Goal: Information Seeking & Learning: Learn about a topic

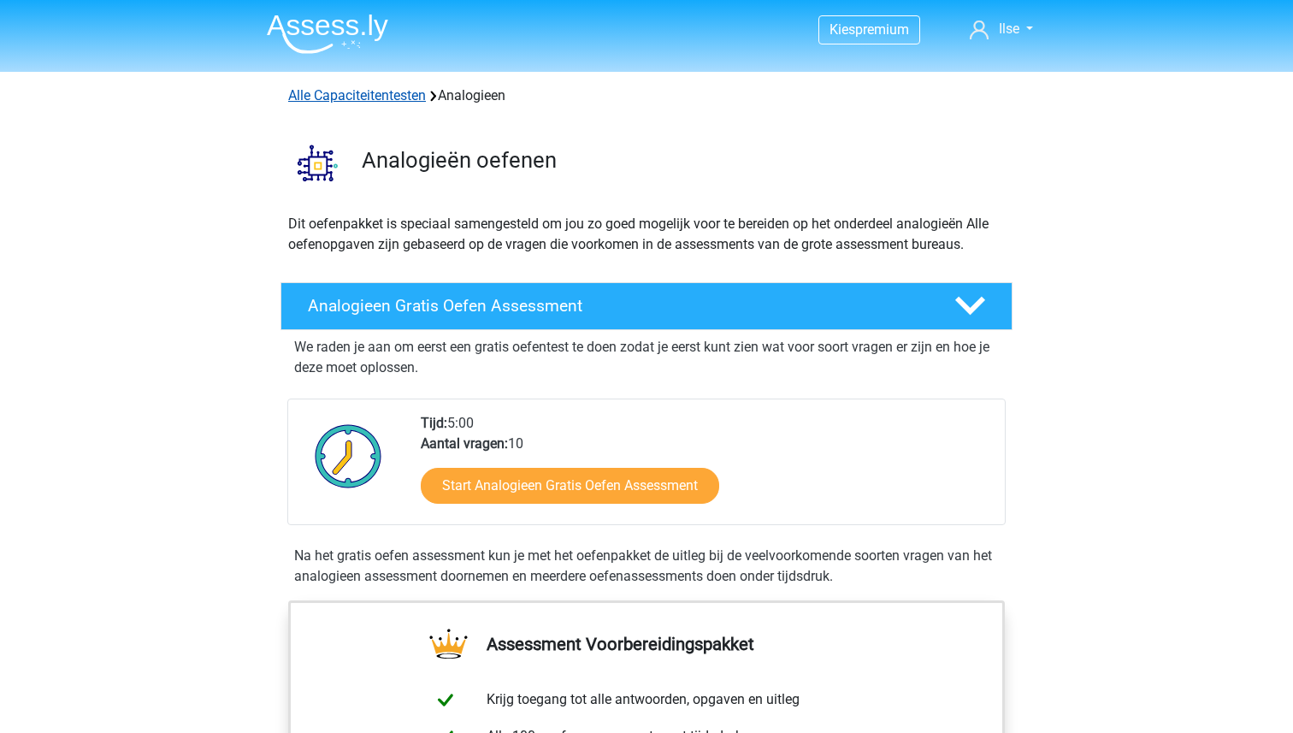
click at [380, 89] on link "Alle Capaciteitentesten" at bounding box center [357, 95] width 138 height 16
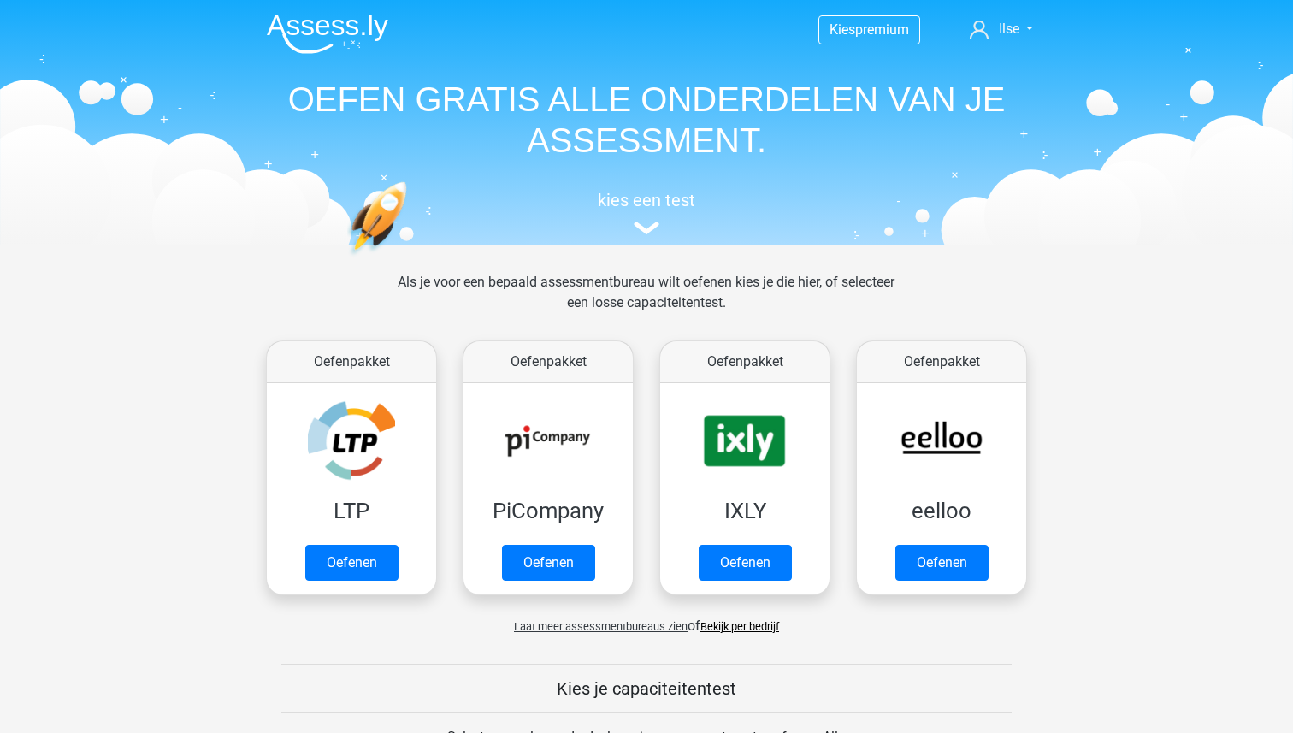
click at [314, 19] on img at bounding box center [327, 34] width 121 height 40
click at [635, 223] on img at bounding box center [647, 228] width 26 height 13
click at [762, 554] on link "Oefenen" at bounding box center [745, 567] width 98 height 38
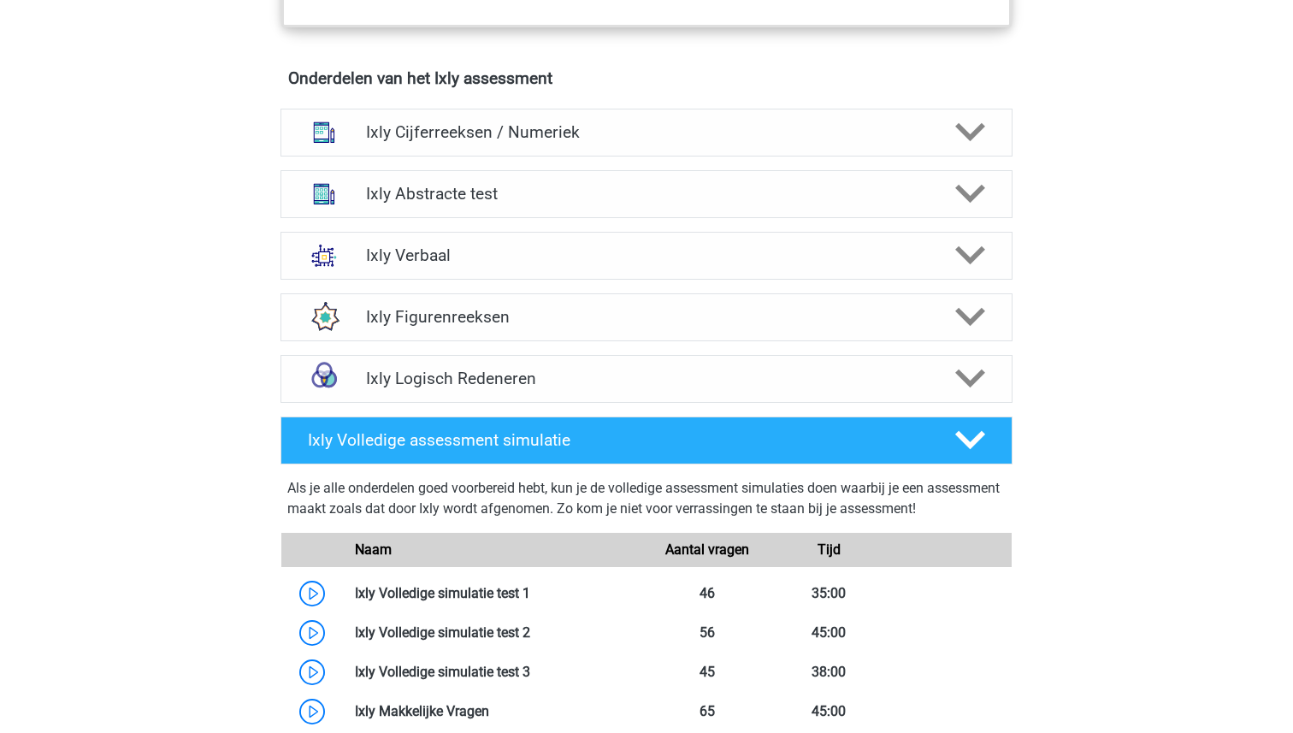
scroll to position [1054, 0]
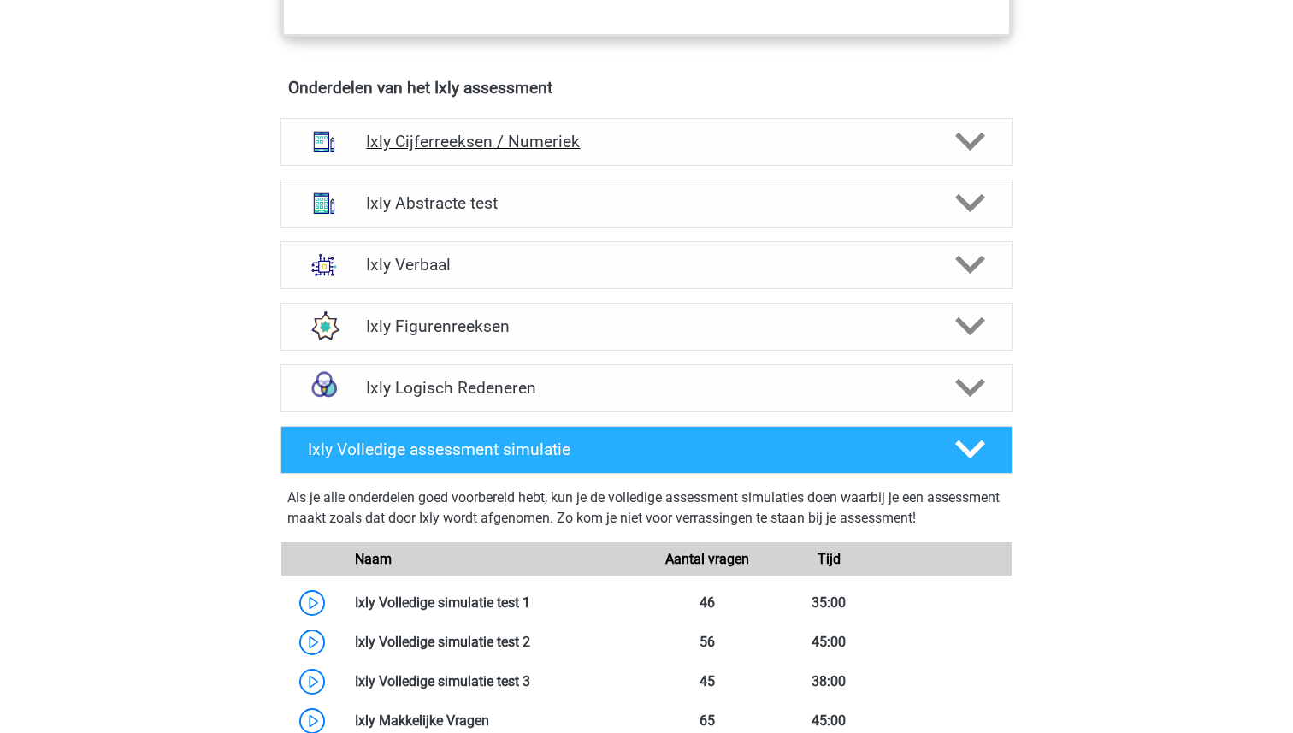
click at [662, 139] on h4 "Ixly Cijferreeksen / Numeriek" at bounding box center [646, 142] width 560 height 20
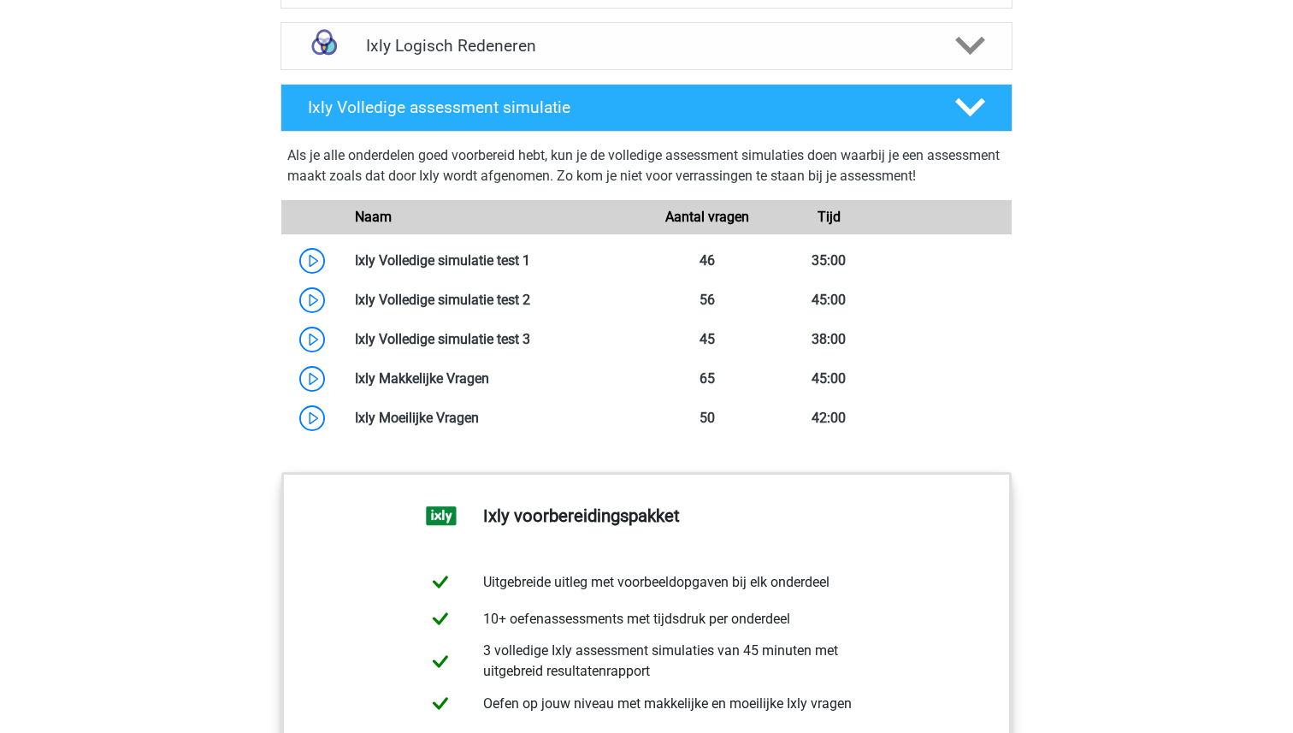
scroll to position [3002, 0]
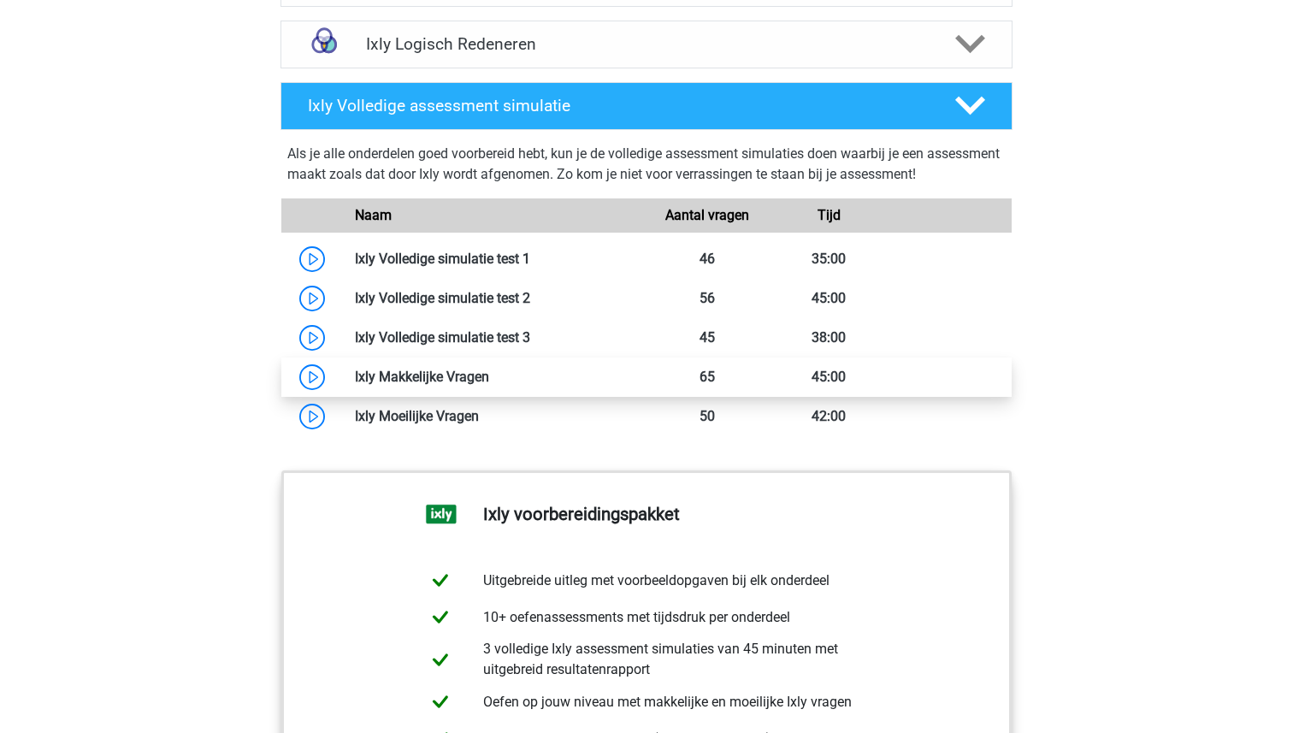
click at [489, 369] on link at bounding box center [489, 377] width 0 height 16
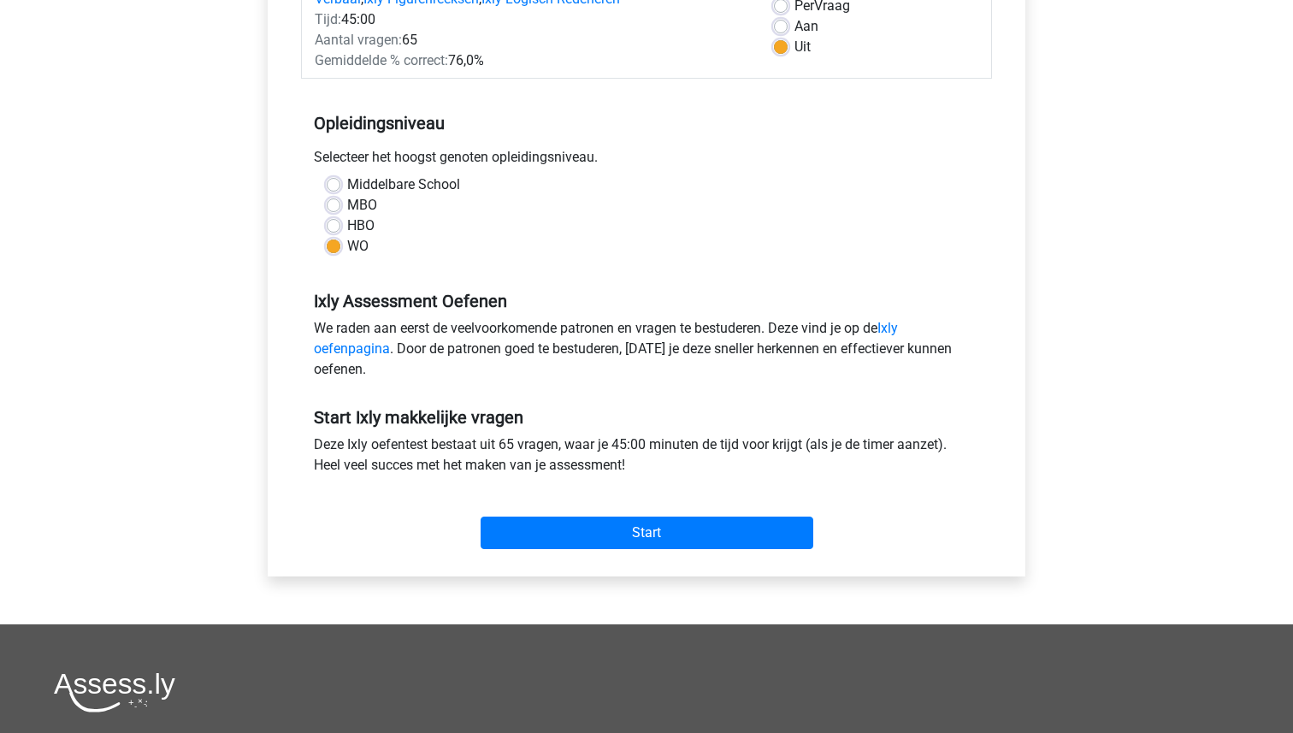
scroll to position [297, 0]
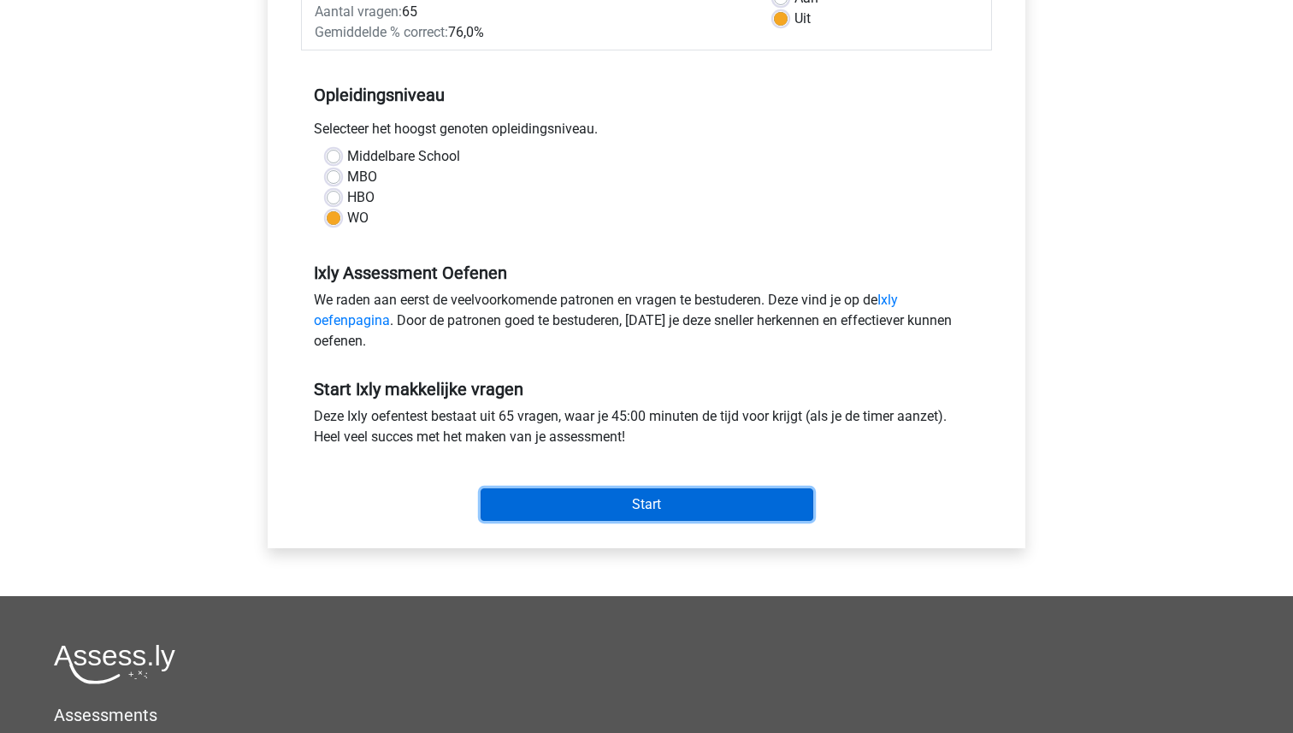
click at [653, 510] on input "Start" at bounding box center [647, 504] width 333 height 33
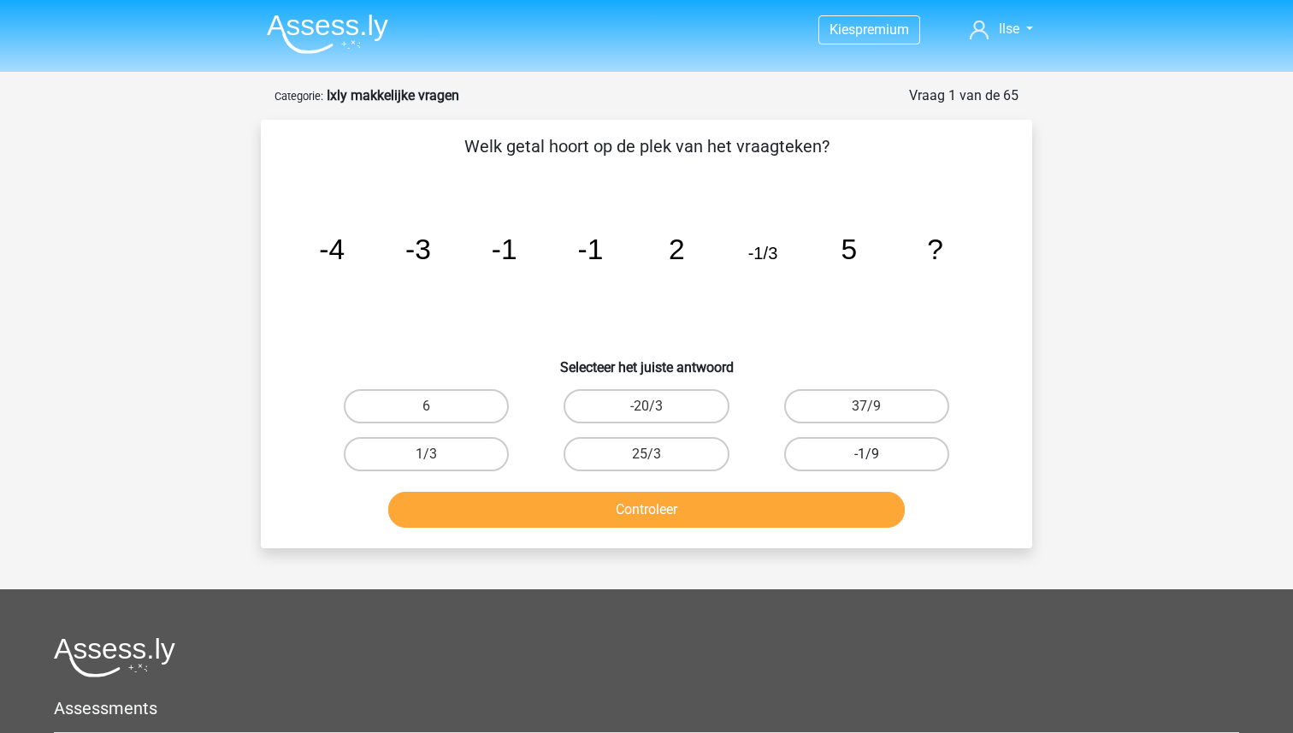
click at [852, 452] on label "-1/9" at bounding box center [866, 454] width 165 height 34
click at [866, 454] on input "-1/9" at bounding box center [871, 459] width 11 height 11
radio input "true"
click at [721, 504] on button "Controleer" at bounding box center [646, 510] width 517 height 36
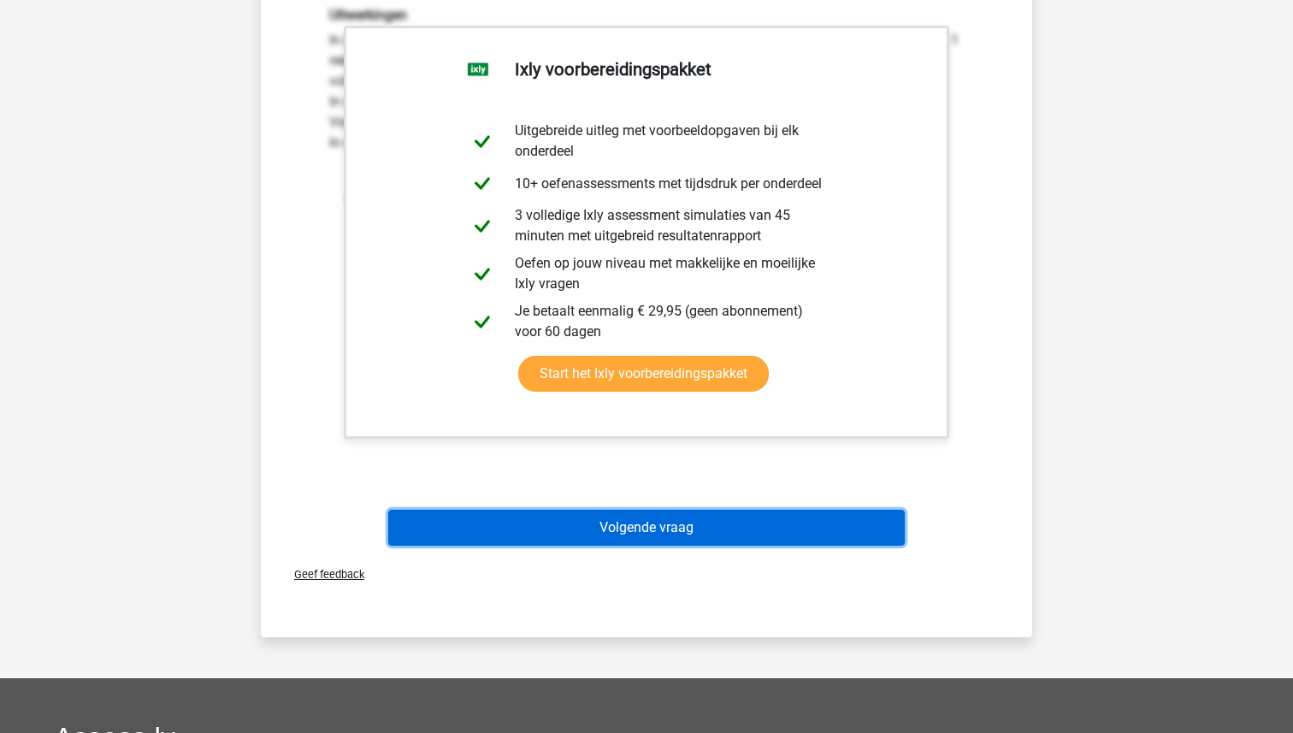
click at [717, 517] on button "Volgende vraag" at bounding box center [646, 528] width 517 height 36
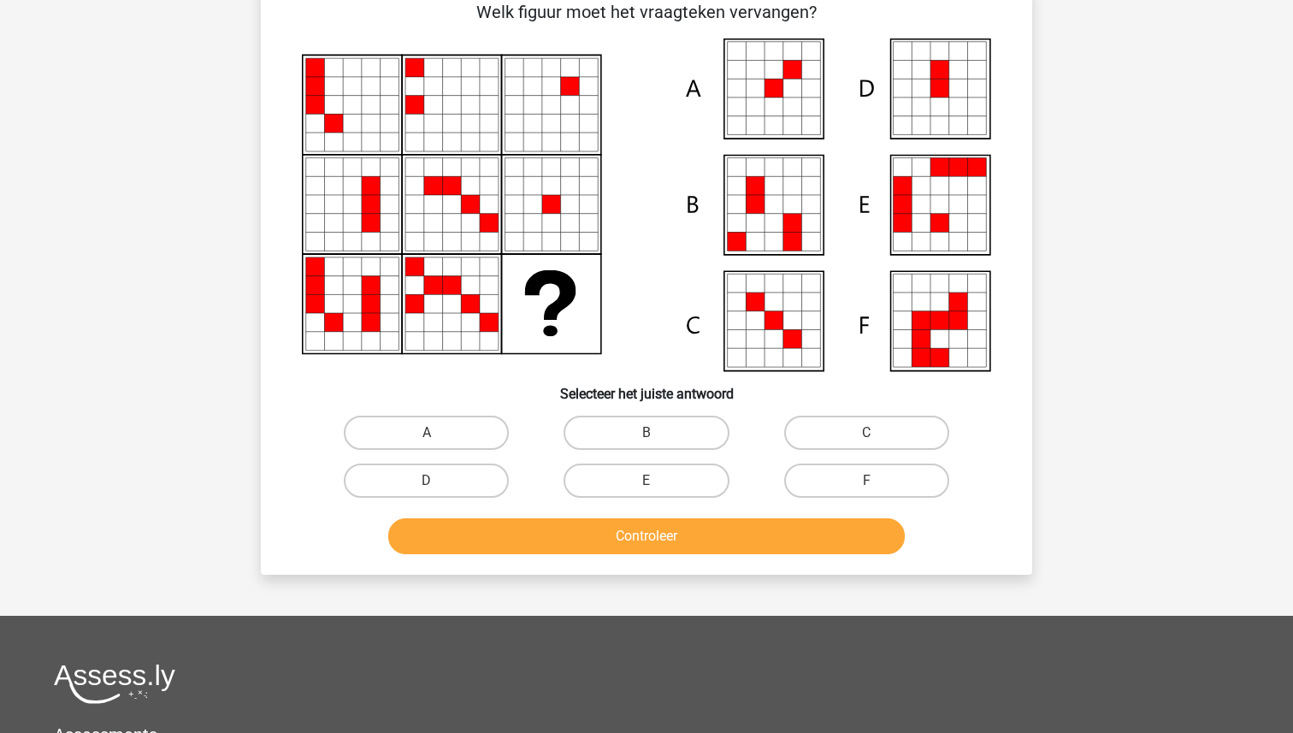
scroll to position [86, 0]
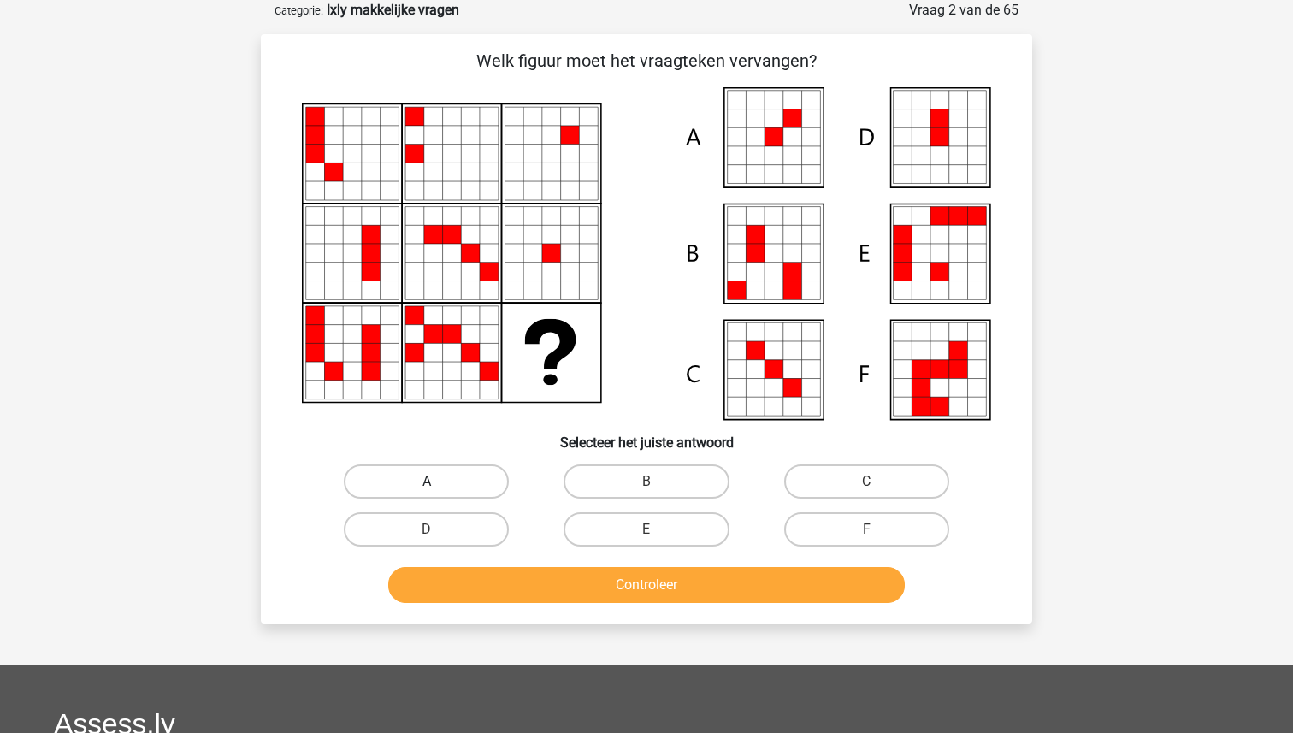
click at [434, 476] on label "A" at bounding box center [426, 481] width 165 height 34
click at [434, 482] on input "A" at bounding box center [432, 487] width 11 height 11
radio input "true"
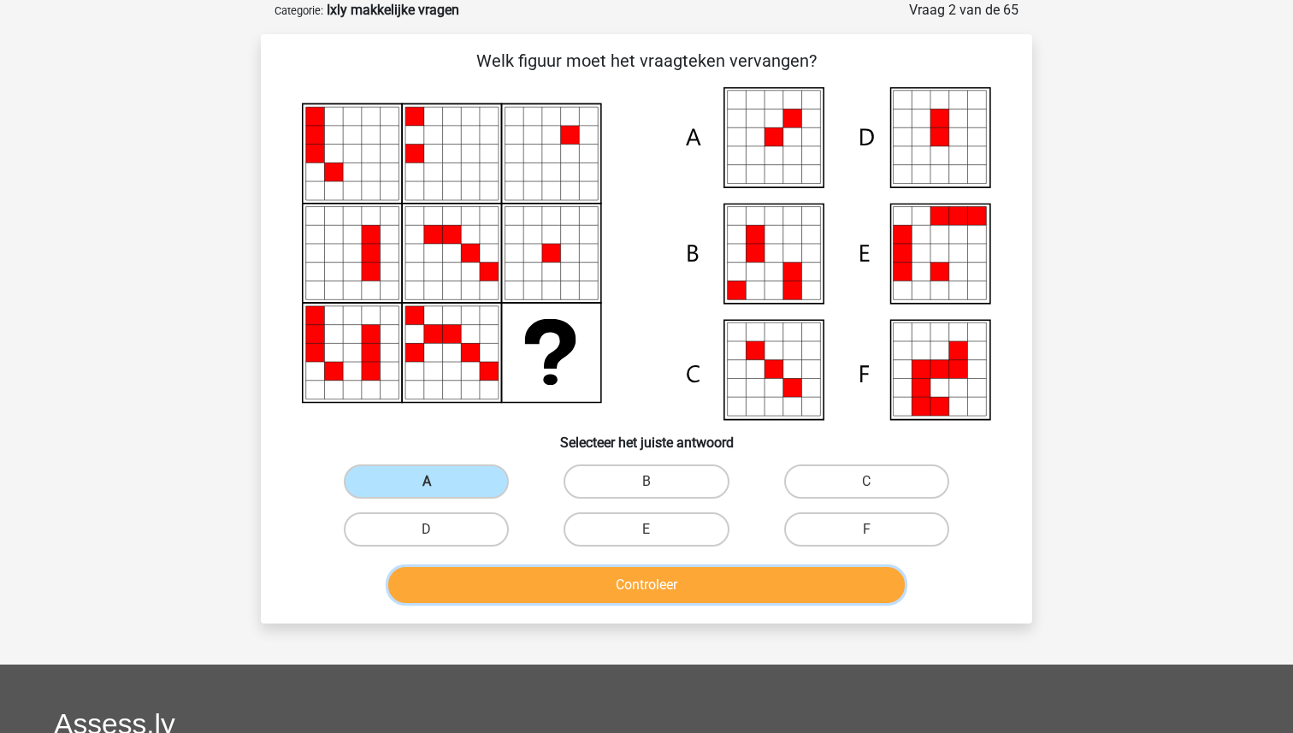
click at [604, 584] on button "Controleer" at bounding box center [646, 585] width 517 height 36
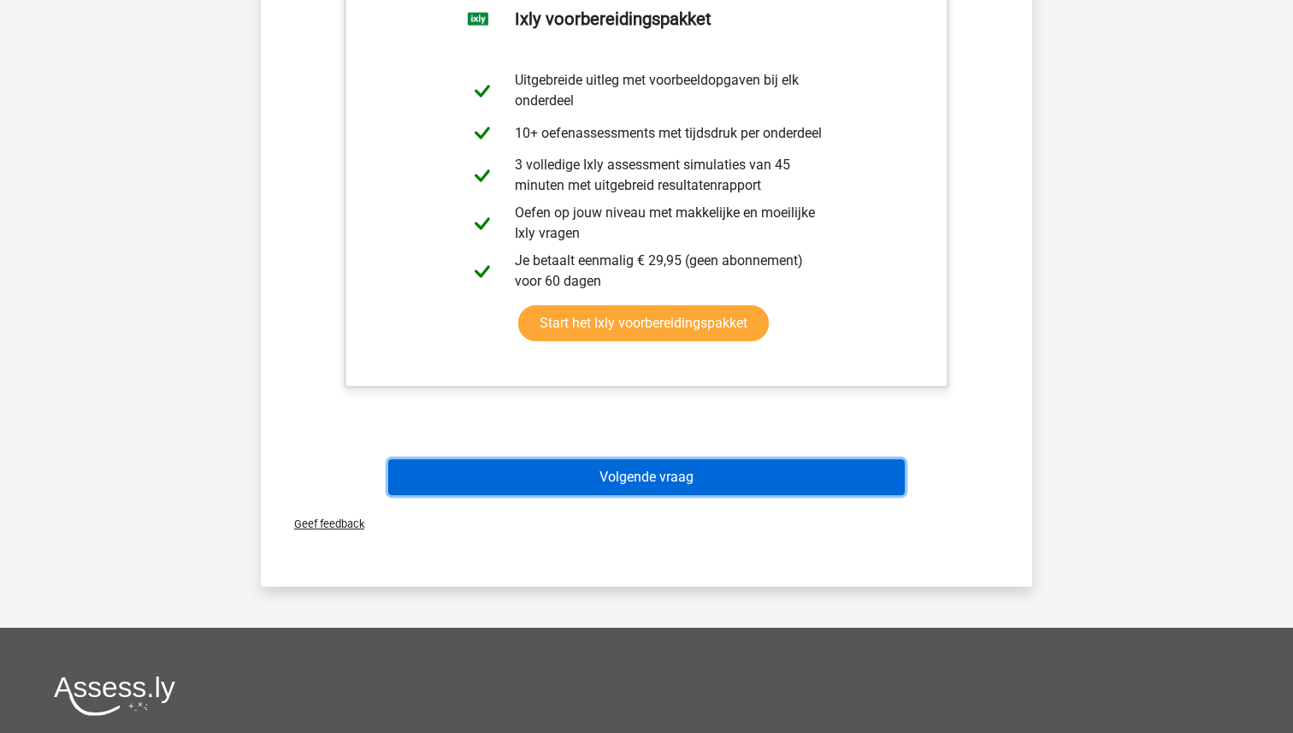
click at [606, 465] on button "Volgende vraag" at bounding box center [646, 477] width 517 height 36
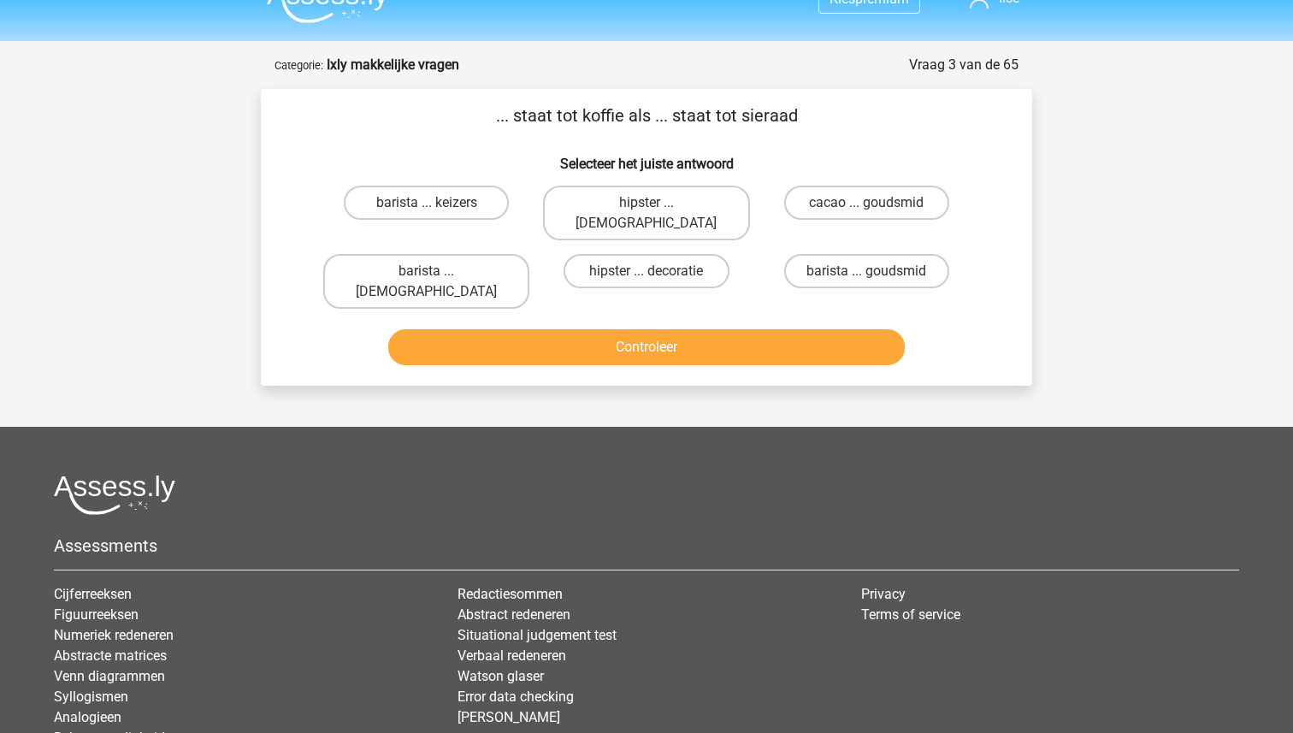
scroll to position [22, 0]
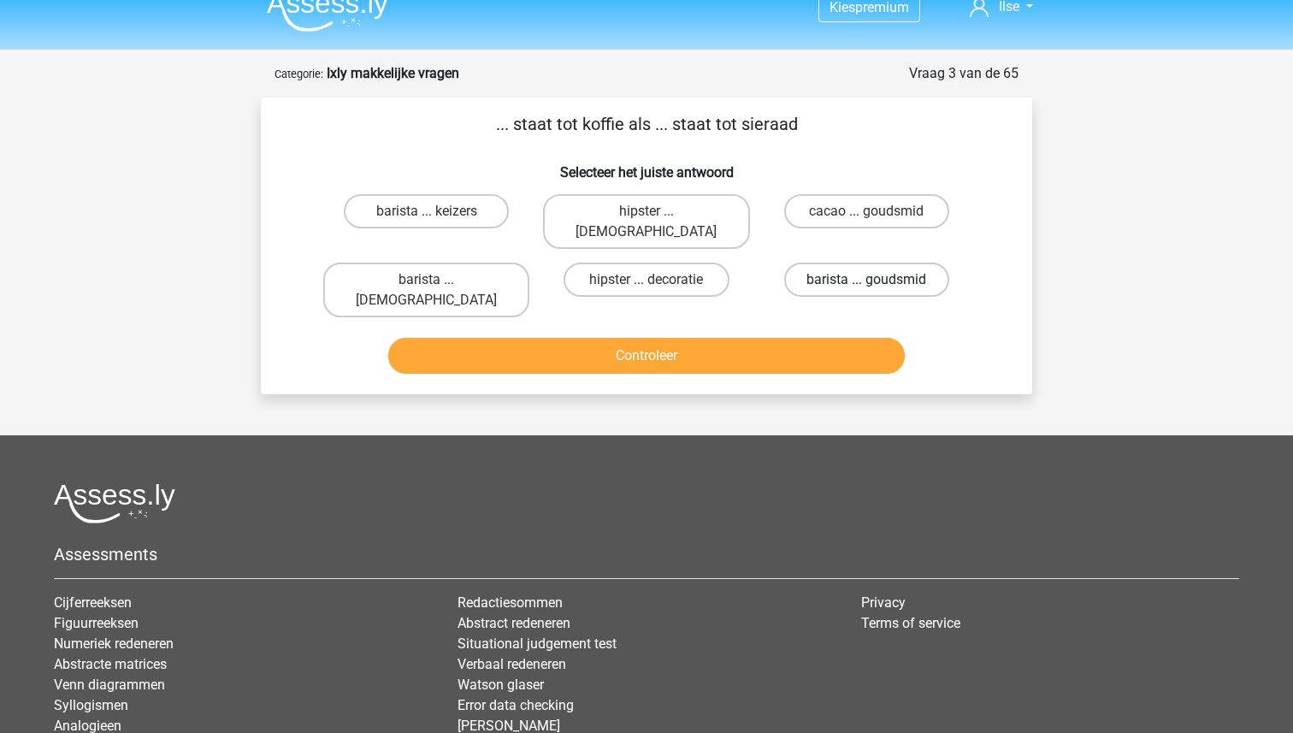
click at [841, 264] on label "barista ... goudsmid" at bounding box center [866, 280] width 165 height 34
click at [866, 280] on input "barista ... goudsmid" at bounding box center [871, 285] width 11 height 11
radio input "true"
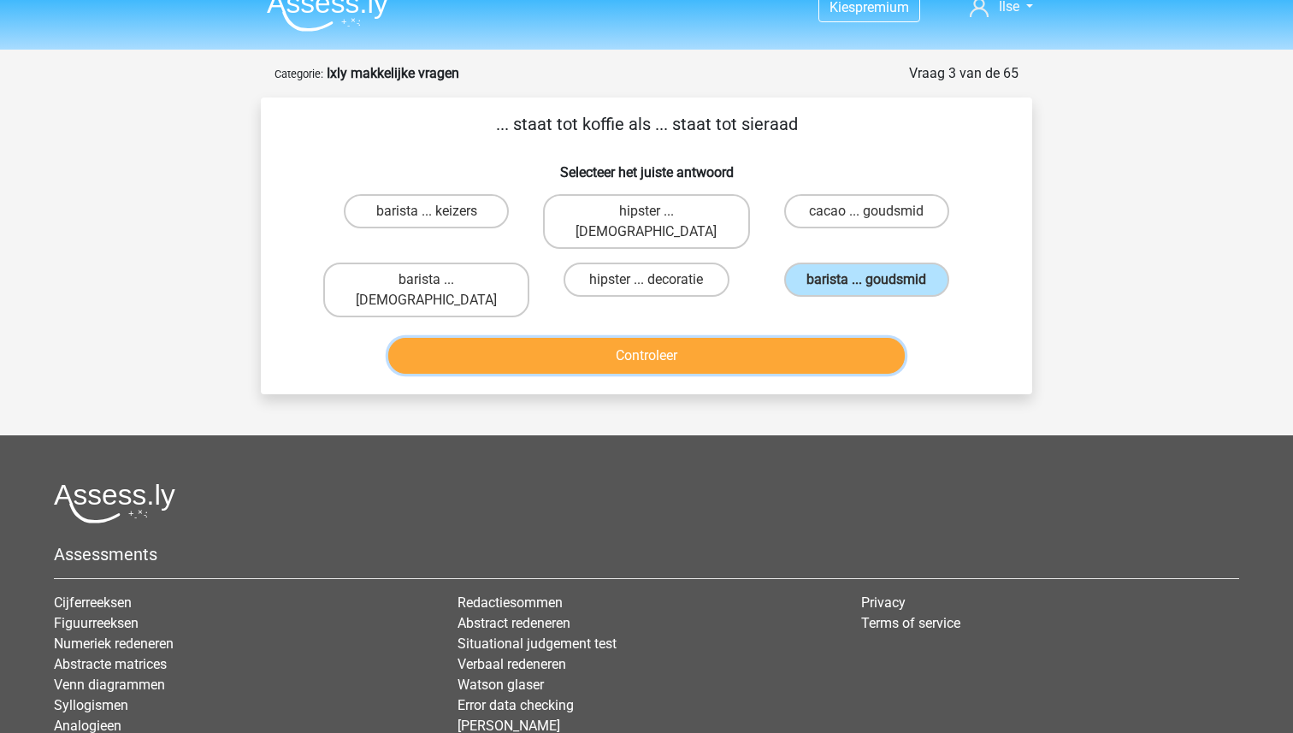
click at [762, 338] on button "Controleer" at bounding box center [646, 356] width 517 height 36
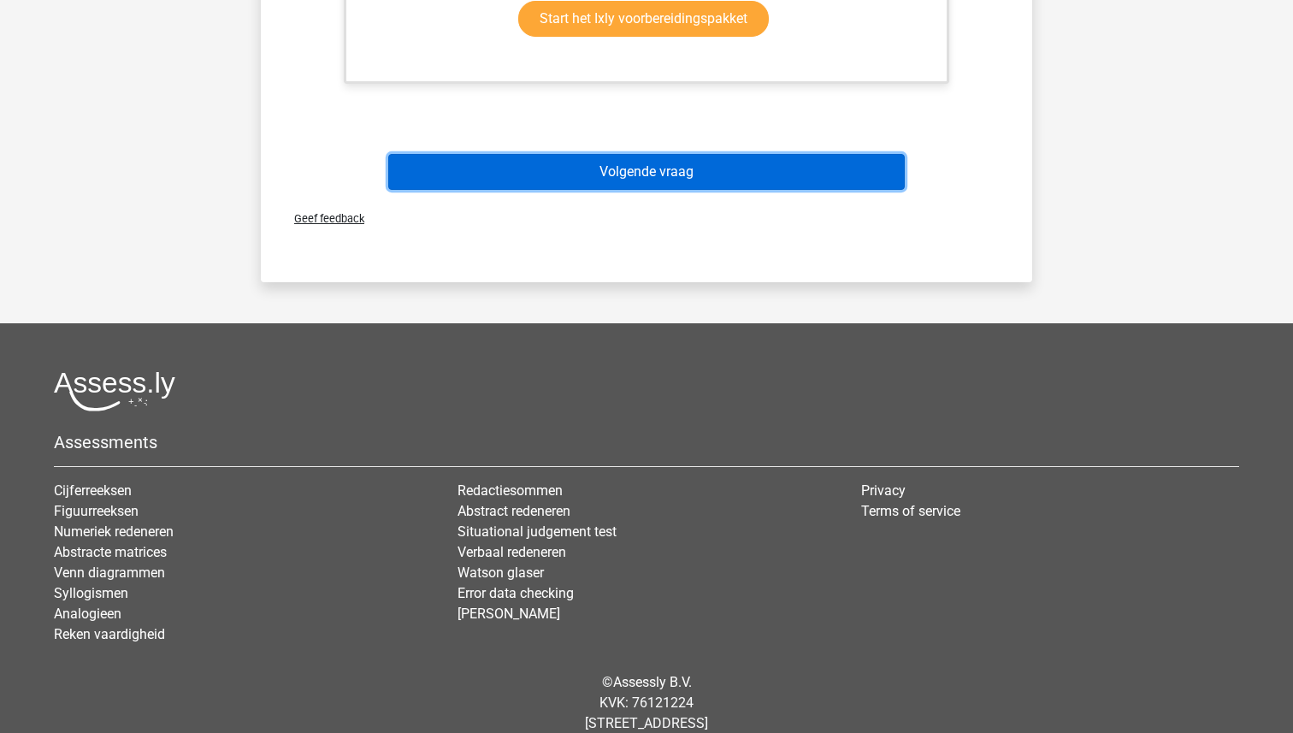
click at [668, 154] on button "Volgende vraag" at bounding box center [646, 172] width 517 height 36
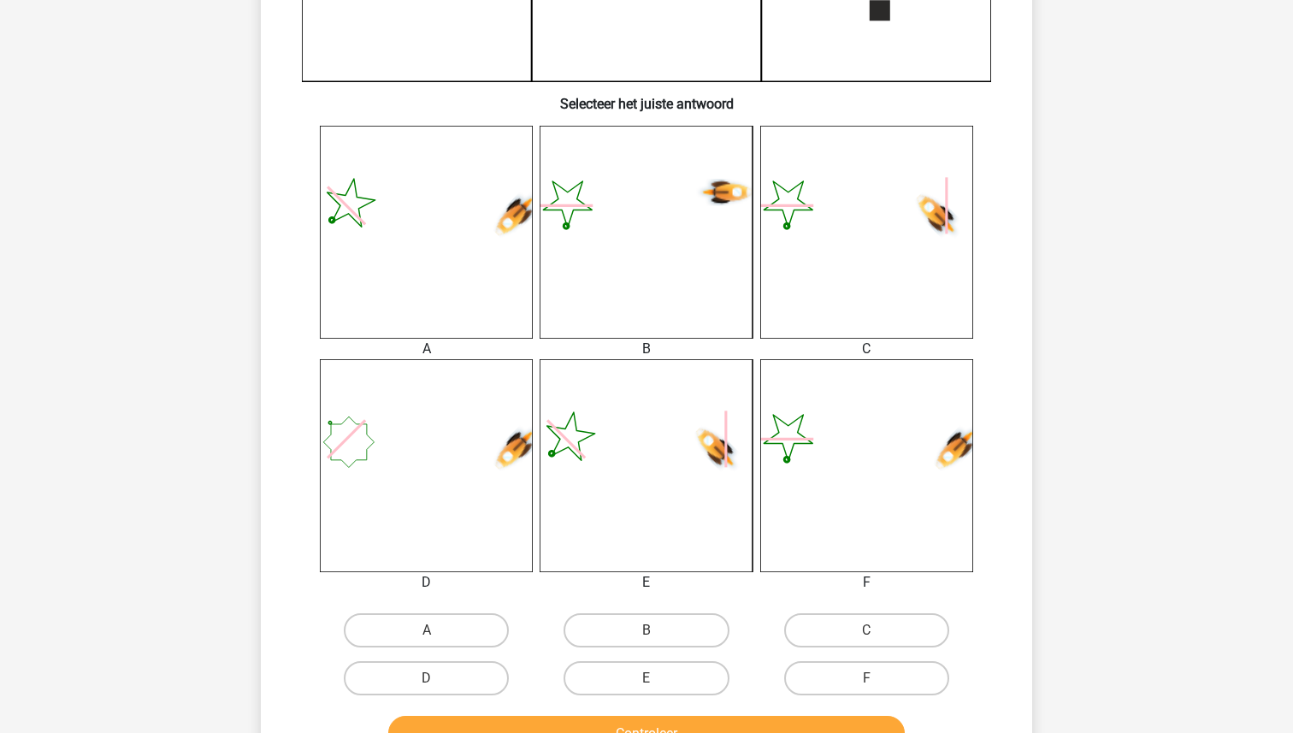
scroll to position [553, 0]
click at [872, 665] on label "F" at bounding box center [866, 676] width 165 height 34
click at [872, 677] on input "F" at bounding box center [871, 682] width 11 height 11
radio input "true"
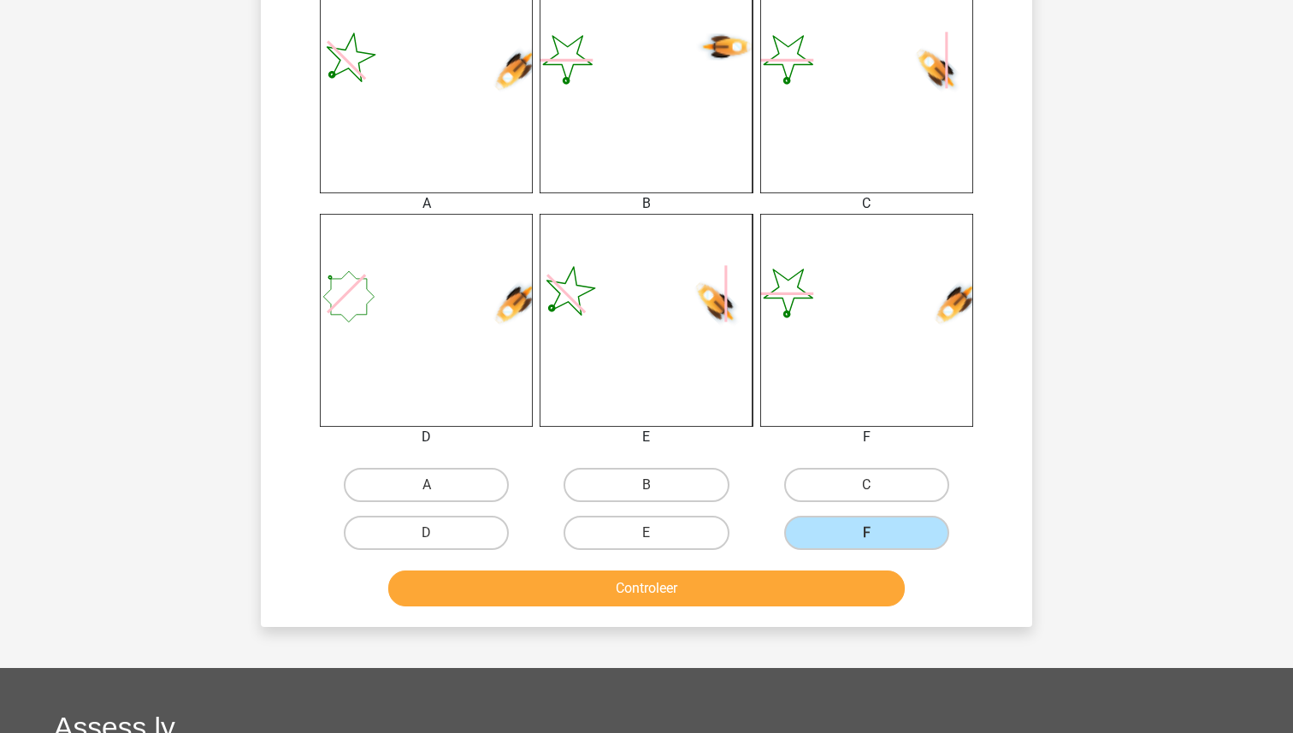
scroll to position [704, 0]
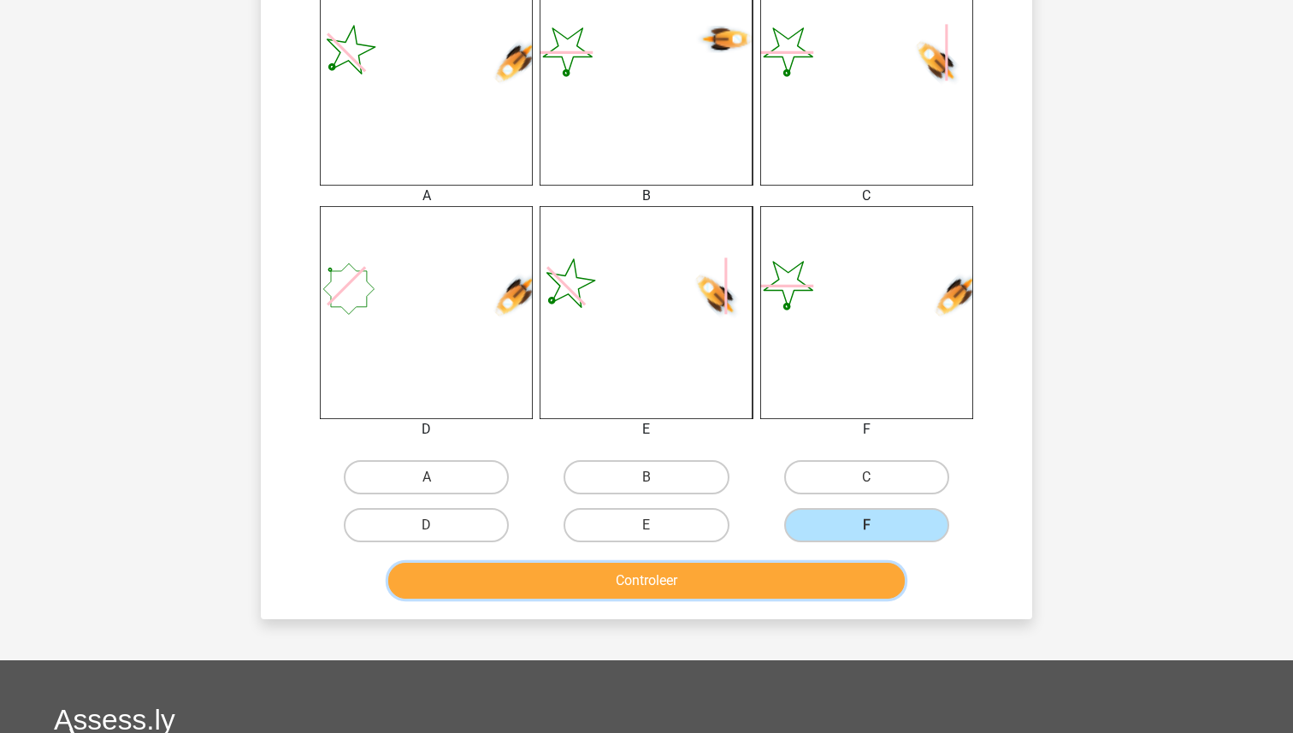
click at [715, 573] on button "Controleer" at bounding box center [646, 581] width 517 height 36
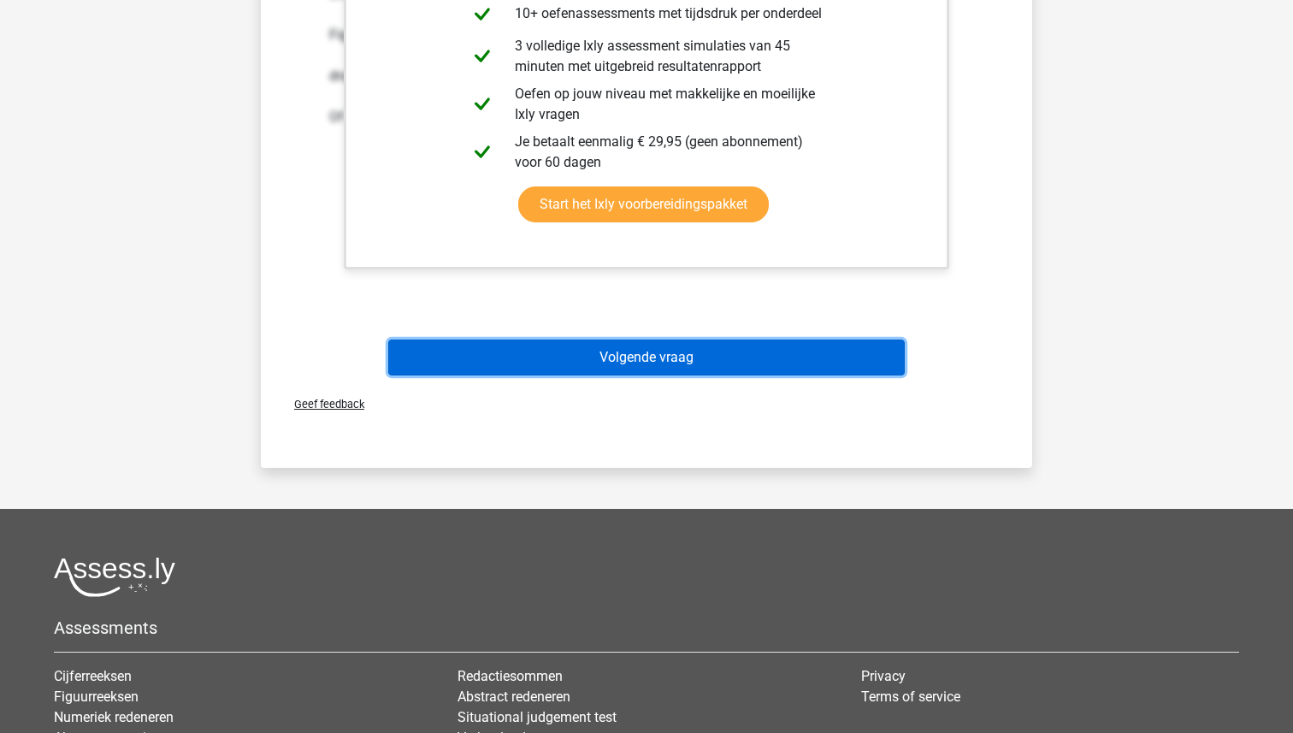
click at [649, 356] on button "Volgende vraag" at bounding box center [646, 358] width 517 height 36
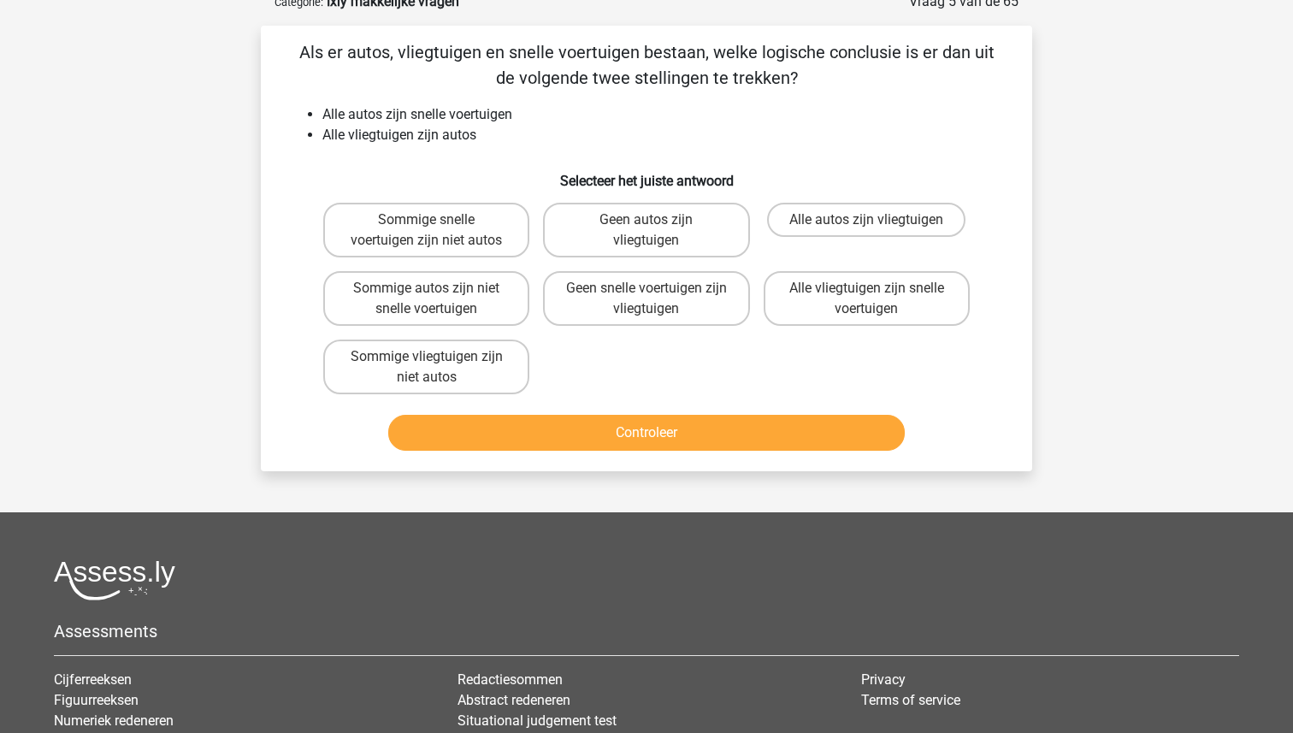
scroll to position [86, 0]
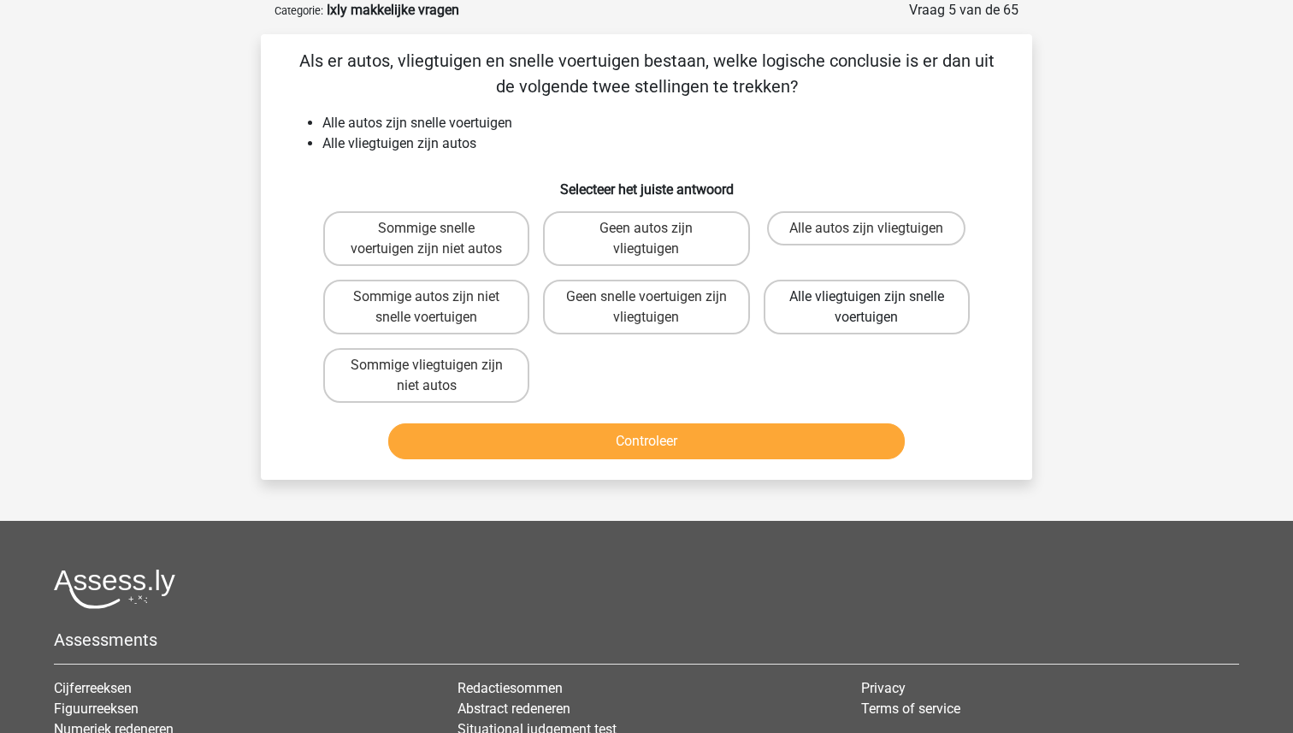
click at [831, 305] on label "Alle vliegtuigen zijn snelle voertuigen" at bounding box center [867, 307] width 206 height 55
click at [866, 305] on input "Alle vliegtuigen zijn snelle voertuigen" at bounding box center [871, 302] width 11 height 11
radio input "true"
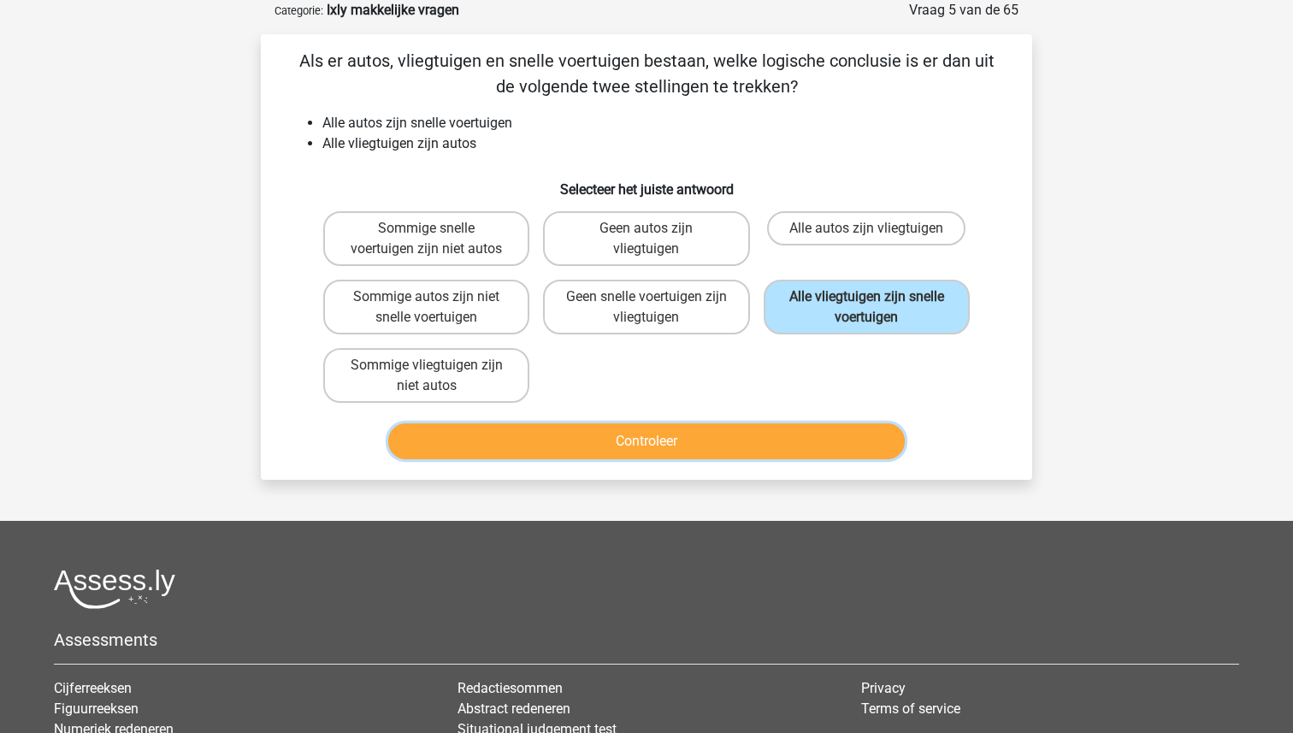
click at [669, 449] on button "Controleer" at bounding box center [646, 441] width 517 height 36
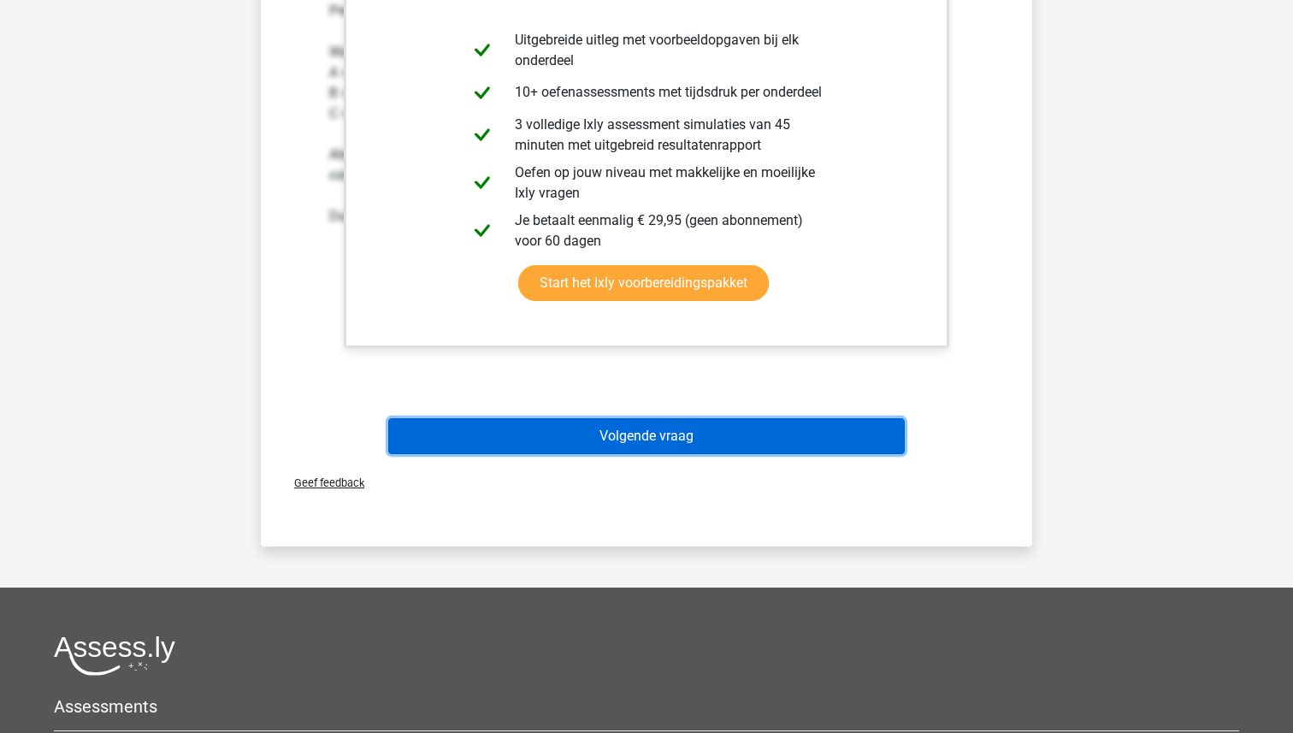
click at [662, 439] on button "Volgende vraag" at bounding box center [646, 436] width 517 height 36
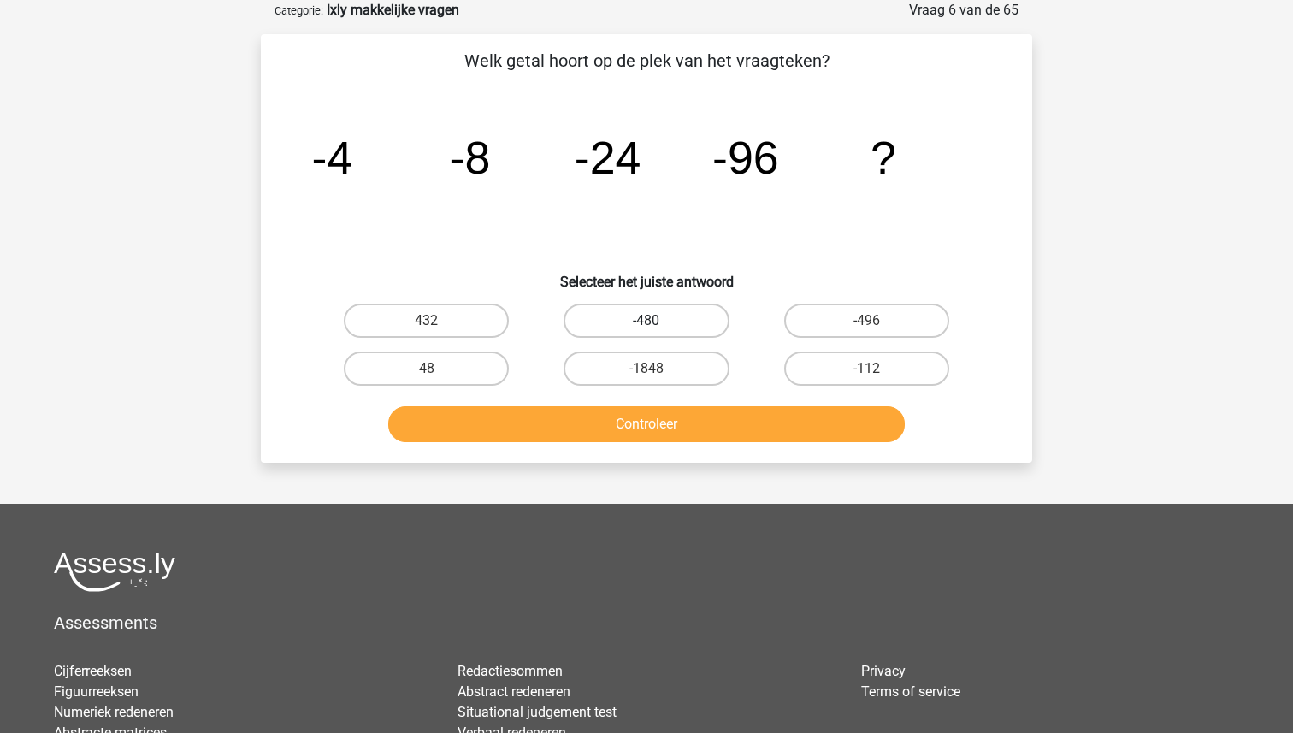
click at [641, 316] on label "-480" at bounding box center [646, 321] width 165 height 34
click at [647, 321] on input "-480" at bounding box center [652, 326] width 11 height 11
radio input "true"
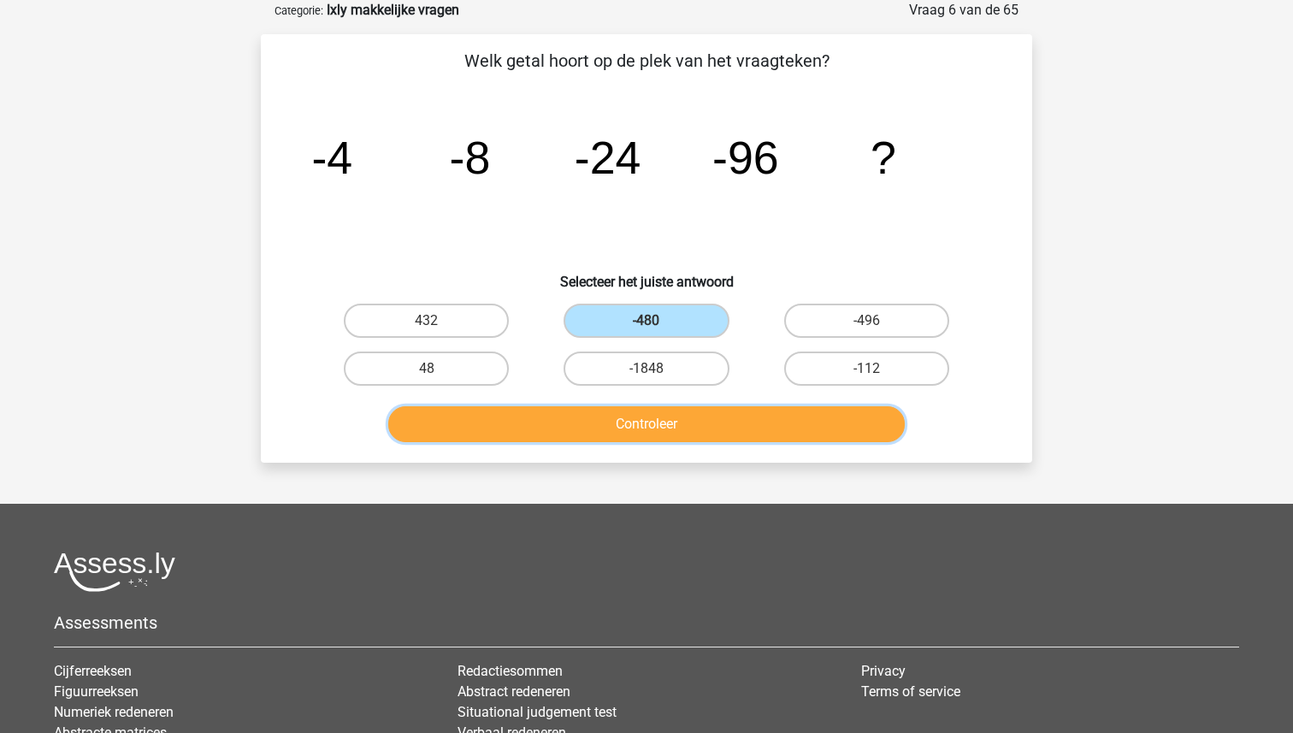
click at [644, 434] on button "Controleer" at bounding box center [646, 424] width 517 height 36
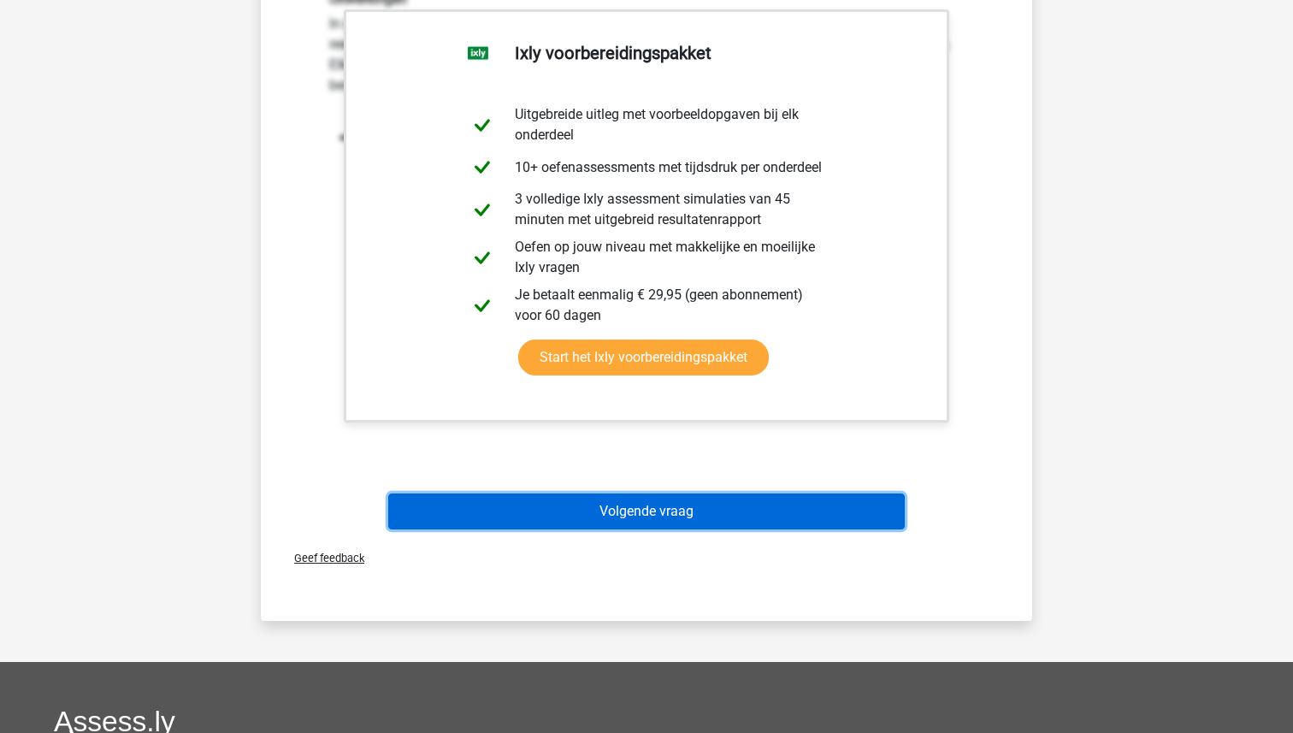
click at [631, 502] on button "Volgende vraag" at bounding box center [646, 512] width 517 height 36
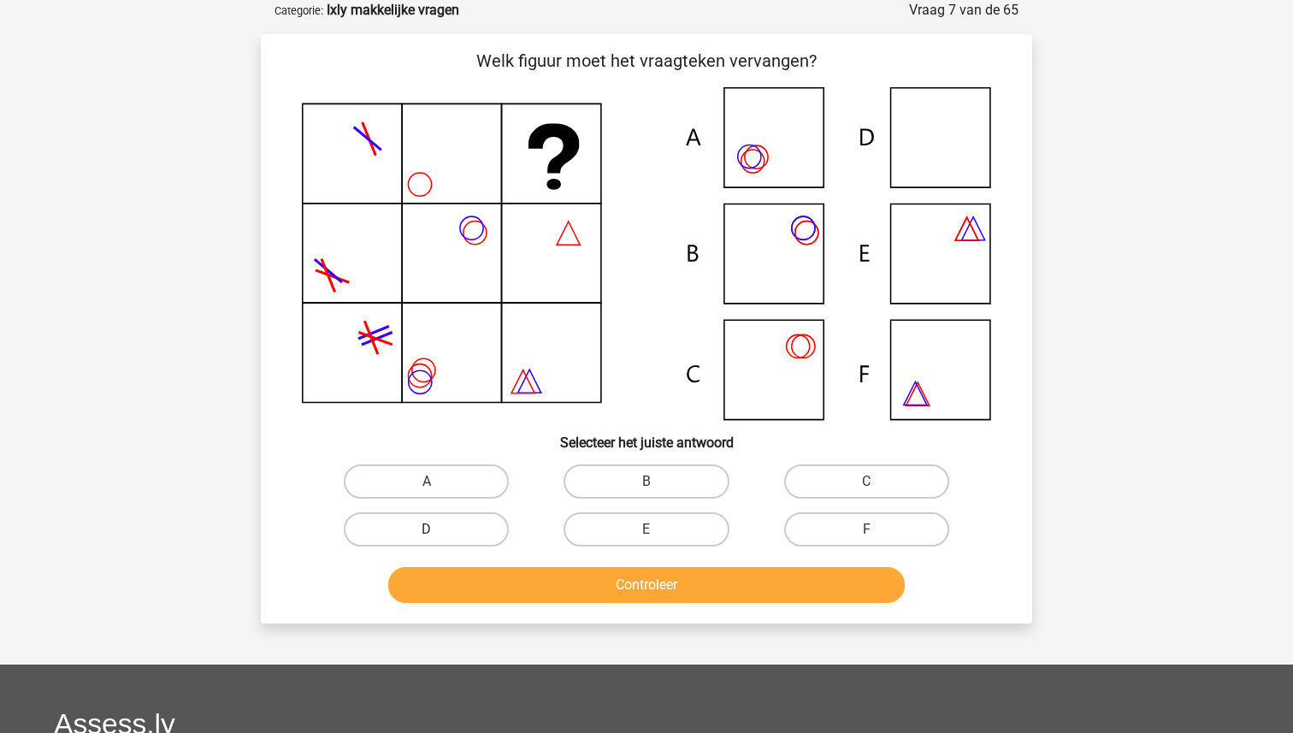
click at [423, 537] on label "D" at bounding box center [426, 529] width 165 height 34
click at [427, 537] on input "D" at bounding box center [432, 534] width 11 height 11
radio input "true"
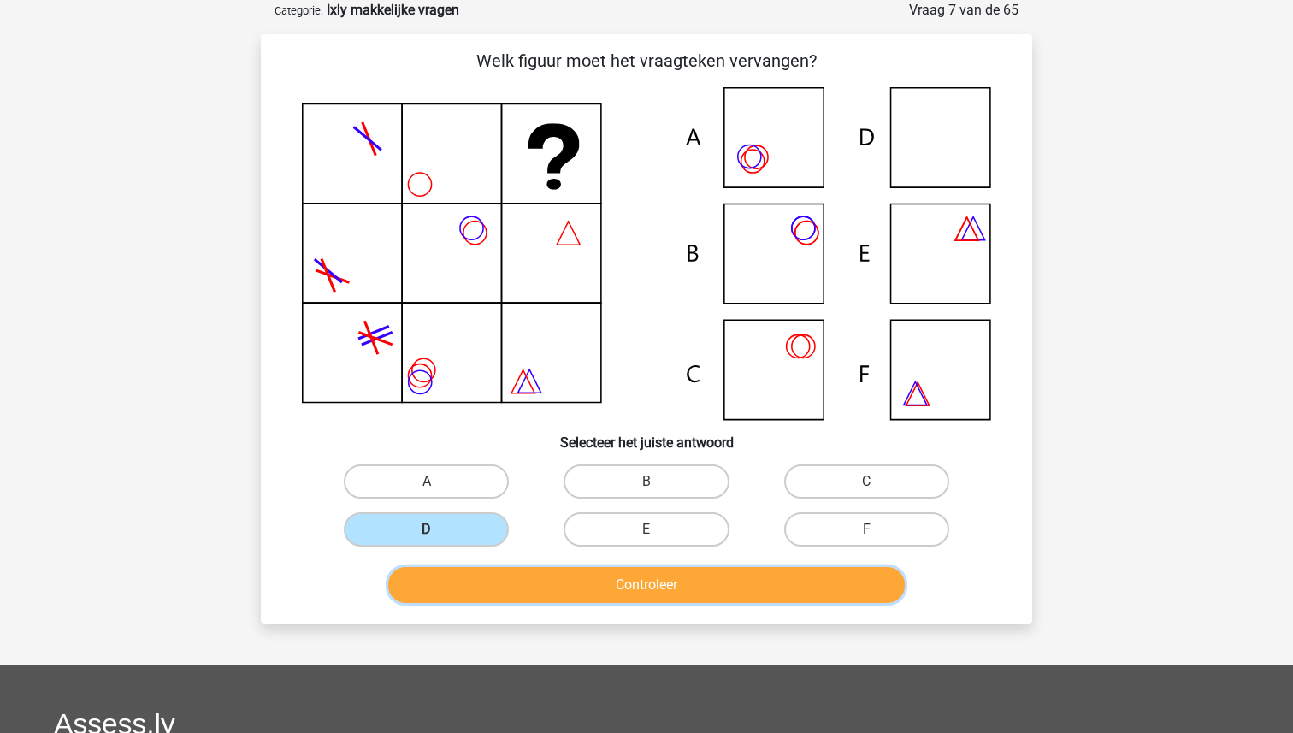
click at [618, 587] on button "Controleer" at bounding box center [646, 585] width 517 height 36
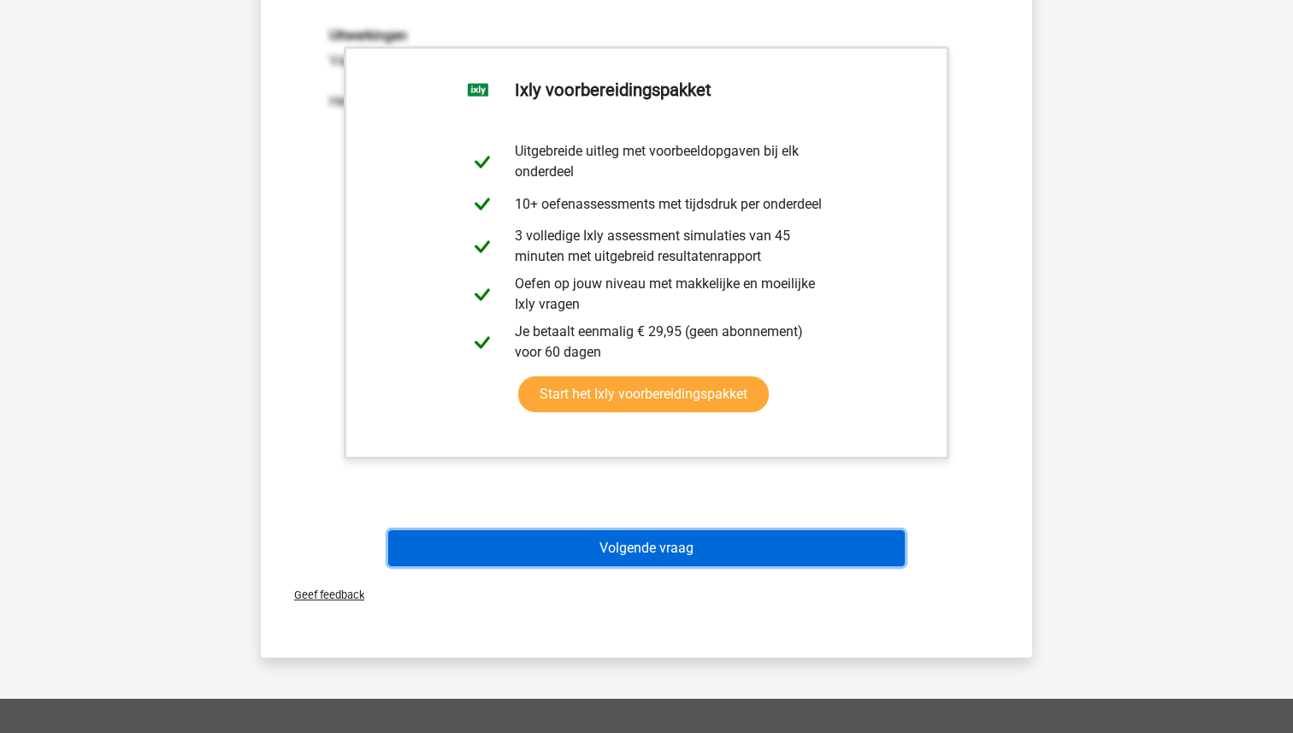
click at [615, 539] on button "Volgende vraag" at bounding box center [646, 548] width 517 height 36
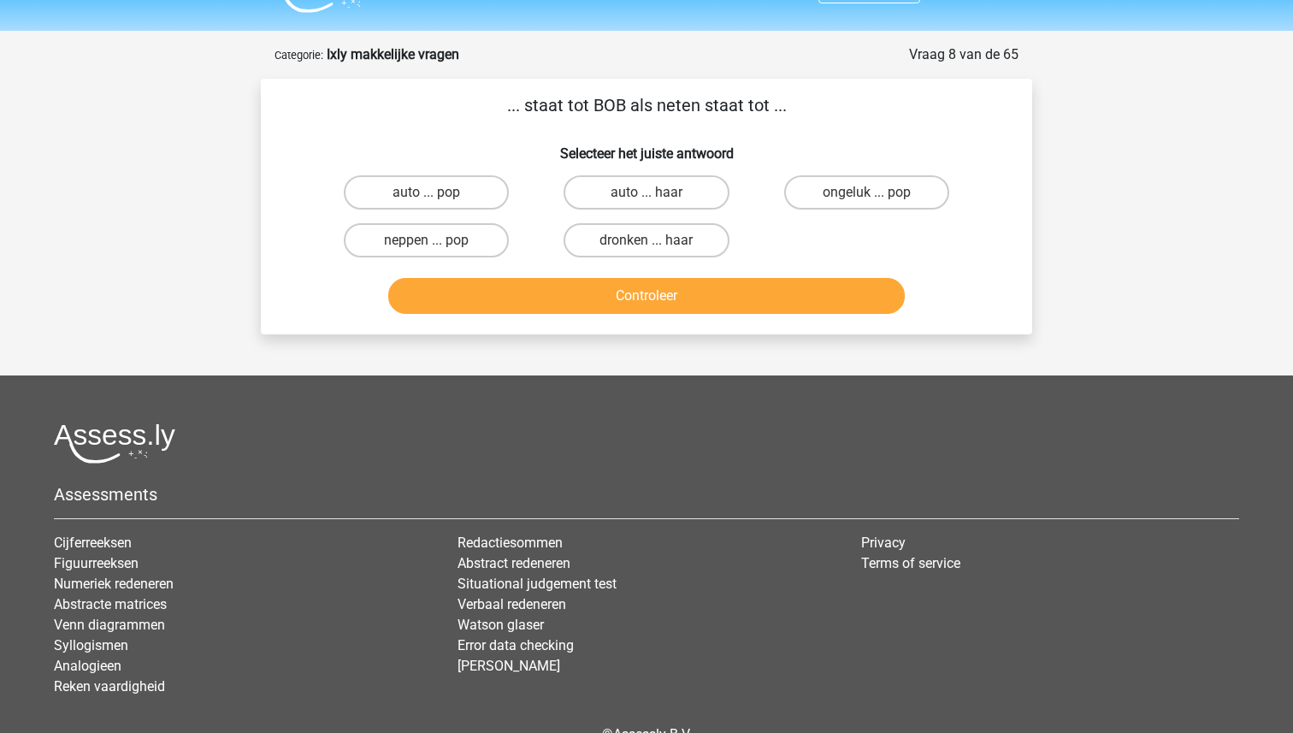
scroll to position [39, 0]
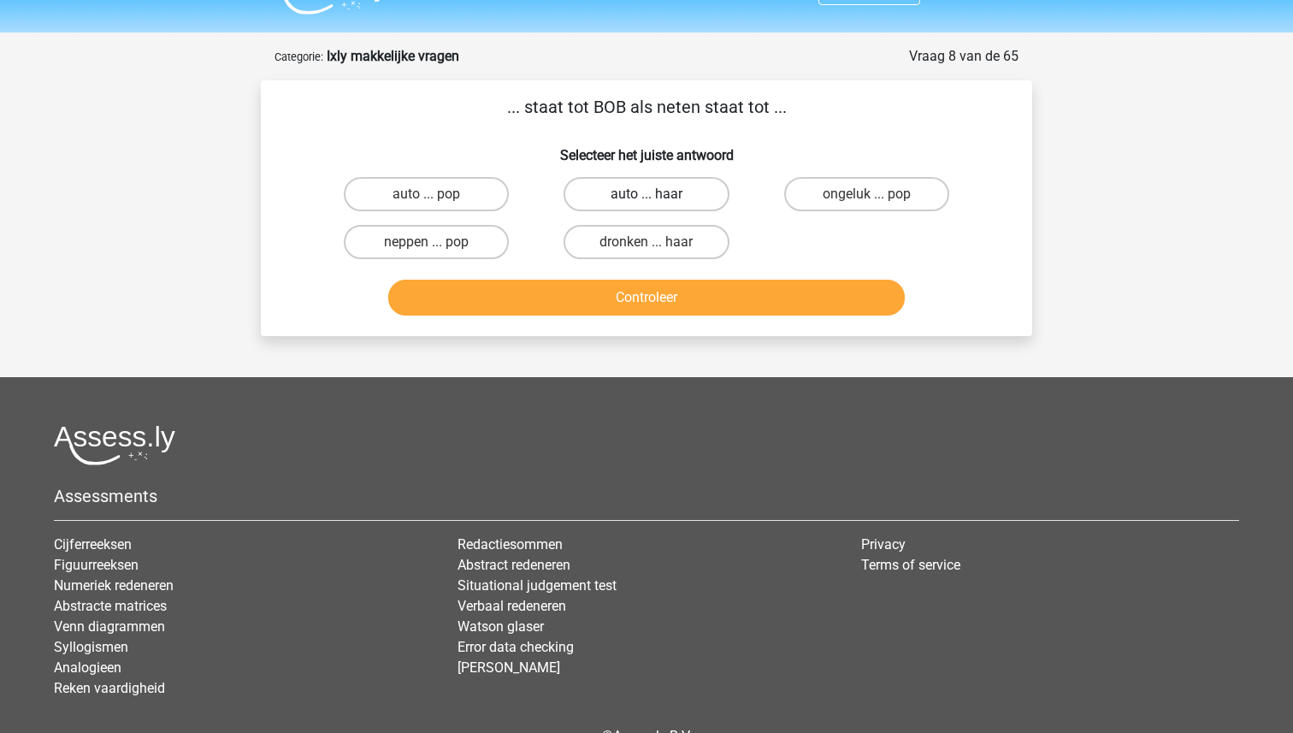
click at [645, 192] on label "auto ... haar" at bounding box center [646, 194] width 165 height 34
click at [647, 194] on input "auto ... haar" at bounding box center [652, 199] width 11 height 11
radio input "true"
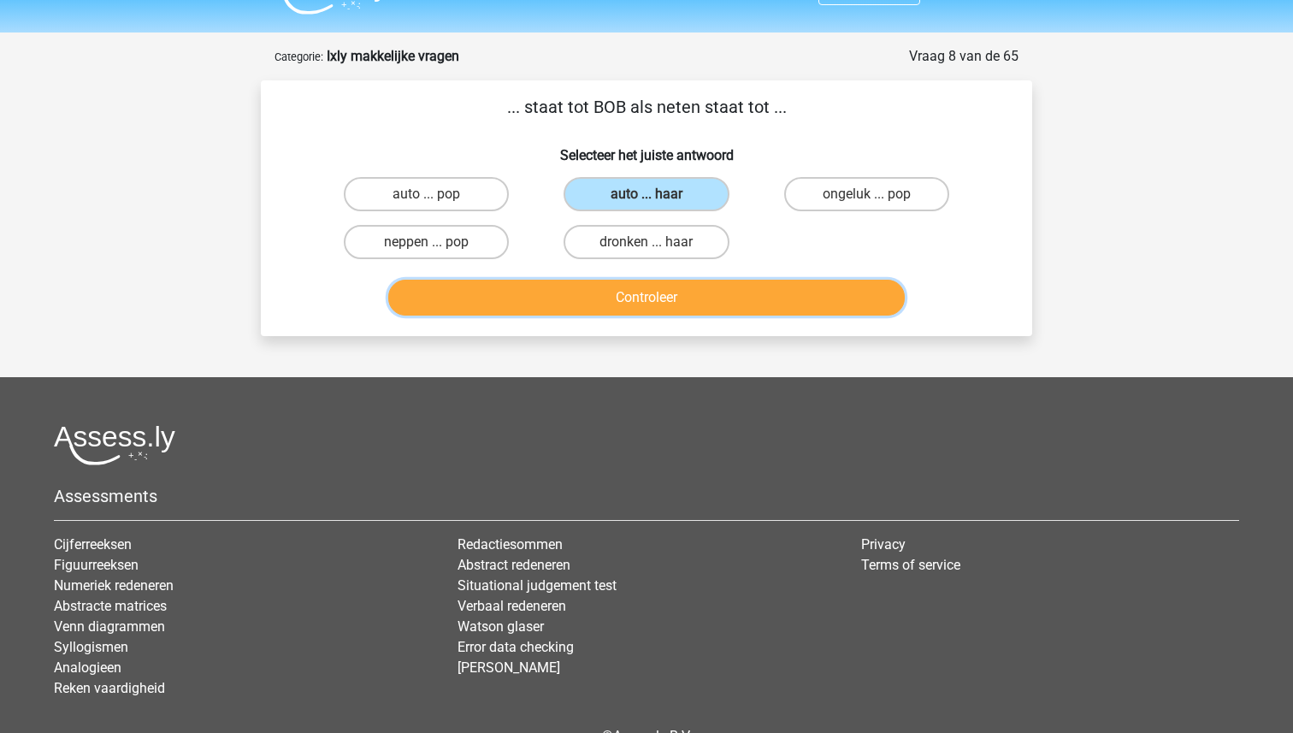
click at [645, 293] on button "Controleer" at bounding box center [646, 298] width 517 height 36
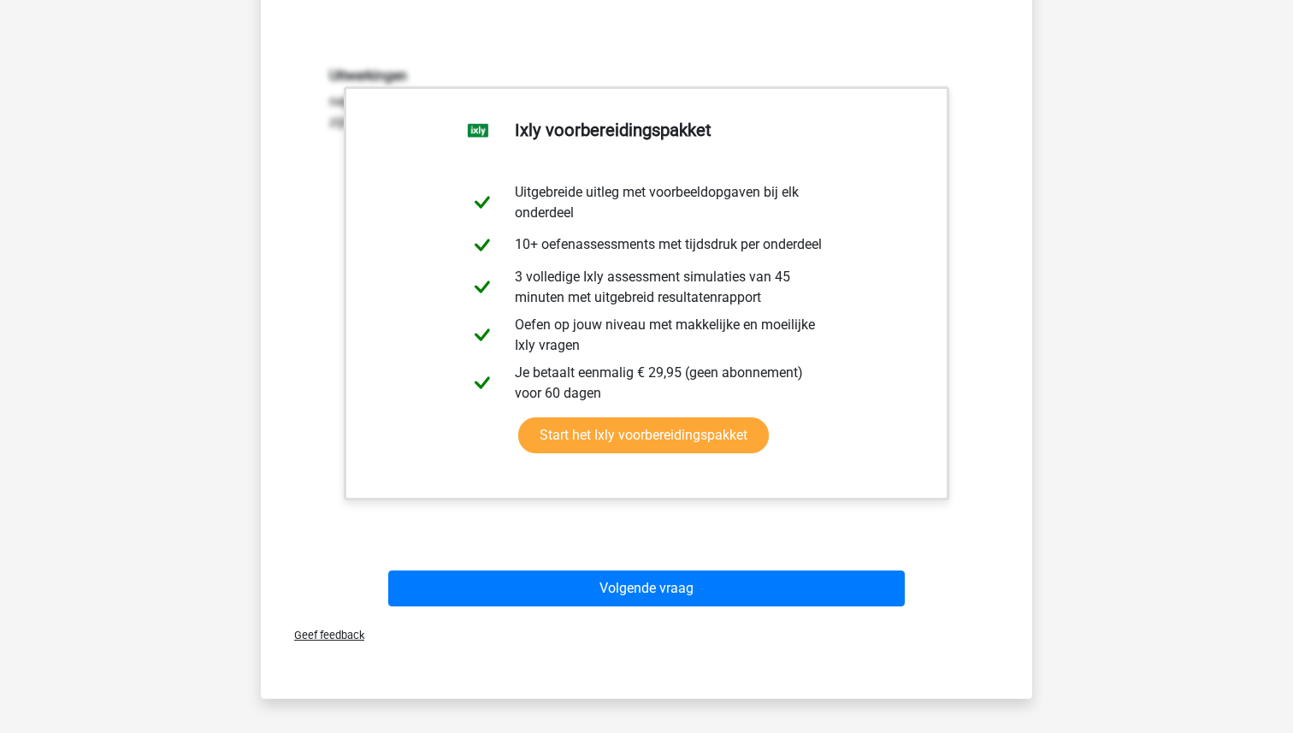
scroll to position [418, 0]
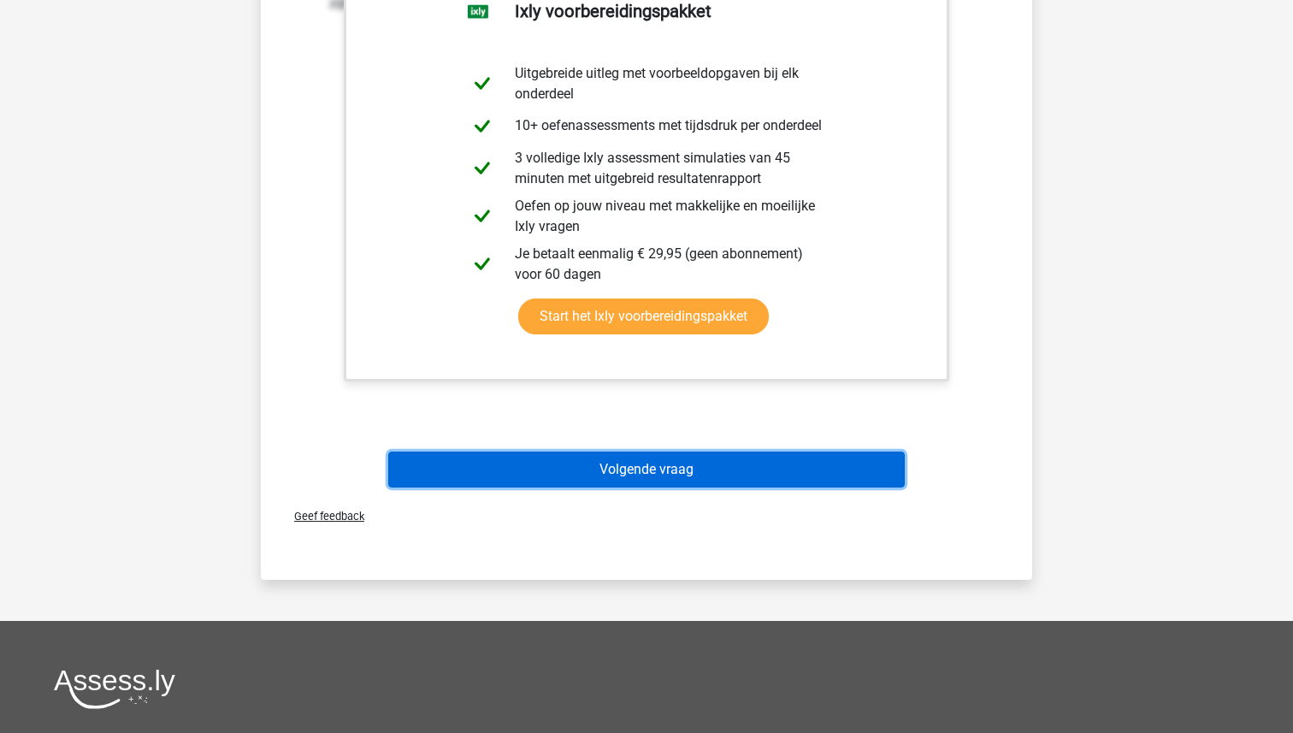
click at [649, 459] on button "Volgende vraag" at bounding box center [646, 470] width 517 height 36
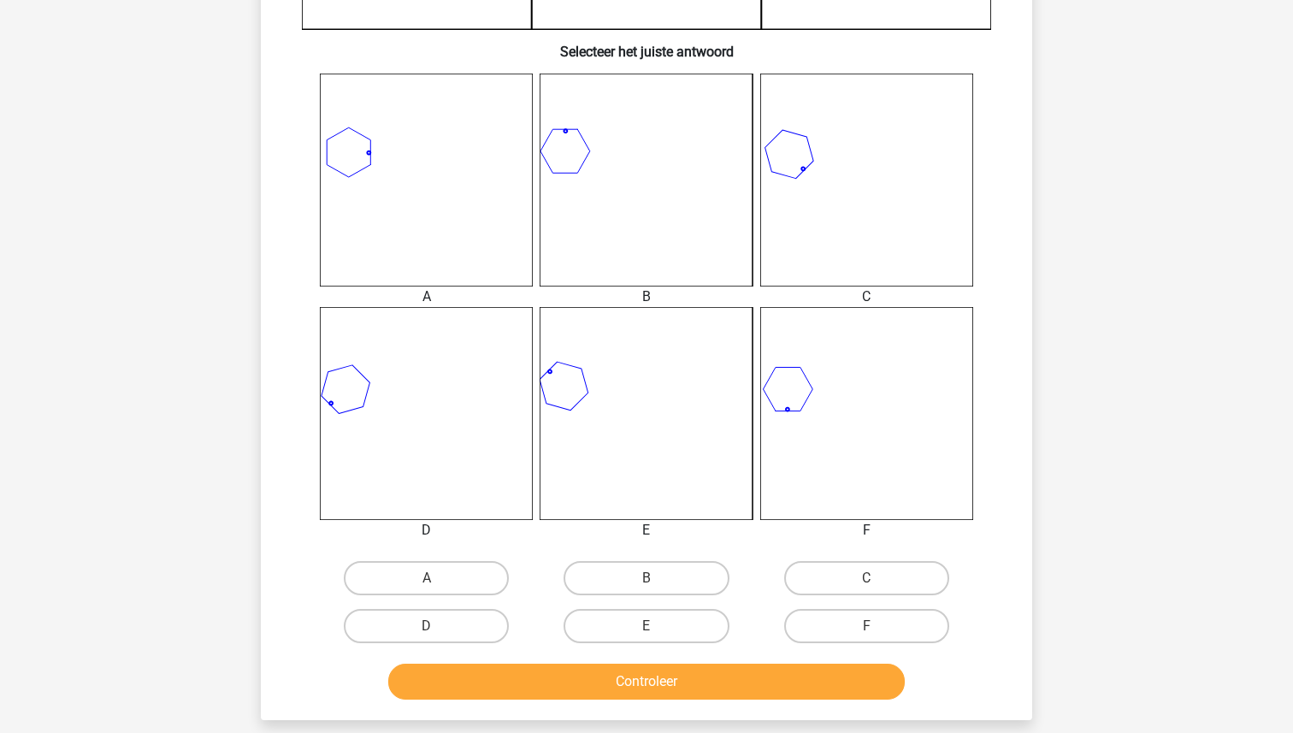
scroll to position [753, 0]
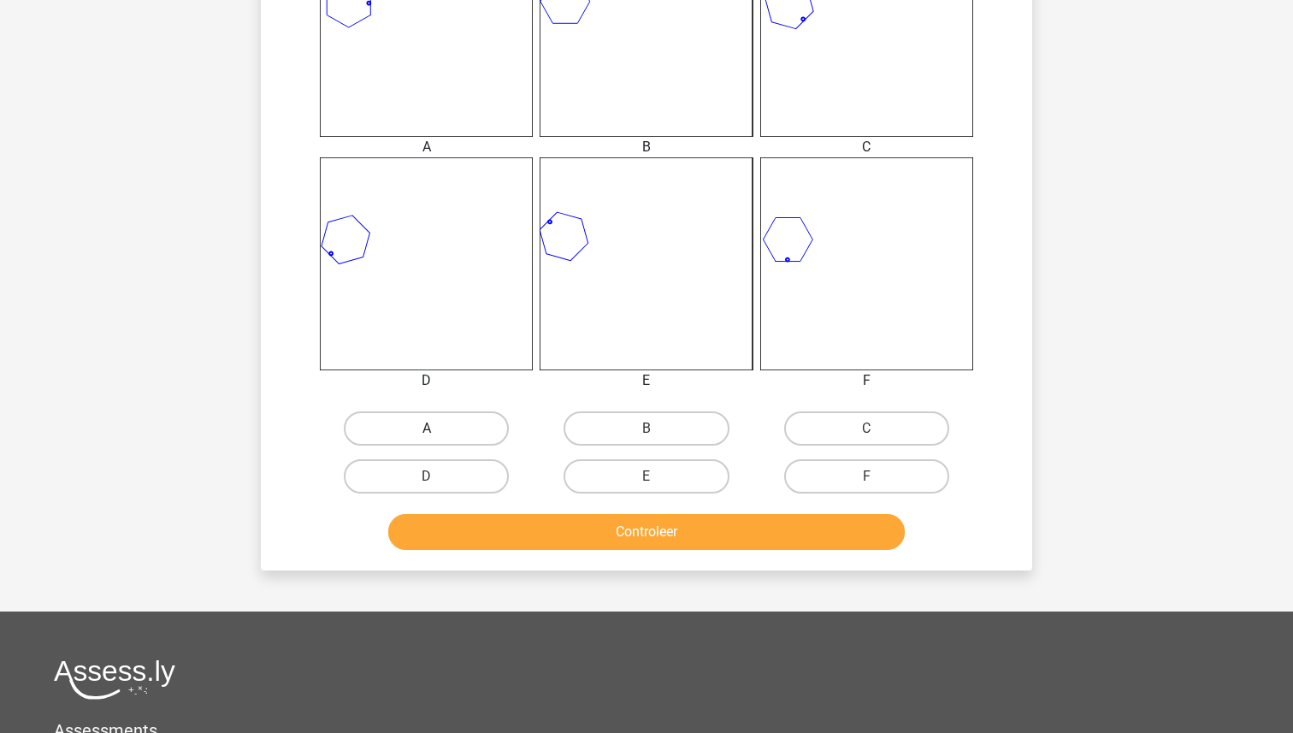
click at [420, 417] on label "A" at bounding box center [426, 428] width 165 height 34
click at [427, 429] on input "A" at bounding box center [432, 434] width 11 height 11
radio input "true"
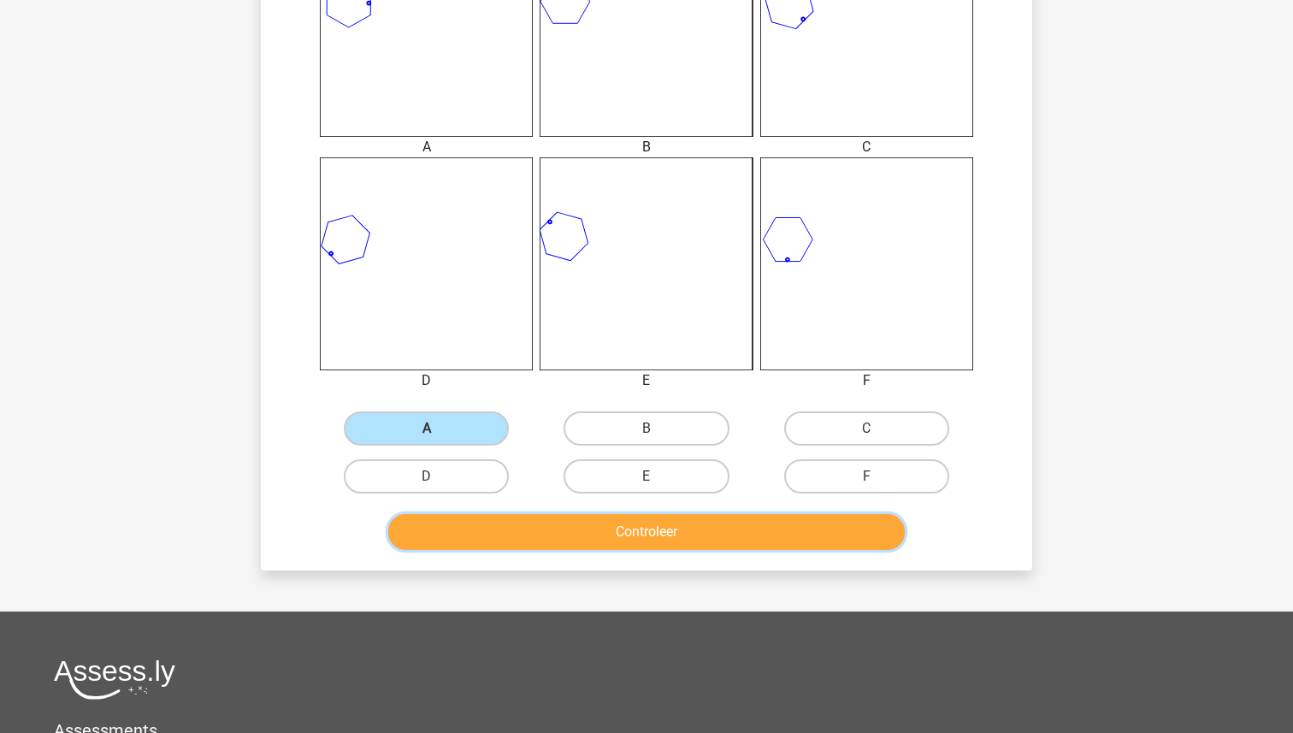
click at [654, 524] on button "Controleer" at bounding box center [646, 532] width 517 height 36
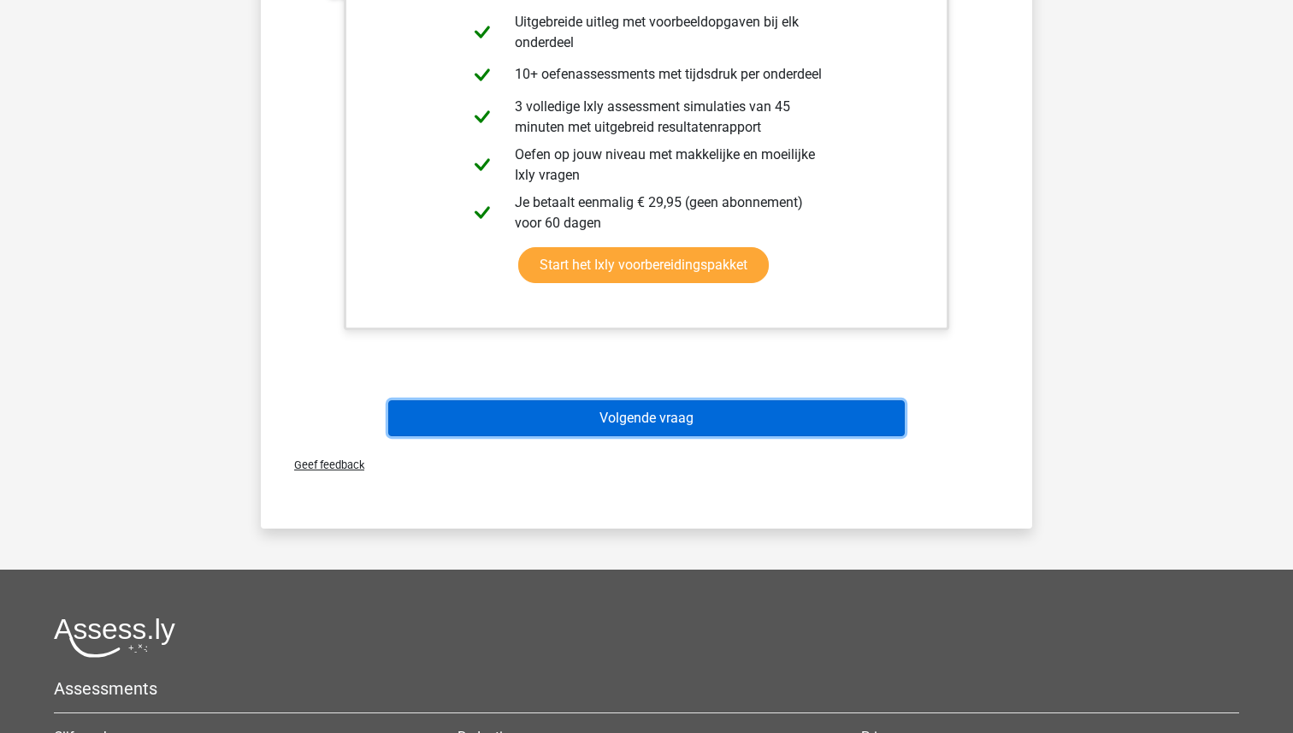
click at [658, 418] on button "Volgende vraag" at bounding box center [646, 418] width 517 height 36
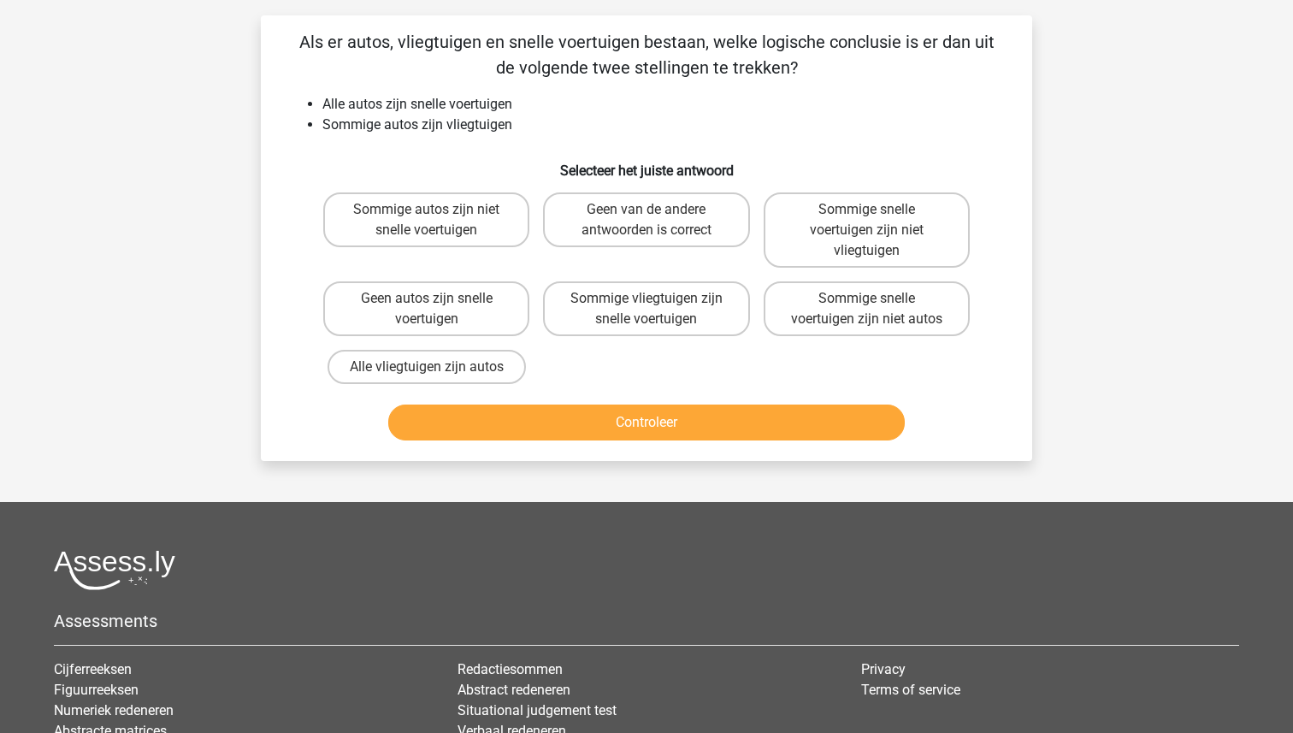
scroll to position [86, 0]
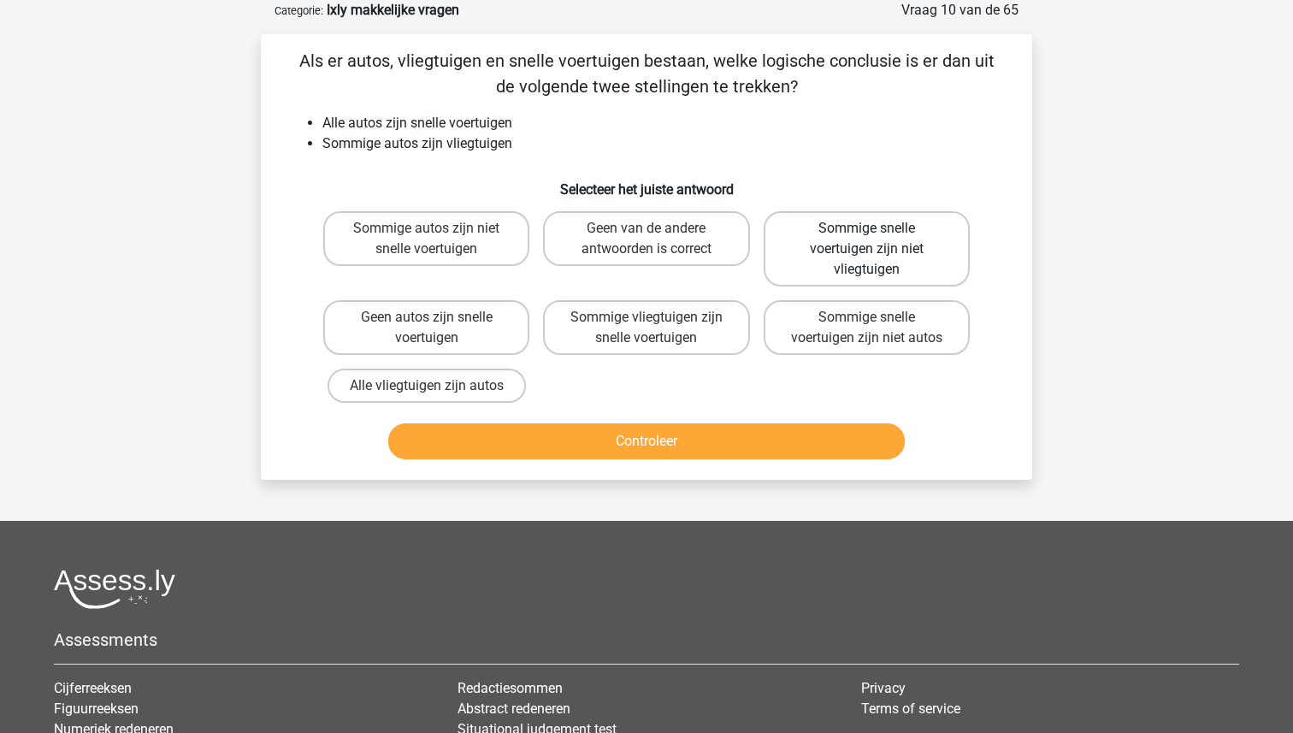
click at [884, 223] on label "Sommige snelle voertuigen zijn niet vliegtuigen" at bounding box center [867, 248] width 206 height 75
click at [878, 228] on input "Sommige snelle voertuigen zijn niet vliegtuigen" at bounding box center [871, 233] width 11 height 11
radio input "true"
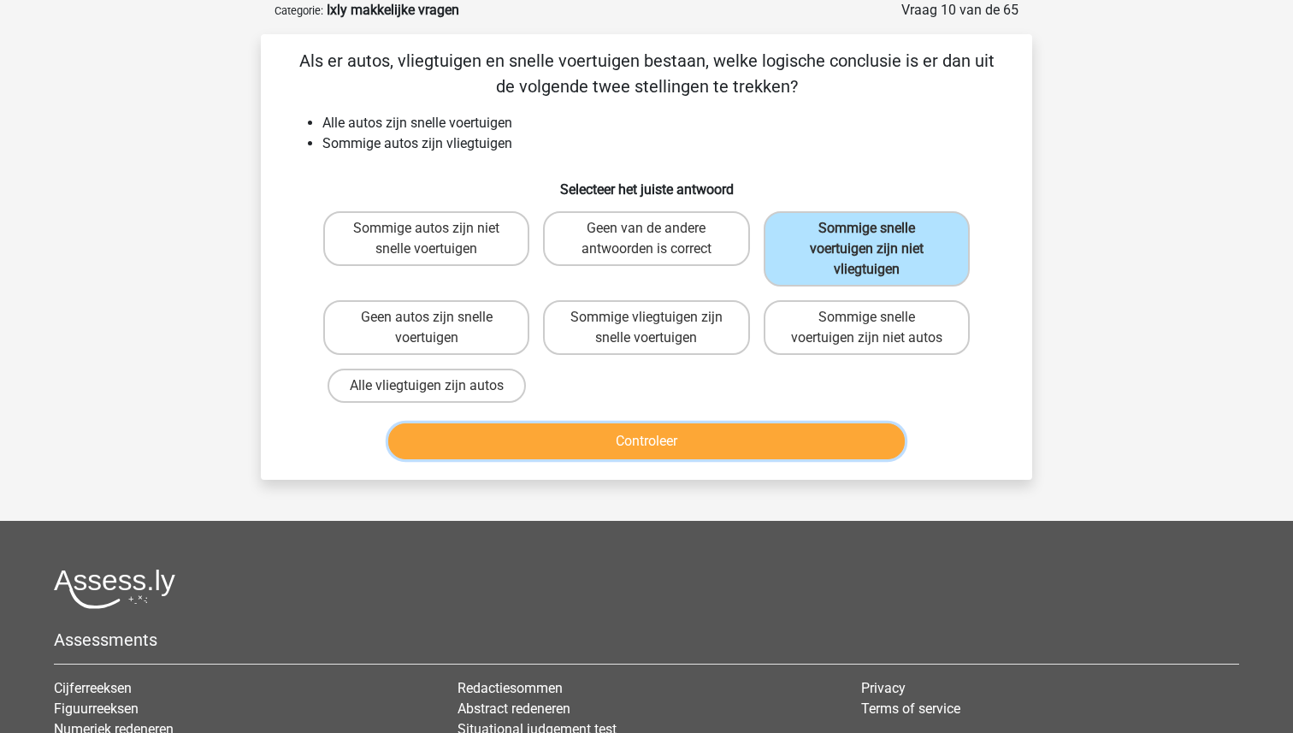
click at [746, 437] on button "Controleer" at bounding box center [646, 441] width 517 height 36
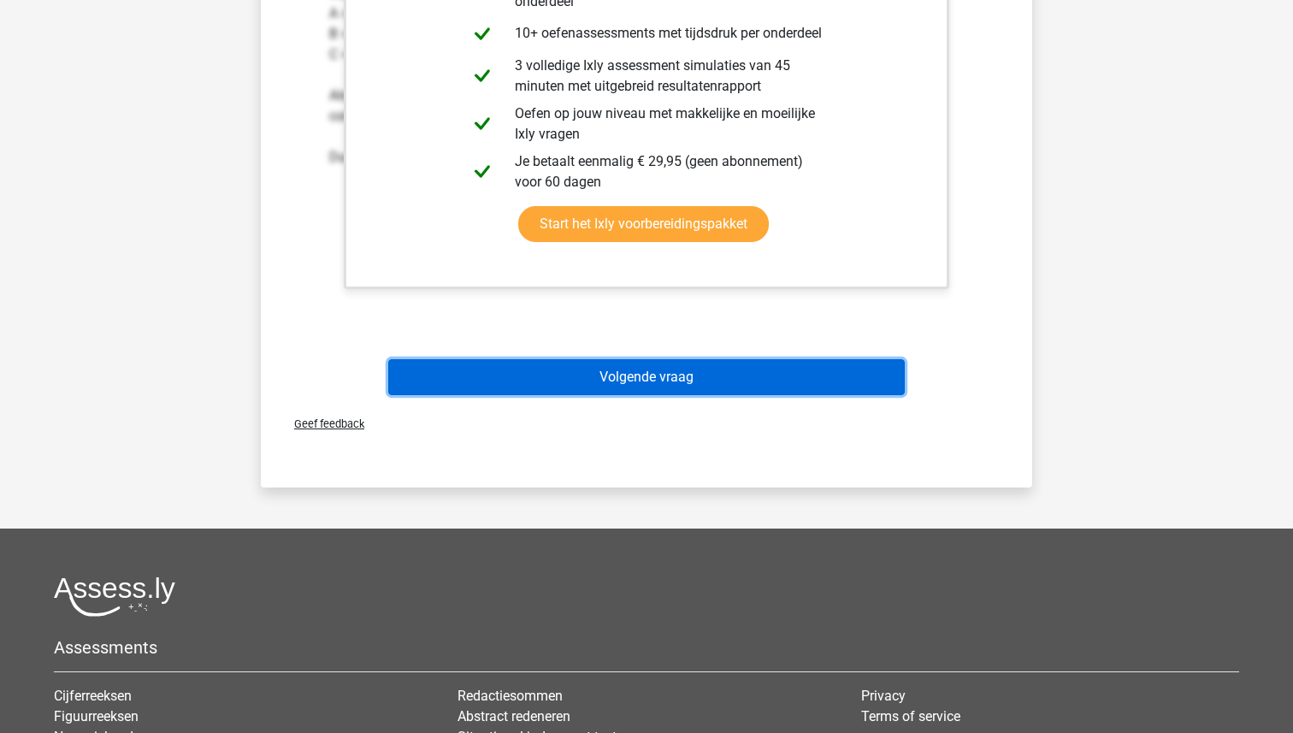
click at [677, 380] on button "Volgende vraag" at bounding box center [646, 377] width 517 height 36
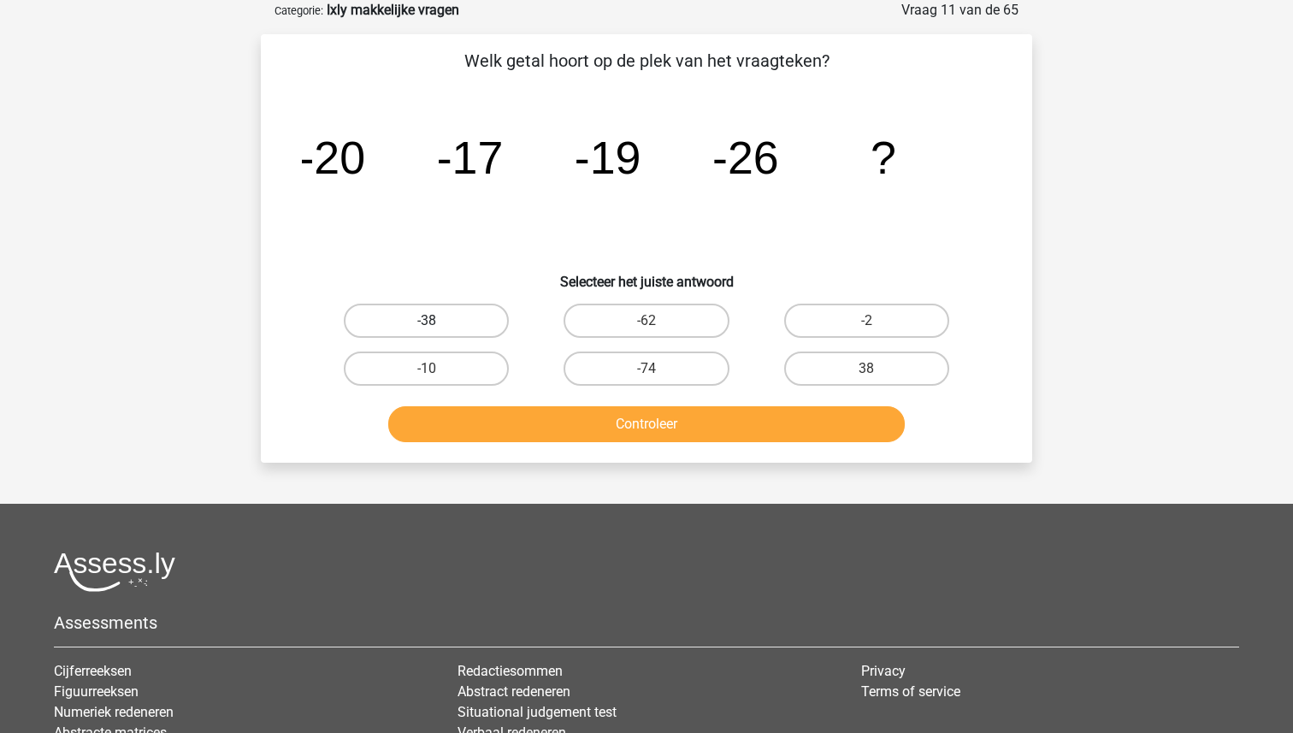
click at [397, 327] on label "-38" at bounding box center [426, 321] width 165 height 34
click at [427, 327] on input "-38" at bounding box center [432, 326] width 11 height 11
radio input "true"
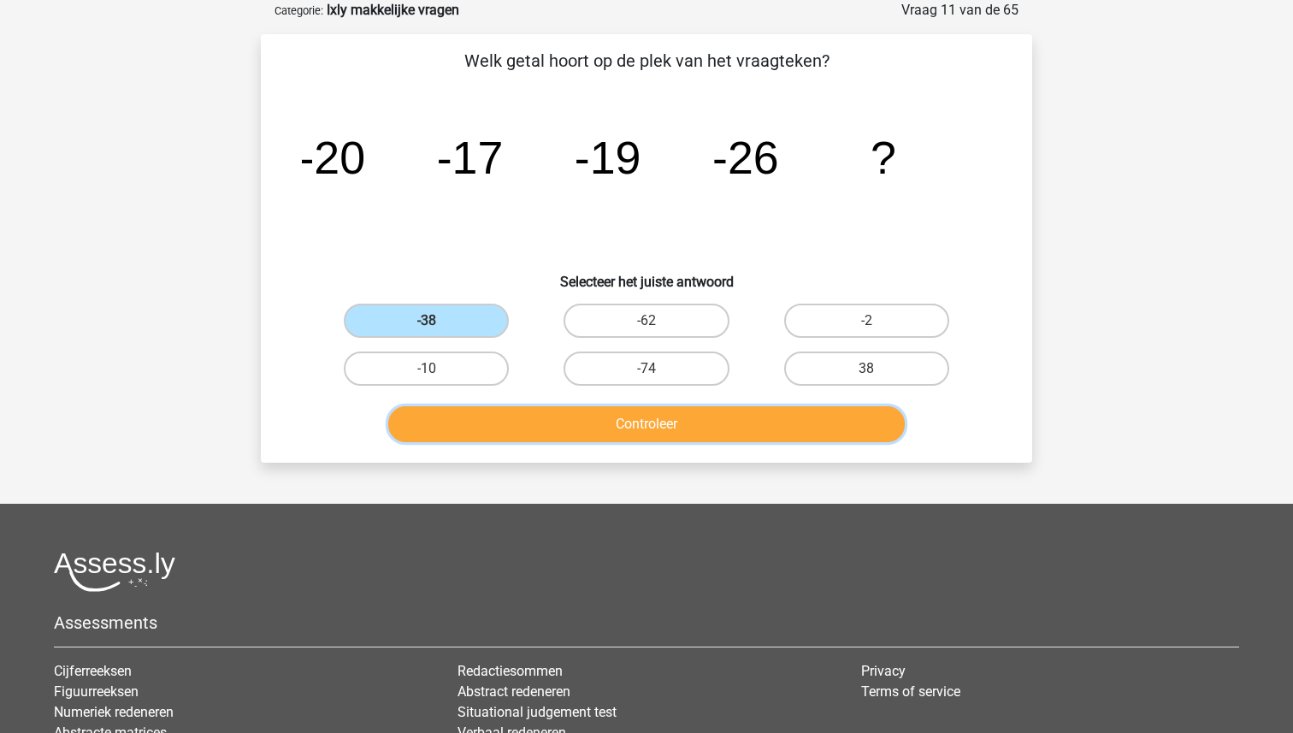
click at [631, 423] on button "Controleer" at bounding box center [646, 424] width 517 height 36
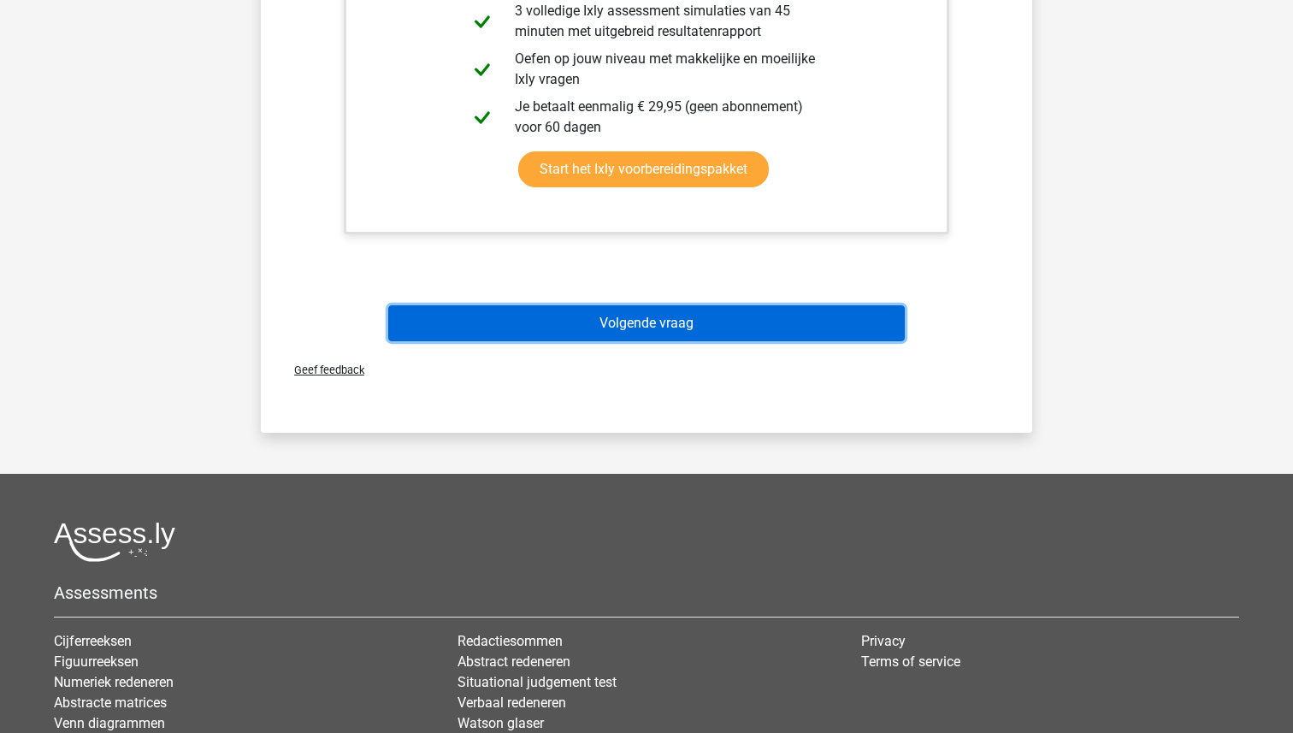
click at [630, 316] on button "Volgende vraag" at bounding box center [646, 323] width 517 height 36
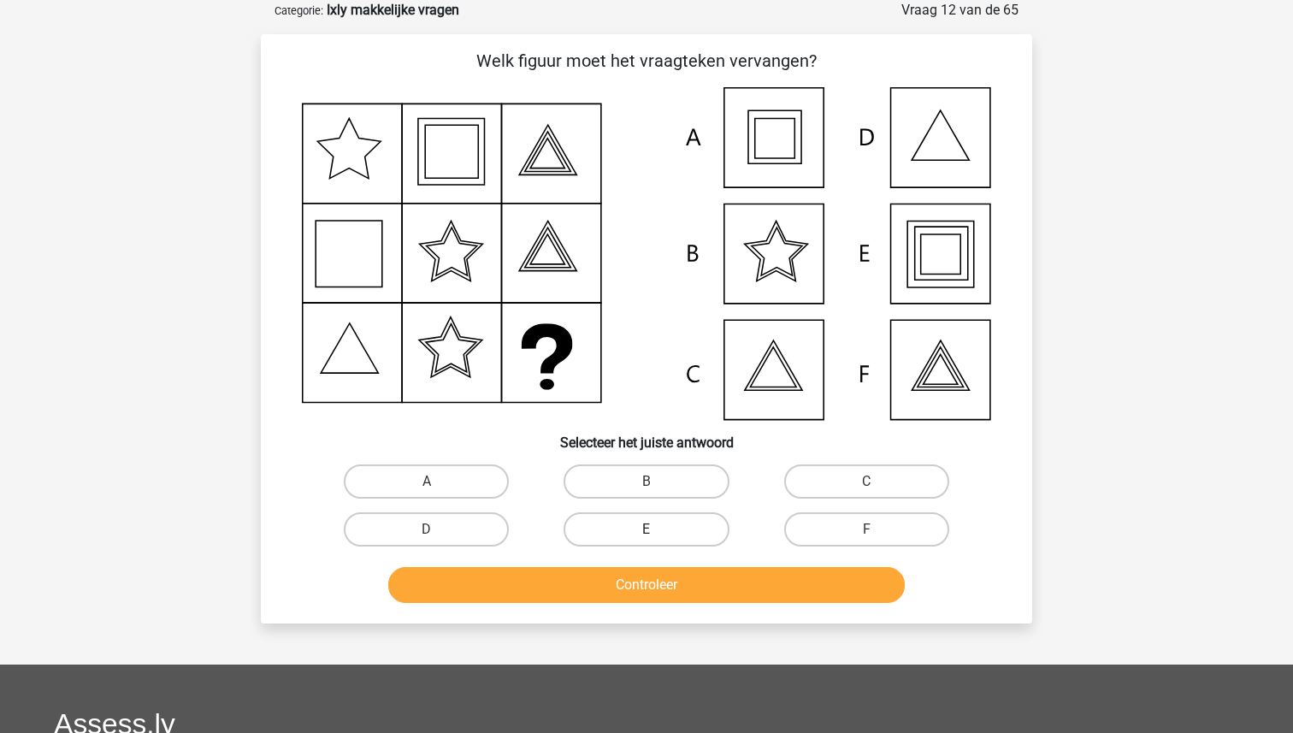
click at [671, 529] on label "E" at bounding box center [646, 529] width 165 height 34
click at [658, 529] on input "E" at bounding box center [652, 534] width 11 height 11
radio input "true"
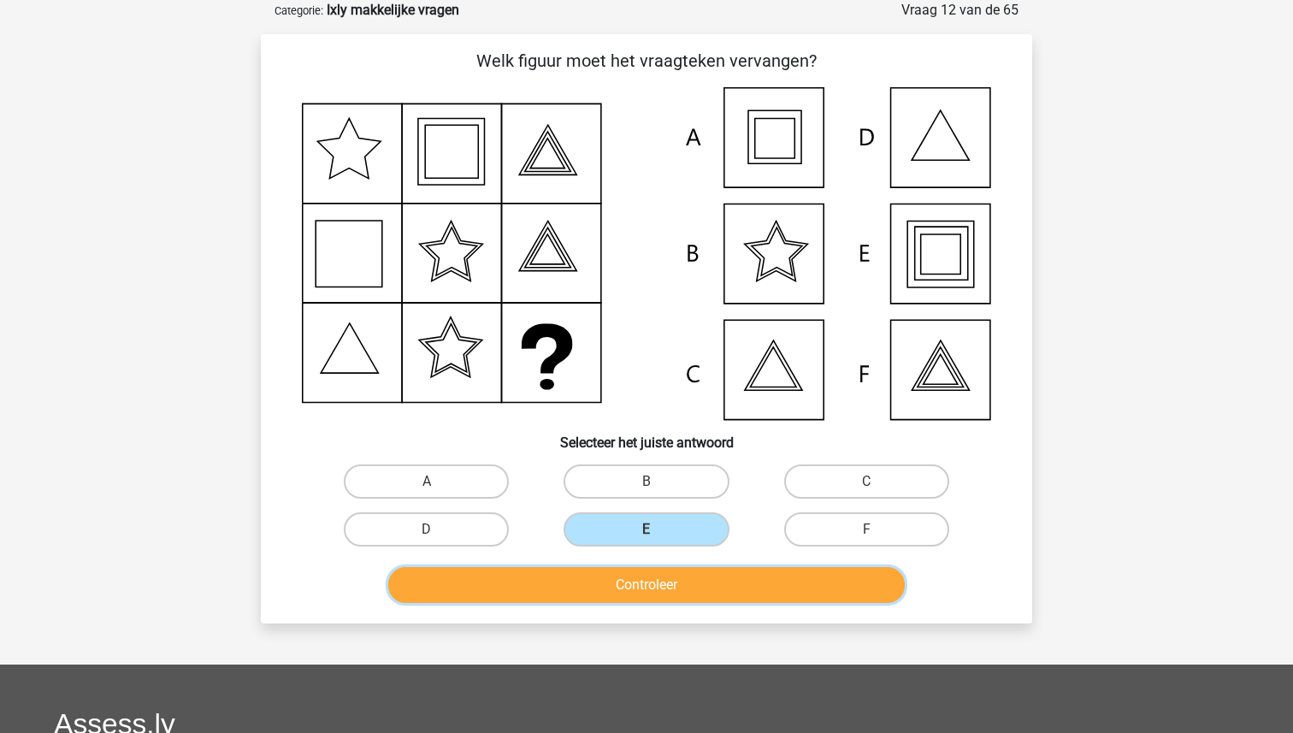
click at [652, 576] on button "Controleer" at bounding box center [646, 585] width 517 height 36
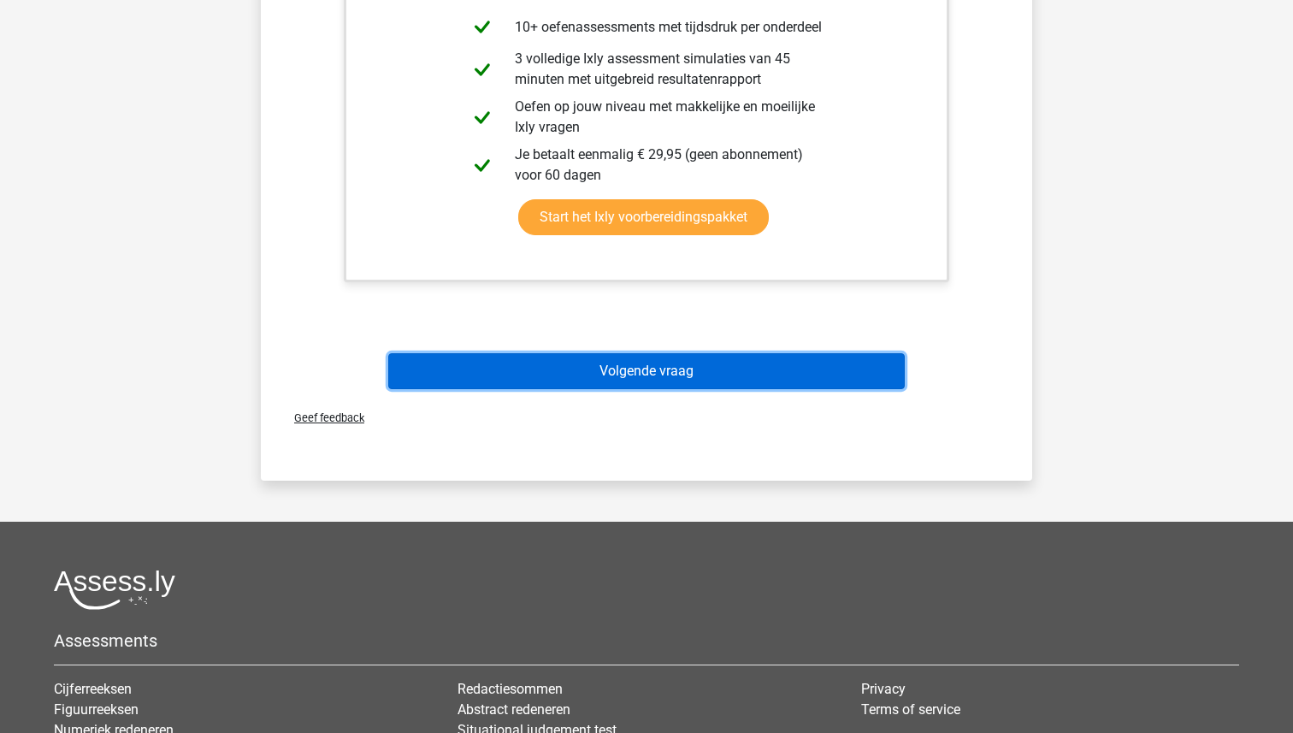
click at [659, 386] on button "Volgende vraag" at bounding box center [646, 371] width 517 height 36
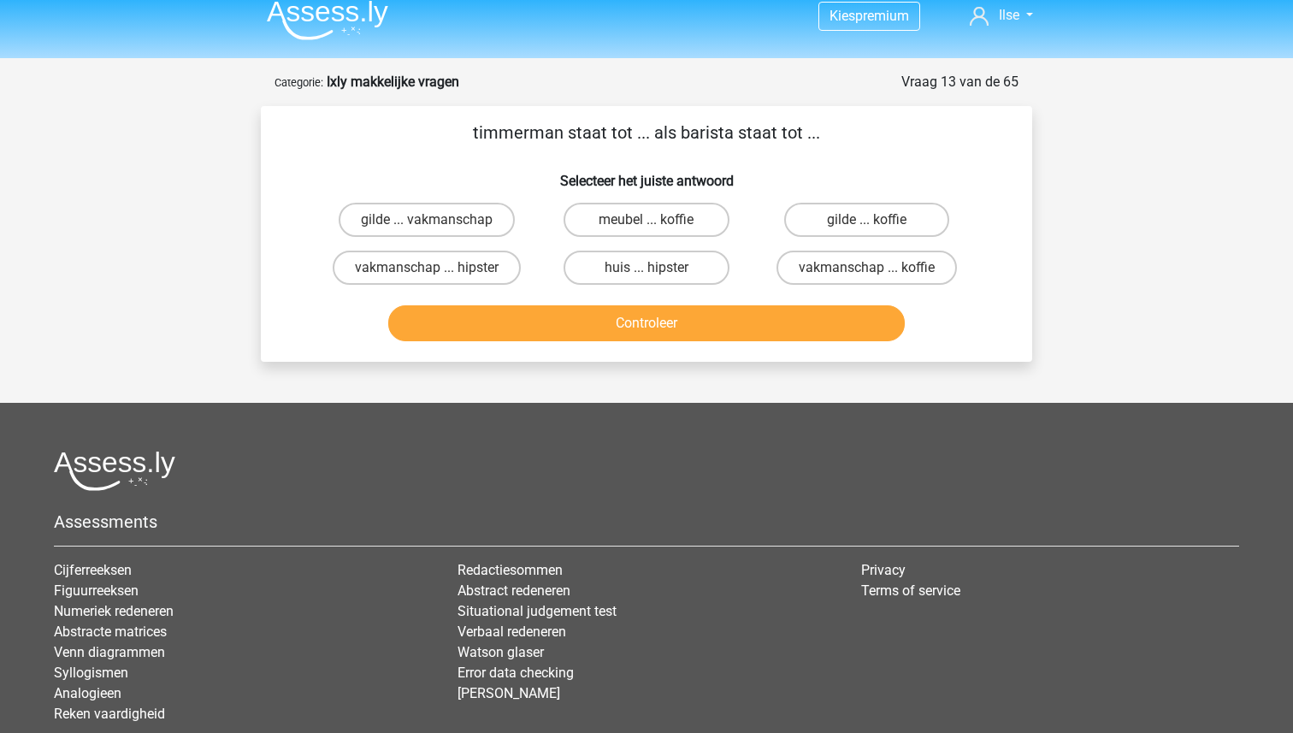
scroll to position [17, 0]
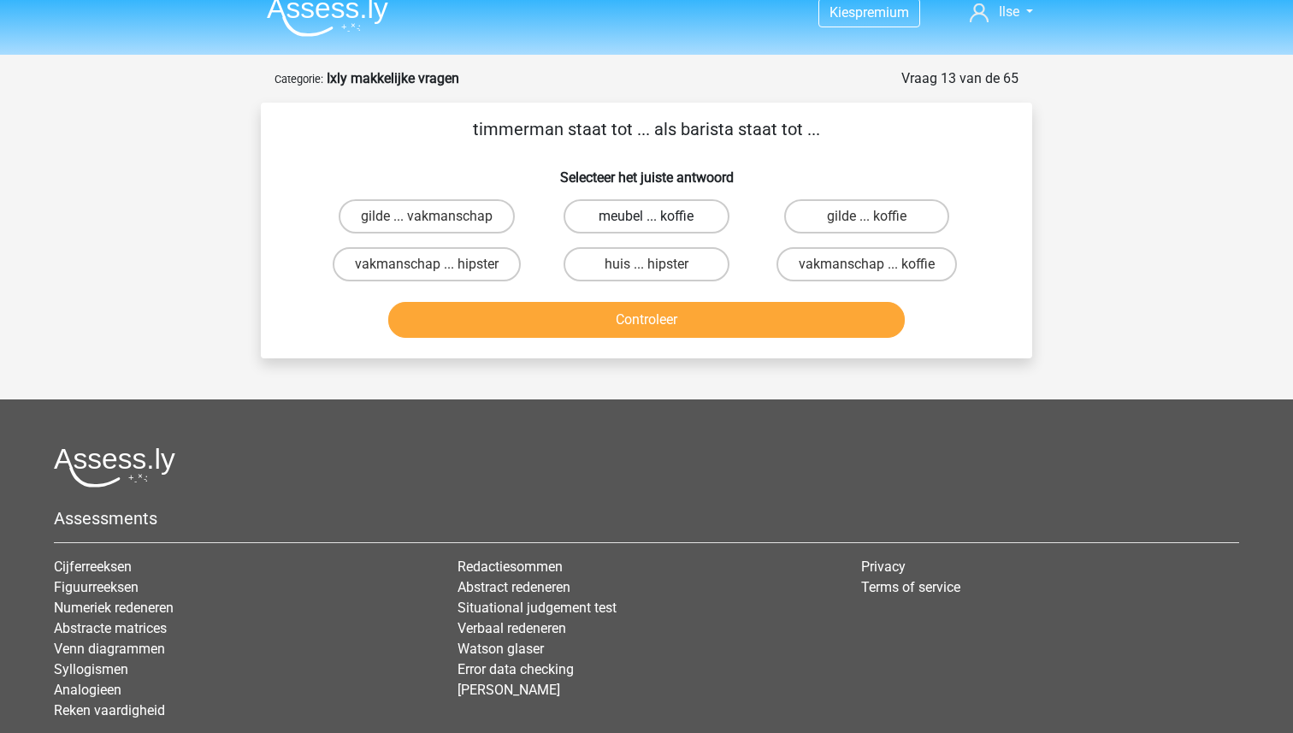
click at [649, 210] on label "meubel ... koffie" at bounding box center [646, 216] width 165 height 34
click at [649, 216] on input "meubel ... koffie" at bounding box center [652, 221] width 11 height 11
radio input "true"
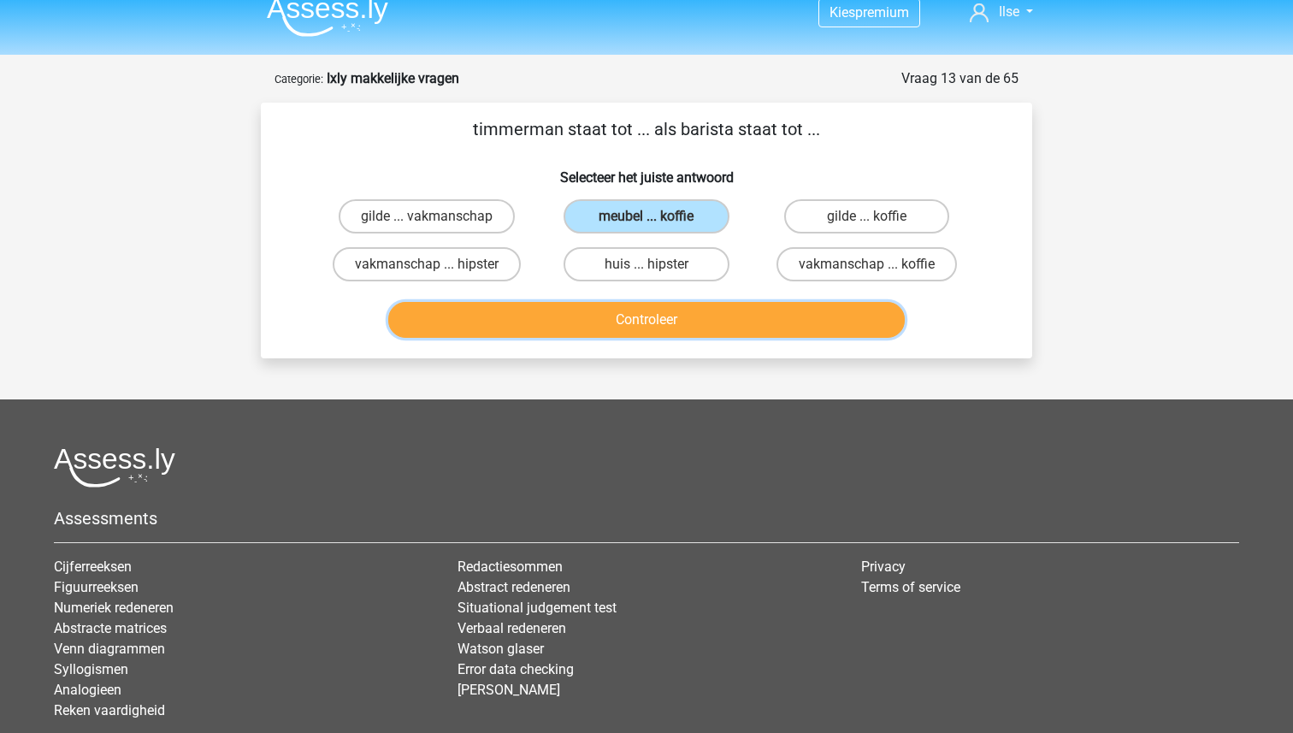
click at [629, 313] on button "Controleer" at bounding box center [646, 320] width 517 height 36
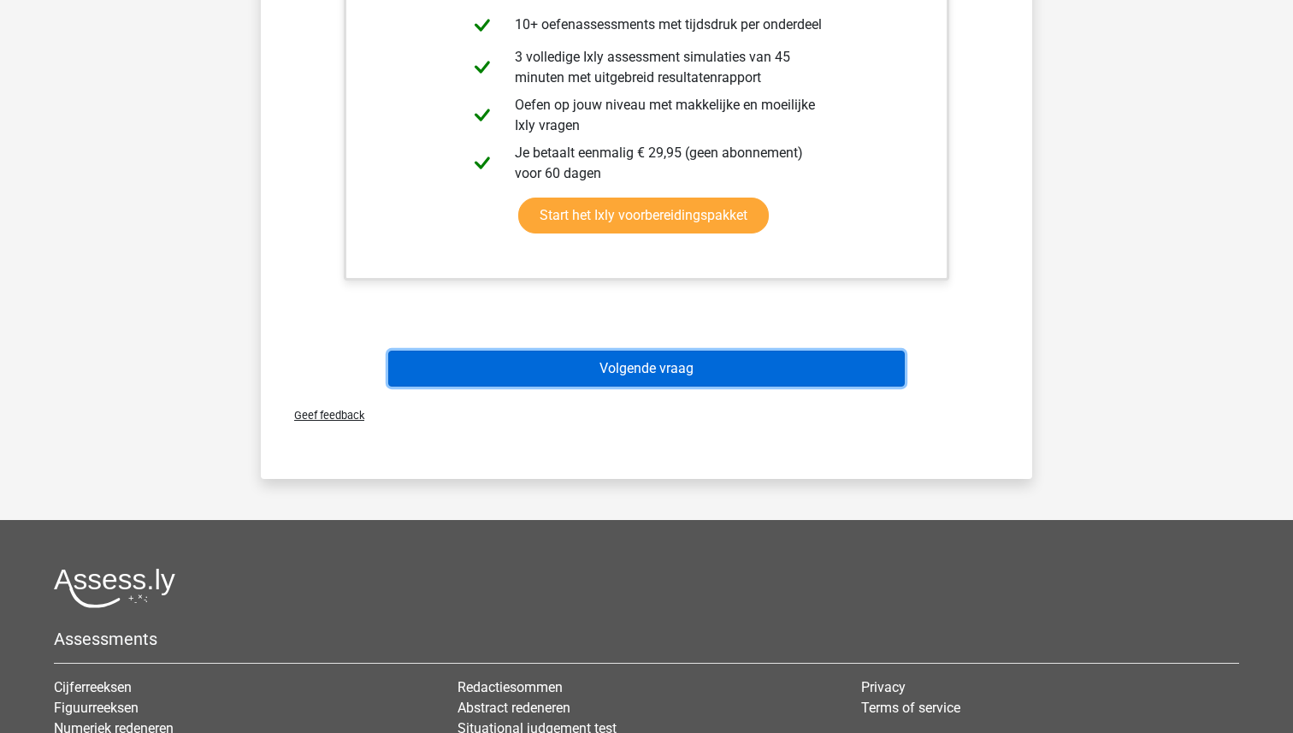
click at [624, 364] on button "Volgende vraag" at bounding box center [646, 369] width 517 height 36
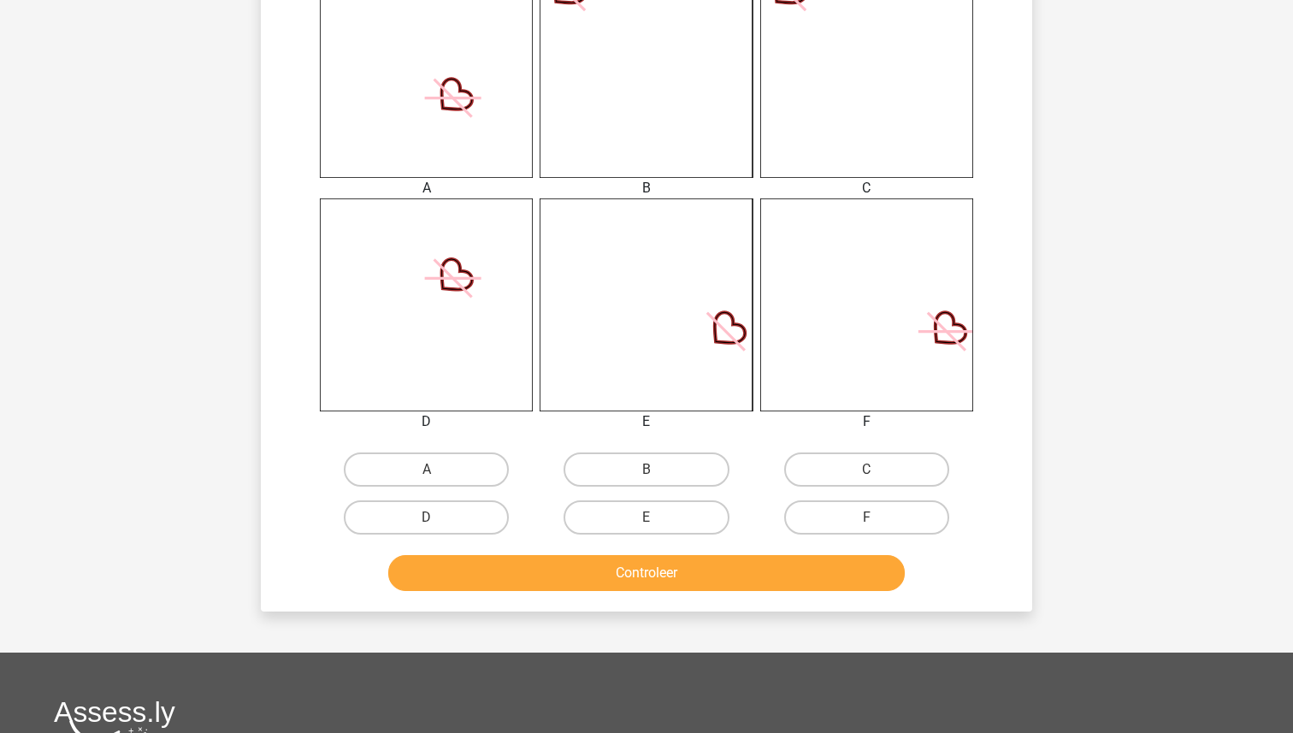
scroll to position [748, 0]
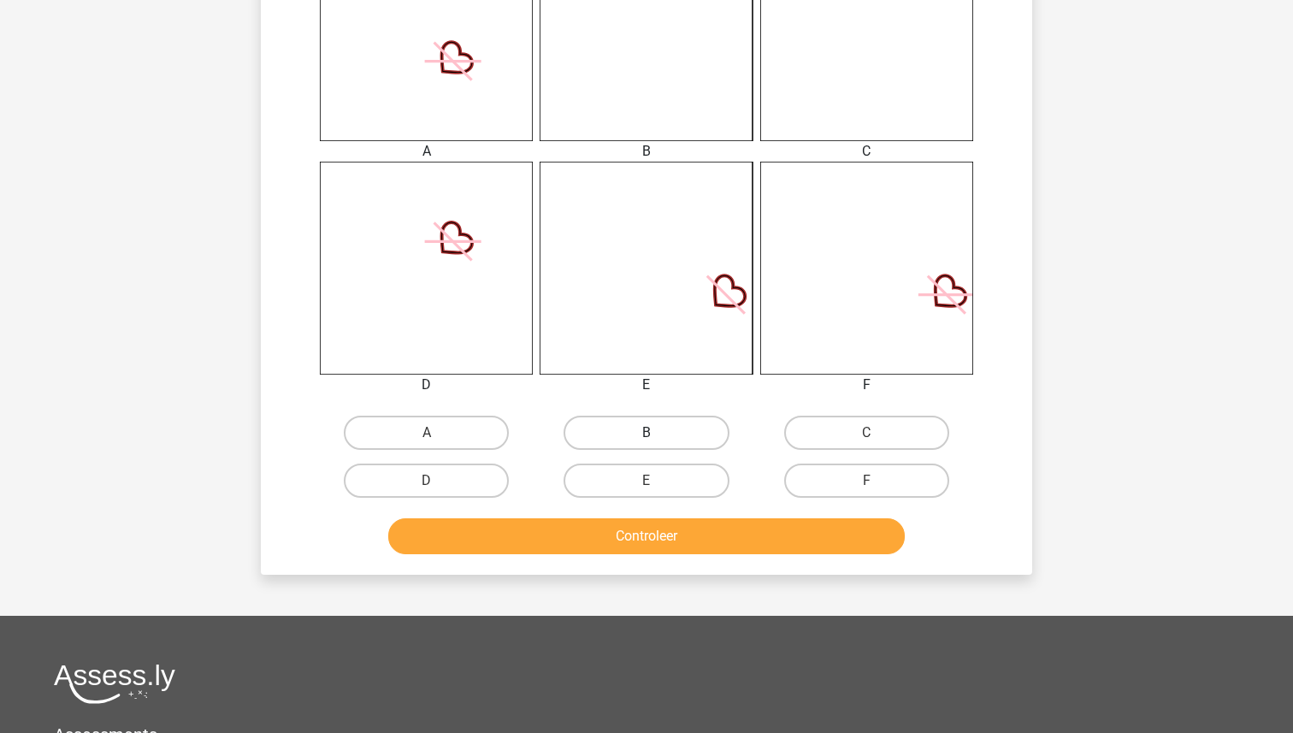
click at [628, 432] on label "B" at bounding box center [646, 433] width 165 height 34
click at [647, 433] on input "B" at bounding box center [652, 438] width 11 height 11
radio input "true"
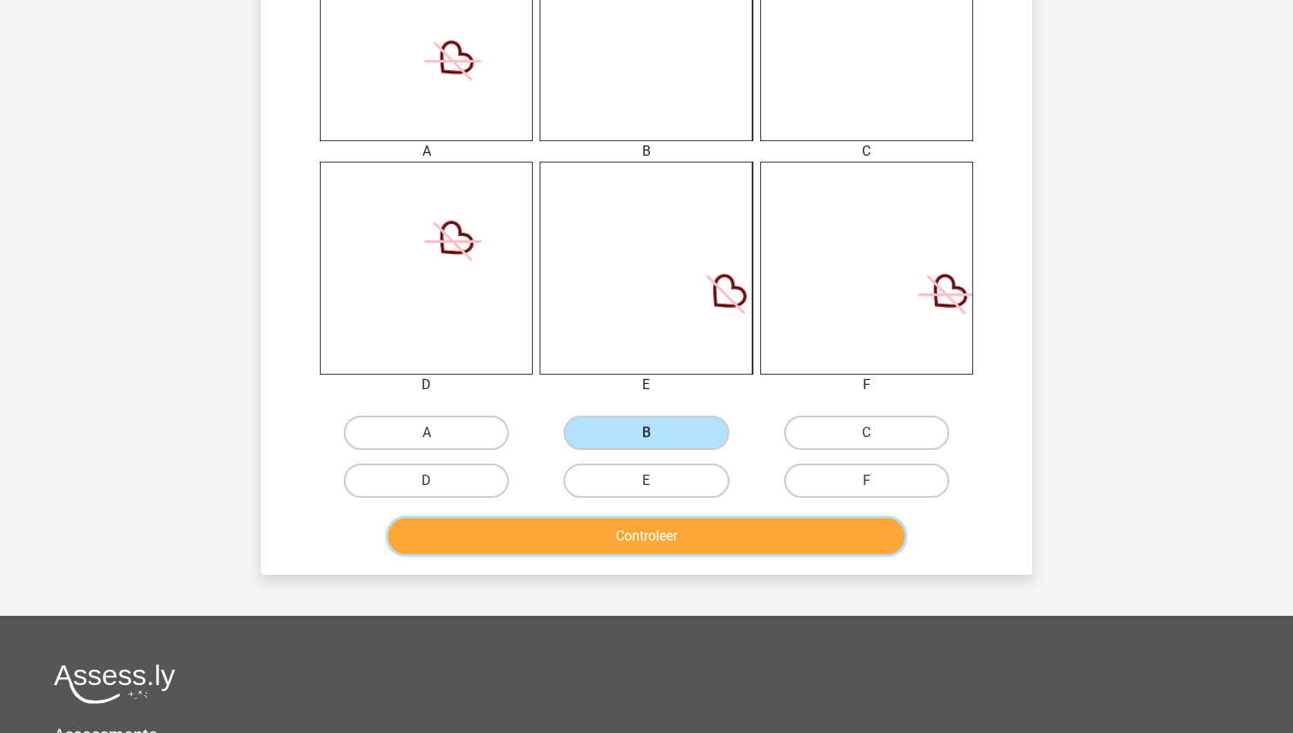
click at [626, 530] on button "Controleer" at bounding box center [646, 536] width 517 height 36
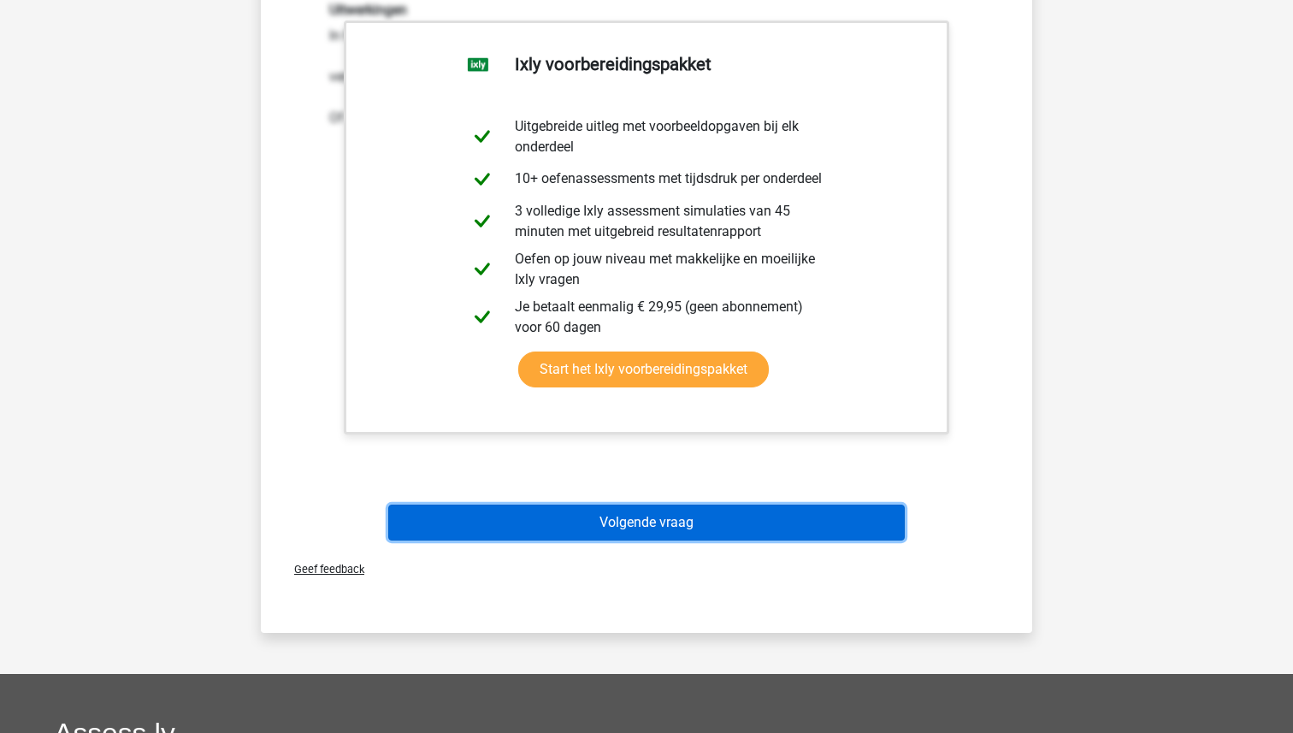
click at [627, 528] on button "Volgende vraag" at bounding box center [646, 523] width 517 height 36
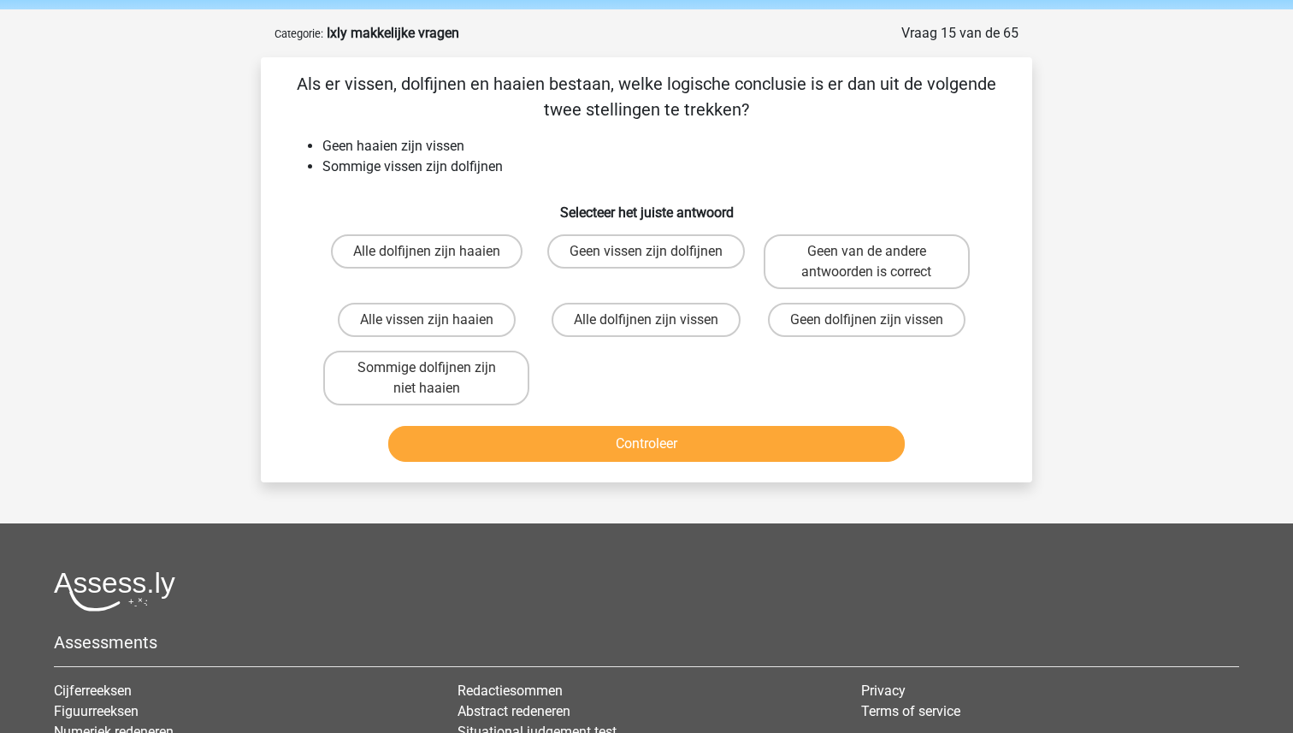
scroll to position [61, 0]
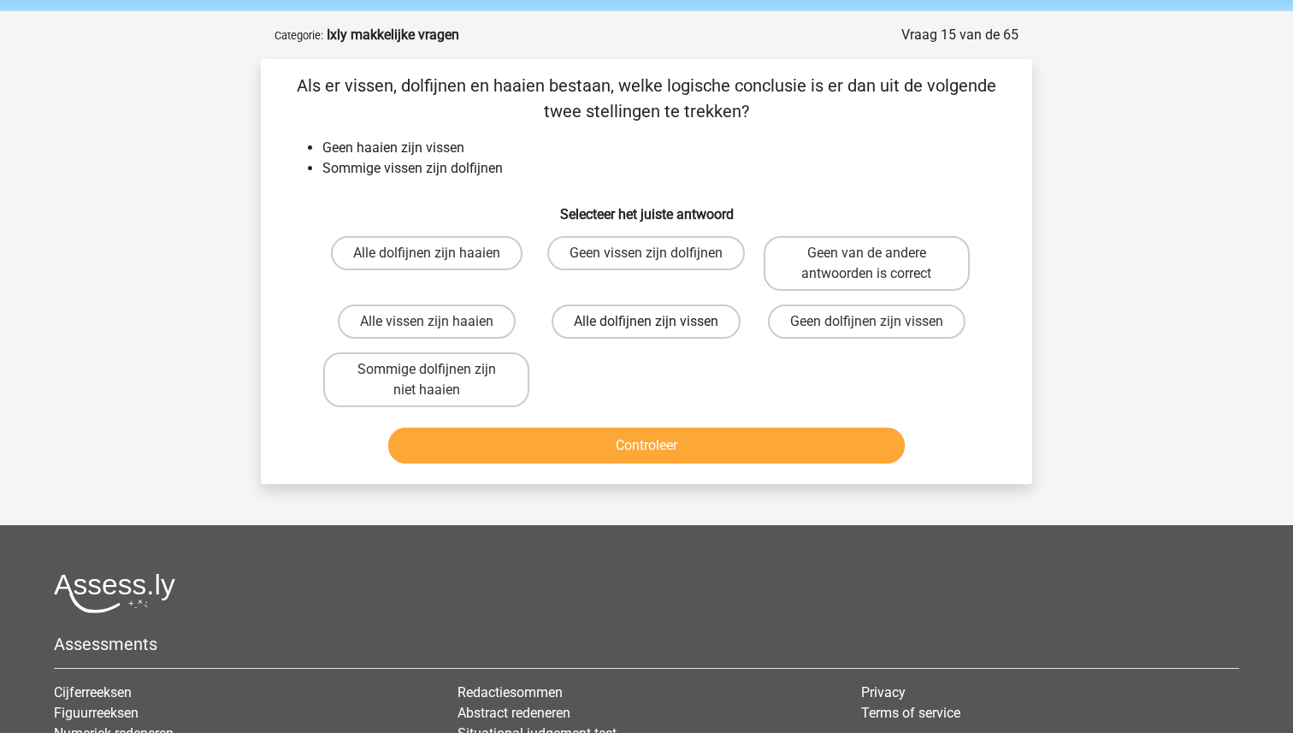
click at [584, 322] on label "Alle dolfijnen zijn vissen" at bounding box center [646, 321] width 189 height 34
click at [647, 322] on input "Alle dolfijnen zijn vissen" at bounding box center [652, 327] width 11 height 11
radio input "true"
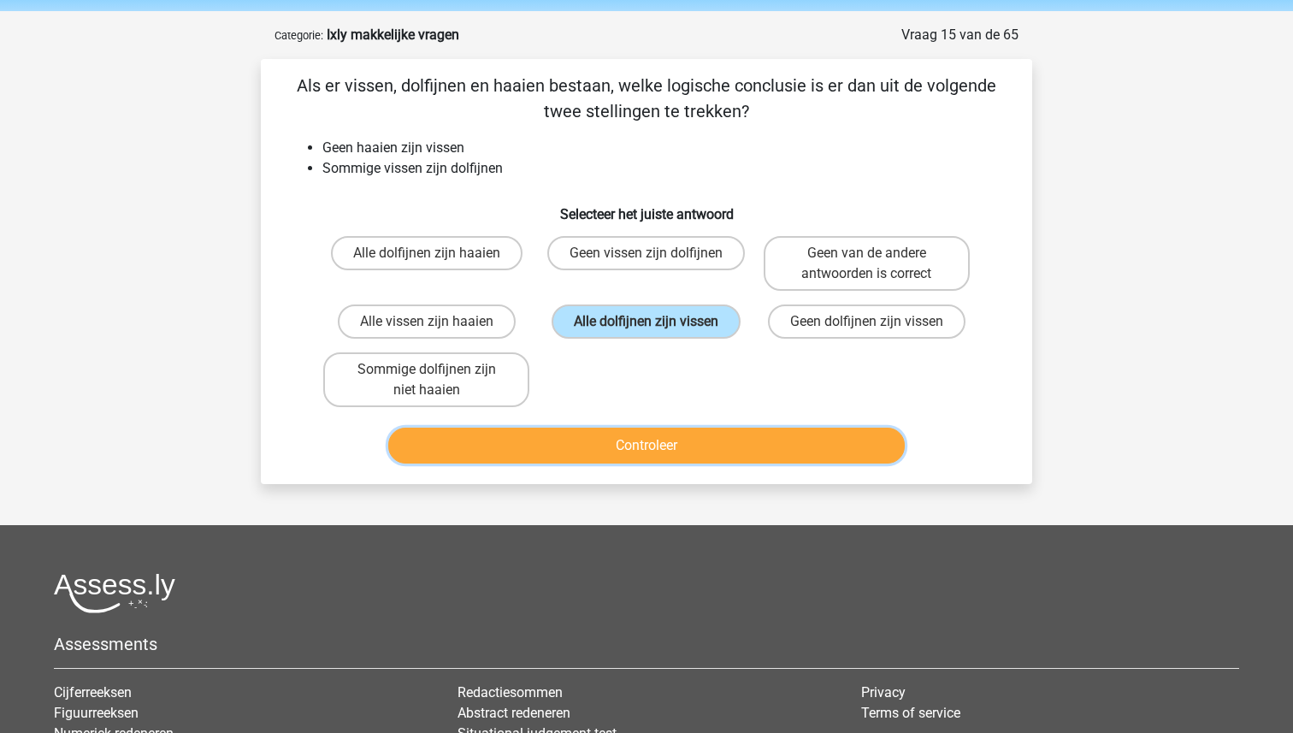
click at [630, 436] on button "Controleer" at bounding box center [646, 446] width 517 height 36
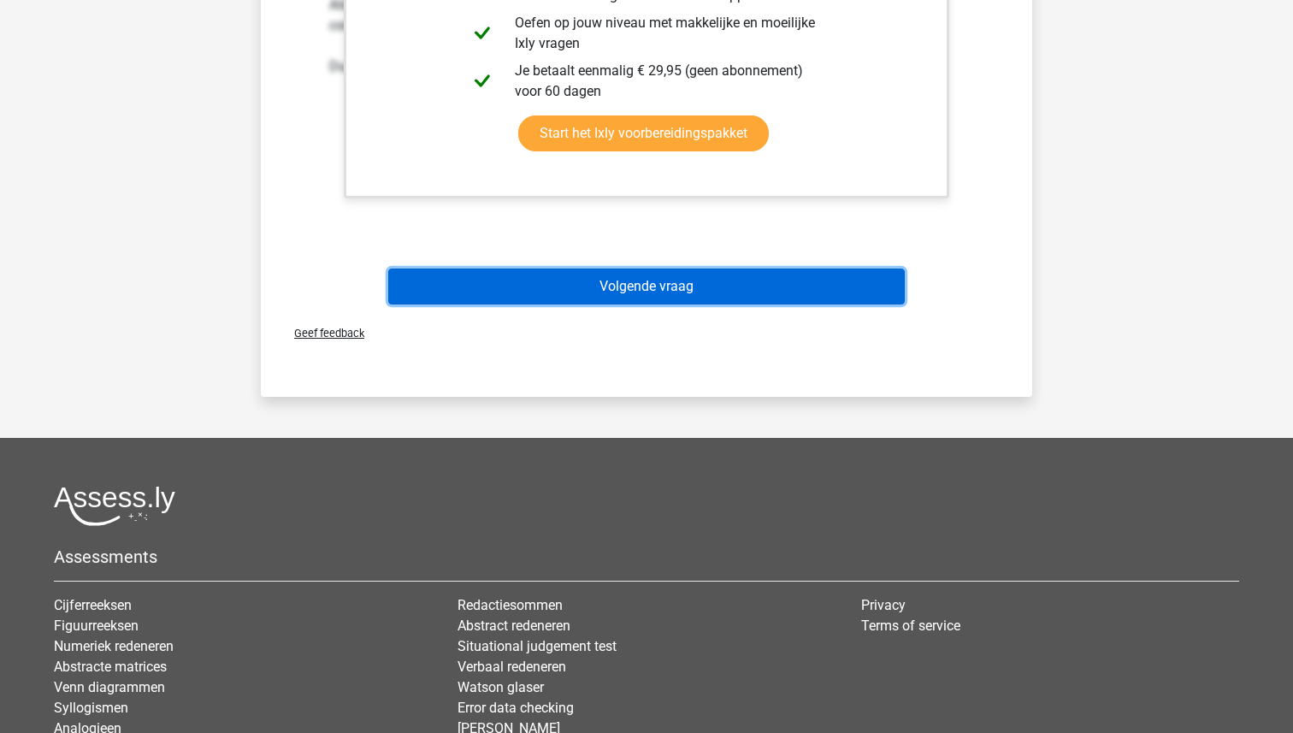
click at [659, 269] on button "Volgende vraag" at bounding box center [646, 287] width 517 height 36
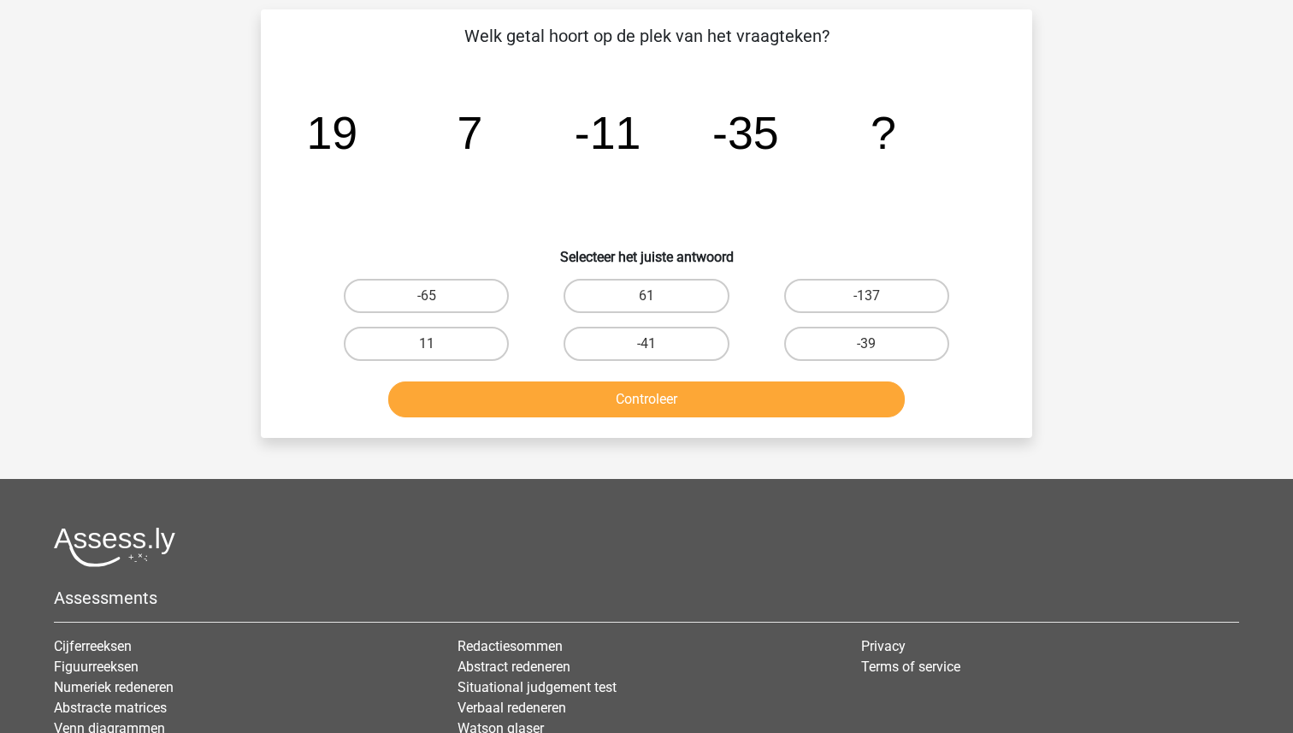
scroll to position [86, 0]
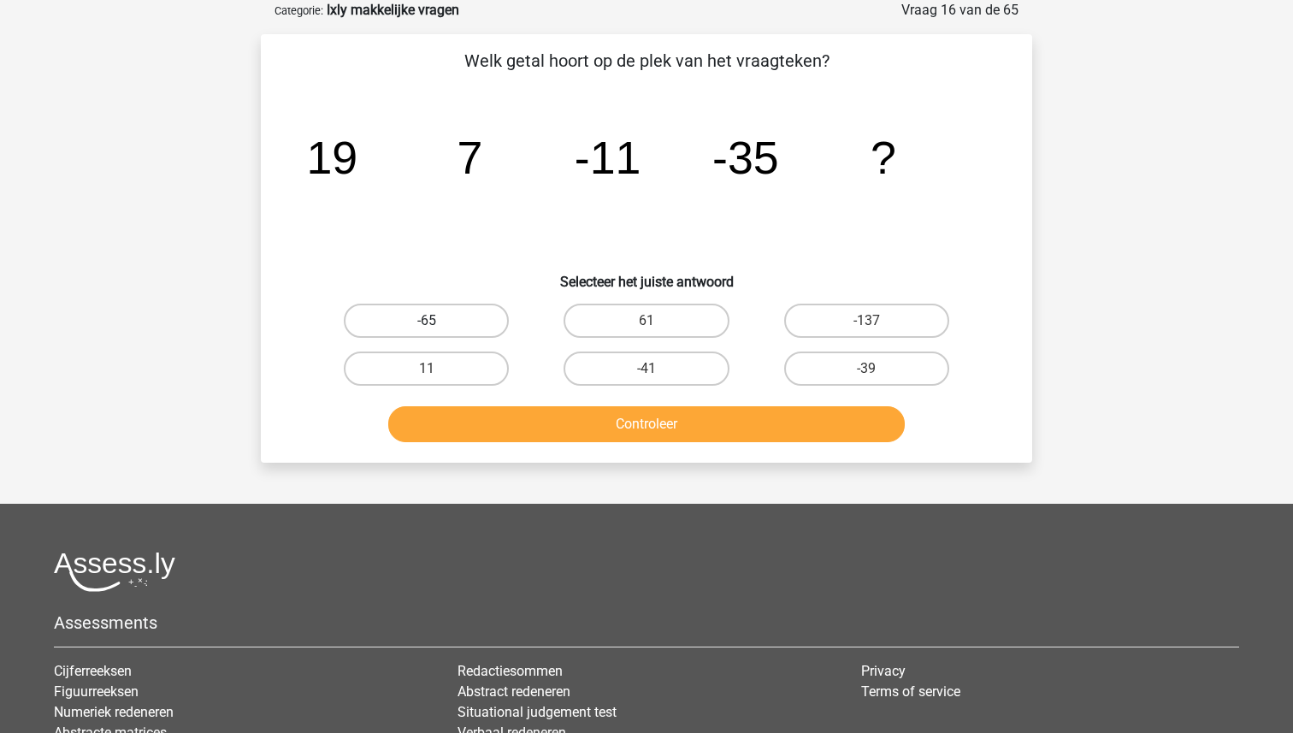
click at [477, 322] on label "-65" at bounding box center [426, 321] width 165 height 34
click at [438, 322] on input "-65" at bounding box center [432, 326] width 11 height 11
radio input "true"
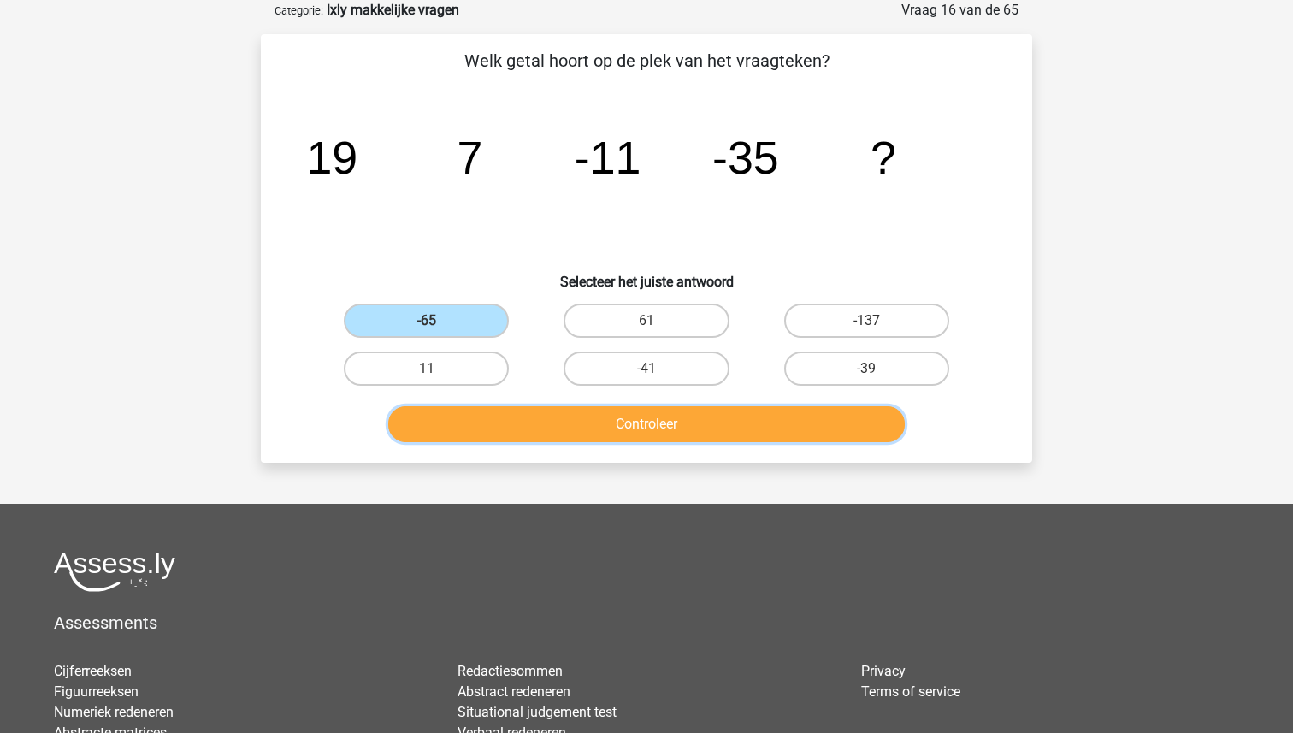
click at [602, 425] on button "Controleer" at bounding box center [646, 424] width 517 height 36
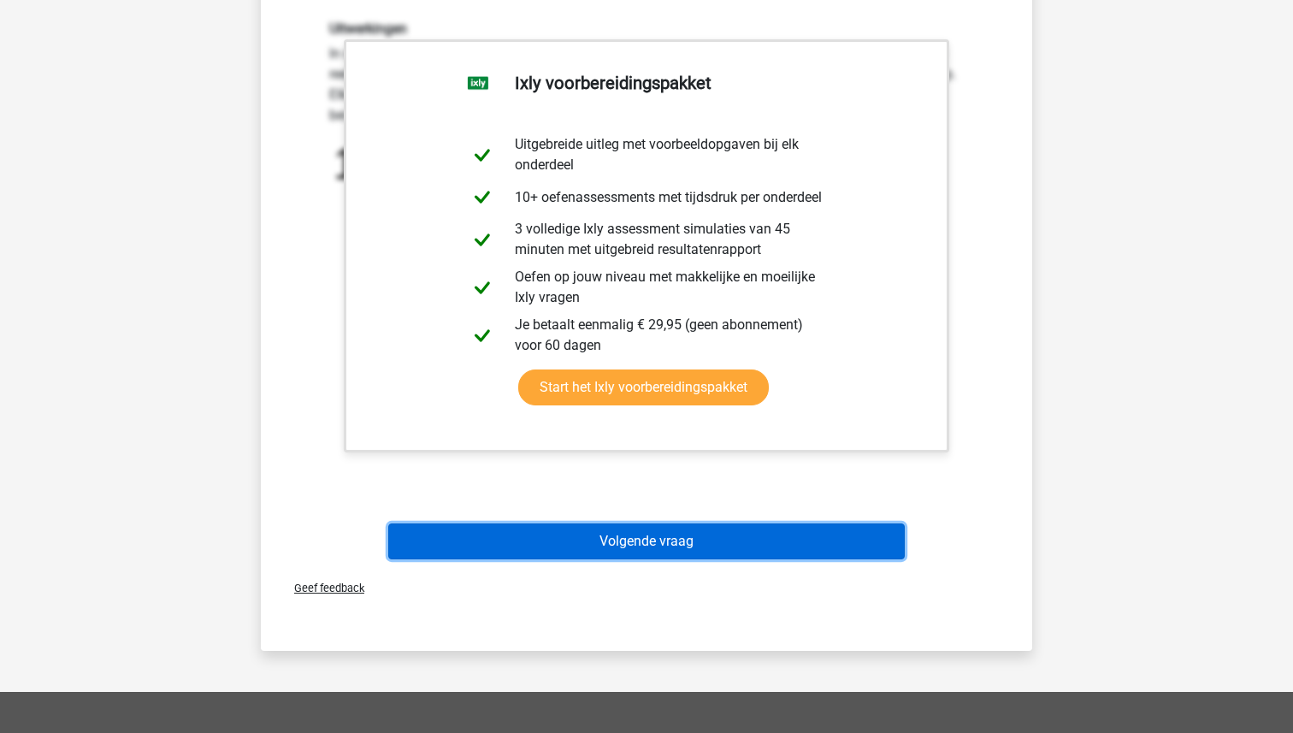
click at [609, 545] on button "Volgende vraag" at bounding box center [646, 541] width 517 height 36
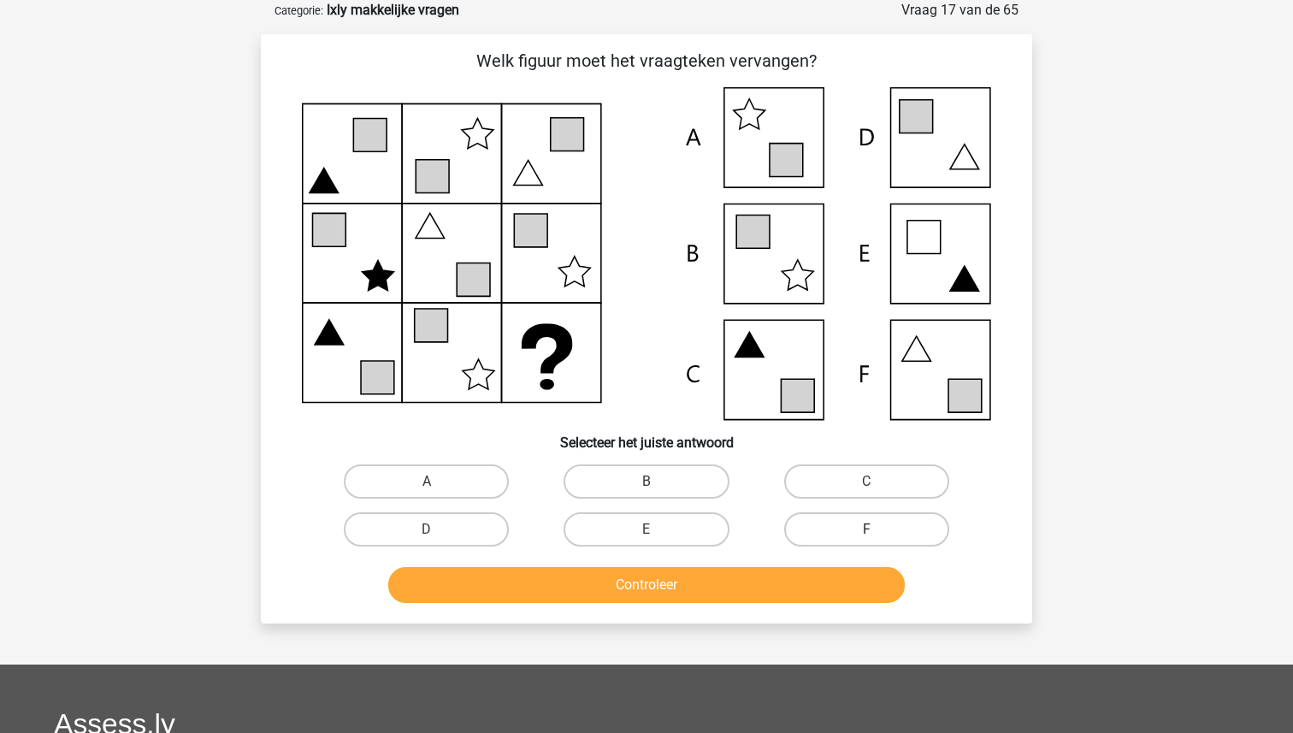
click at [828, 538] on label "F" at bounding box center [866, 529] width 165 height 34
click at [866, 538] on input "F" at bounding box center [871, 534] width 11 height 11
radio input "true"
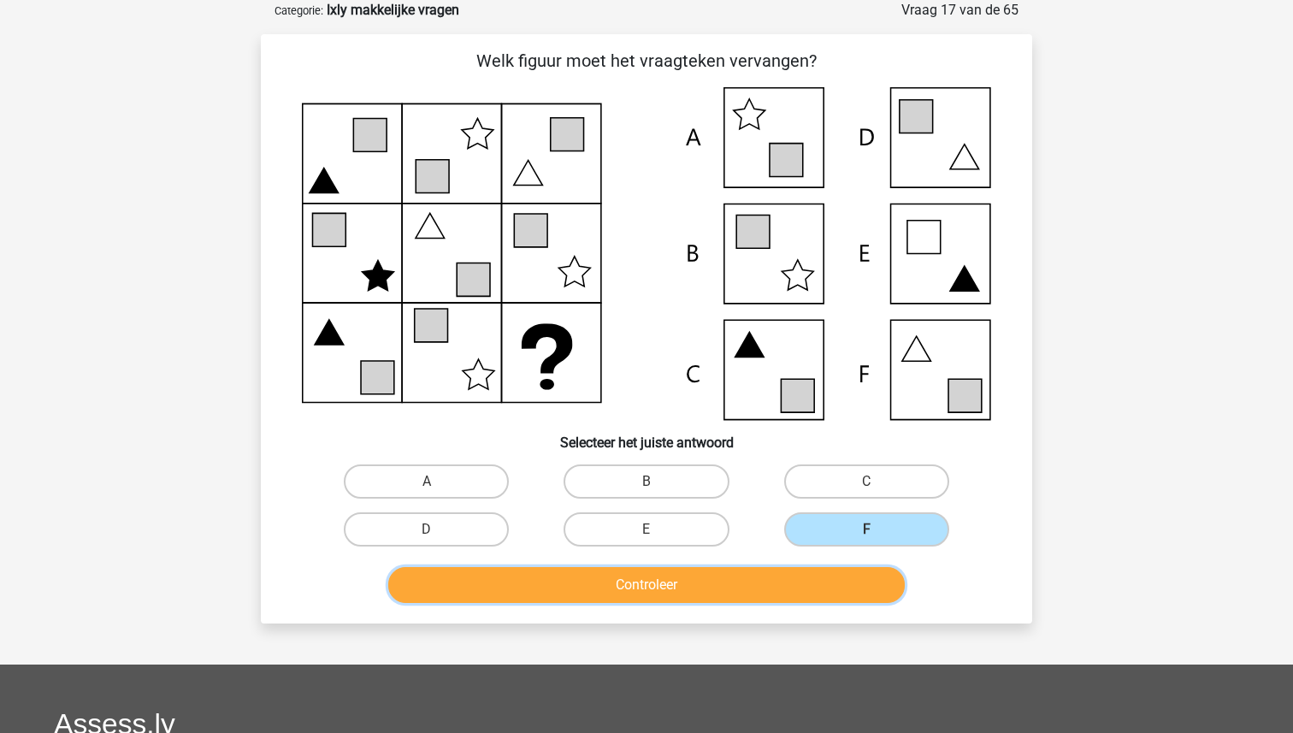
click at [761, 575] on button "Controleer" at bounding box center [646, 585] width 517 height 36
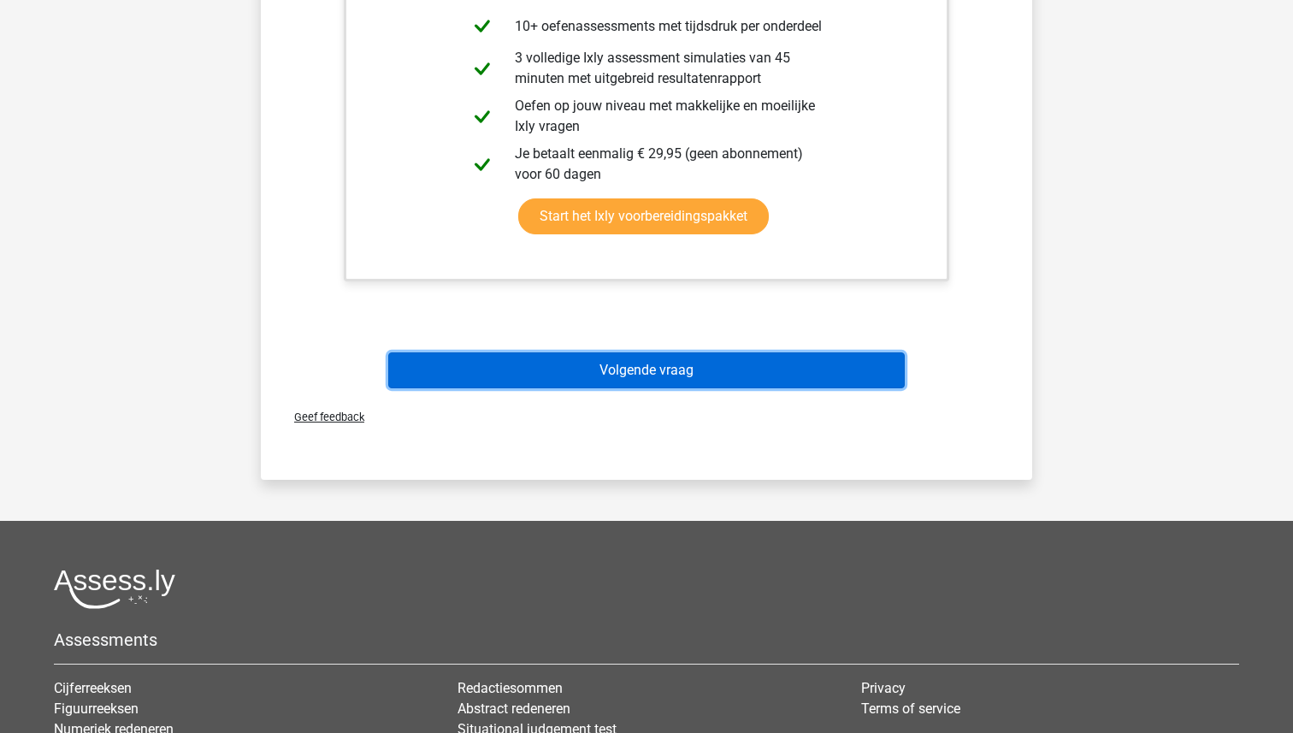
click at [655, 354] on button "Volgende vraag" at bounding box center [646, 370] width 517 height 36
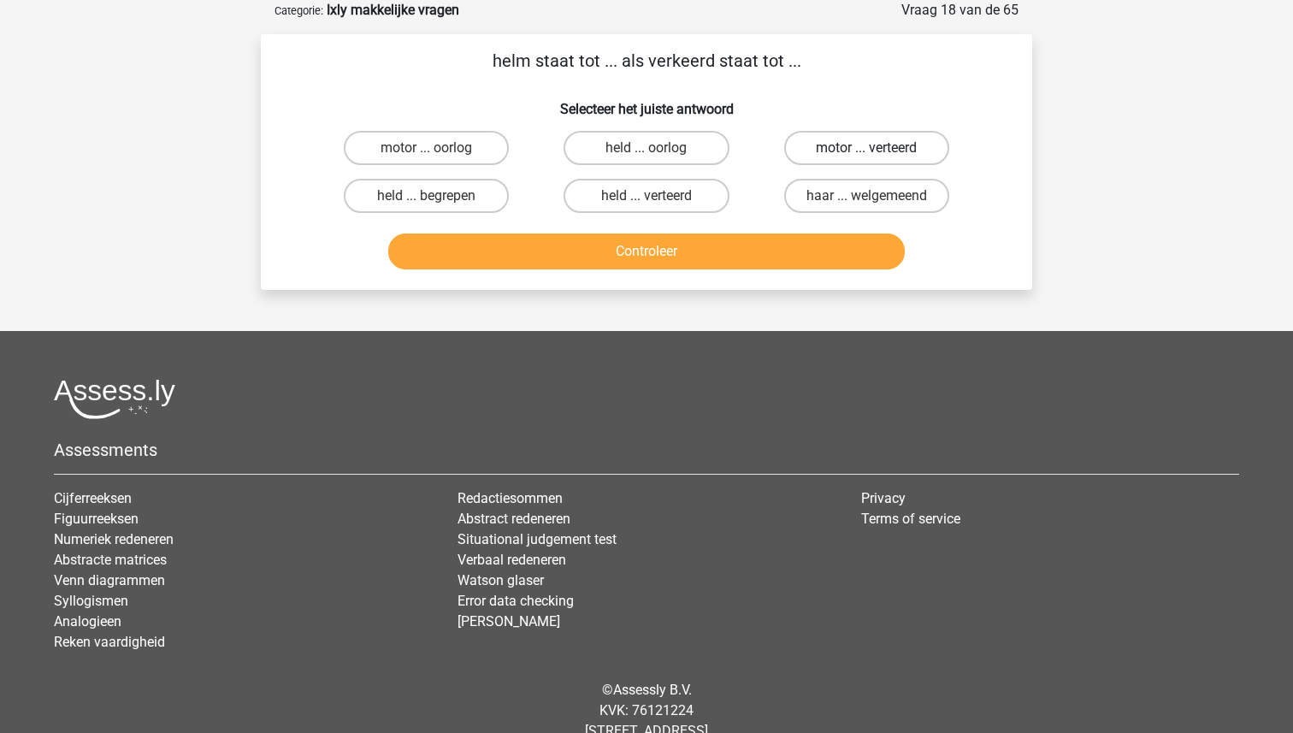
click at [854, 143] on label "motor ... verteerd" at bounding box center [866, 148] width 165 height 34
click at [866, 148] on input "motor ... verteerd" at bounding box center [871, 153] width 11 height 11
radio input "true"
click at [701, 236] on button "Controleer" at bounding box center [646, 251] width 517 height 36
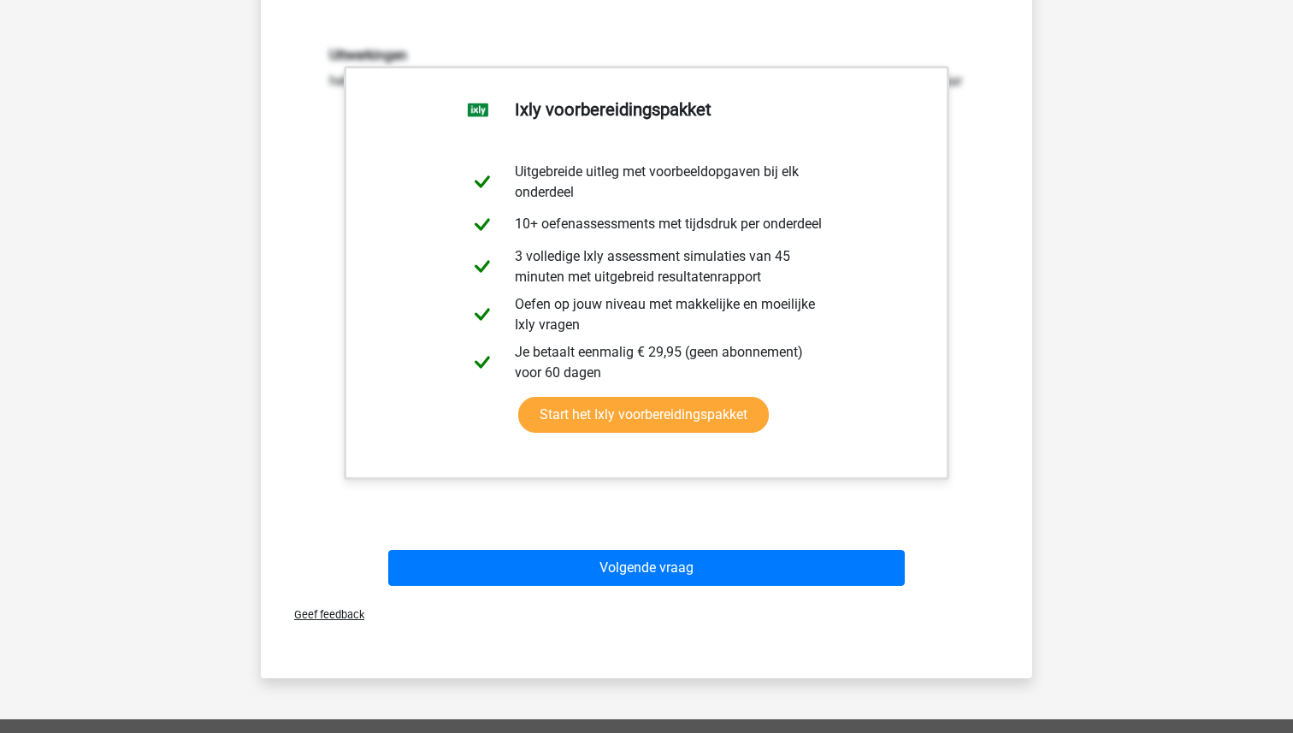
scroll to position [757, 0]
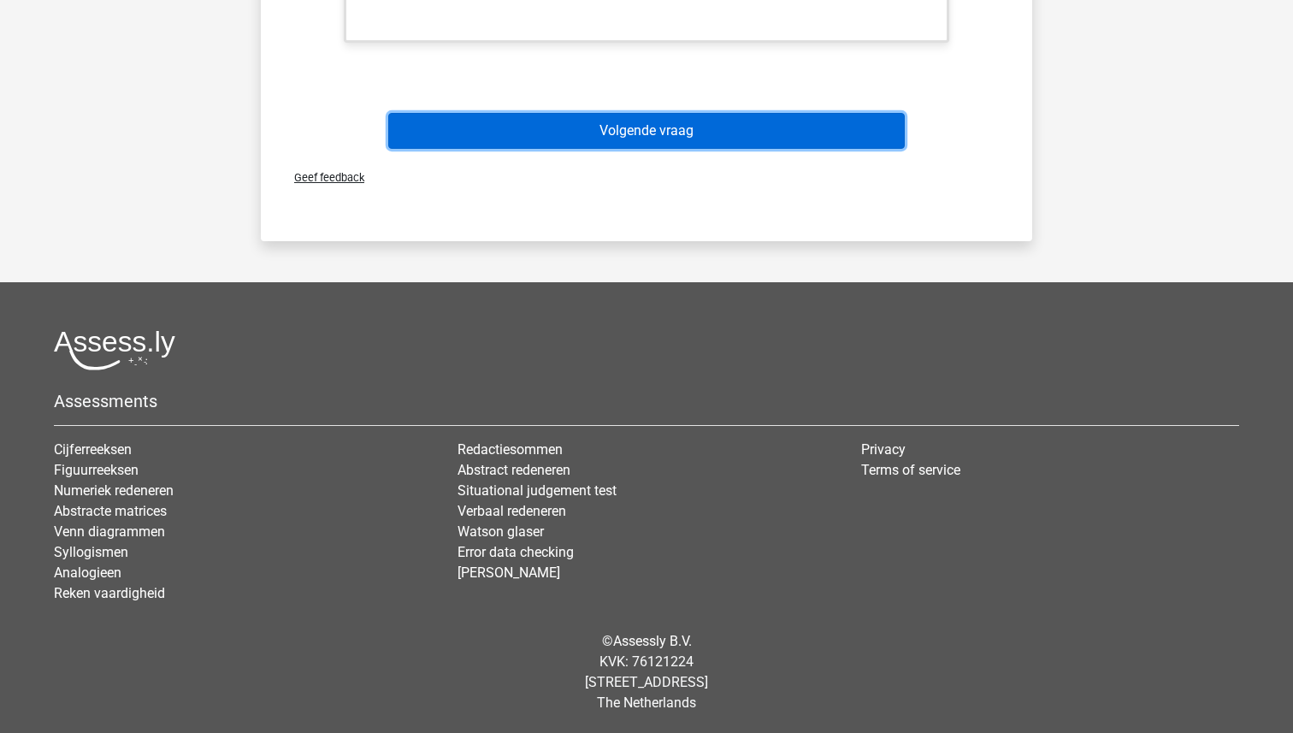
click at [663, 134] on button "Volgende vraag" at bounding box center [646, 131] width 517 height 36
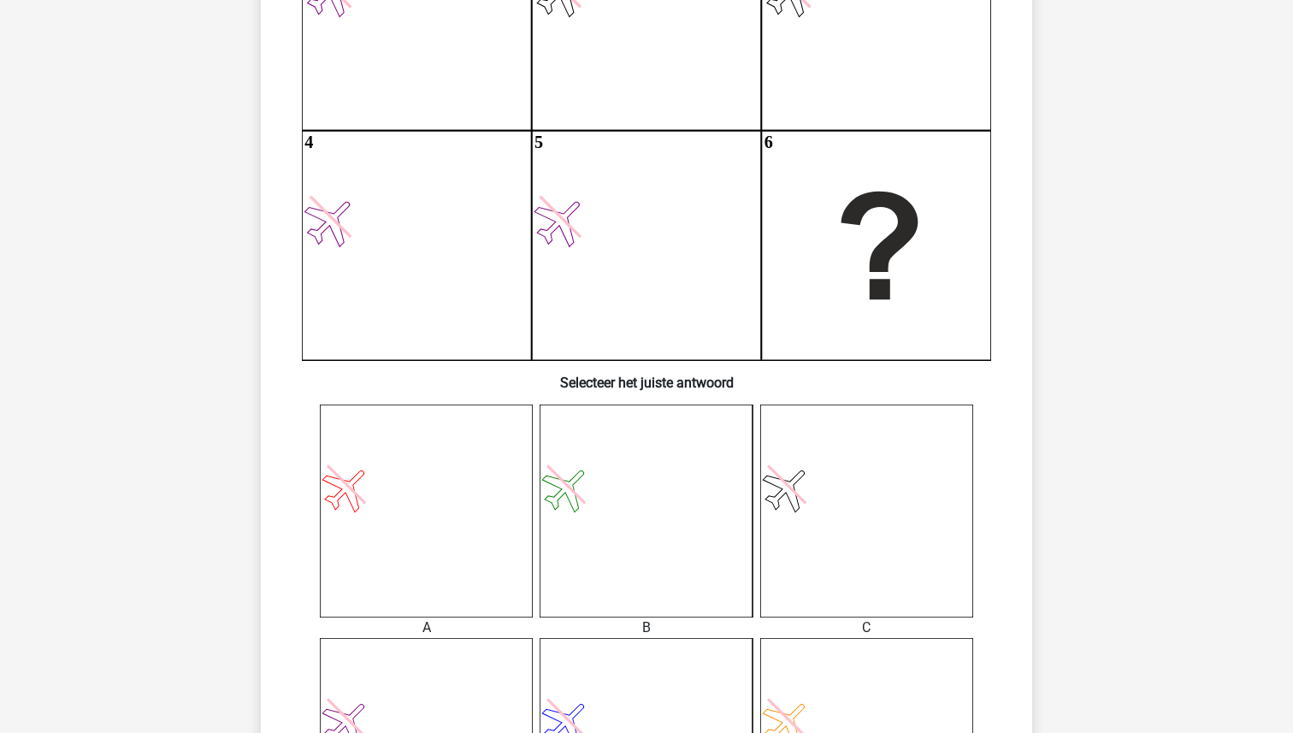
scroll to position [131, 0]
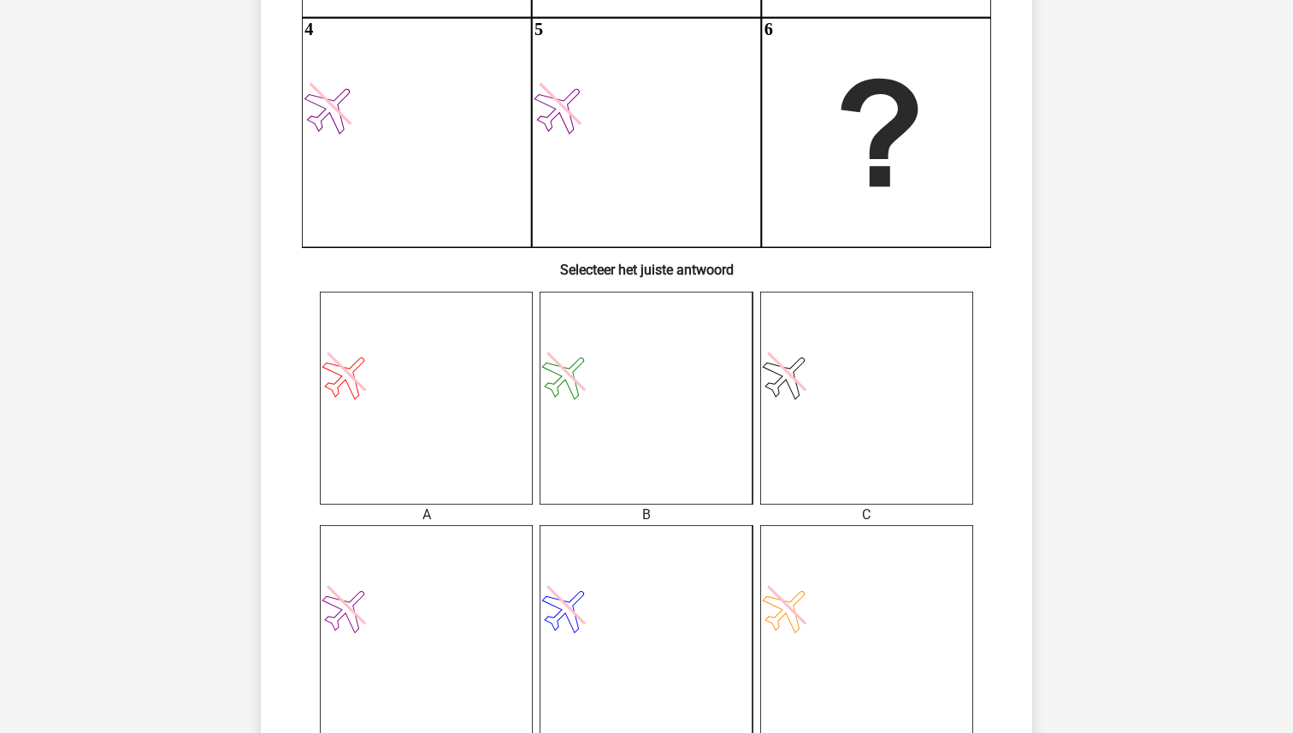
click at [821, 362] on icon at bounding box center [866, 398] width 213 height 213
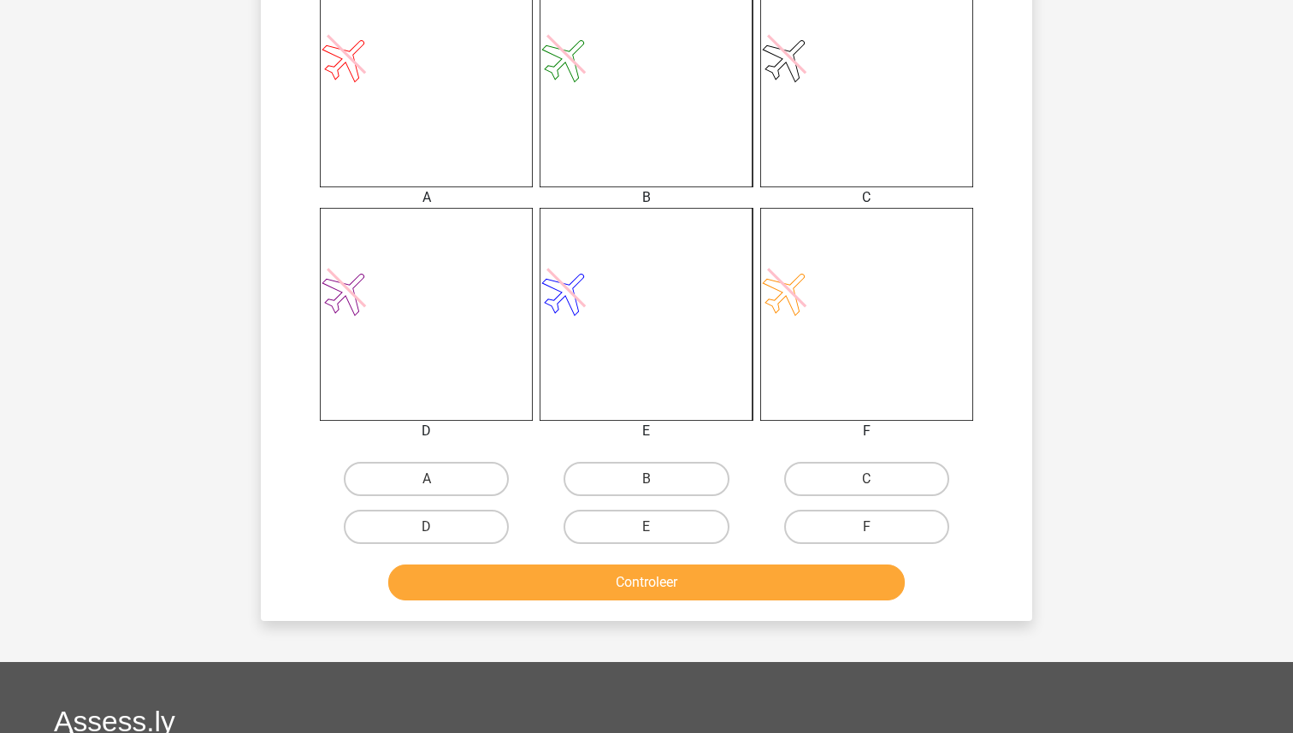
scroll to position [969, 0]
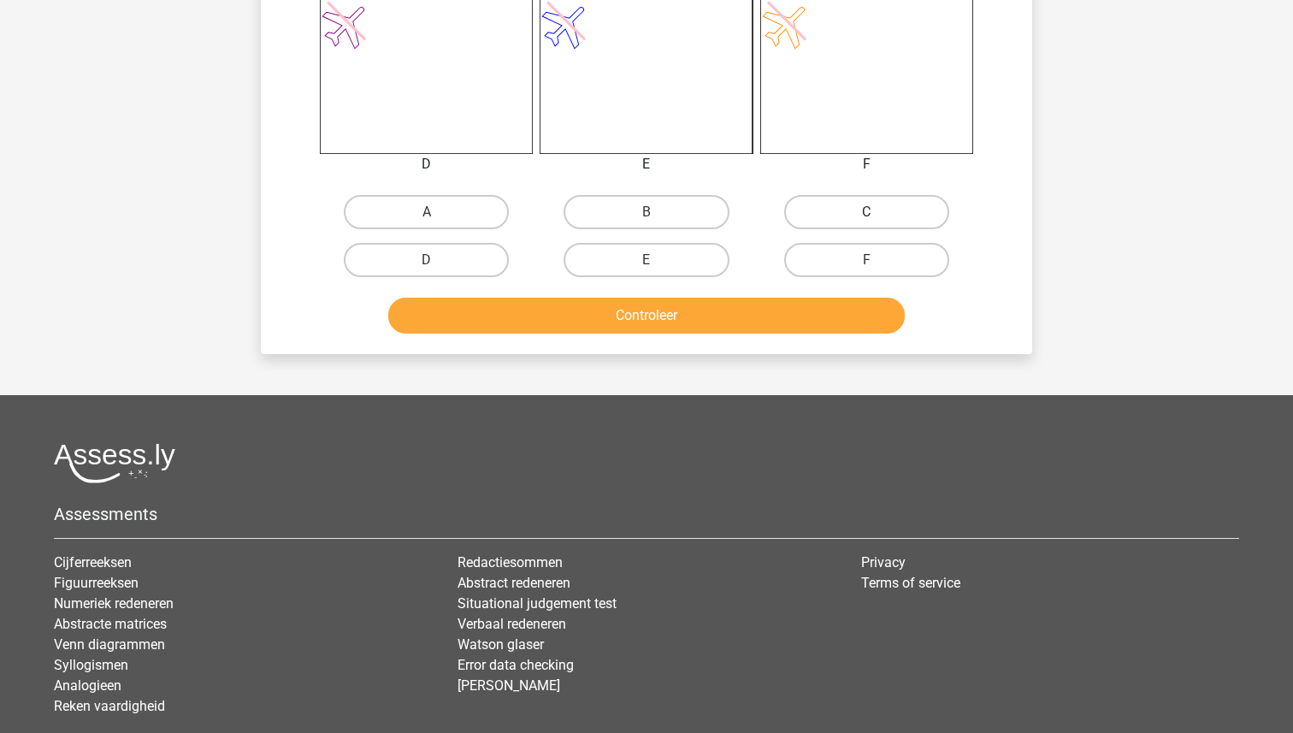
click at [868, 211] on label "C" at bounding box center [866, 212] width 165 height 34
click at [868, 212] on input "C" at bounding box center [871, 217] width 11 height 11
radio input "true"
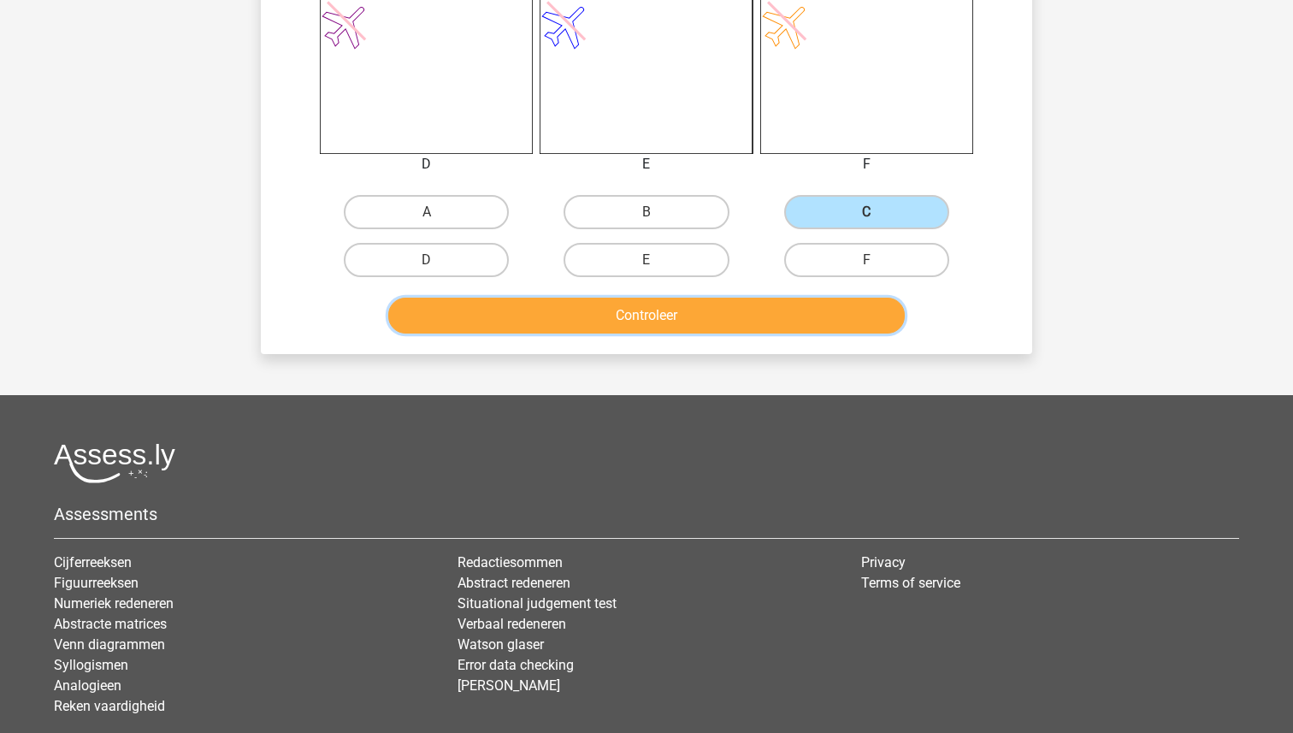
click at [712, 303] on button "Controleer" at bounding box center [646, 316] width 517 height 36
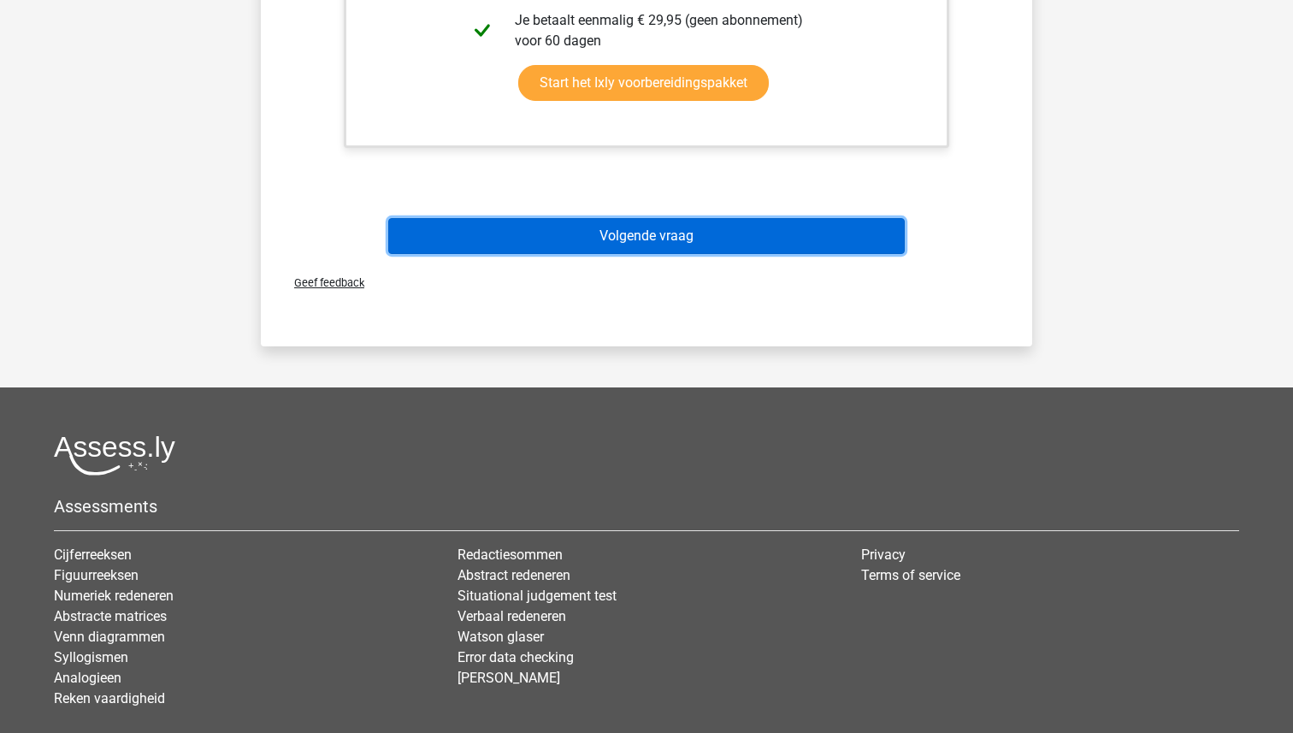
click at [685, 235] on button "Volgende vraag" at bounding box center [646, 236] width 517 height 36
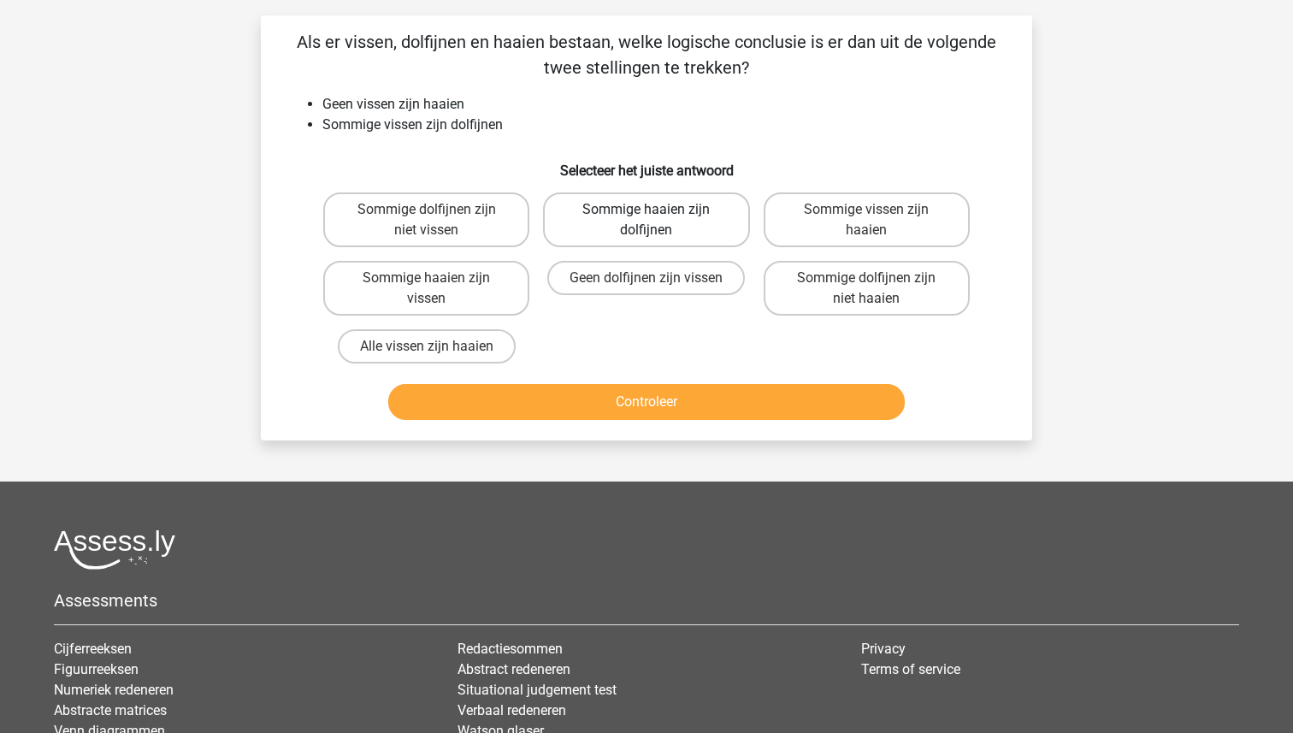
scroll to position [86, 0]
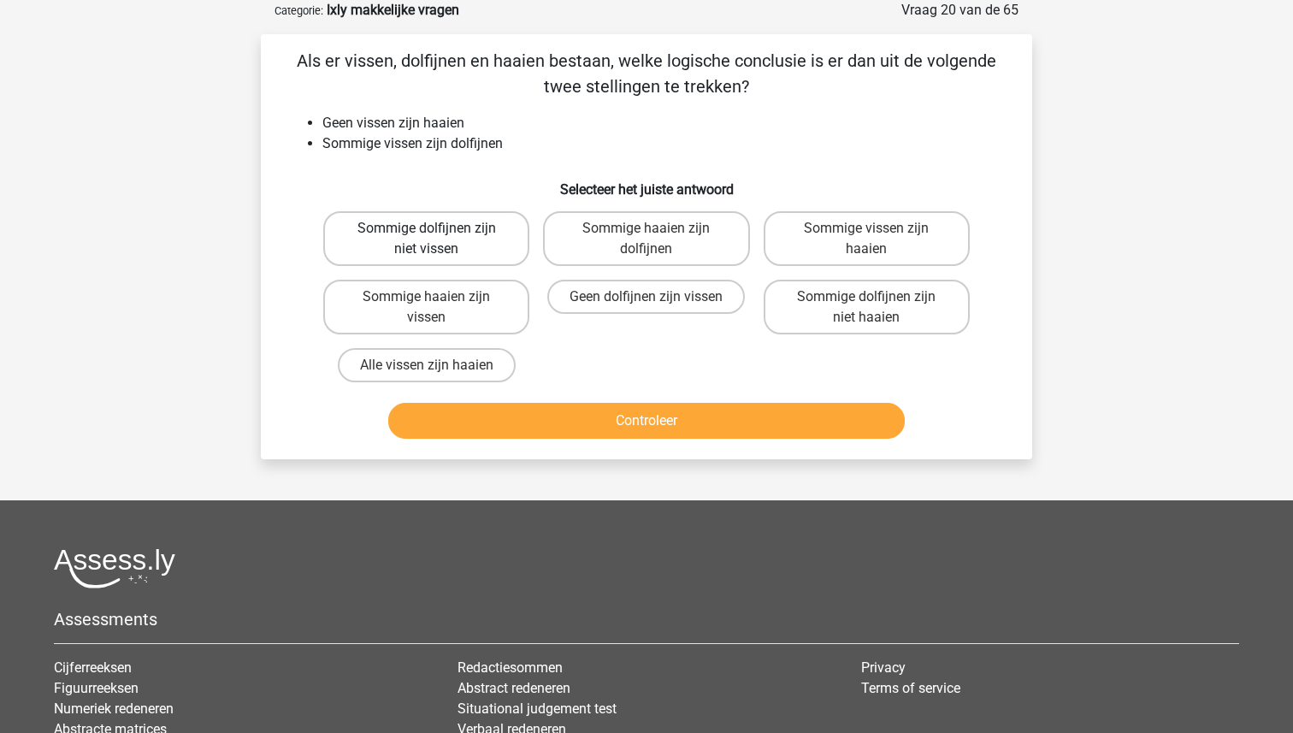
click at [467, 245] on label "Sommige dolfijnen zijn niet vissen" at bounding box center [426, 238] width 206 height 55
click at [438, 239] on input "Sommige dolfijnen zijn niet vissen" at bounding box center [432, 233] width 11 height 11
radio input "true"
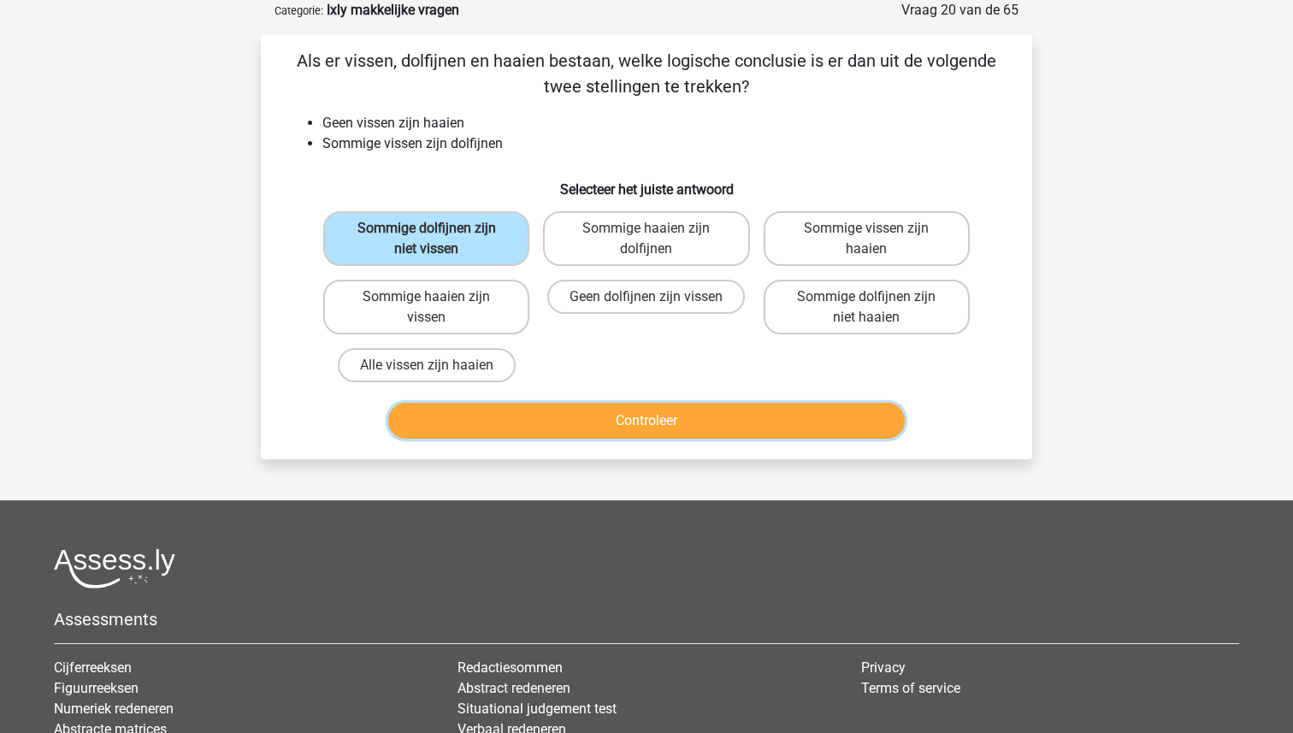
click at [651, 425] on button "Controleer" at bounding box center [646, 421] width 517 height 36
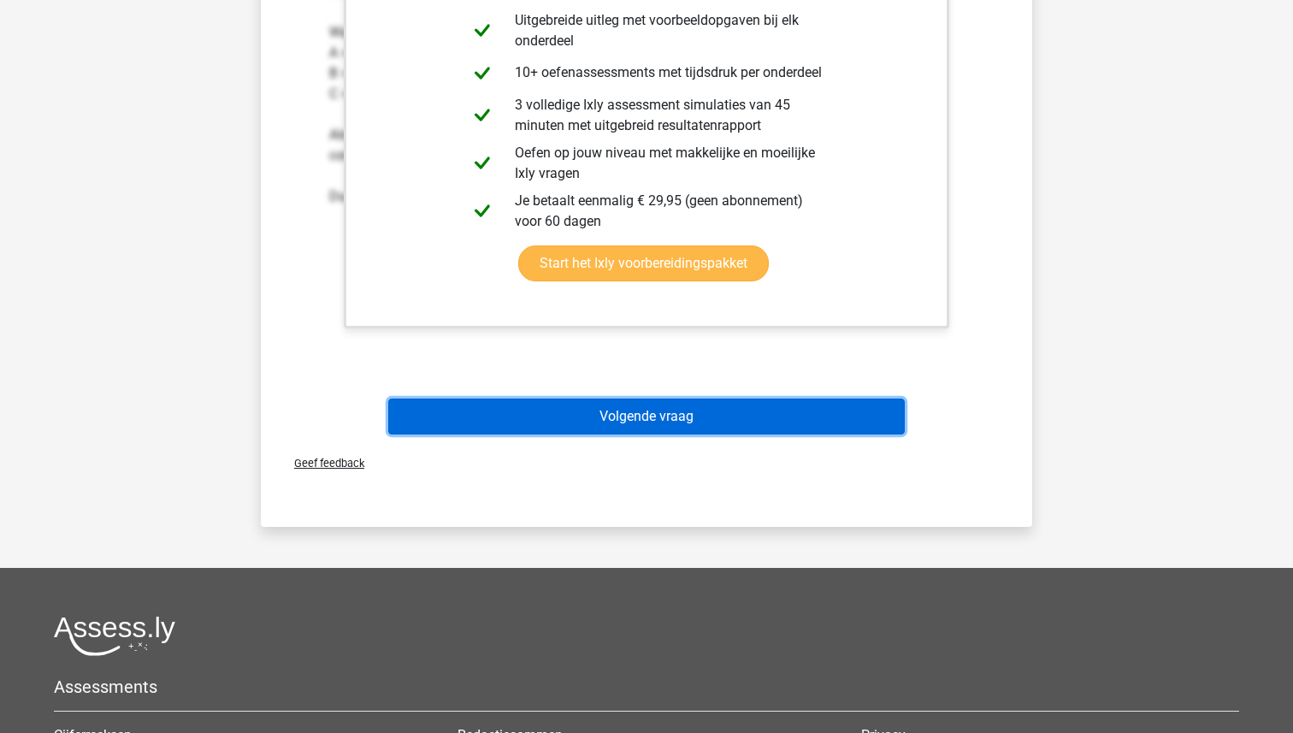
click at [651, 426] on button "Volgende vraag" at bounding box center [646, 417] width 517 height 36
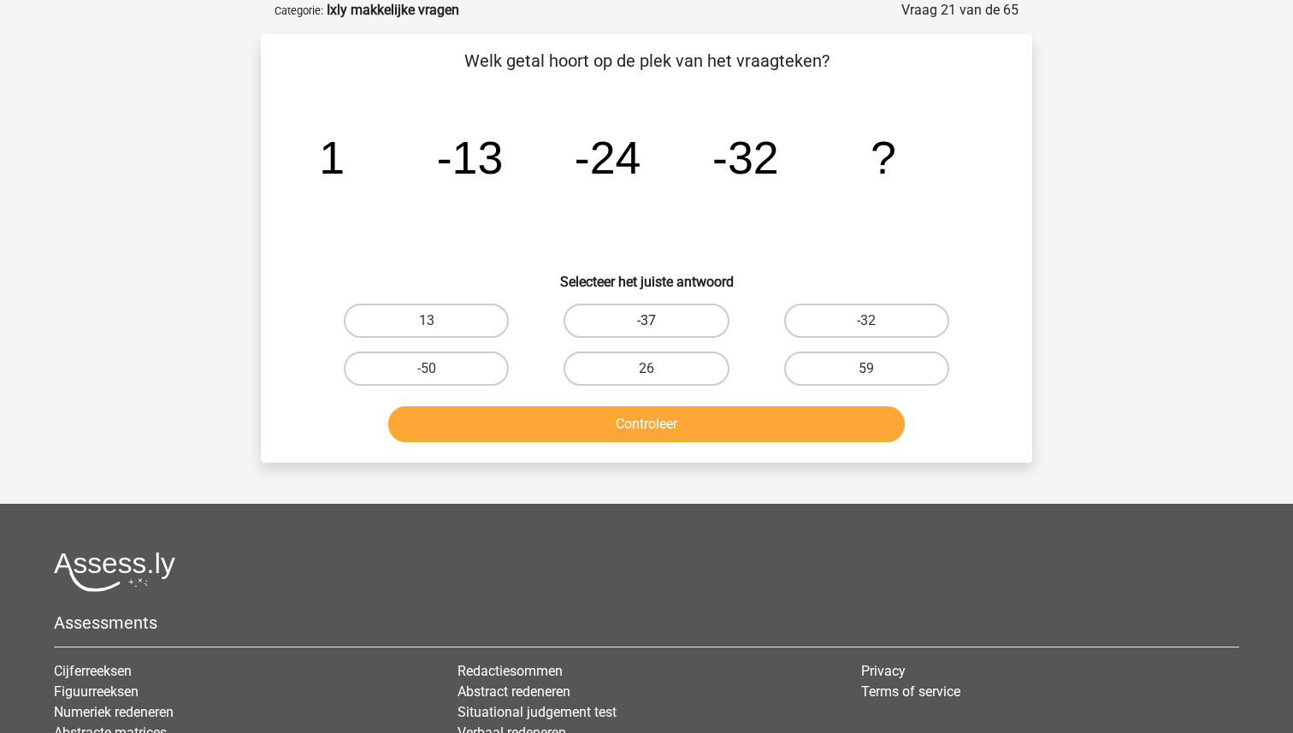
click at [664, 315] on label "-37" at bounding box center [646, 321] width 165 height 34
click at [658, 321] on input "-37" at bounding box center [652, 326] width 11 height 11
radio input "true"
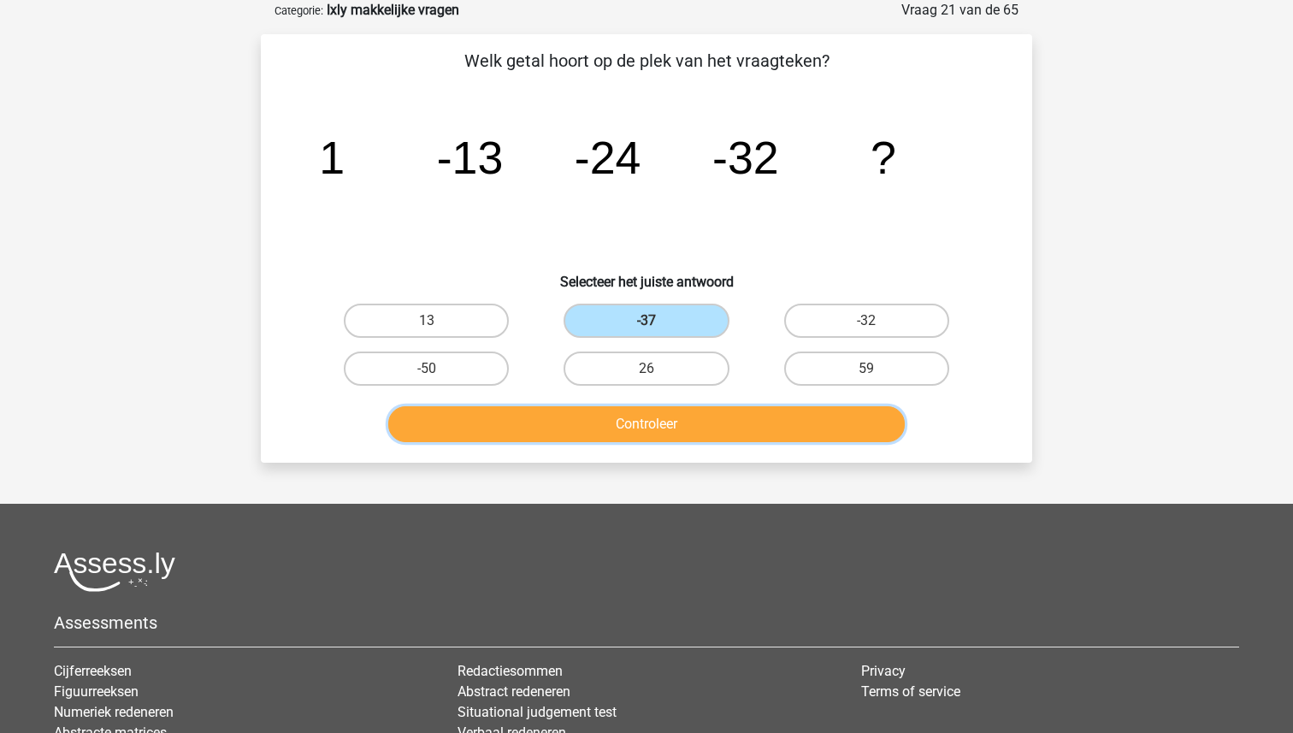
click at [653, 423] on button "Controleer" at bounding box center [646, 424] width 517 height 36
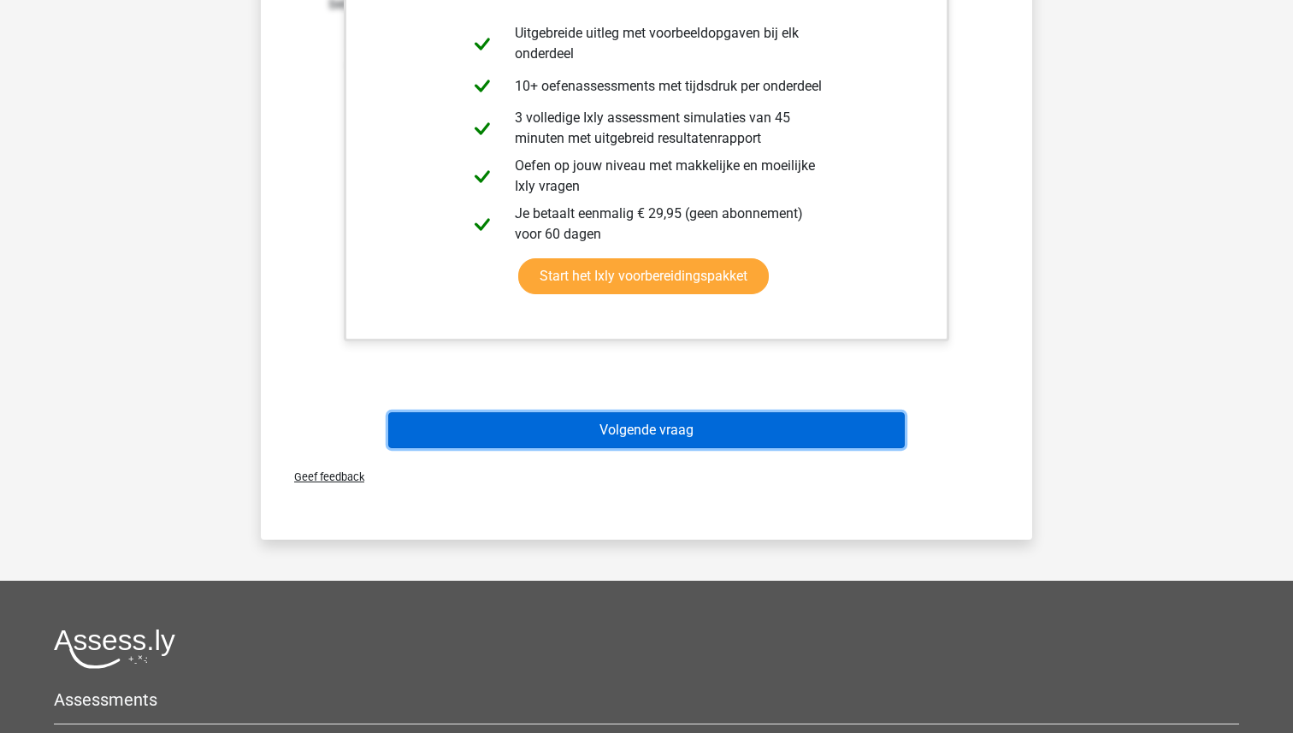
click at [647, 434] on button "Volgende vraag" at bounding box center [646, 430] width 517 height 36
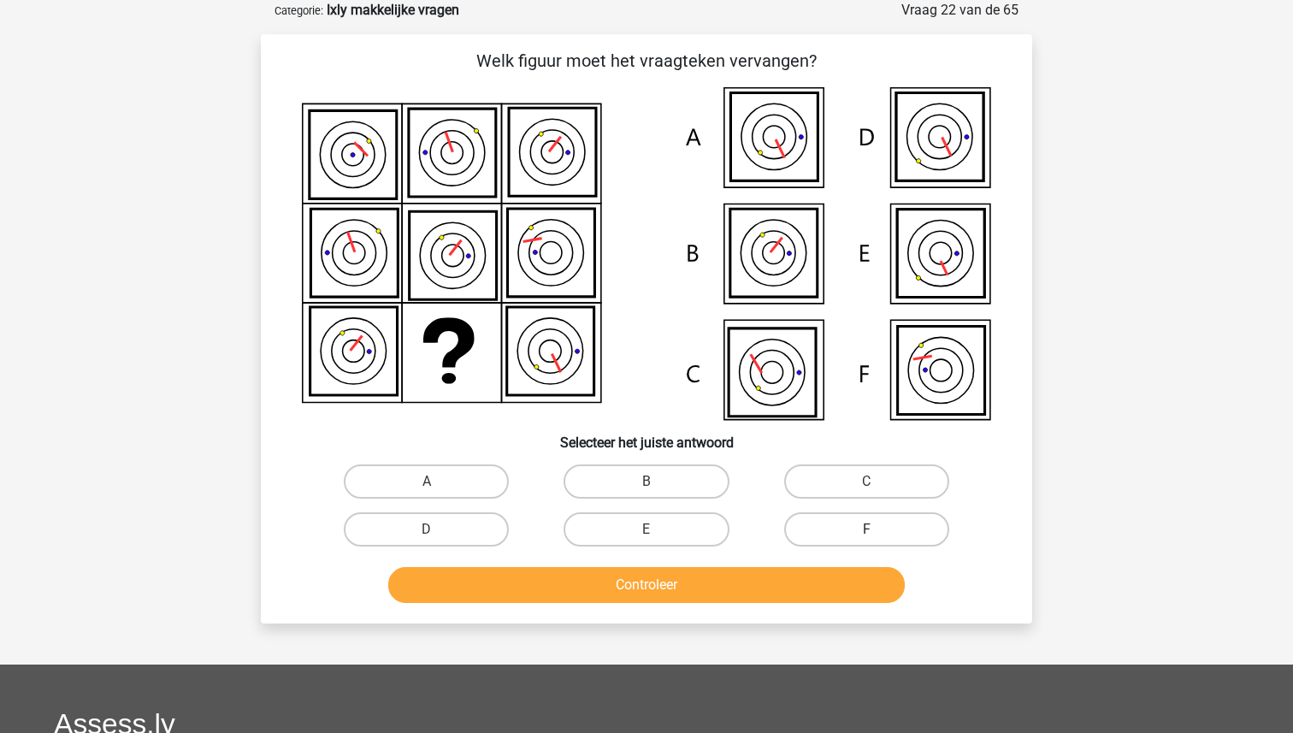
click at [866, 523] on label "F" at bounding box center [866, 529] width 165 height 34
click at [866, 529] on input "F" at bounding box center [871, 534] width 11 height 11
radio input "true"
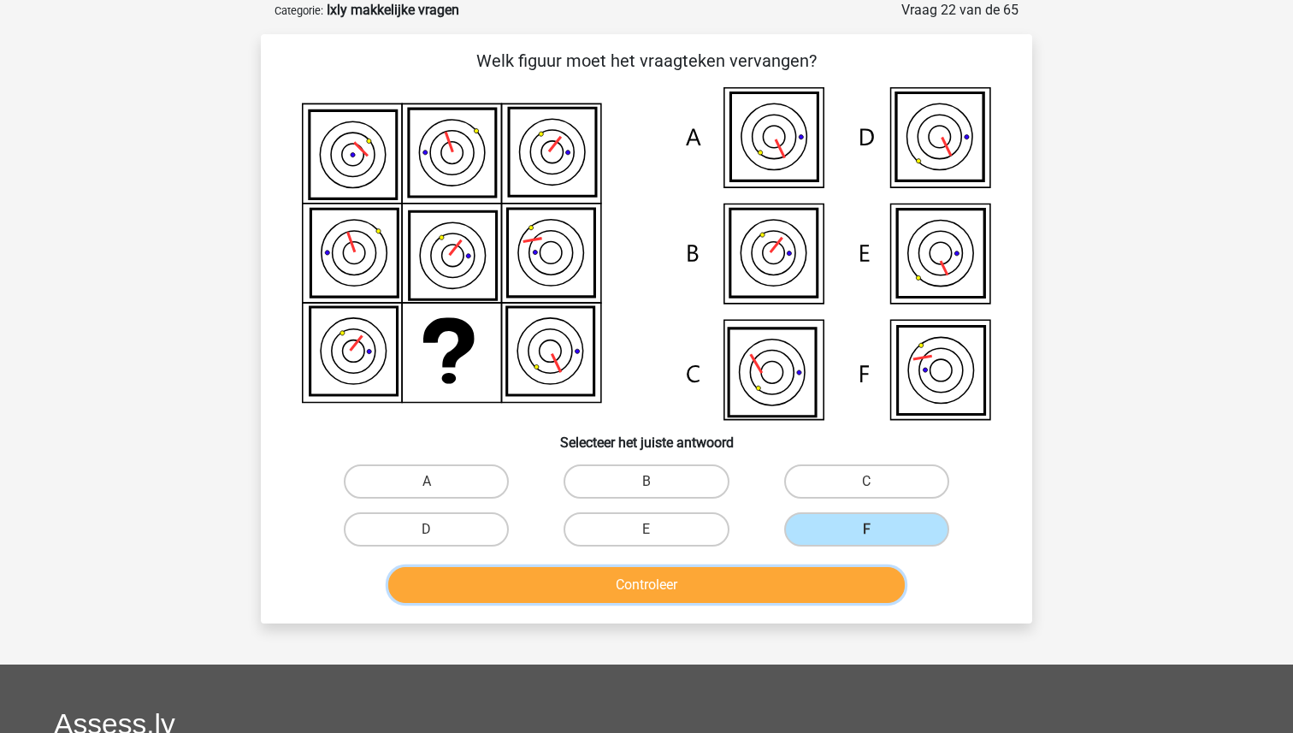
click at [659, 577] on button "Controleer" at bounding box center [646, 585] width 517 height 36
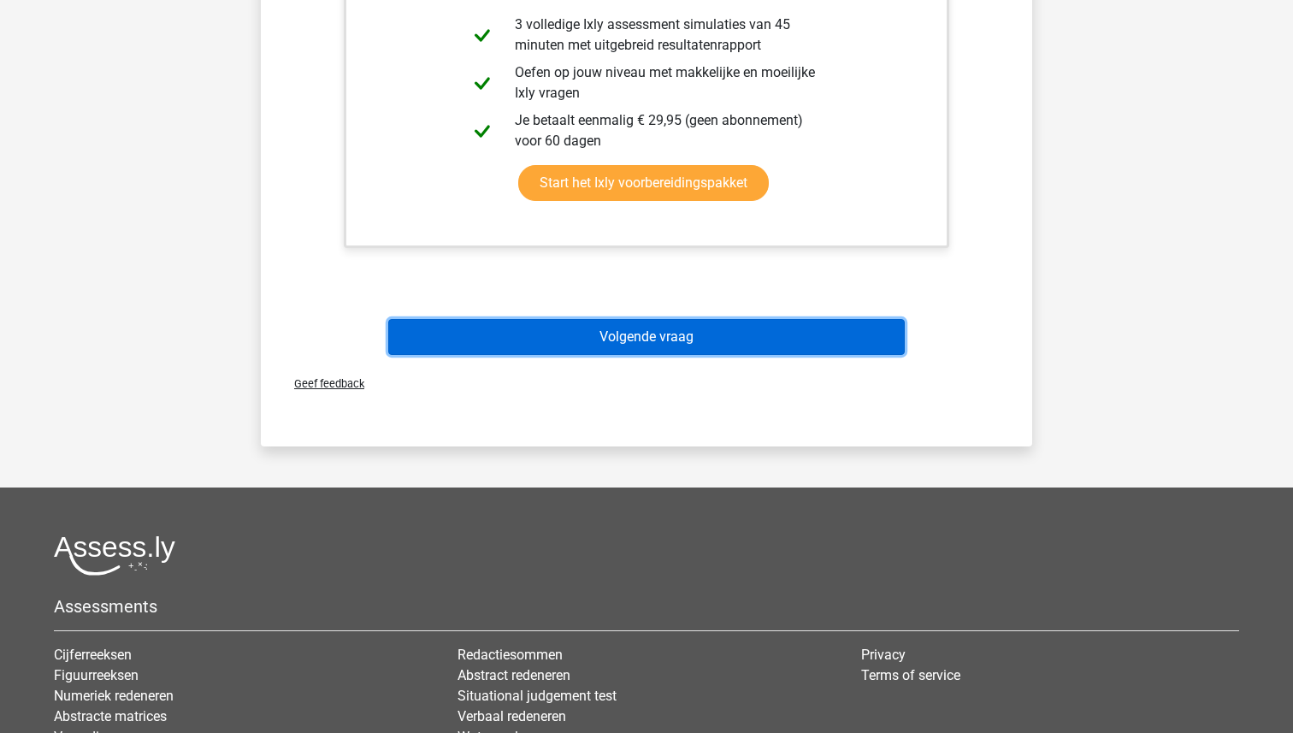
click at [642, 334] on button "Volgende vraag" at bounding box center [646, 337] width 517 height 36
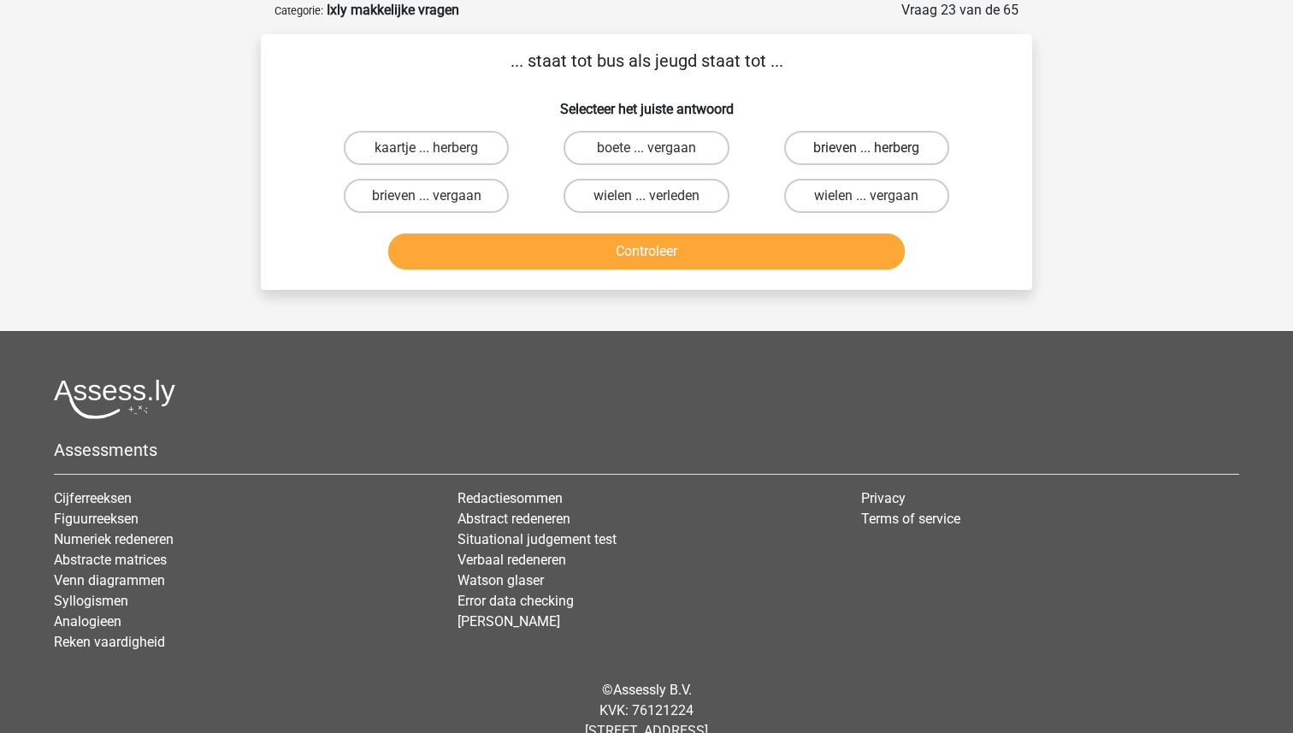
click at [834, 146] on label "brieven ... herberg" at bounding box center [866, 148] width 165 height 34
click at [866, 148] on input "brieven ... herberg" at bounding box center [871, 153] width 11 height 11
radio input "true"
click at [714, 252] on button "Controleer" at bounding box center [646, 251] width 517 height 36
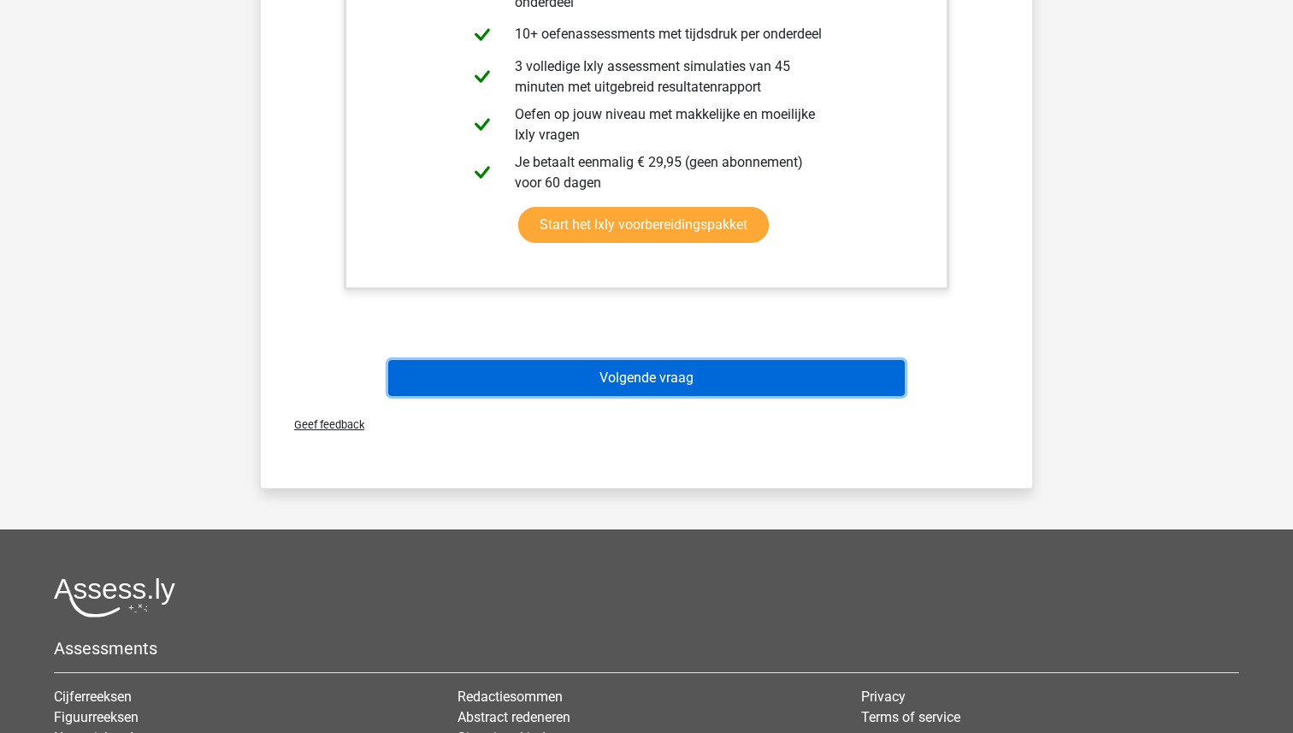
click at [687, 374] on button "Volgende vraag" at bounding box center [646, 378] width 517 height 36
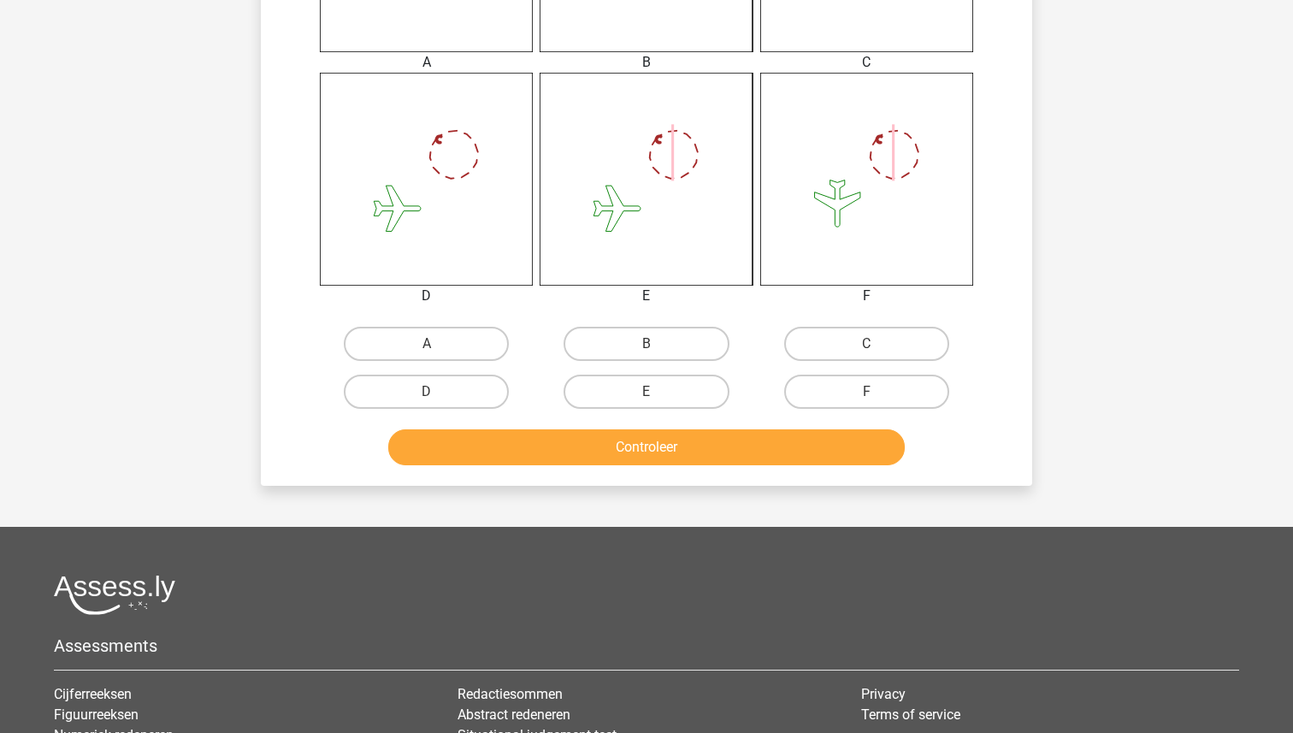
scroll to position [841, 0]
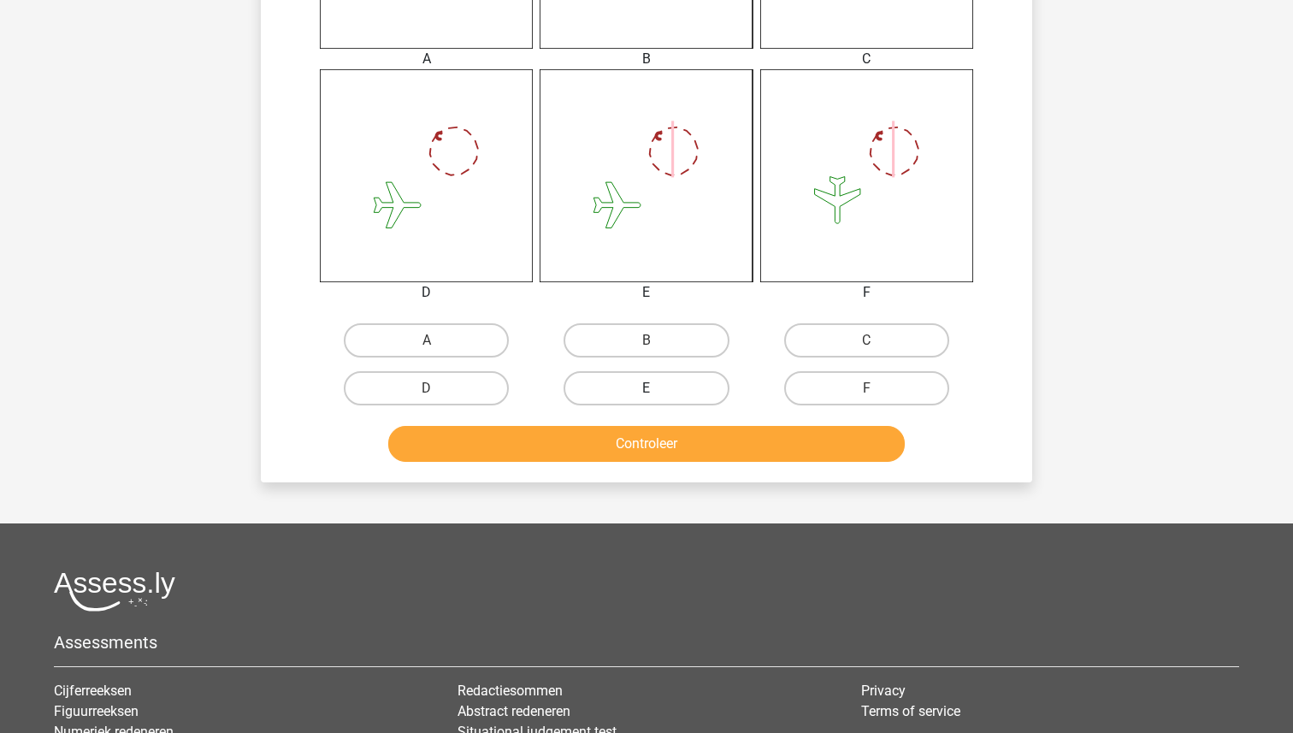
click at [651, 401] on label "E" at bounding box center [646, 388] width 165 height 34
click at [651, 399] on input "E" at bounding box center [652, 393] width 11 height 11
radio input "true"
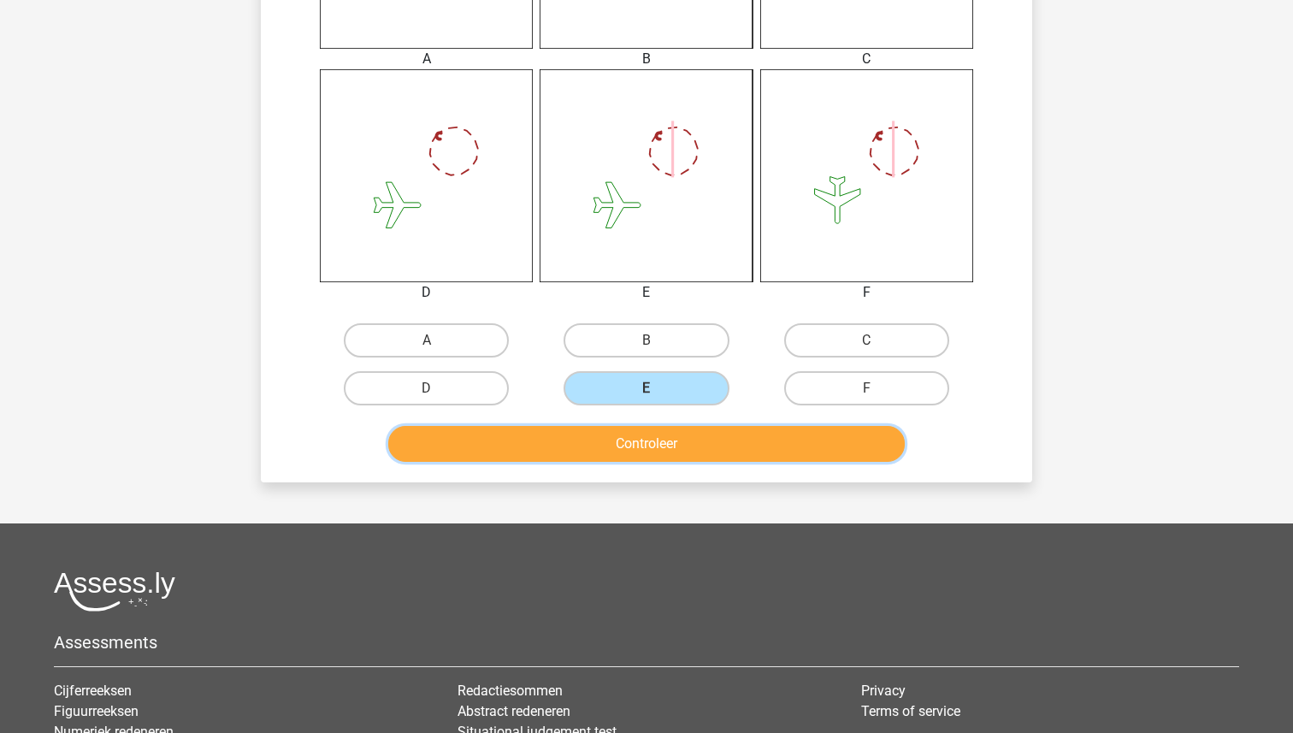
click at [650, 434] on button "Controleer" at bounding box center [646, 444] width 517 height 36
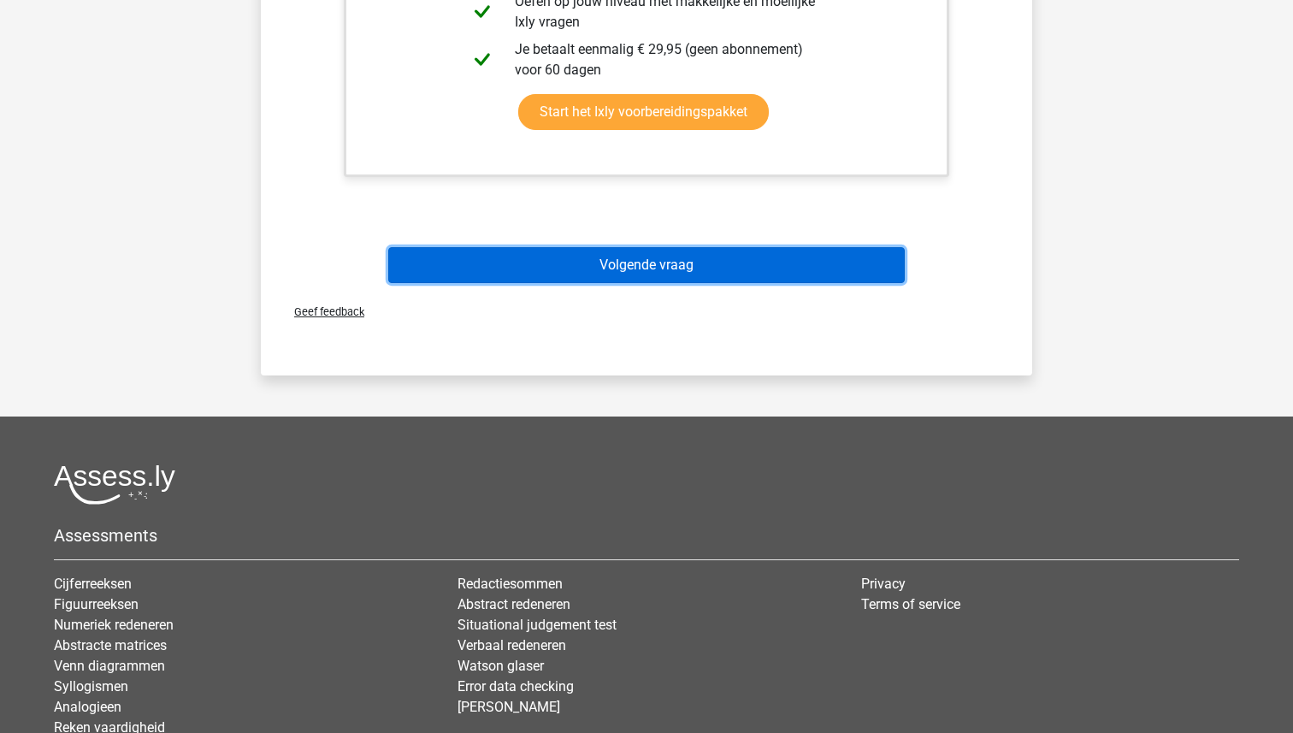
click at [653, 279] on button "Volgende vraag" at bounding box center [646, 265] width 517 height 36
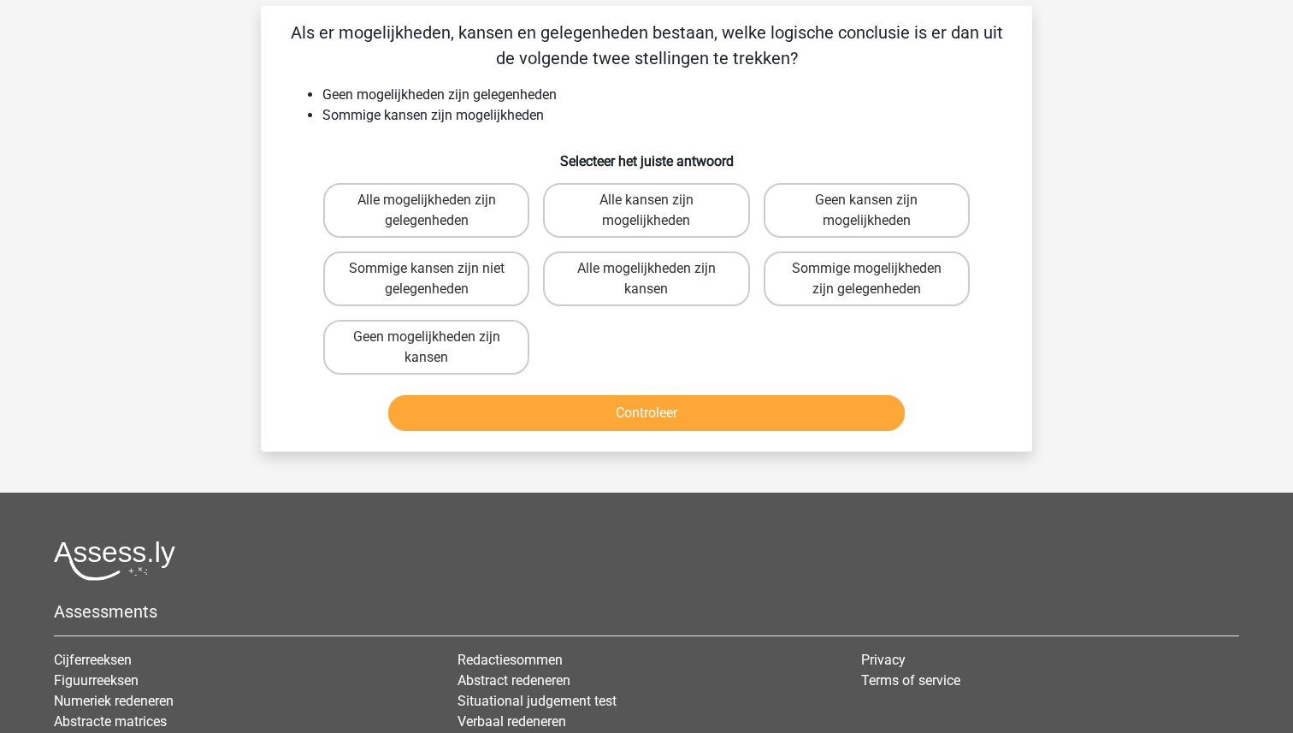
scroll to position [86, 0]
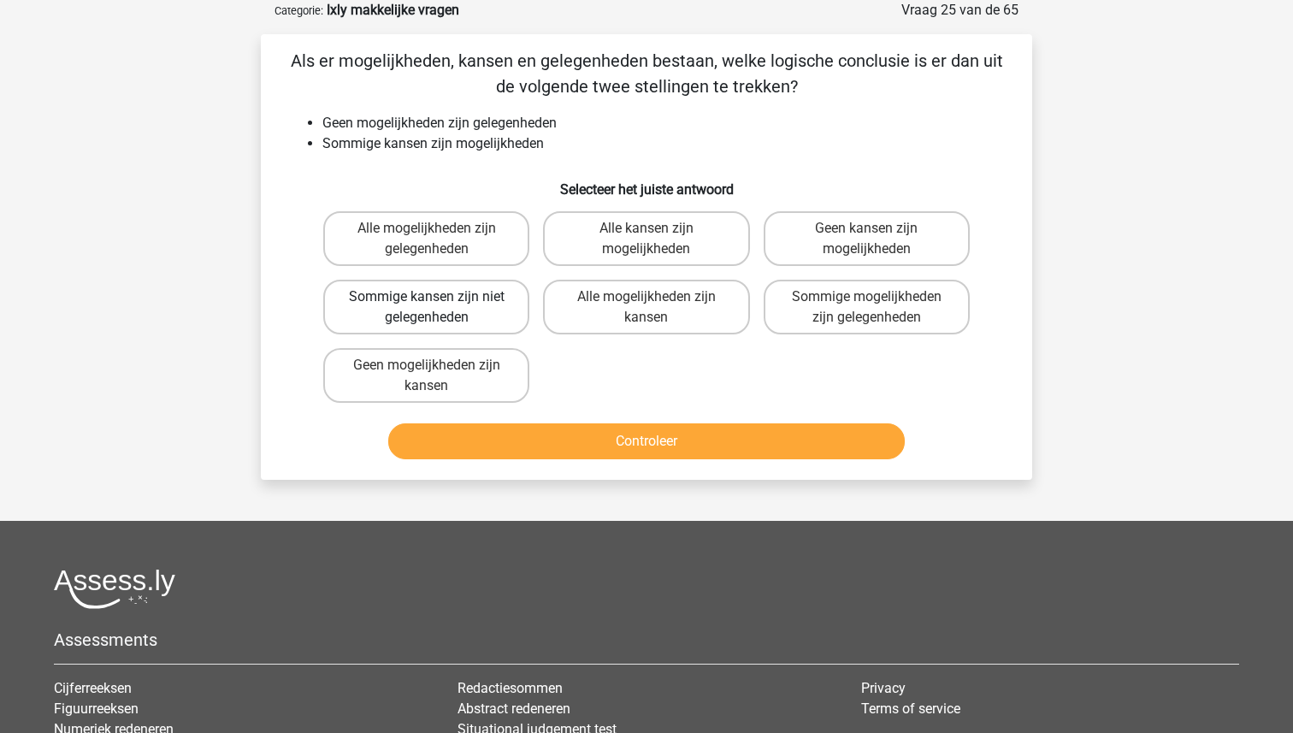
click at [481, 301] on label "Sommige kansen zijn niet gelegenheden" at bounding box center [426, 307] width 206 height 55
click at [438, 301] on input "Sommige kansen zijn niet gelegenheden" at bounding box center [432, 302] width 11 height 11
radio input "true"
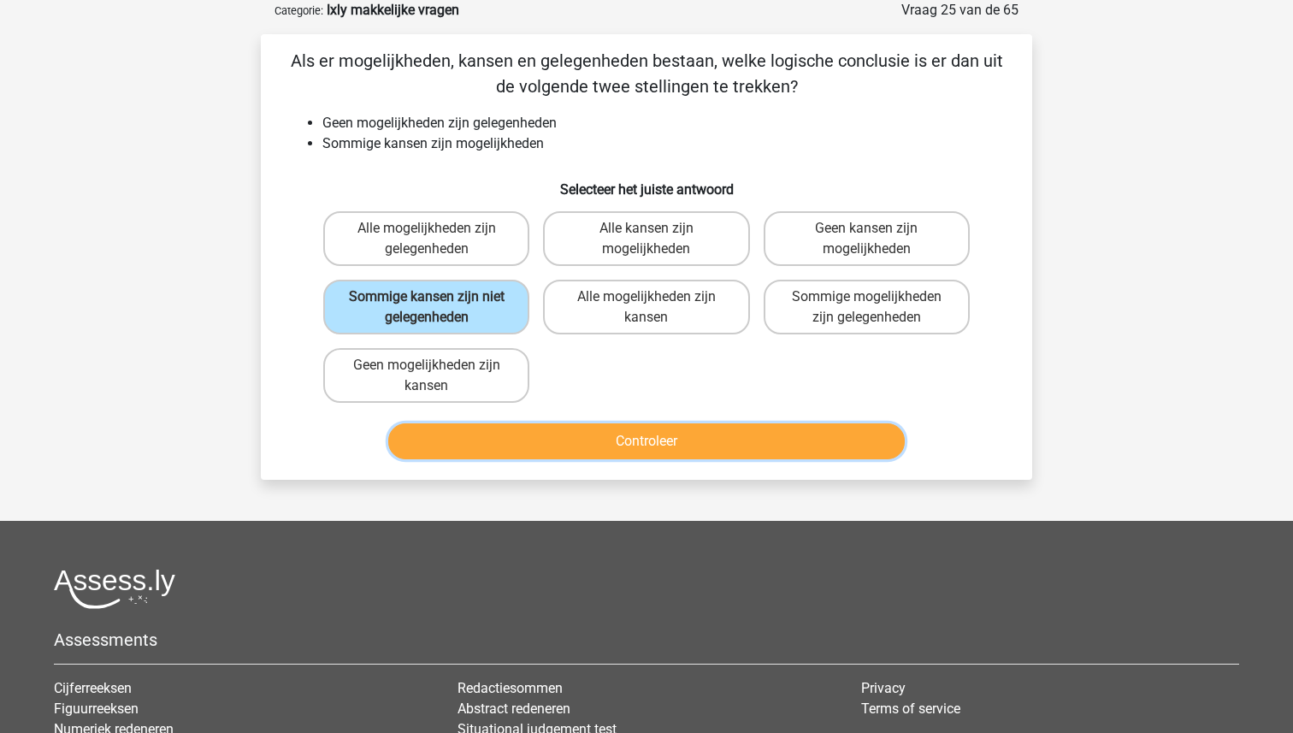
click at [656, 452] on button "Controleer" at bounding box center [646, 441] width 517 height 36
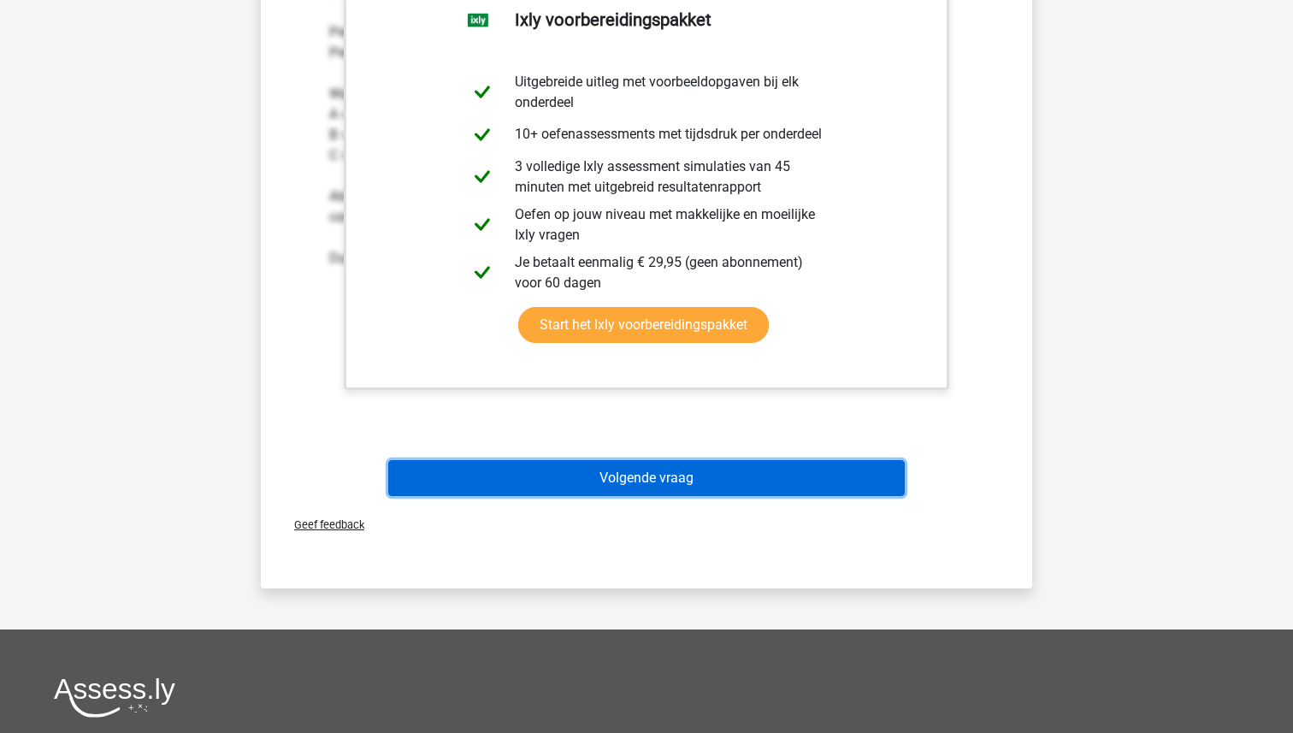
click at [655, 480] on button "Volgende vraag" at bounding box center [646, 478] width 517 height 36
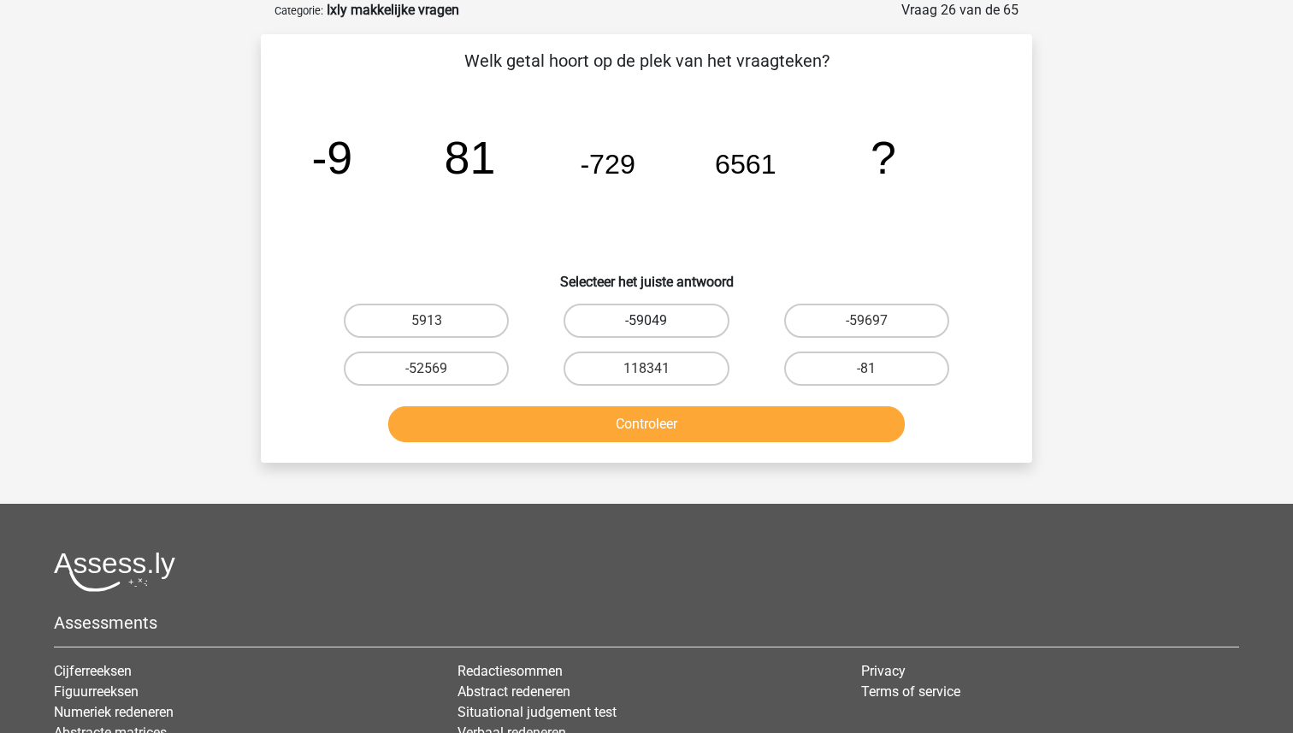
click at [661, 305] on label "-59049" at bounding box center [646, 321] width 165 height 34
click at [658, 321] on input "-59049" at bounding box center [652, 326] width 11 height 11
radio input "true"
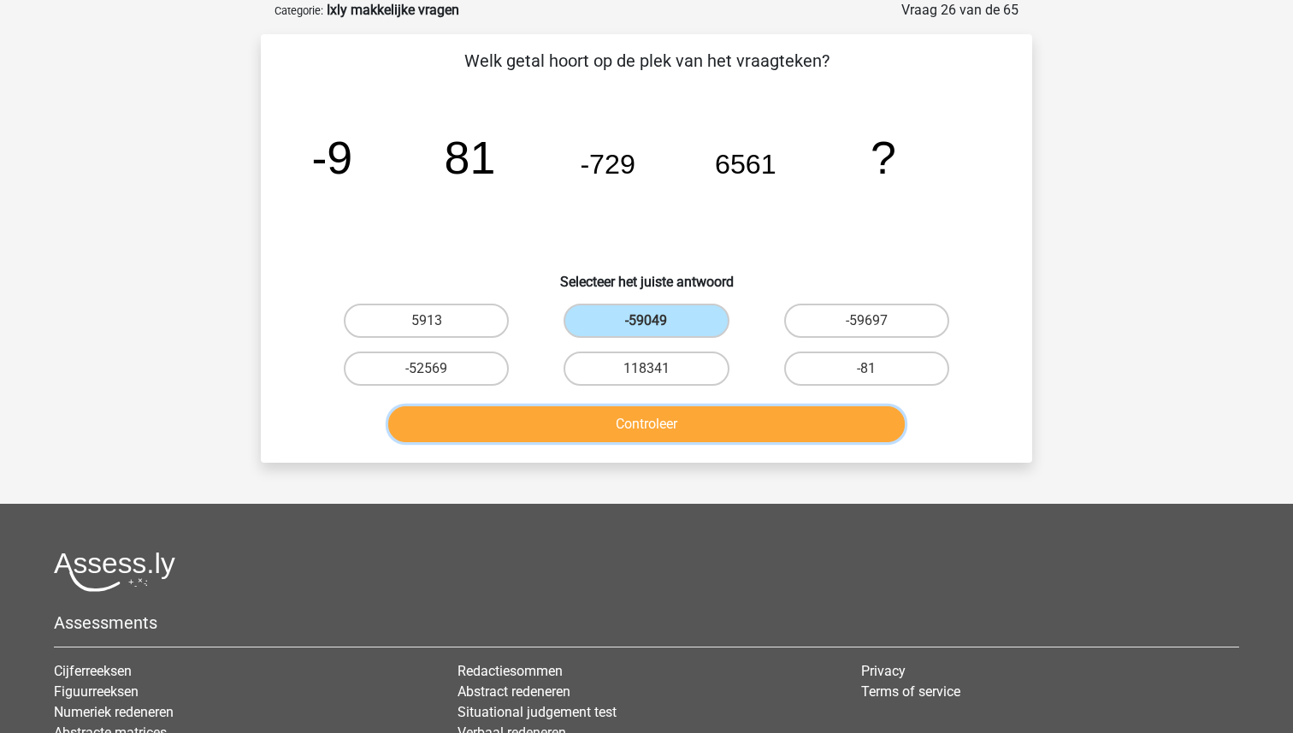
click at [651, 425] on button "Controleer" at bounding box center [646, 424] width 517 height 36
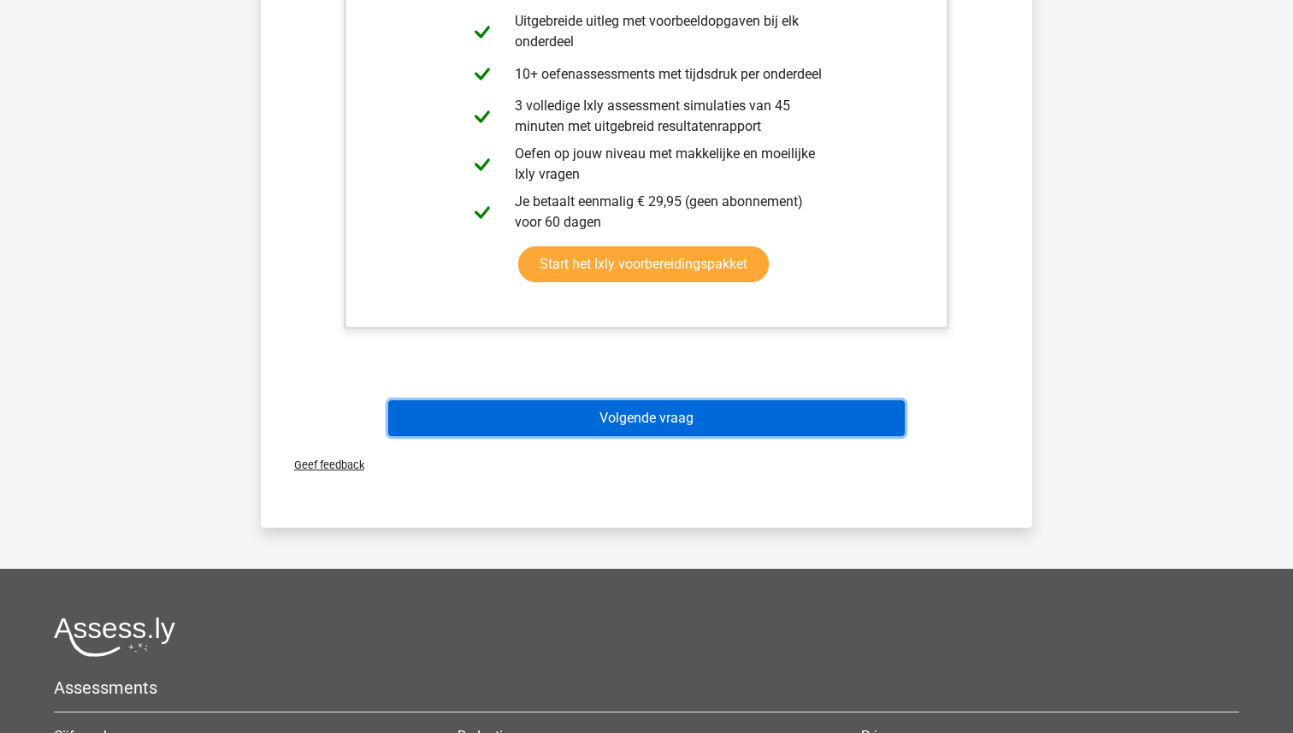
click at [647, 425] on button "Volgende vraag" at bounding box center [646, 418] width 517 height 36
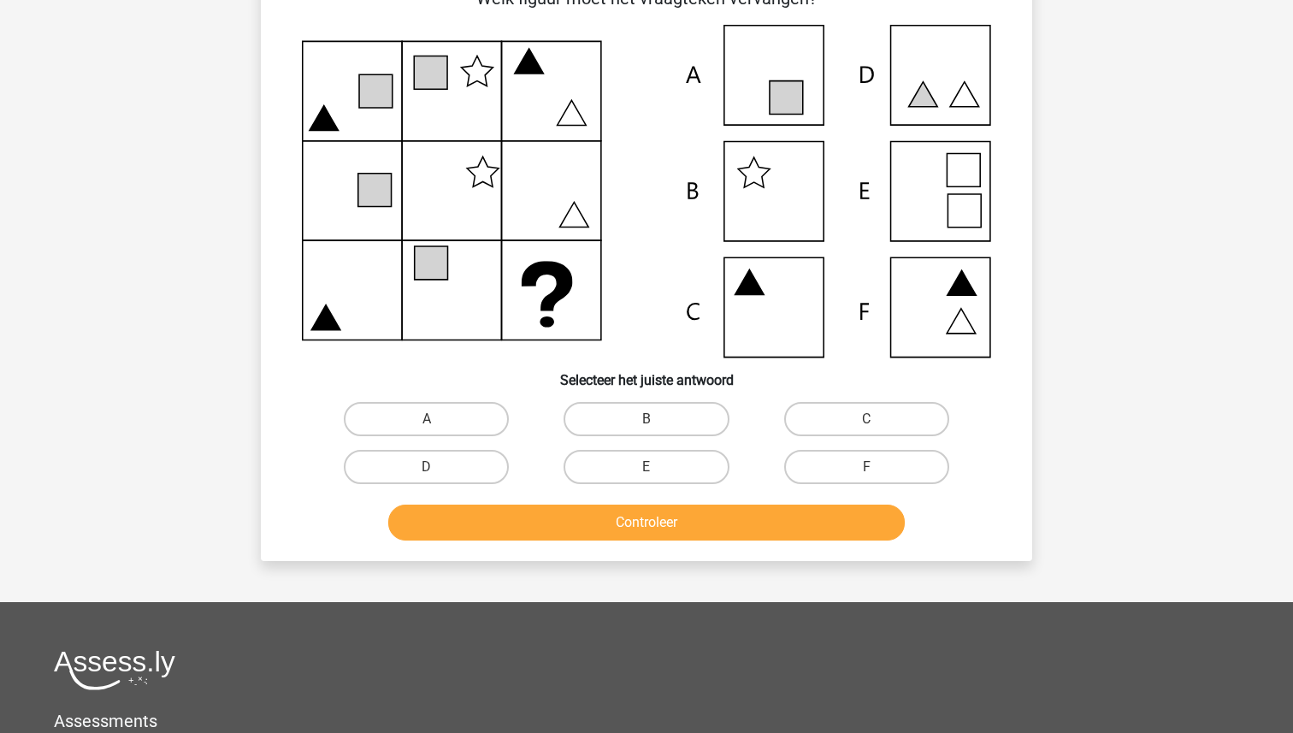
scroll to position [87, 0]
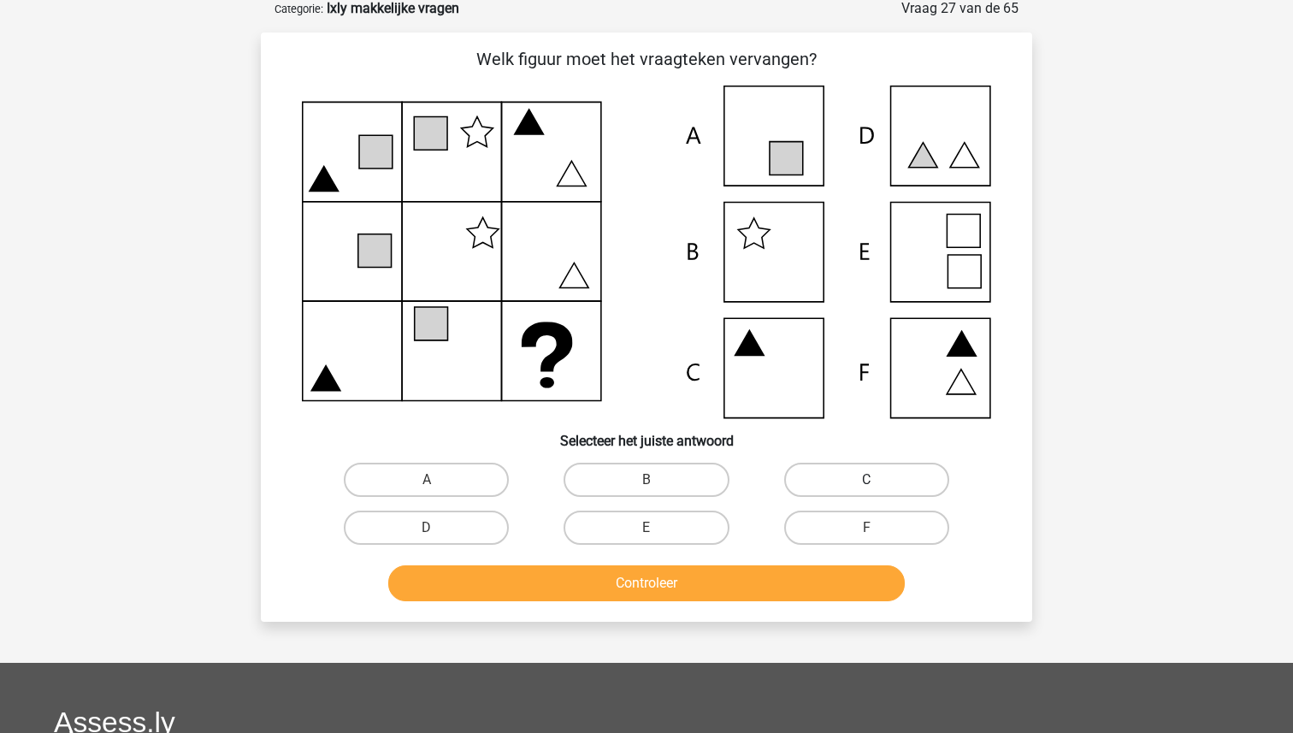
click at [833, 471] on label "C" at bounding box center [866, 480] width 165 height 34
click at [866, 480] on input "C" at bounding box center [871, 485] width 11 height 11
radio input "true"
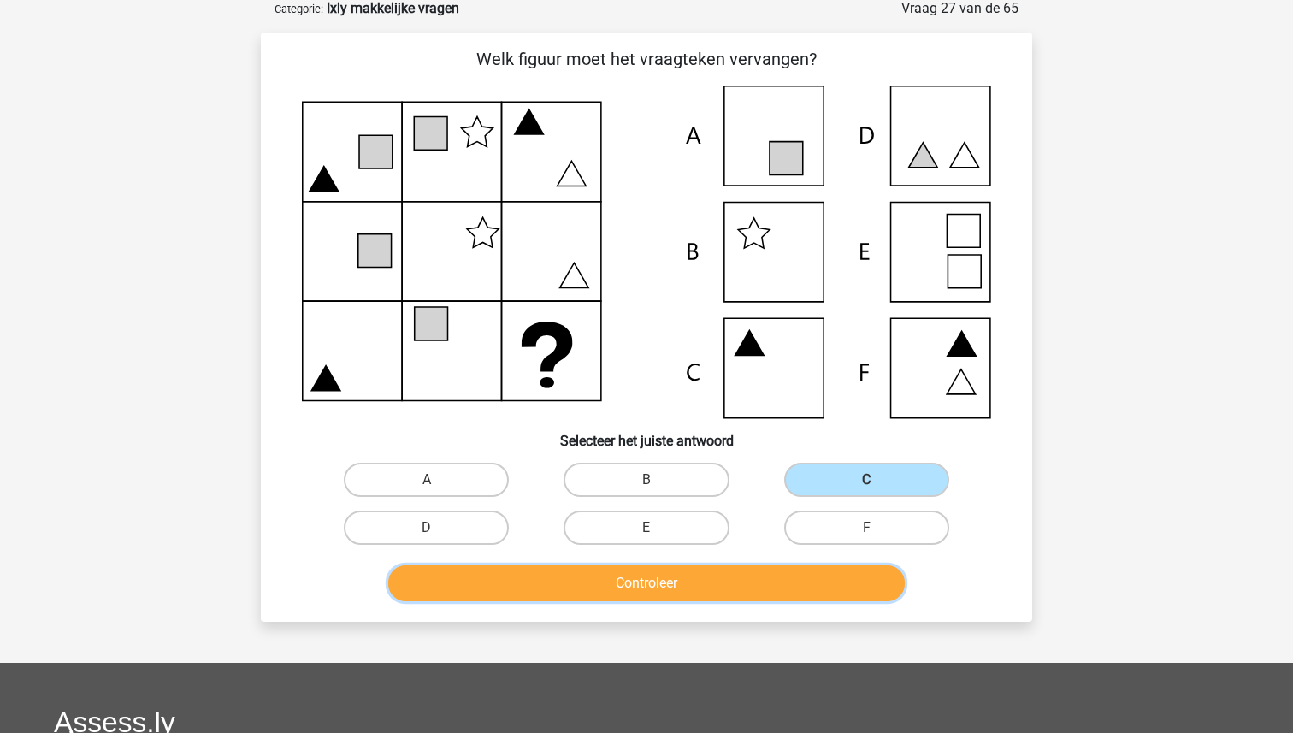
click at [715, 594] on button "Controleer" at bounding box center [646, 583] width 517 height 36
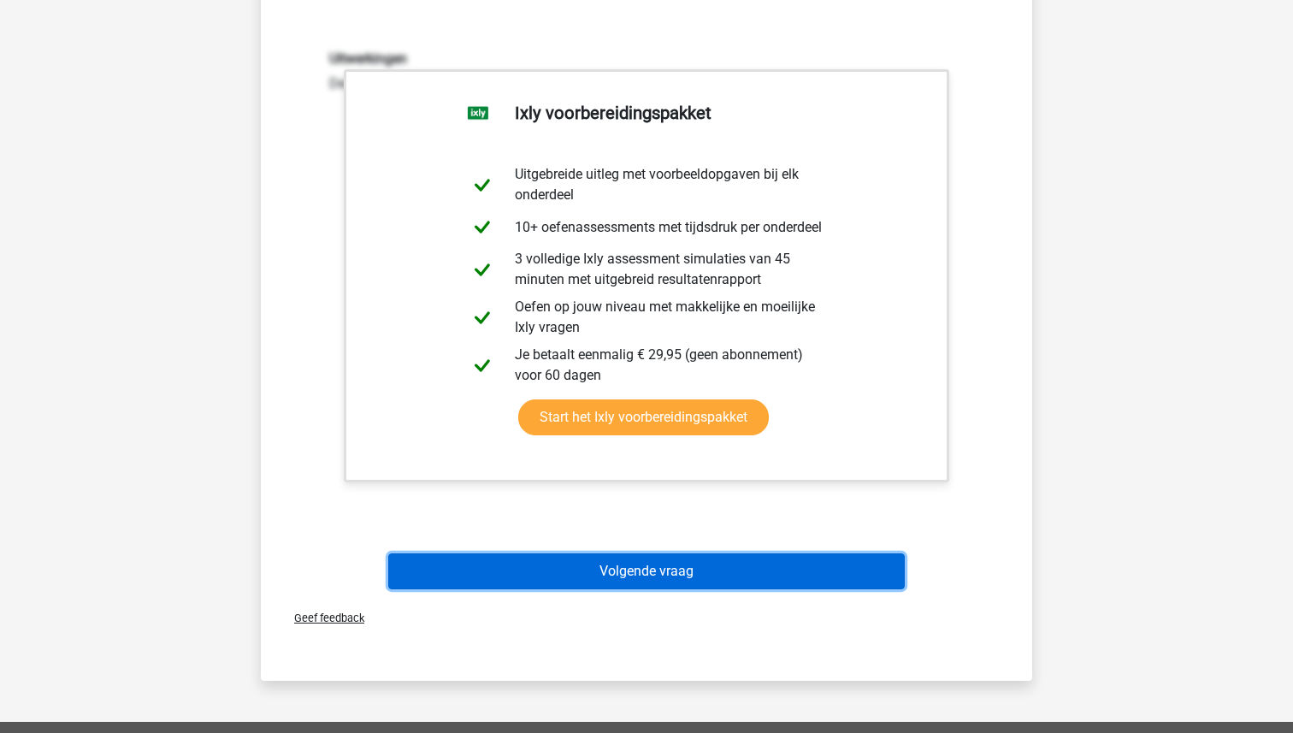
click at [706, 571] on button "Volgende vraag" at bounding box center [646, 571] width 517 height 36
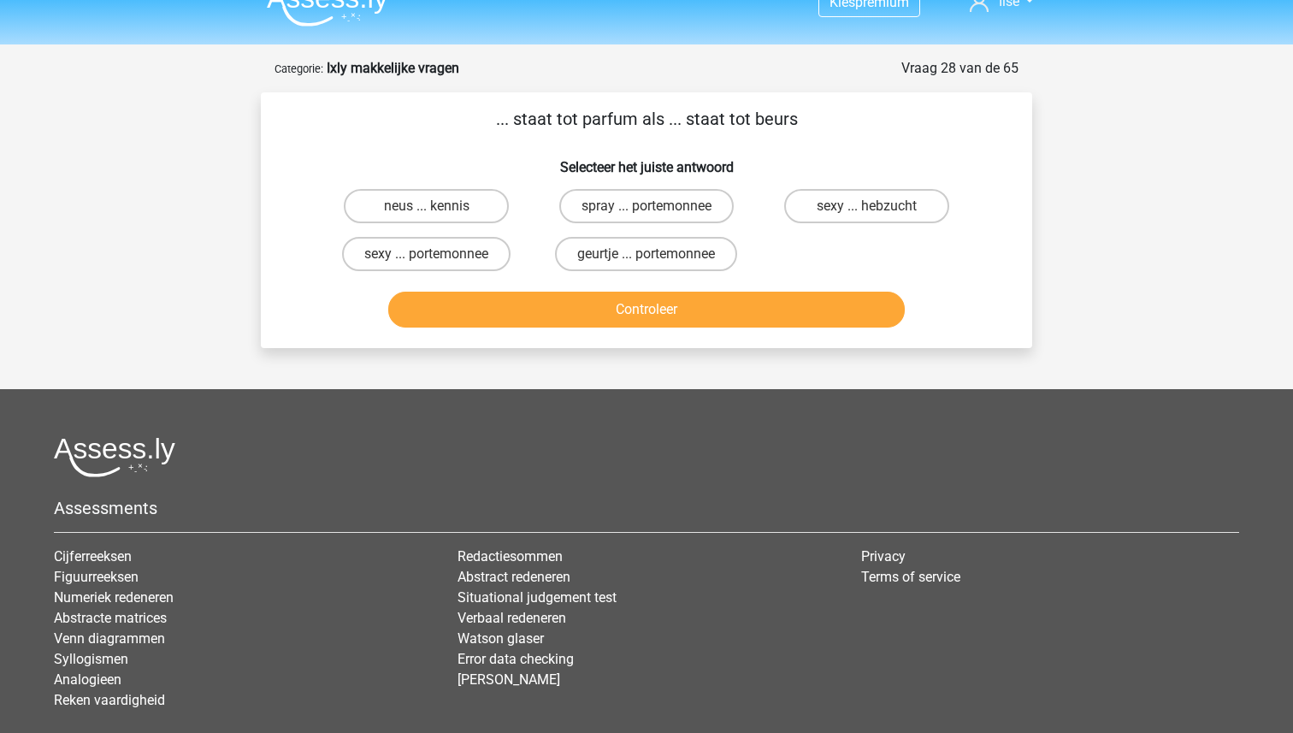
scroll to position [25, 0]
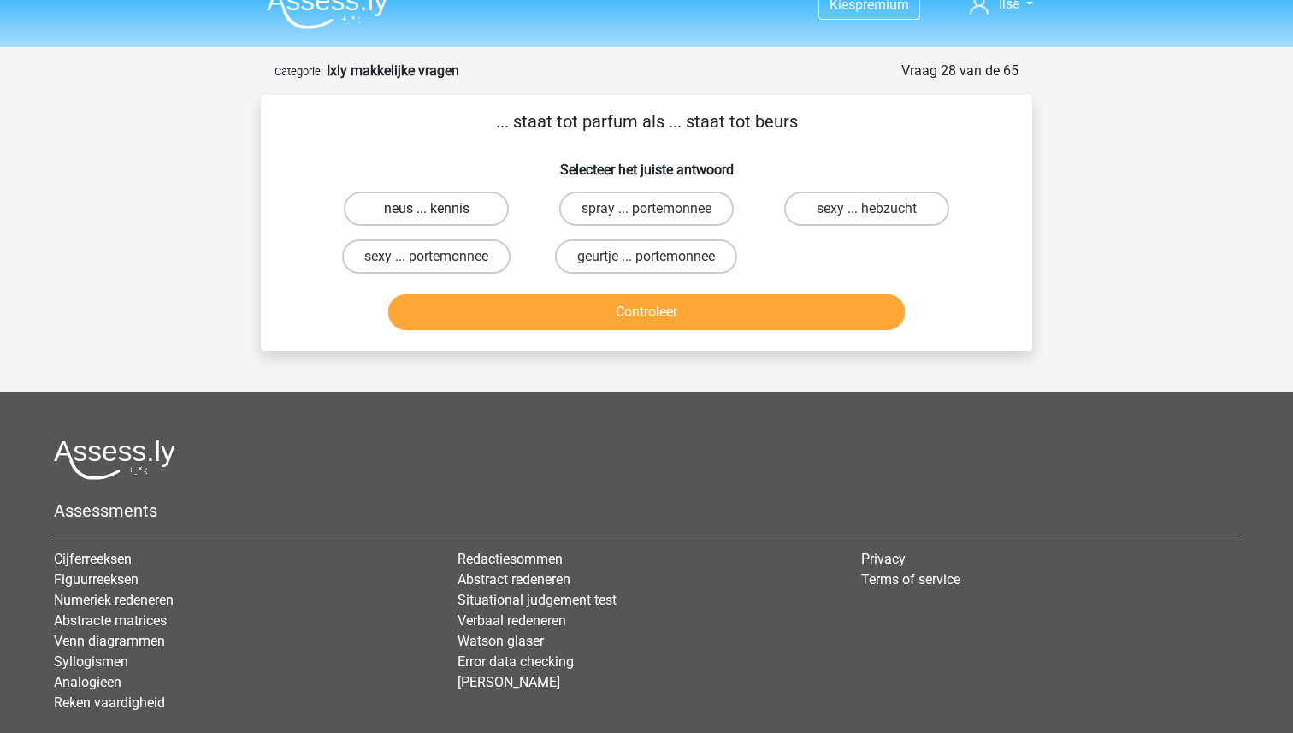
click at [460, 211] on label "neus ... kennis" at bounding box center [426, 209] width 165 height 34
click at [438, 211] on input "neus ... kennis" at bounding box center [432, 214] width 11 height 11
radio input "true"
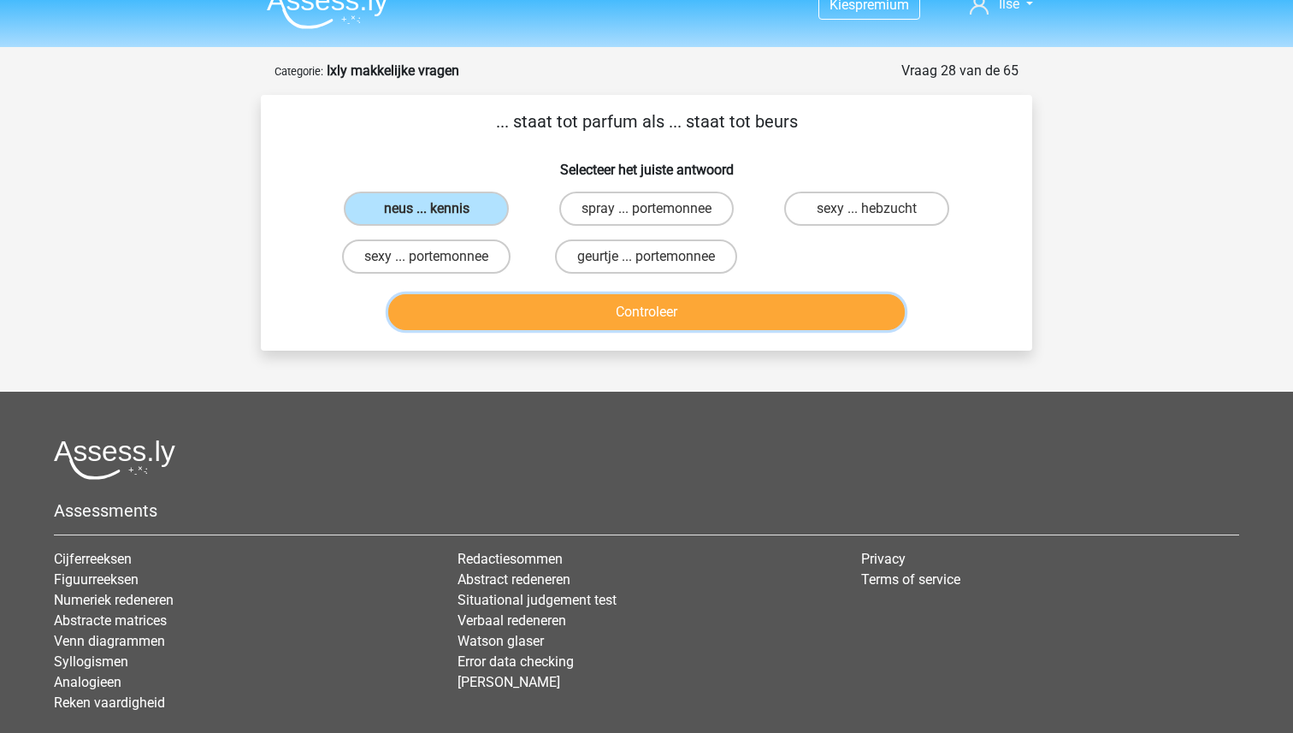
click at [609, 324] on button "Controleer" at bounding box center [646, 312] width 517 height 36
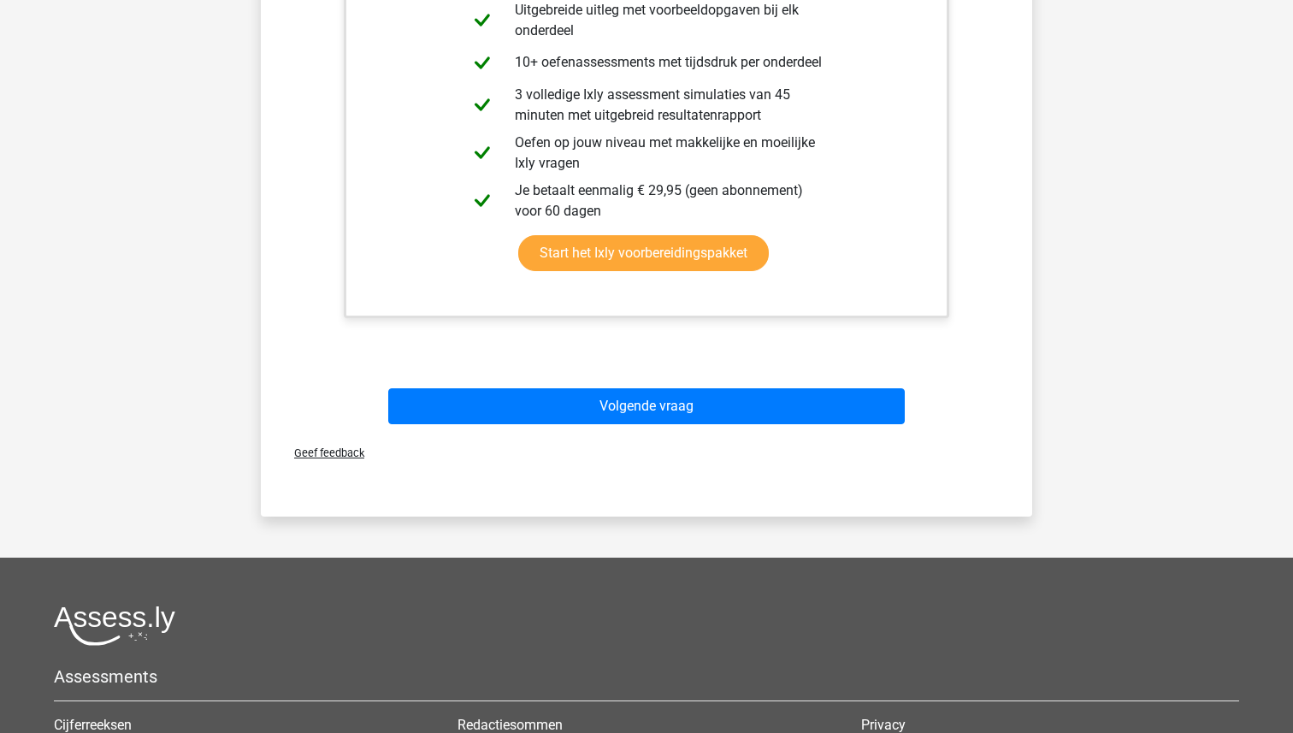
scroll to position [581, 0]
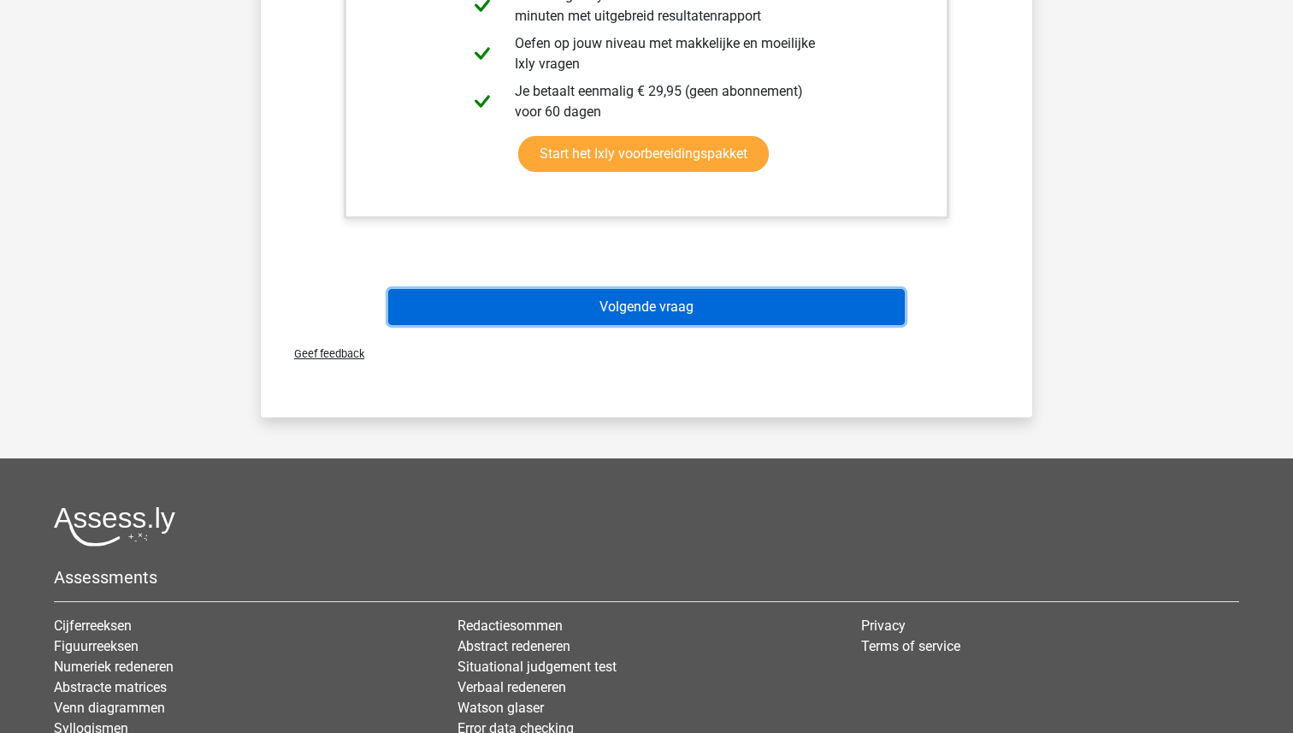
click at [603, 309] on button "Volgende vraag" at bounding box center [646, 307] width 517 height 36
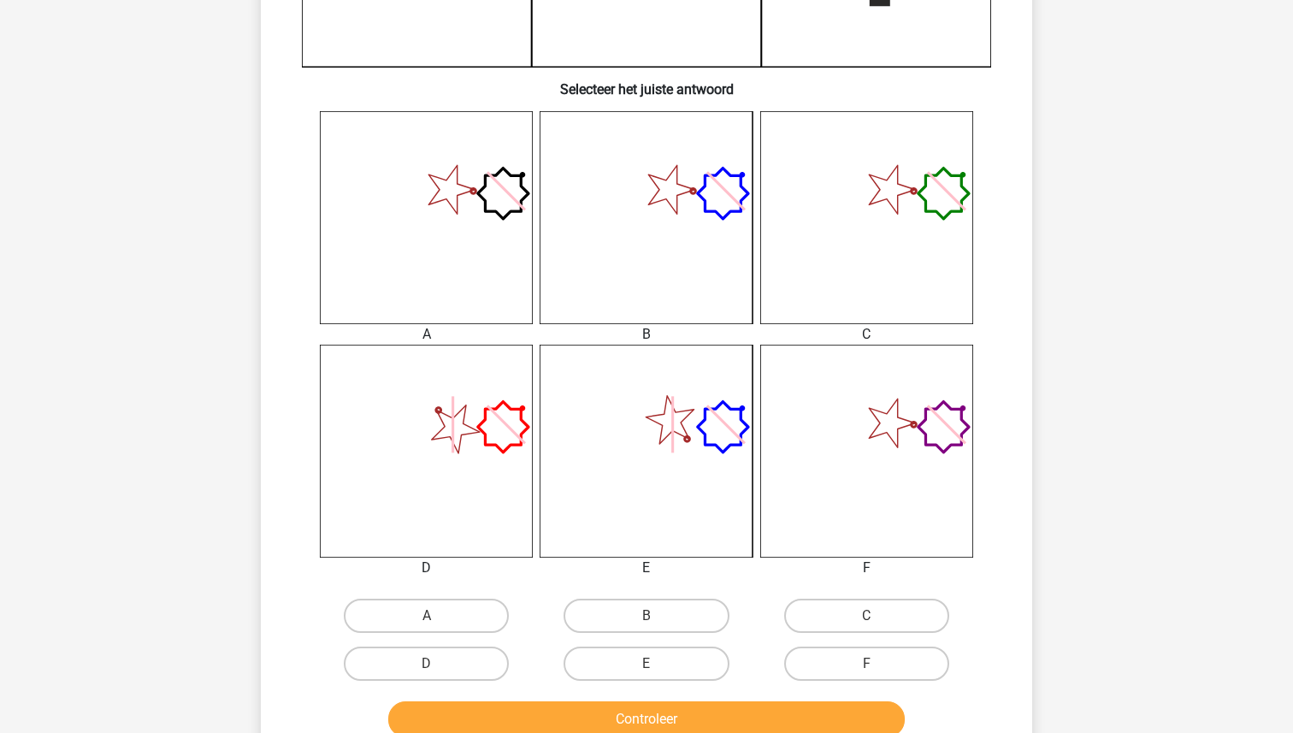
scroll to position [565, 0]
click at [615, 665] on label "E" at bounding box center [646, 664] width 165 height 34
click at [647, 665] on input "E" at bounding box center [652, 670] width 11 height 11
radio input "true"
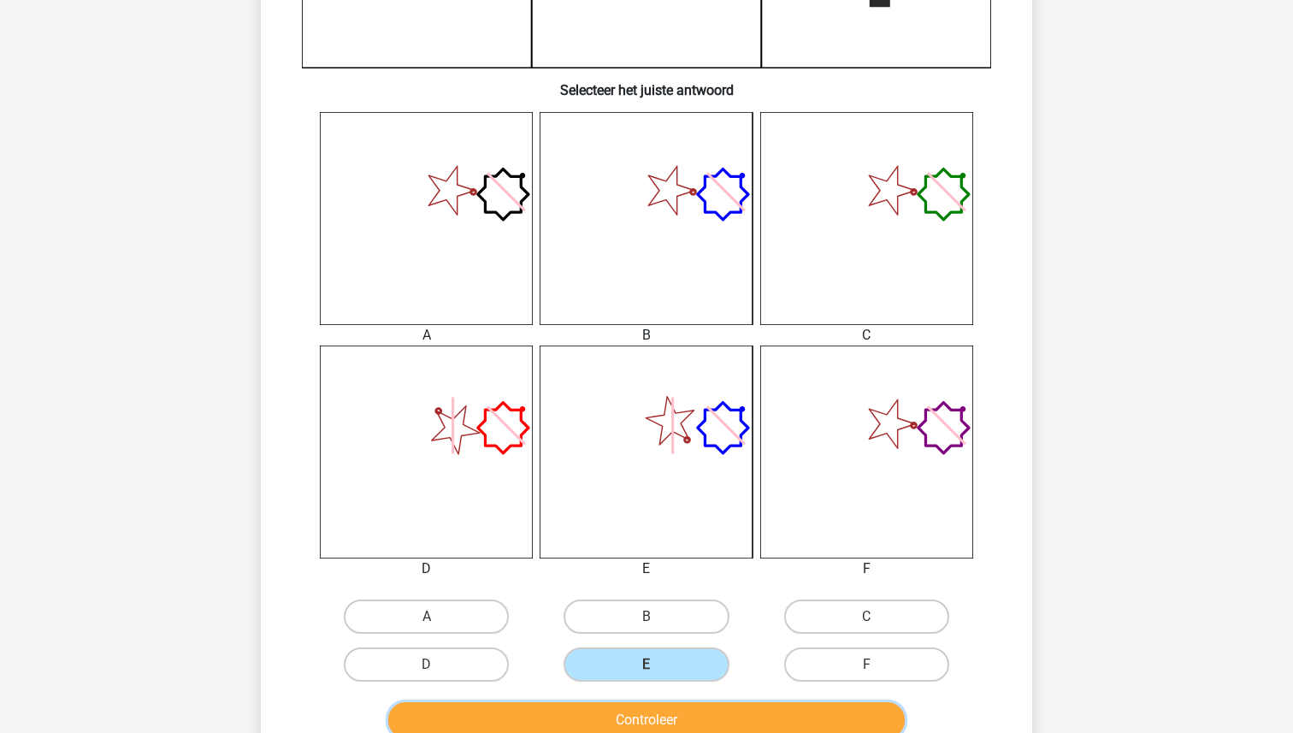
click at [617, 712] on button "Controleer" at bounding box center [646, 720] width 517 height 36
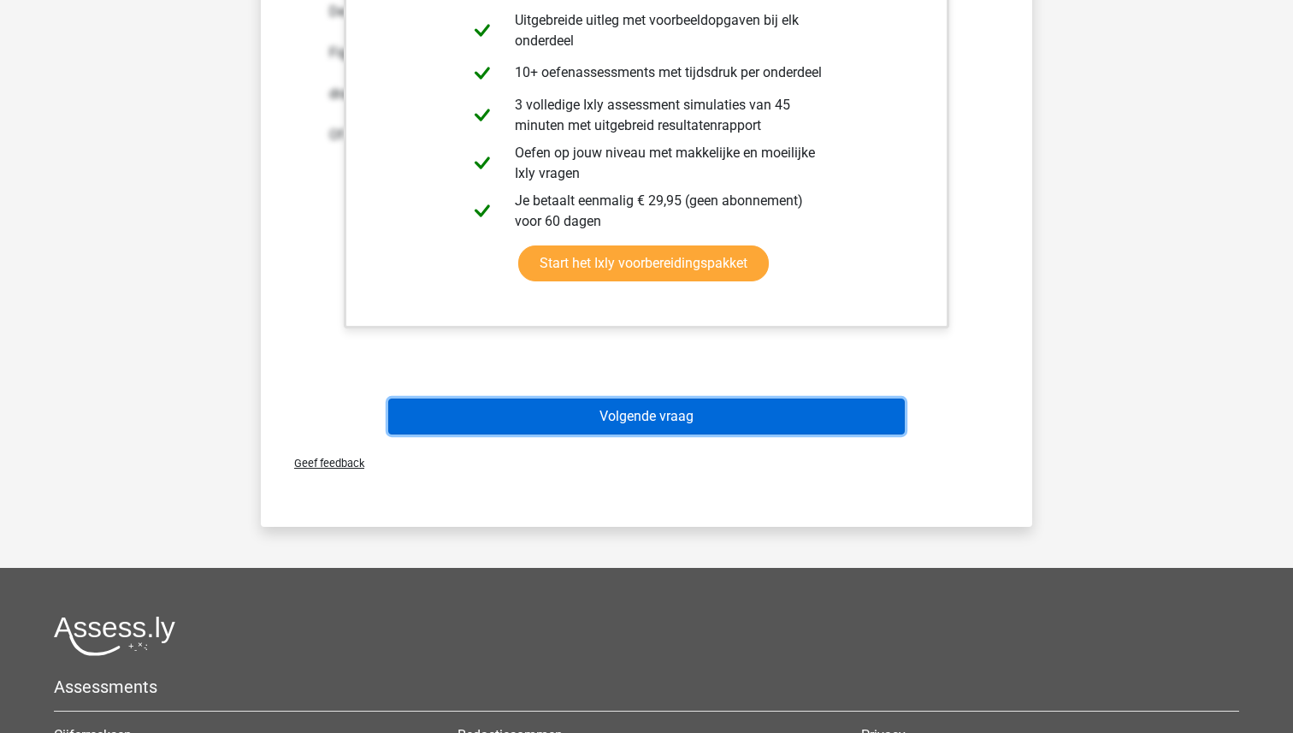
click at [663, 406] on button "Volgende vraag" at bounding box center [646, 417] width 517 height 36
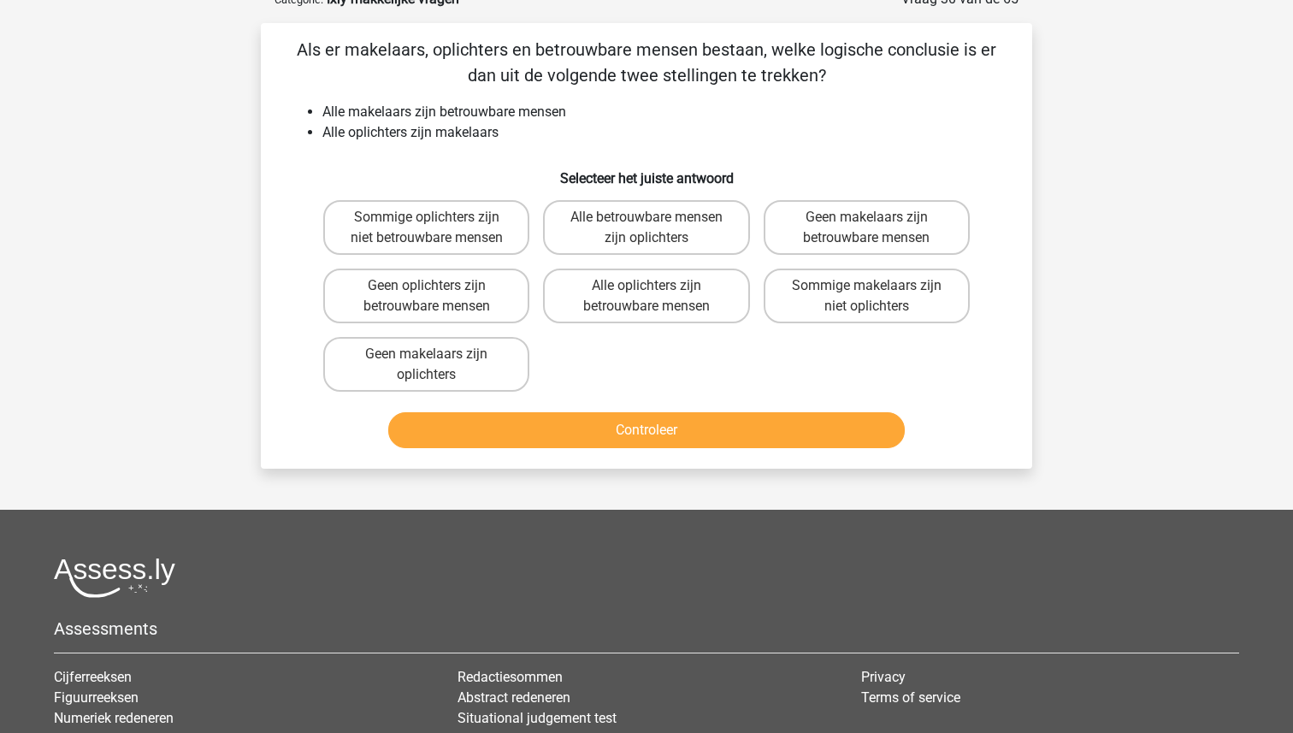
scroll to position [86, 0]
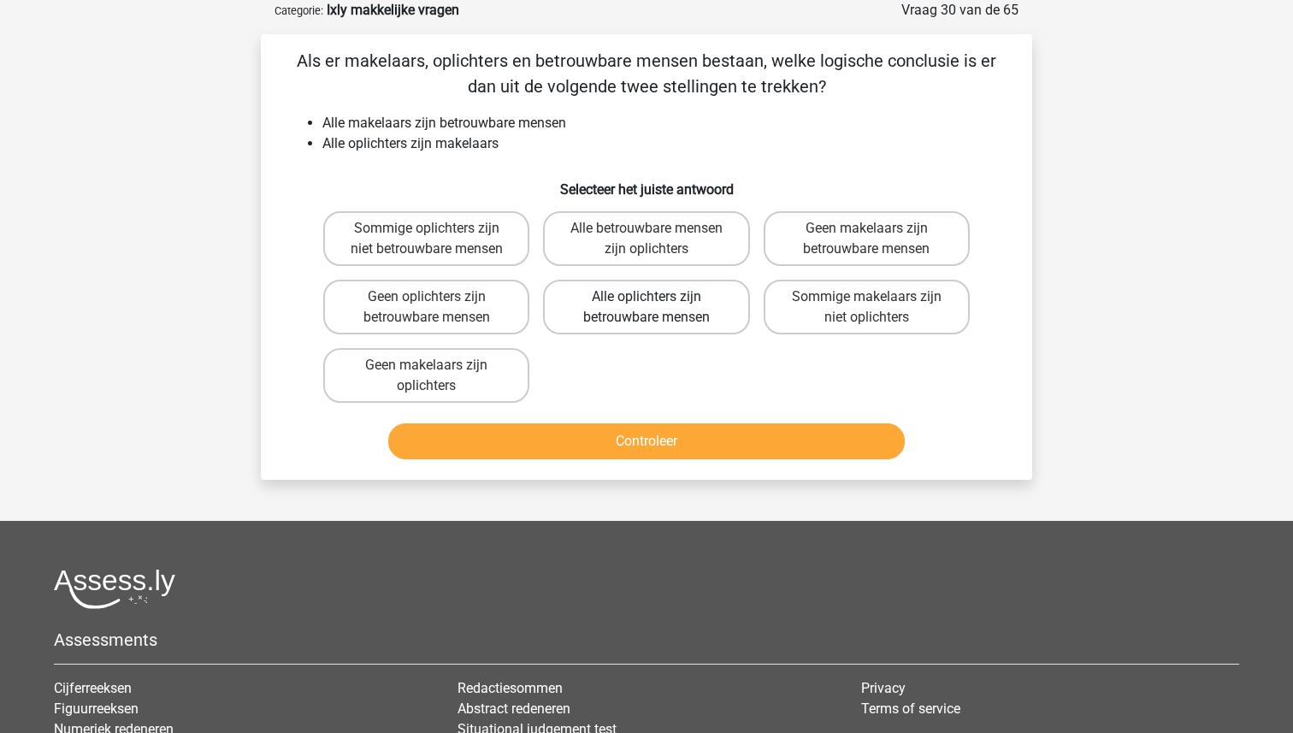
click at [670, 310] on label "Alle oplichters zijn betrouwbare mensen" at bounding box center [646, 307] width 206 height 55
click at [658, 308] on input "Alle oplichters zijn betrouwbare mensen" at bounding box center [652, 302] width 11 height 11
radio input "true"
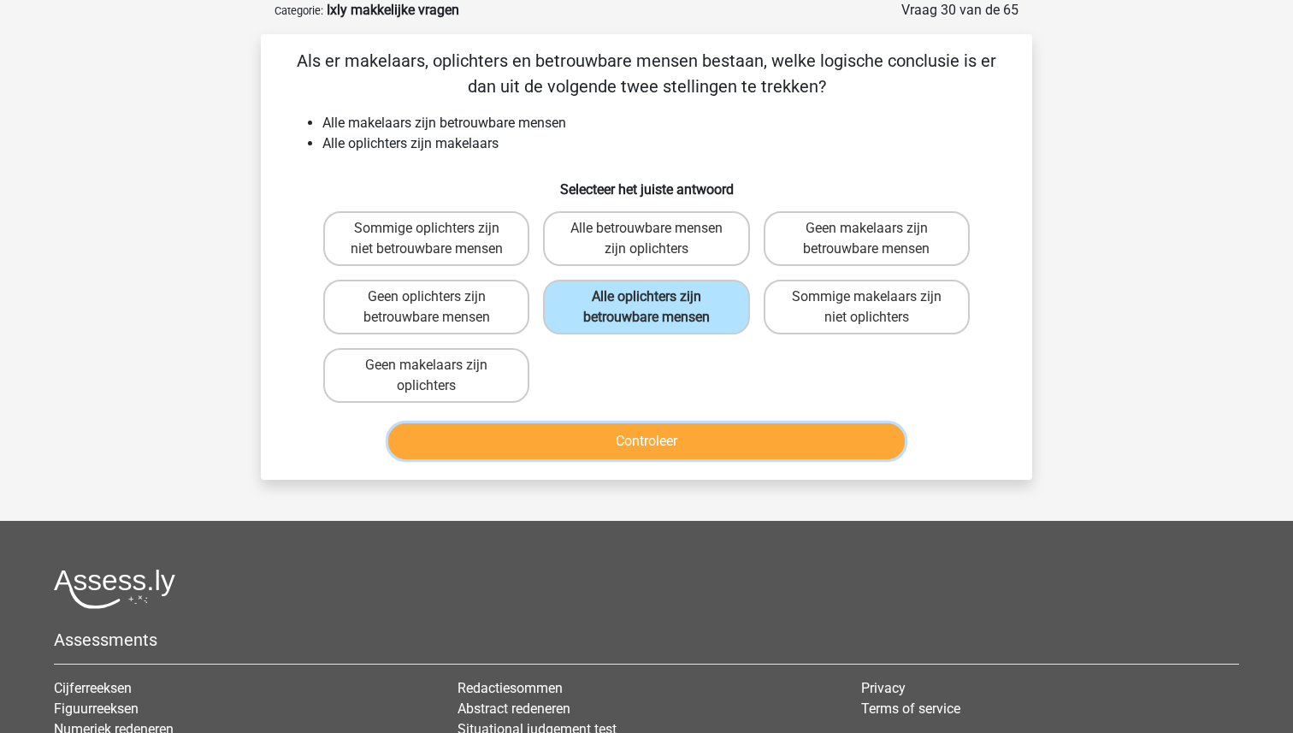
click at [646, 446] on button "Controleer" at bounding box center [646, 441] width 517 height 36
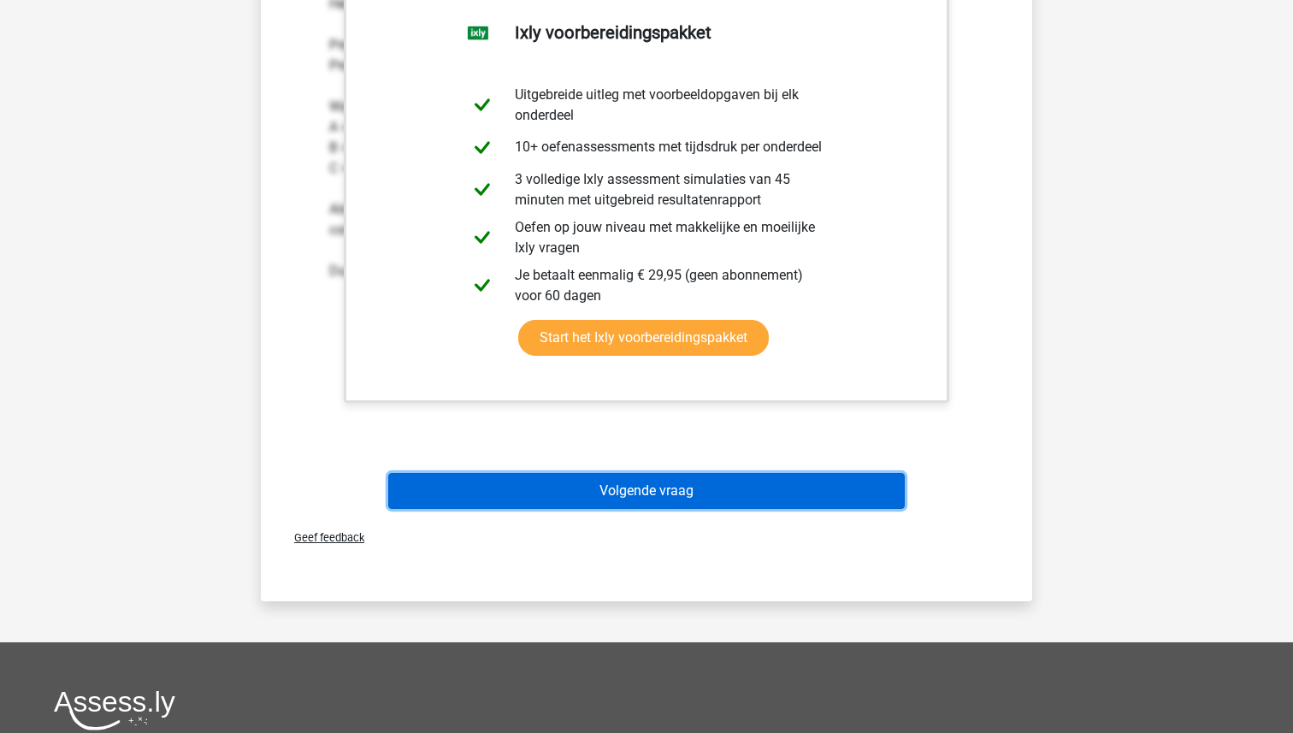
click at [641, 477] on button "Volgende vraag" at bounding box center [646, 491] width 517 height 36
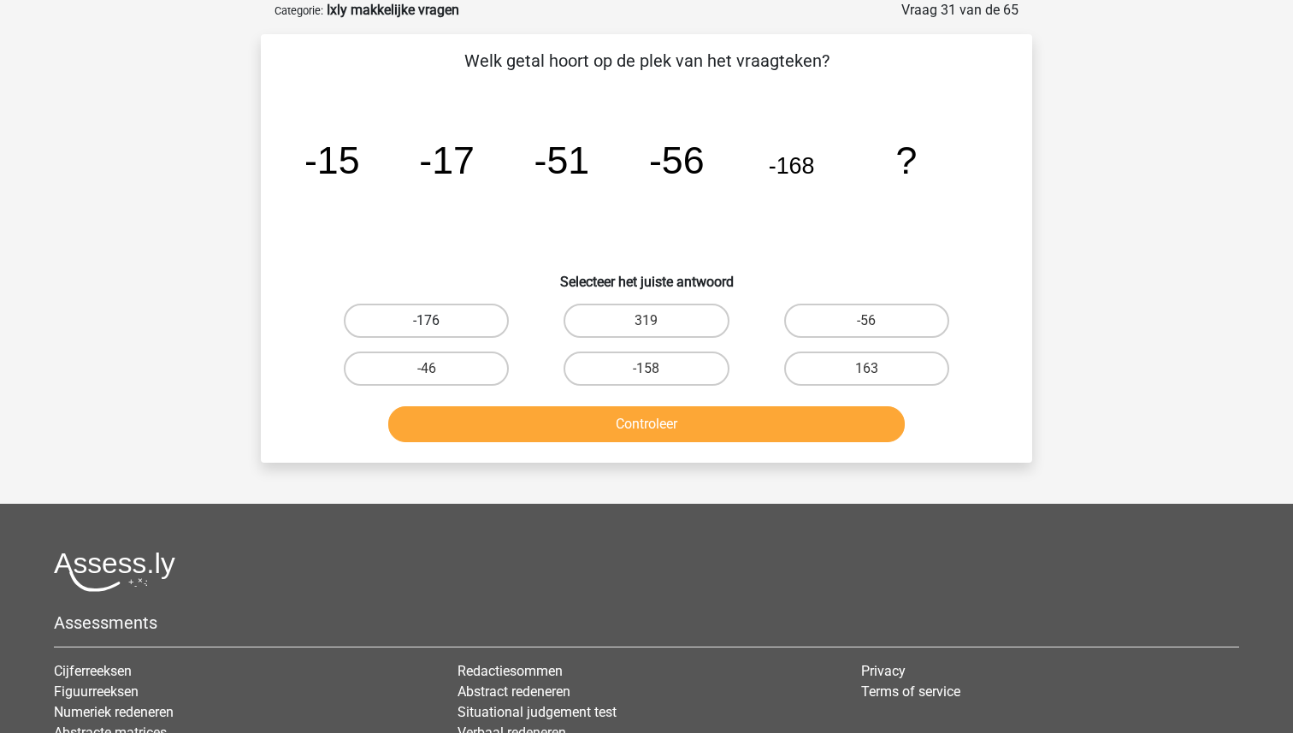
click at [453, 313] on label "-176" at bounding box center [426, 321] width 165 height 34
click at [438, 321] on input "-176" at bounding box center [432, 326] width 11 height 11
radio input "true"
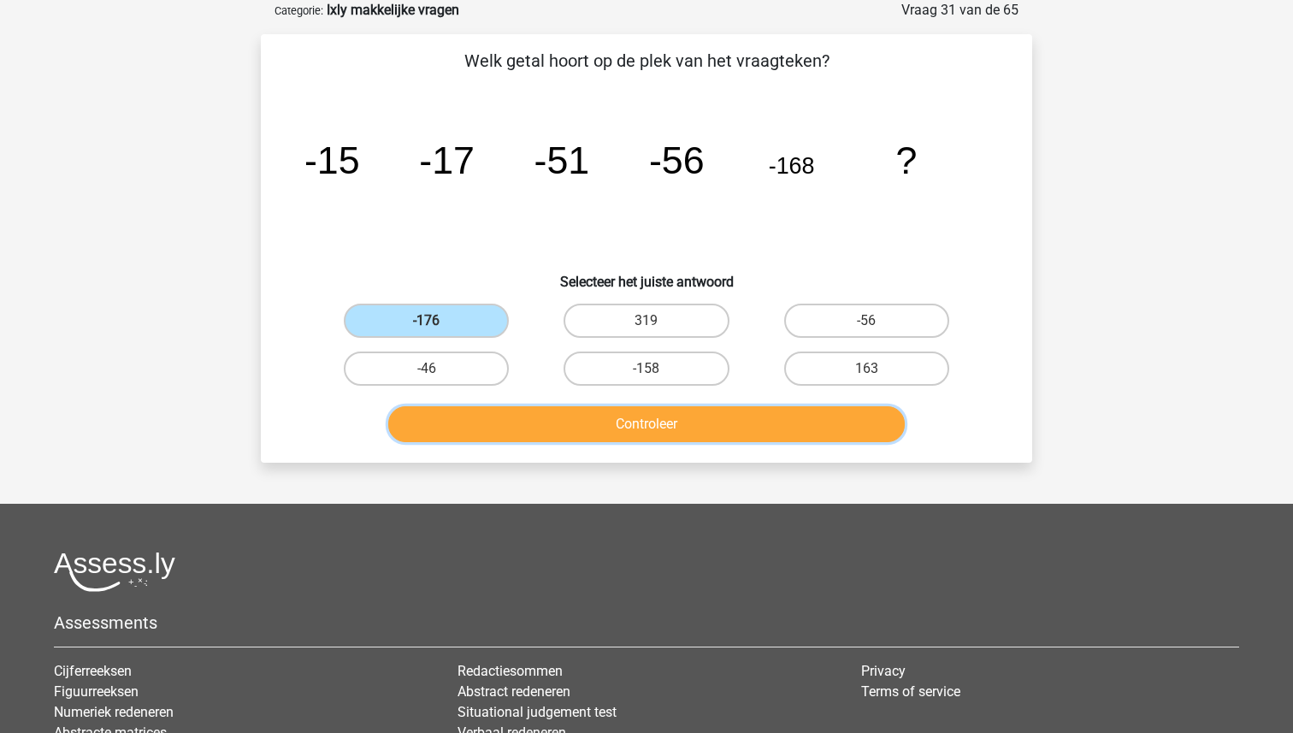
click at [624, 417] on button "Controleer" at bounding box center [646, 424] width 517 height 36
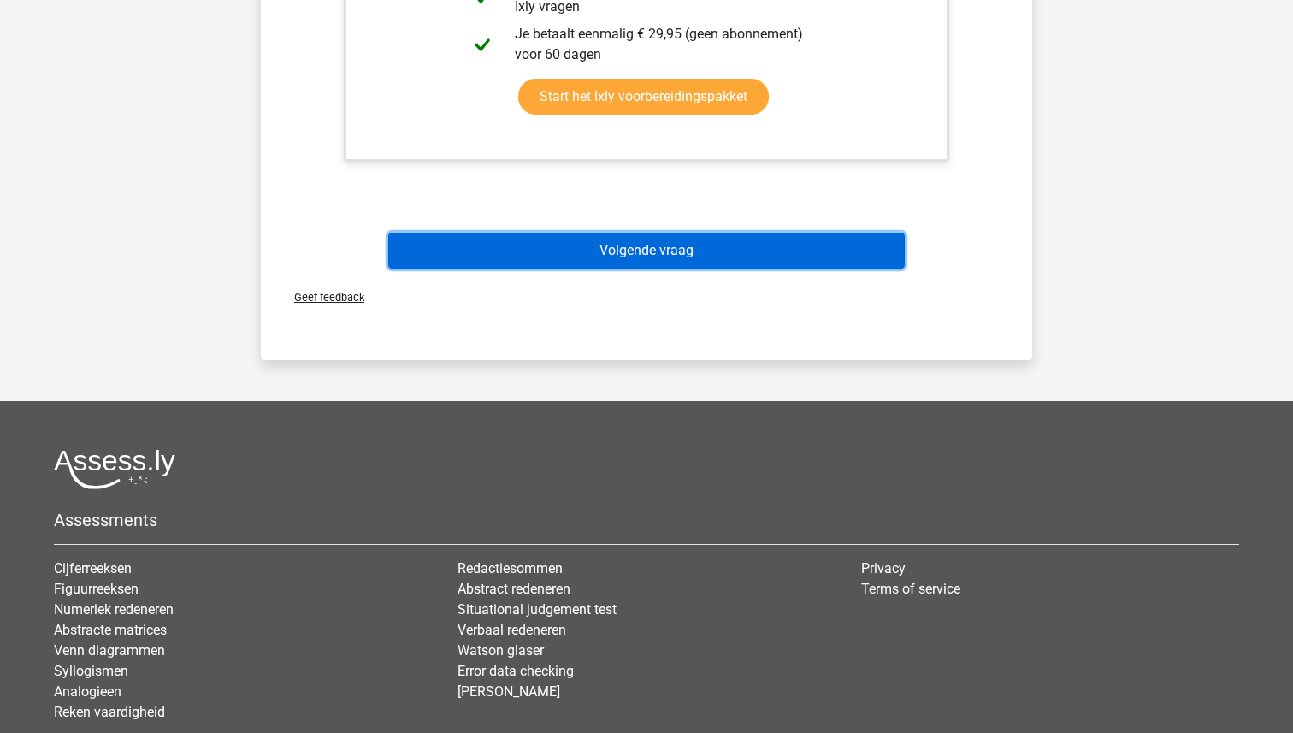
click at [655, 243] on button "Volgende vraag" at bounding box center [646, 251] width 517 height 36
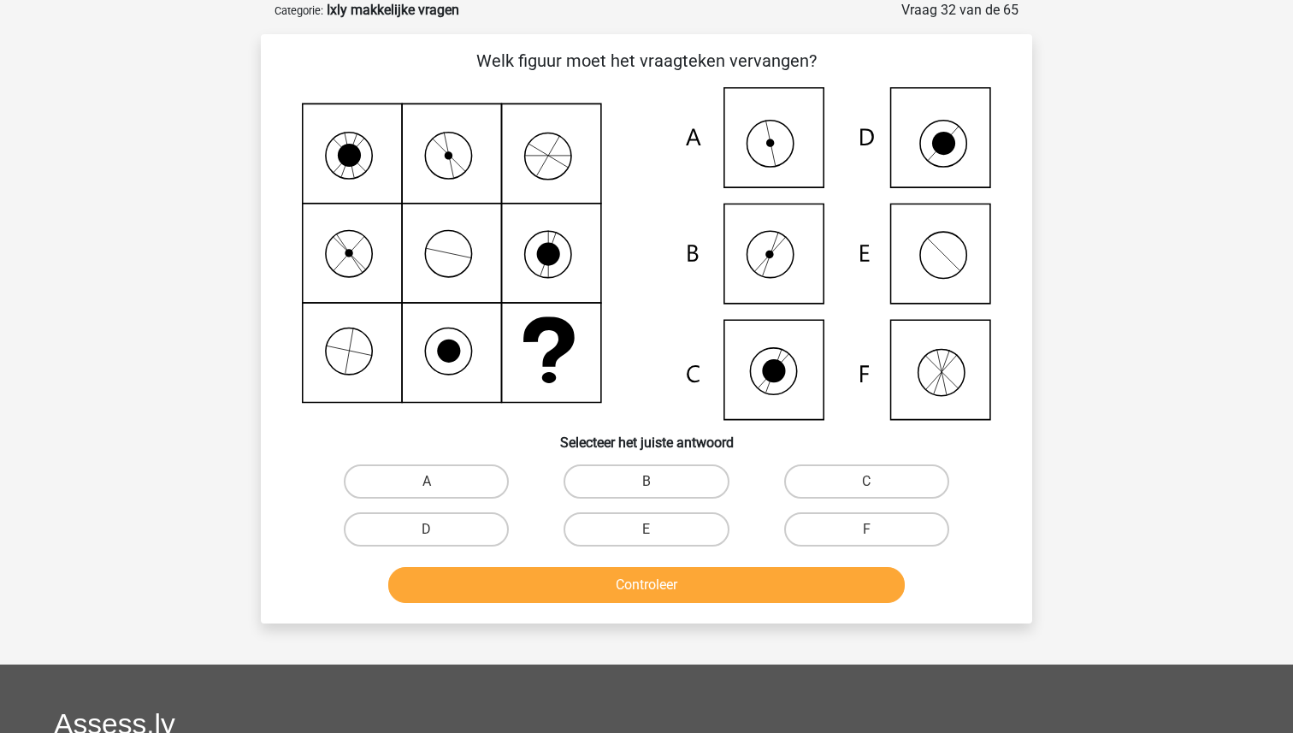
click at [437, 482] on input "A" at bounding box center [432, 487] width 11 height 11
radio input "true"
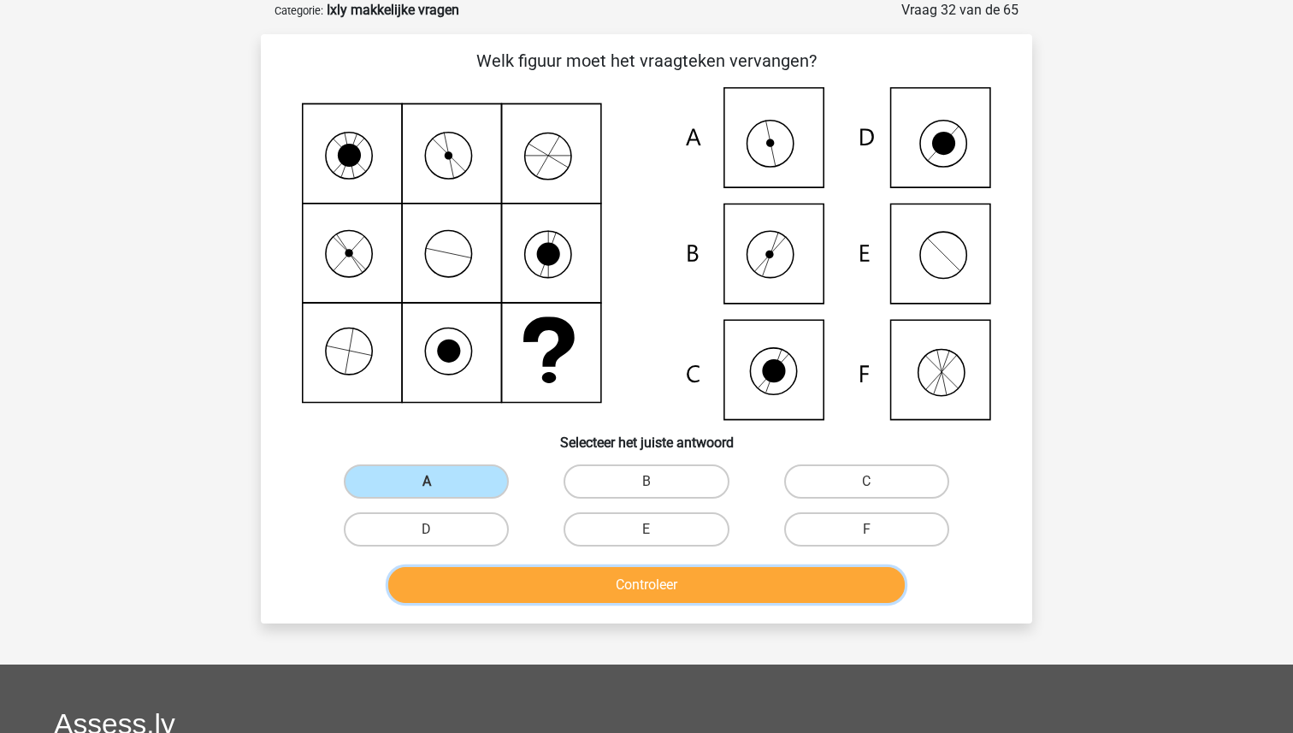
click at [711, 585] on button "Controleer" at bounding box center [646, 585] width 517 height 36
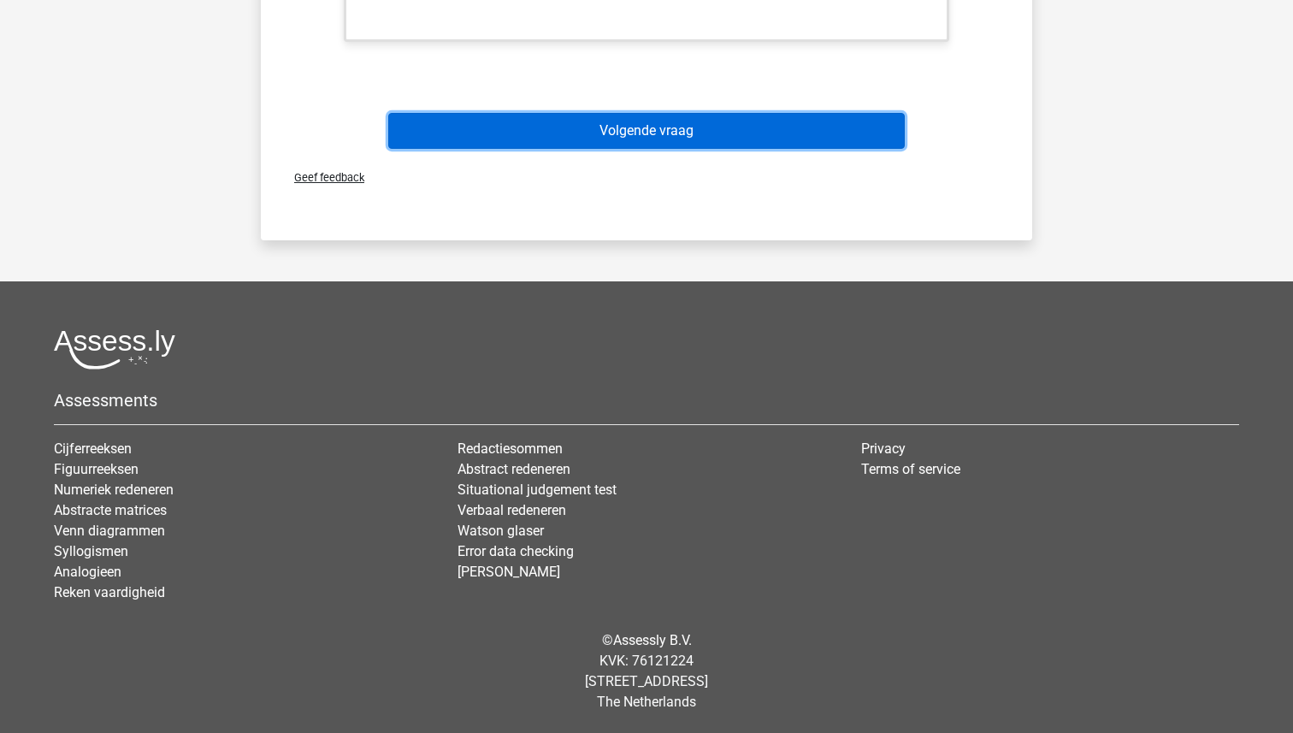
click at [676, 116] on button "Volgende vraag" at bounding box center [646, 131] width 517 height 36
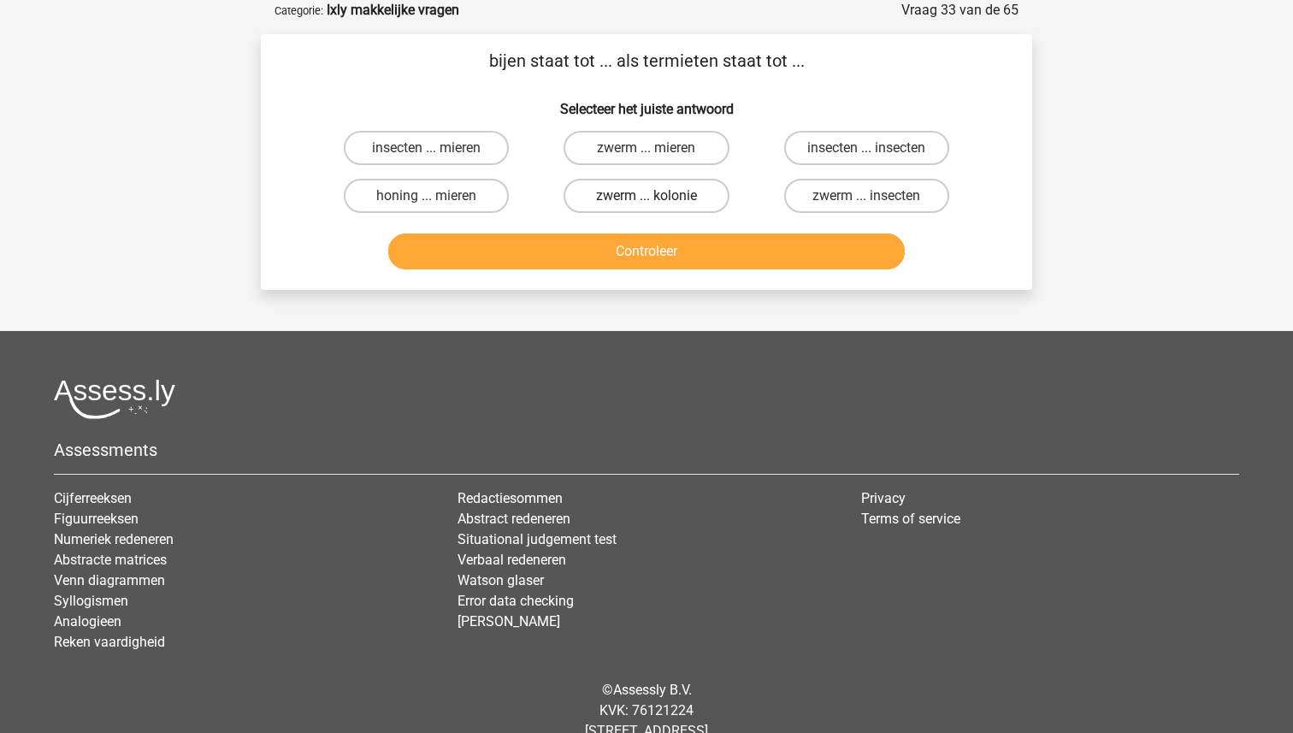
click at [666, 192] on label "zwerm ... kolonie" at bounding box center [646, 196] width 165 height 34
click at [658, 196] on input "zwerm ... kolonie" at bounding box center [652, 201] width 11 height 11
radio input "true"
click at [666, 225] on div "Controleer" at bounding box center [646, 248] width 717 height 56
click at [665, 241] on button "Controleer" at bounding box center [646, 251] width 517 height 36
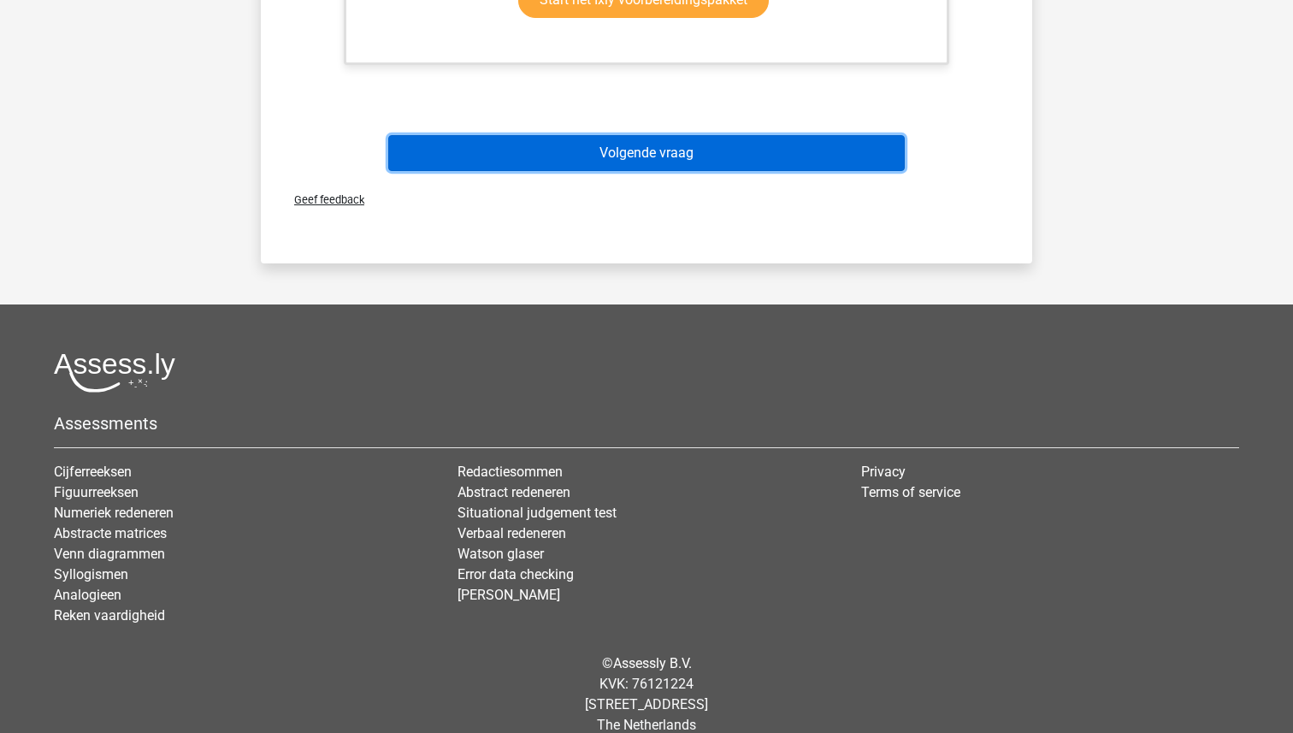
click at [651, 155] on button "Volgende vraag" at bounding box center [646, 153] width 517 height 36
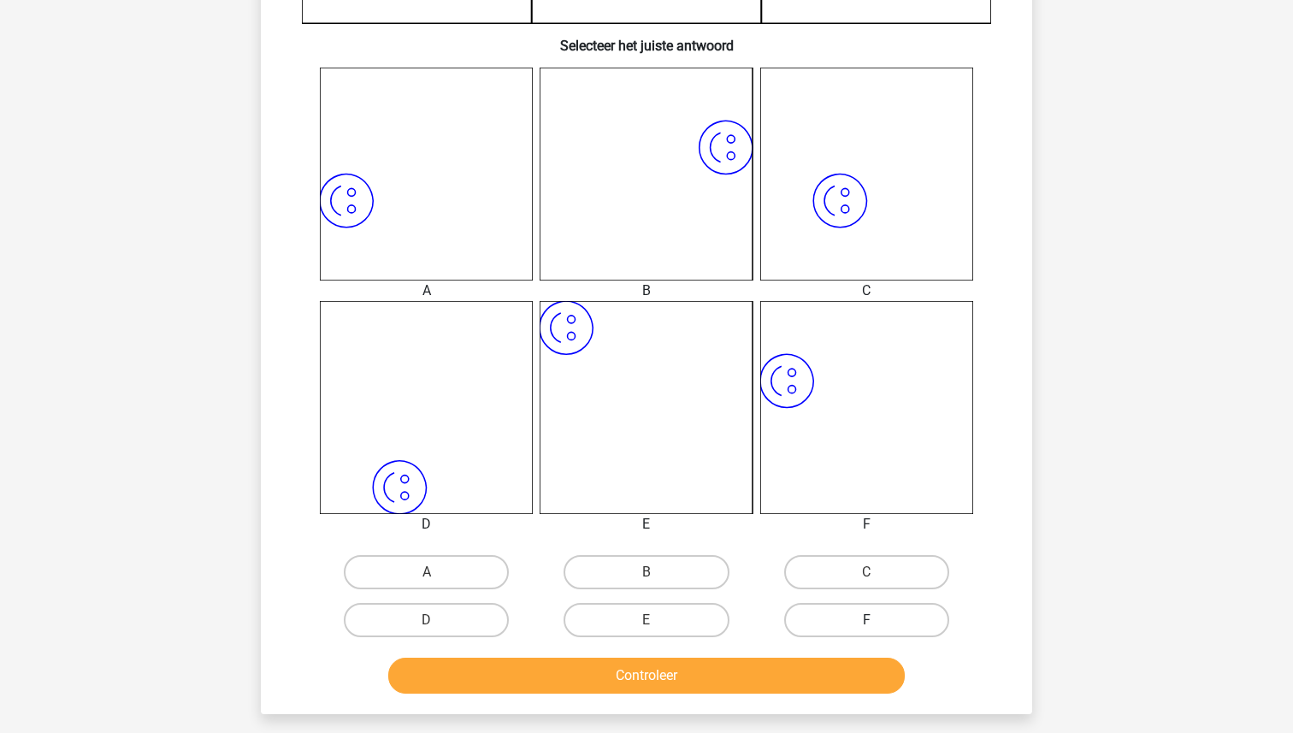
scroll to position [654, 0]
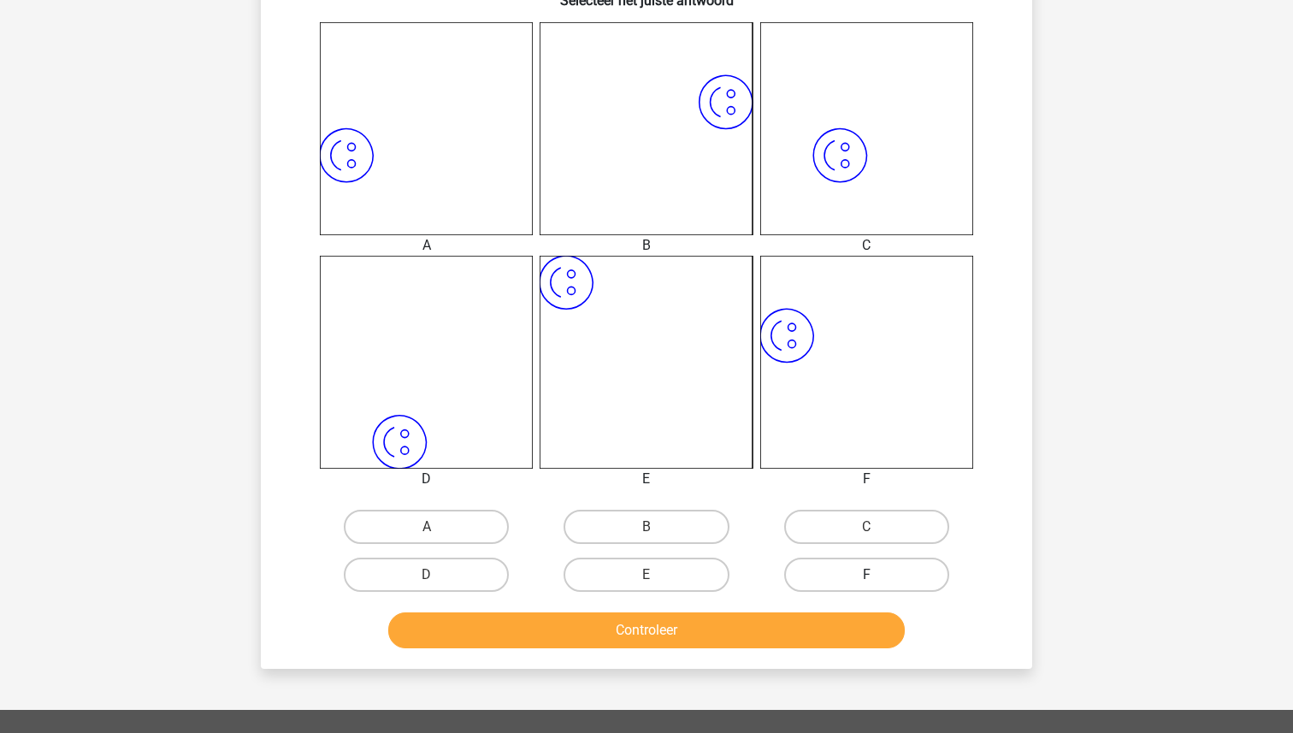
click at [840, 581] on label "F" at bounding box center [866, 575] width 165 height 34
click at [866, 581] on input "F" at bounding box center [871, 580] width 11 height 11
radio input "true"
click at [820, 612] on button "Controleer" at bounding box center [646, 630] width 517 height 36
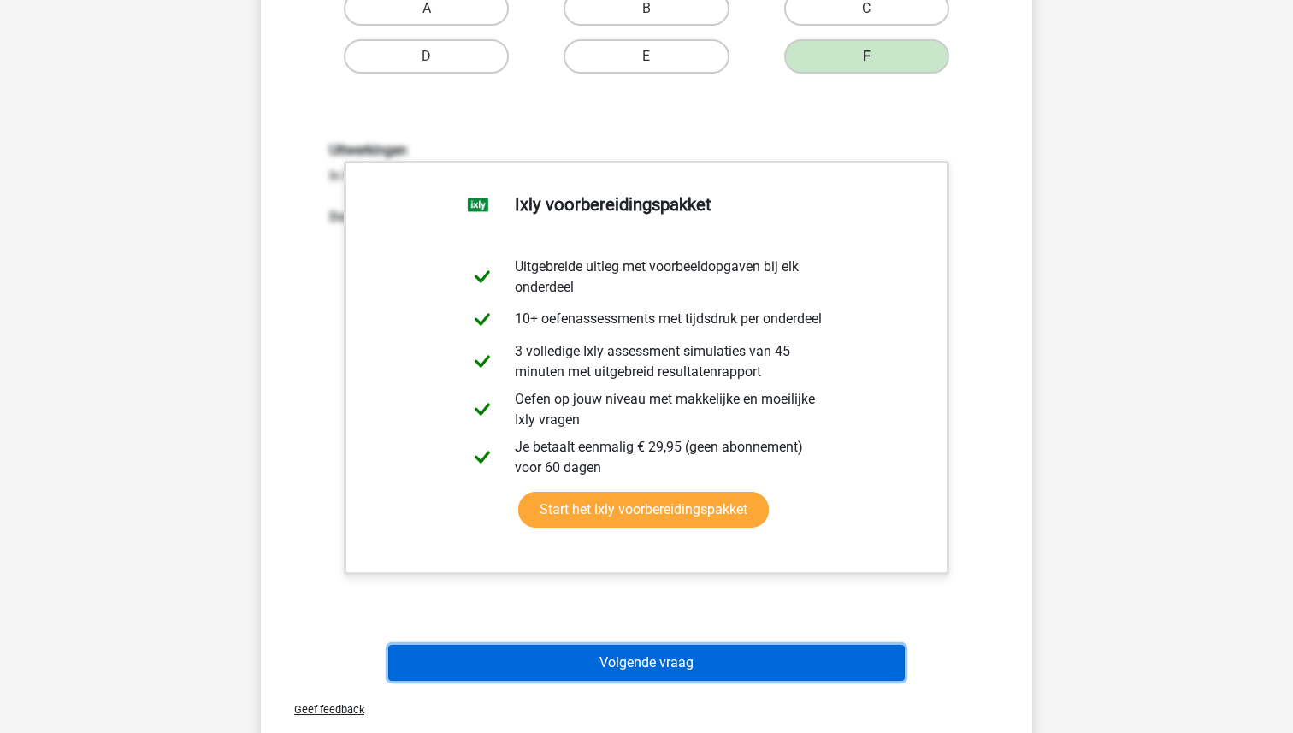
click at [723, 668] on button "Volgende vraag" at bounding box center [646, 663] width 517 height 36
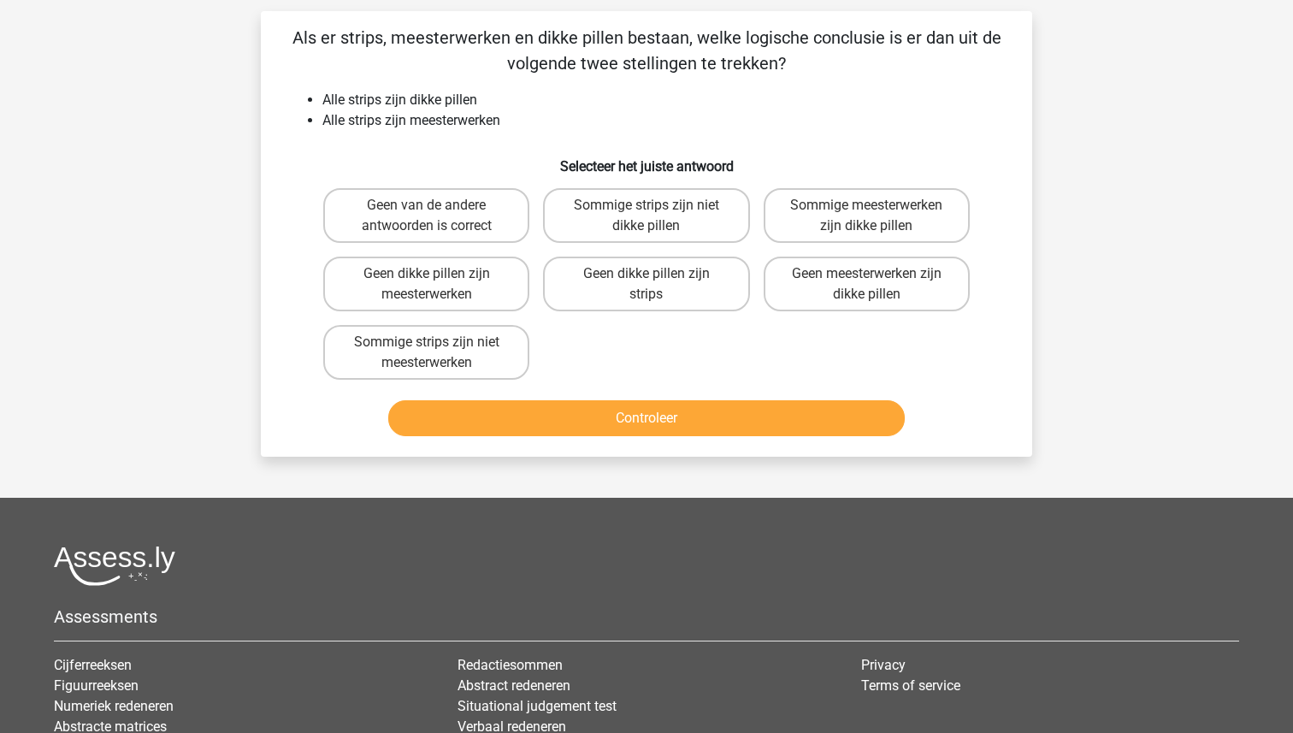
scroll to position [86, 0]
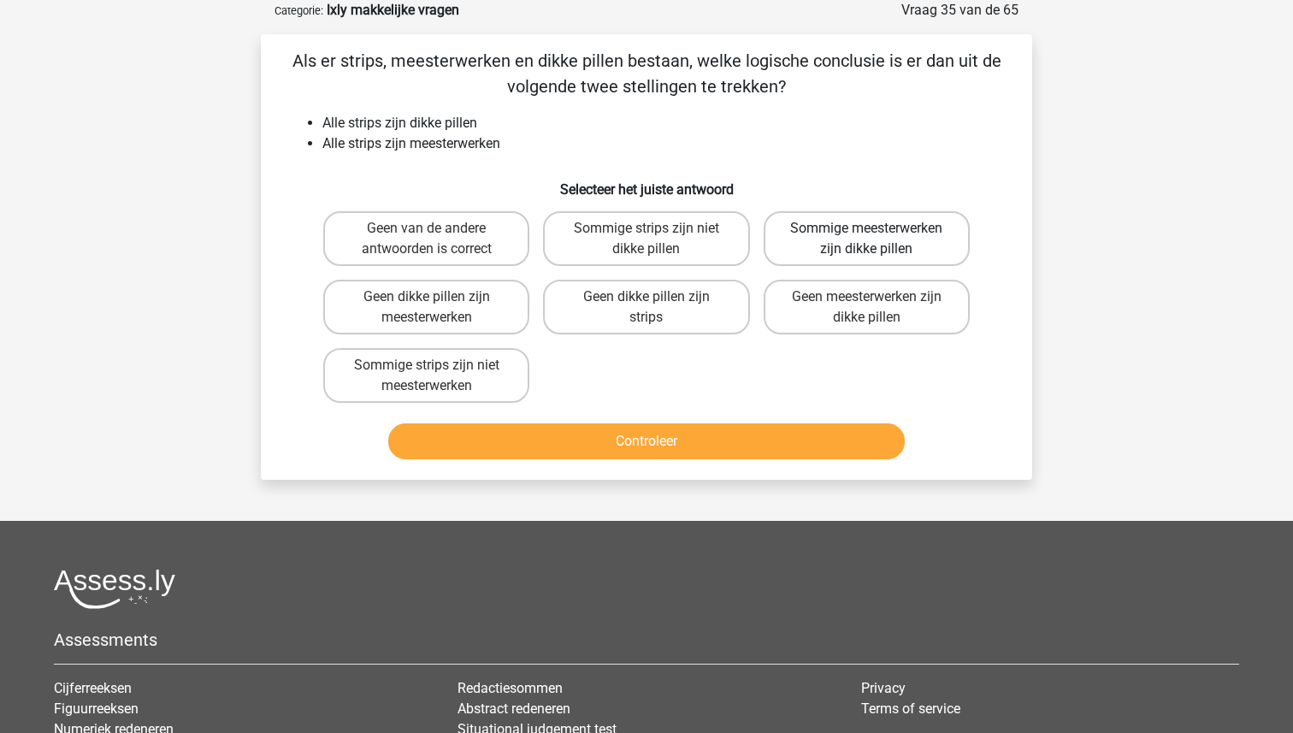
click at [853, 236] on label "Sommige meesterwerken zijn dikke pillen" at bounding box center [867, 238] width 206 height 55
click at [866, 236] on input "Sommige meesterwerken zijn dikke pillen" at bounding box center [871, 233] width 11 height 11
radio input "true"
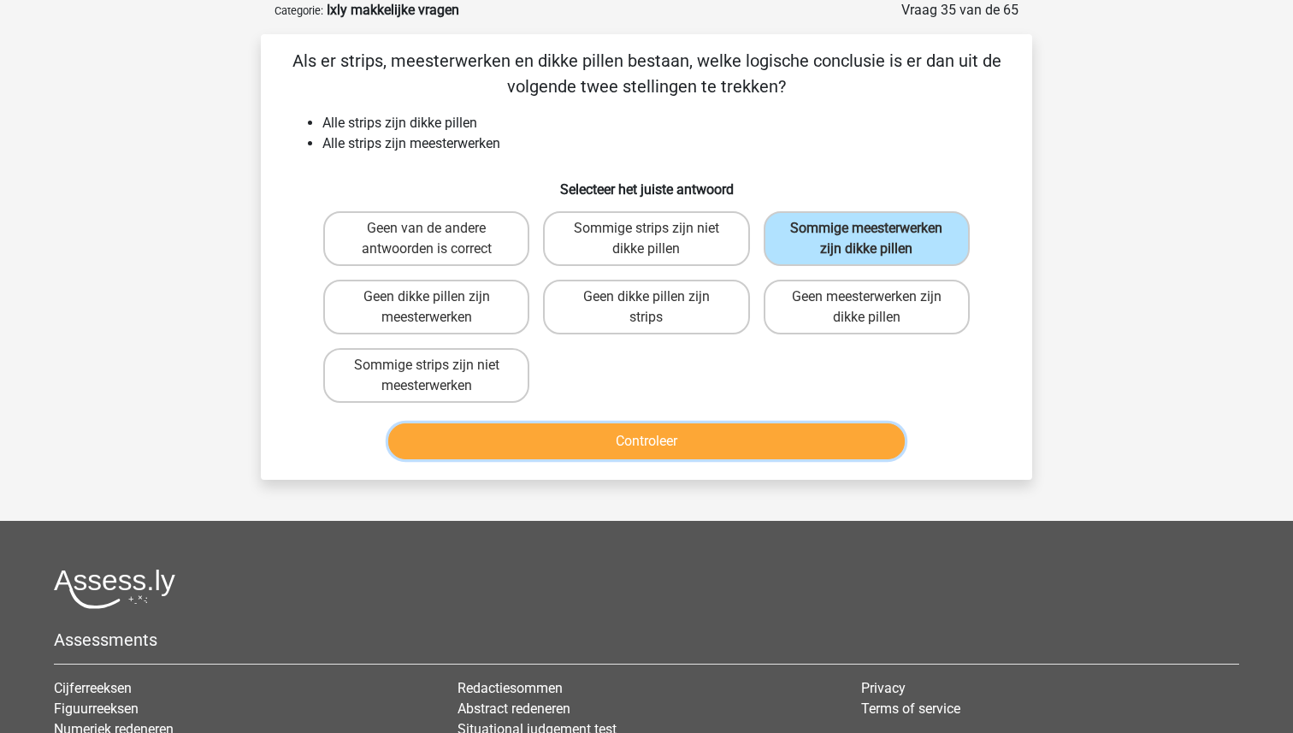
click at [703, 431] on button "Controleer" at bounding box center [646, 441] width 517 height 36
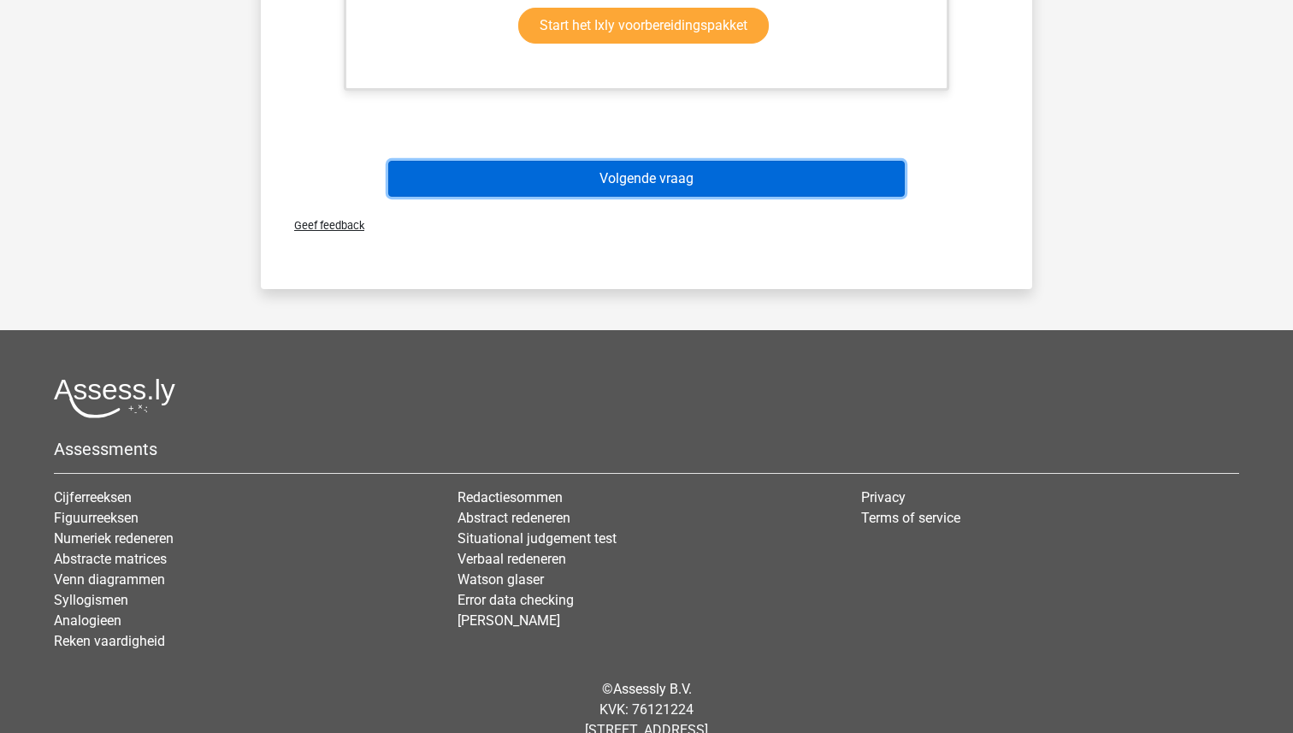
click at [657, 176] on button "Volgende vraag" at bounding box center [646, 179] width 517 height 36
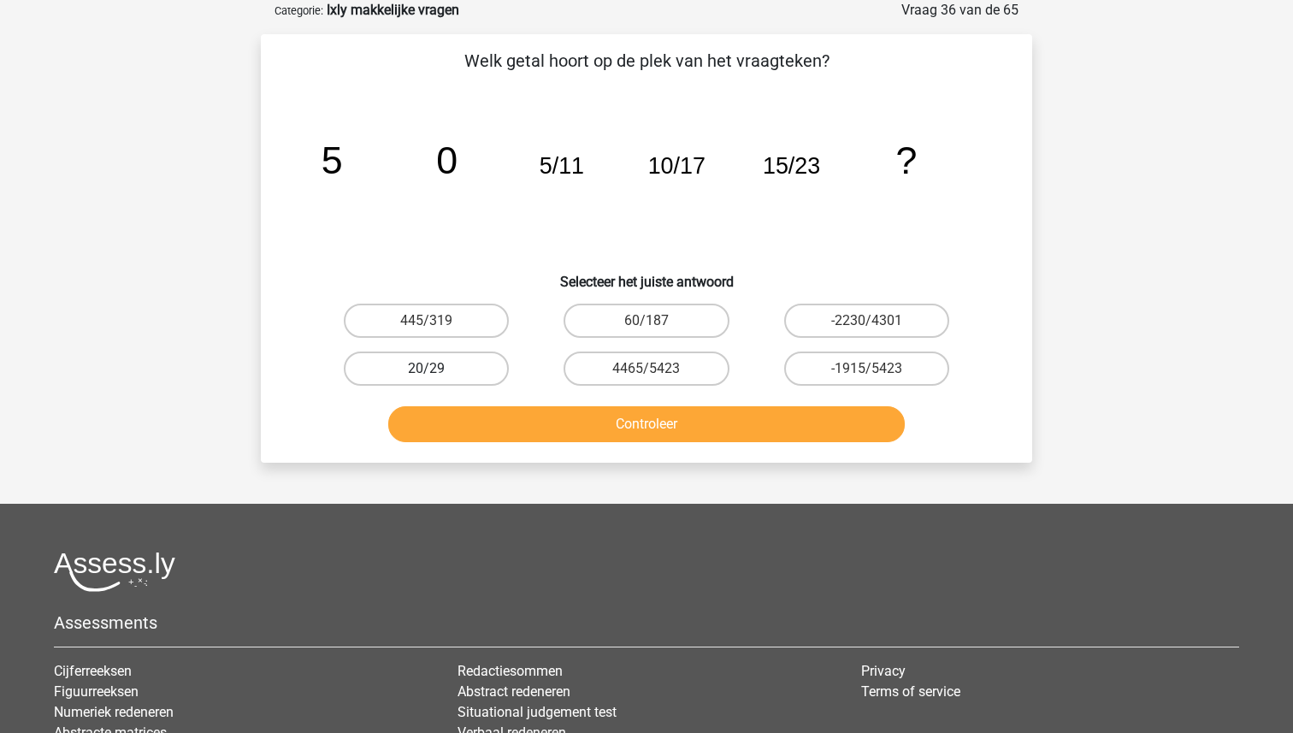
click at [440, 375] on label "20/29" at bounding box center [426, 369] width 165 height 34
click at [438, 375] on input "20/29" at bounding box center [432, 374] width 11 height 11
radio input "true"
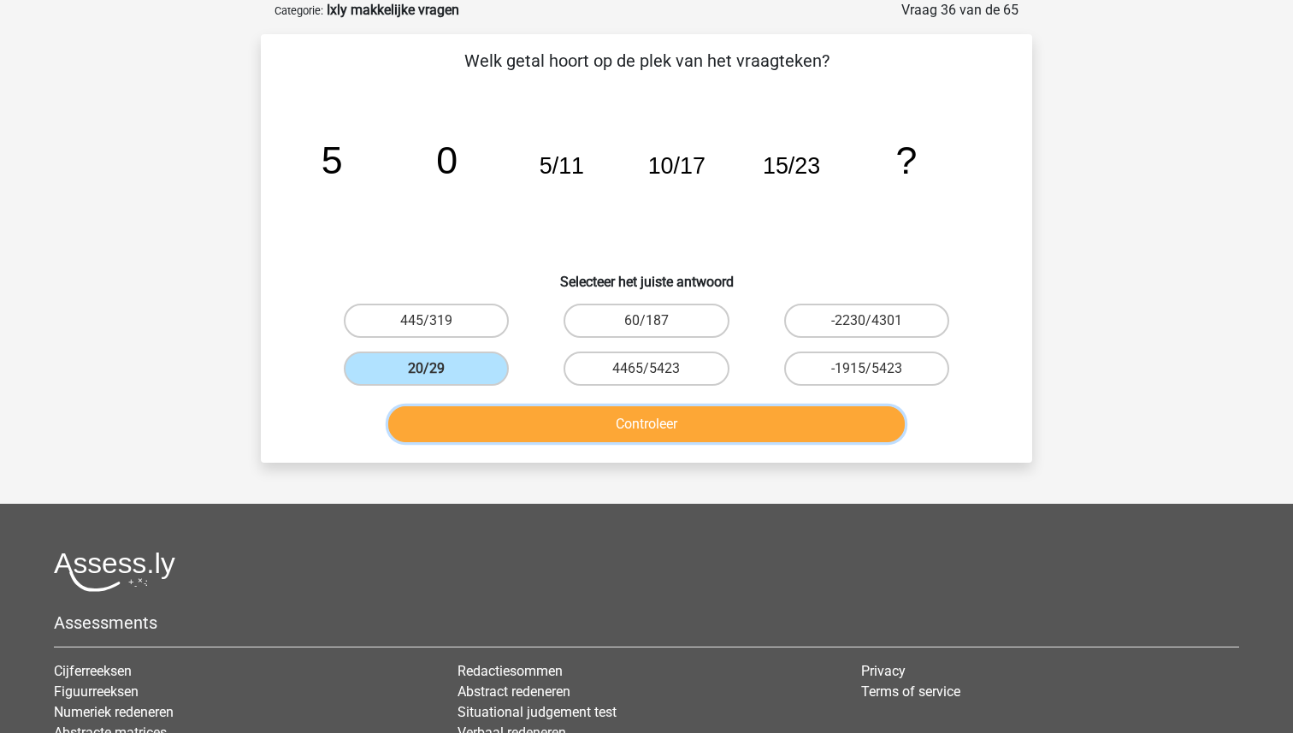
click at [636, 433] on button "Controleer" at bounding box center [646, 424] width 517 height 36
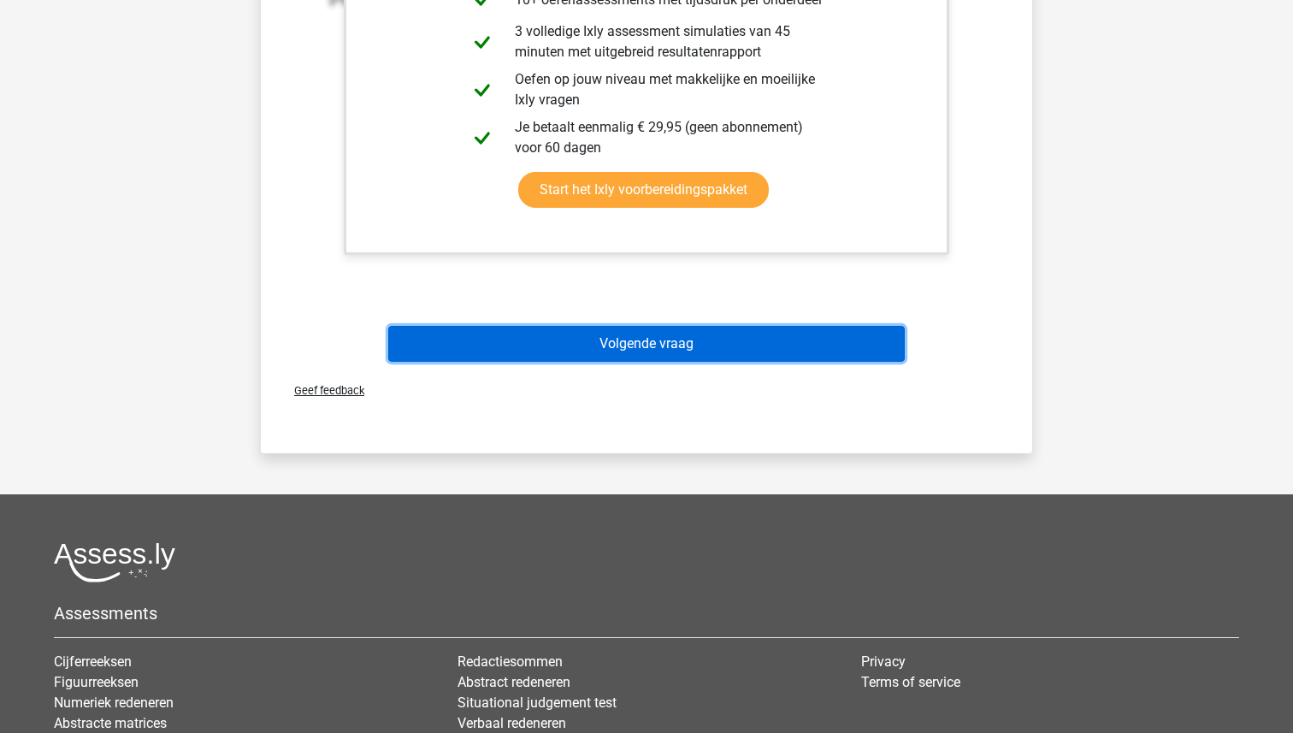
click at [651, 355] on button "Volgende vraag" at bounding box center [646, 344] width 517 height 36
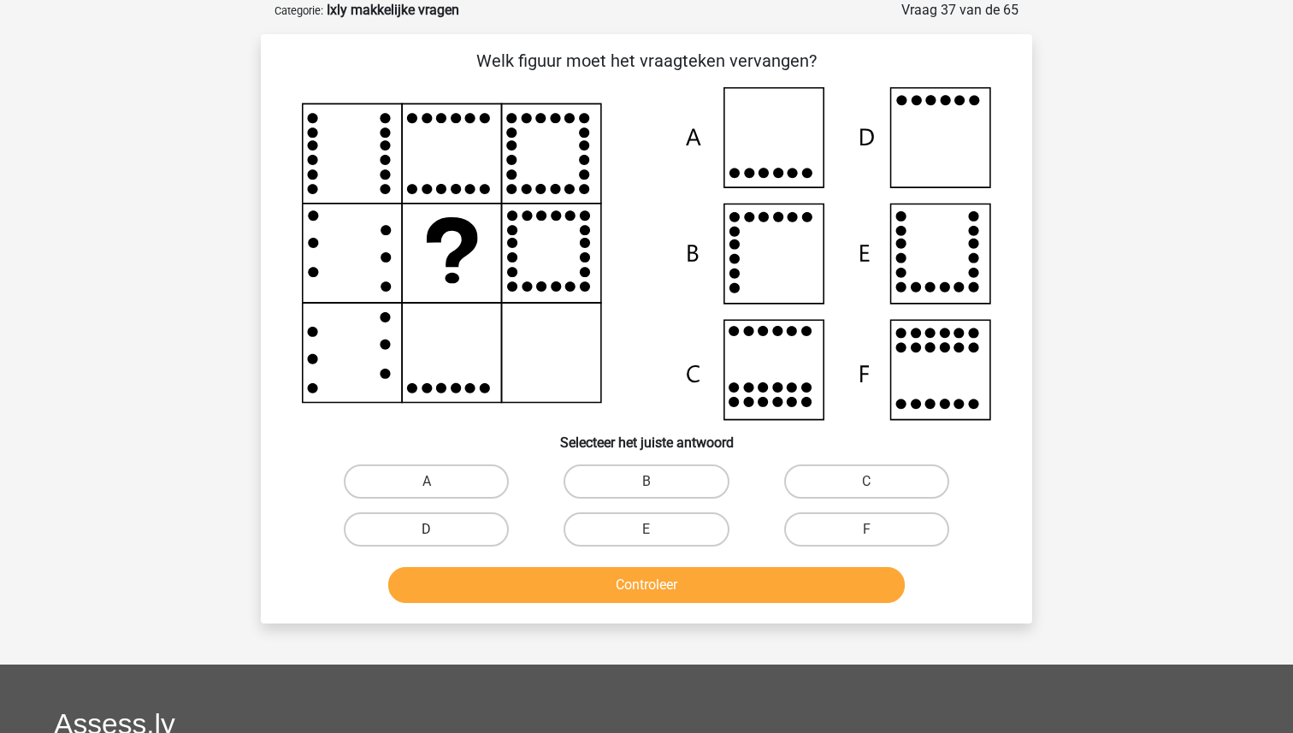
click at [442, 517] on label "D" at bounding box center [426, 529] width 165 height 34
click at [438, 529] on input "D" at bounding box center [432, 534] width 11 height 11
radio input "true"
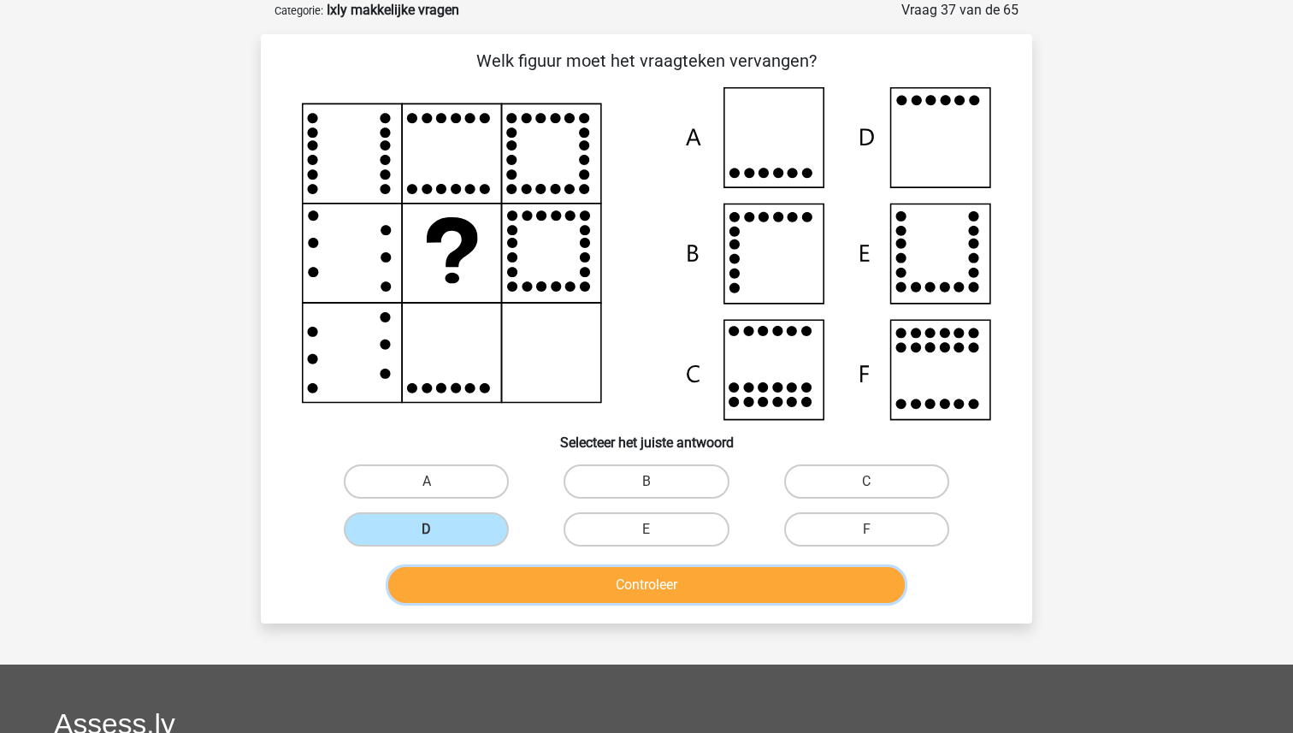
click at [555, 572] on button "Controleer" at bounding box center [646, 585] width 517 height 36
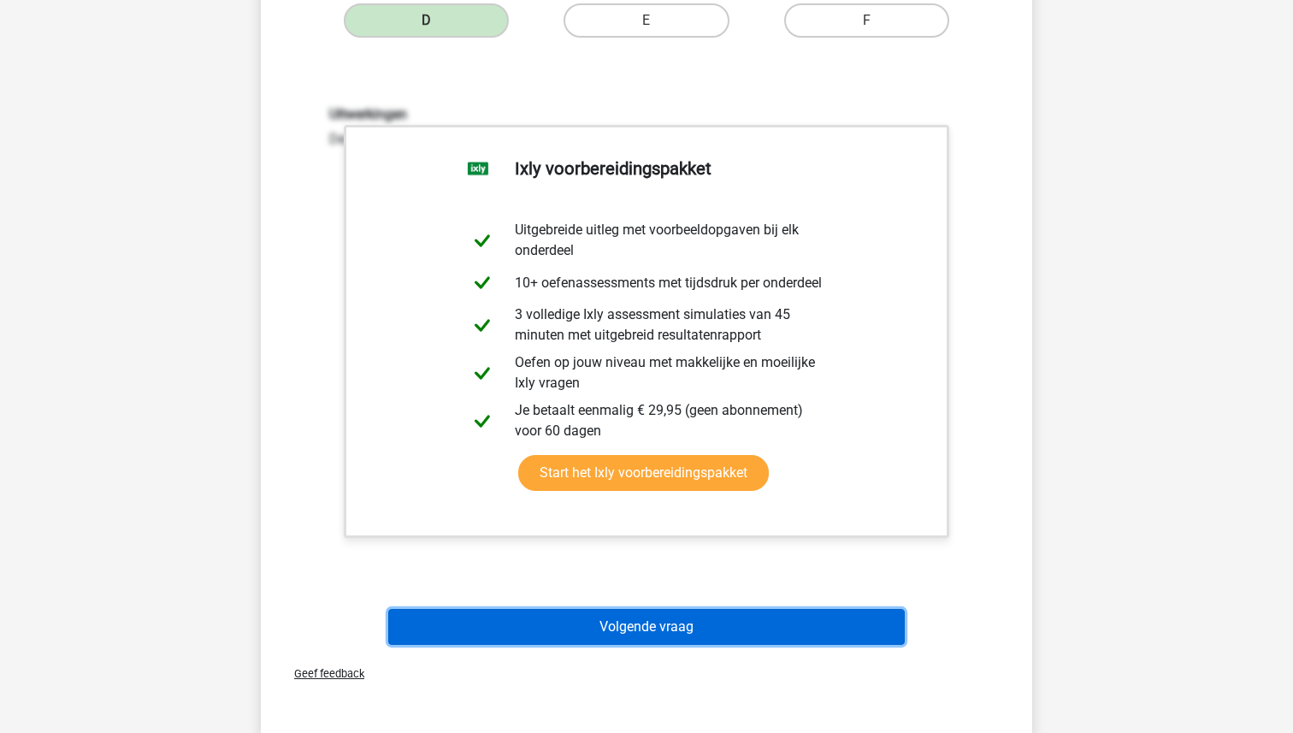
click at [623, 618] on button "Volgende vraag" at bounding box center [646, 627] width 517 height 36
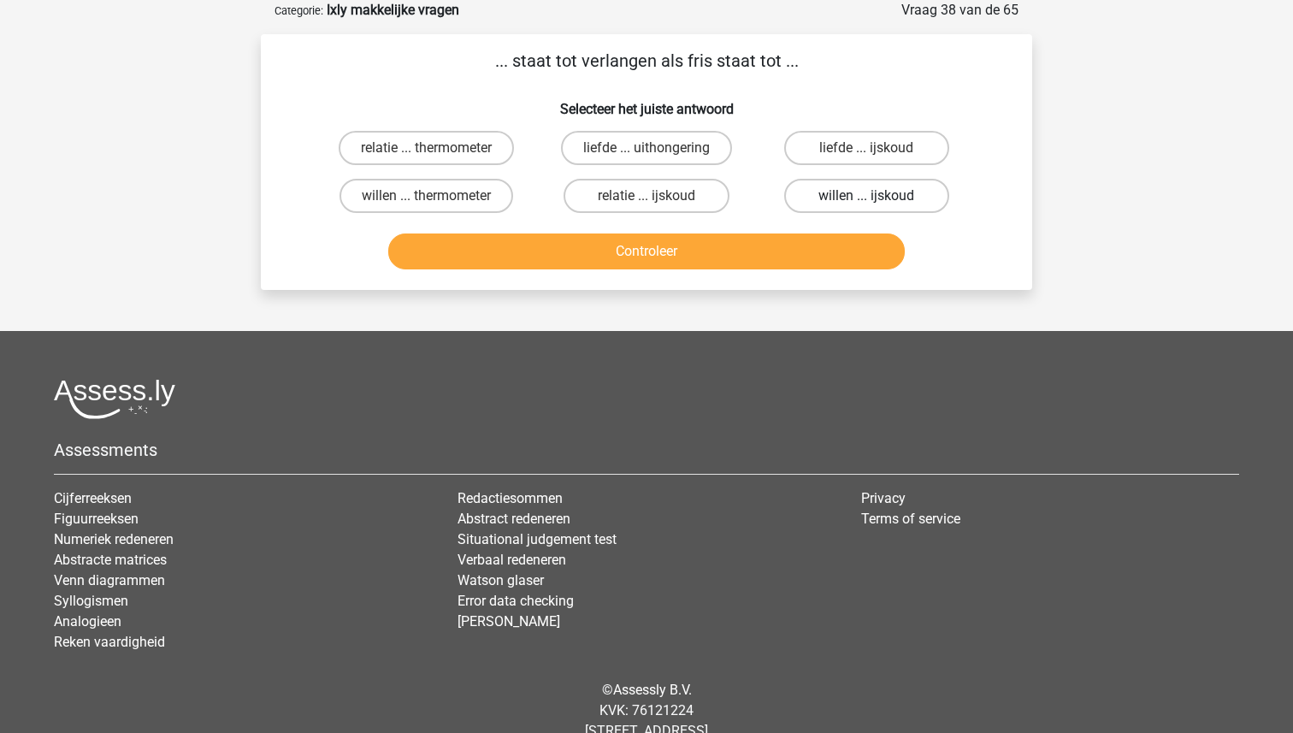
click at [850, 202] on label "willen ... ijskoud" at bounding box center [866, 196] width 165 height 34
click at [866, 202] on input "willen ... ijskoud" at bounding box center [871, 201] width 11 height 11
radio input "true"
click at [786, 245] on button "Controleer" at bounding box center [646, 251] width 517 height 36
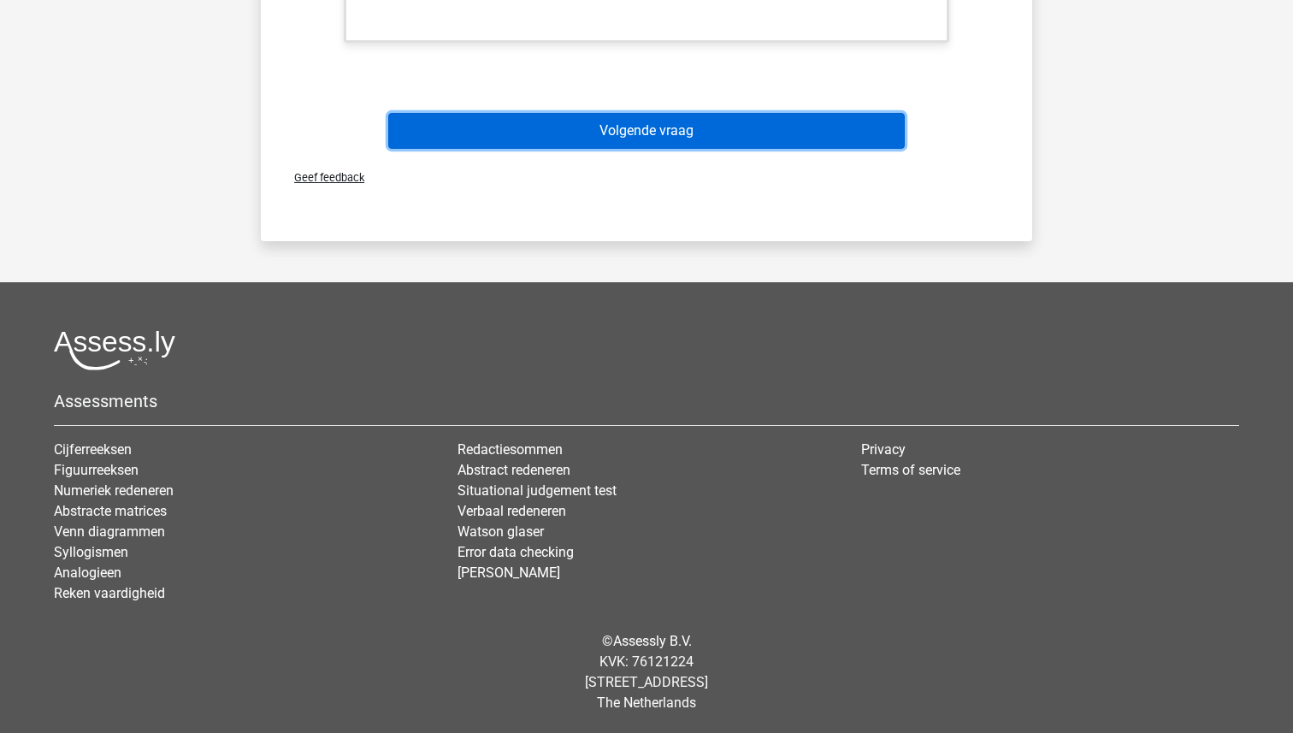
click at [671, 132] on button "Volgende vraag" at bounding box center [646, 131] width 517 height 36
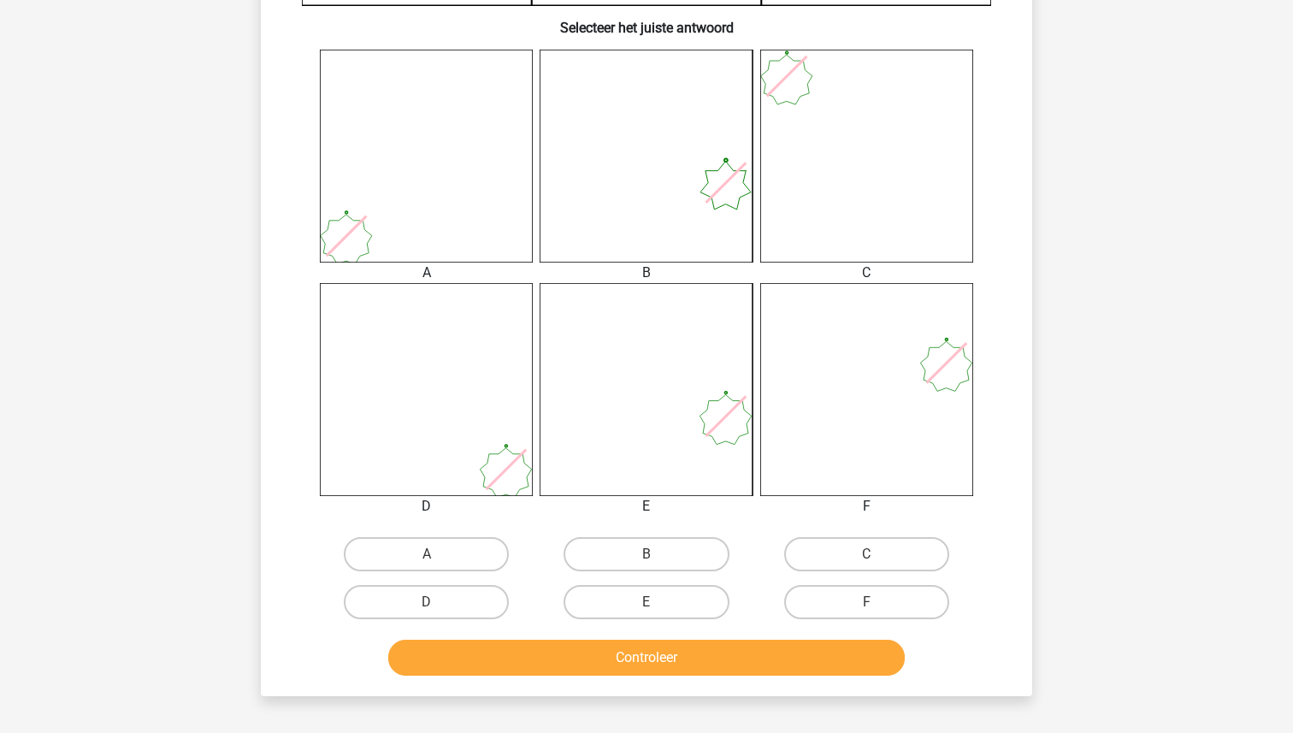
scroll to position [641, 0]
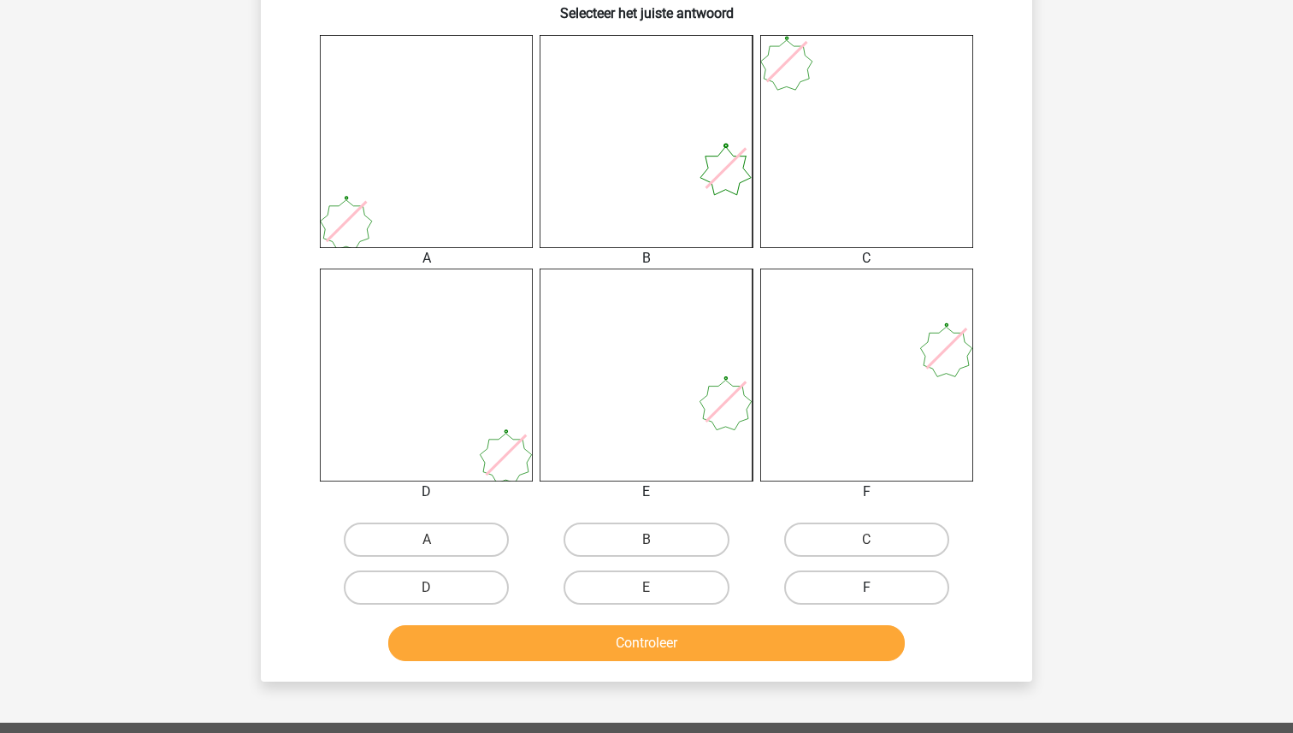
click at [907, 578] on label "F" at bounding box center [866, 587] width 165 height 34
click at [878, 588] on input "F" at bounding box center [871, 593] width 11 height 11
radio input "true"
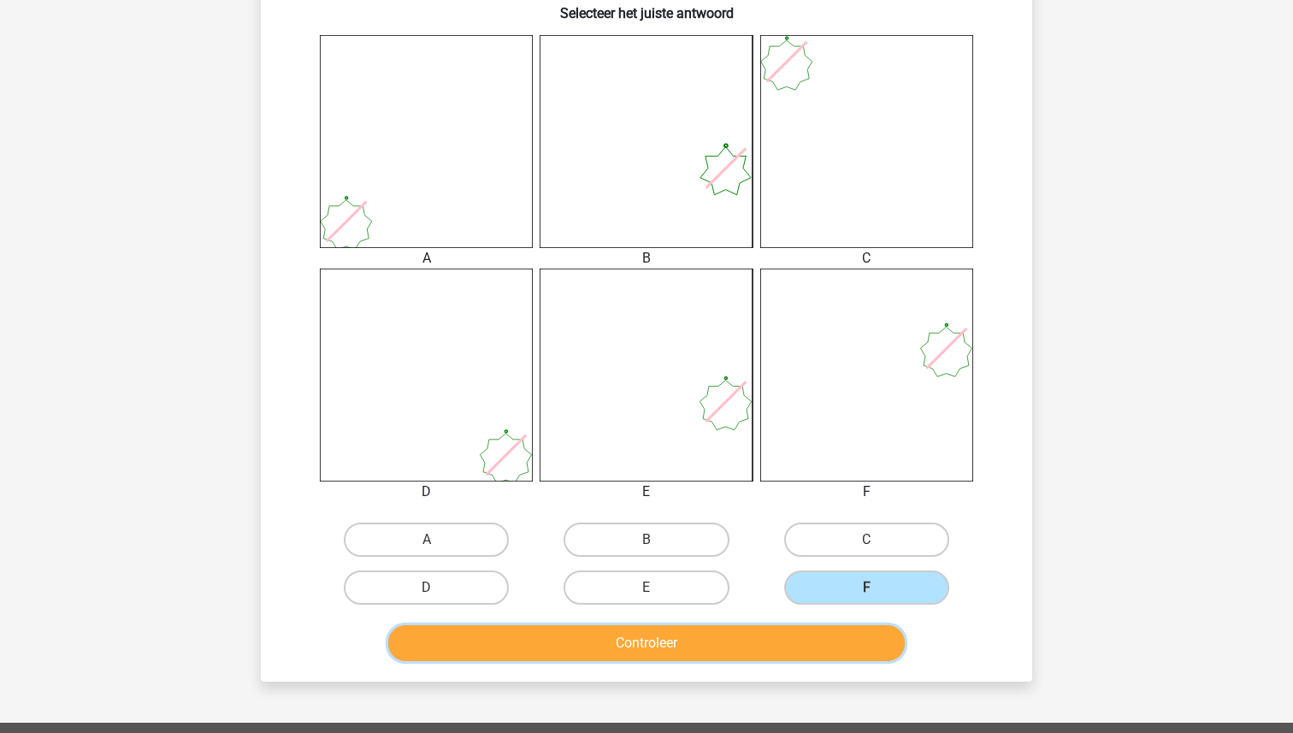
click at [807, 637] on button "Controleer" at bounding box center [646, 643] width 517 height 36
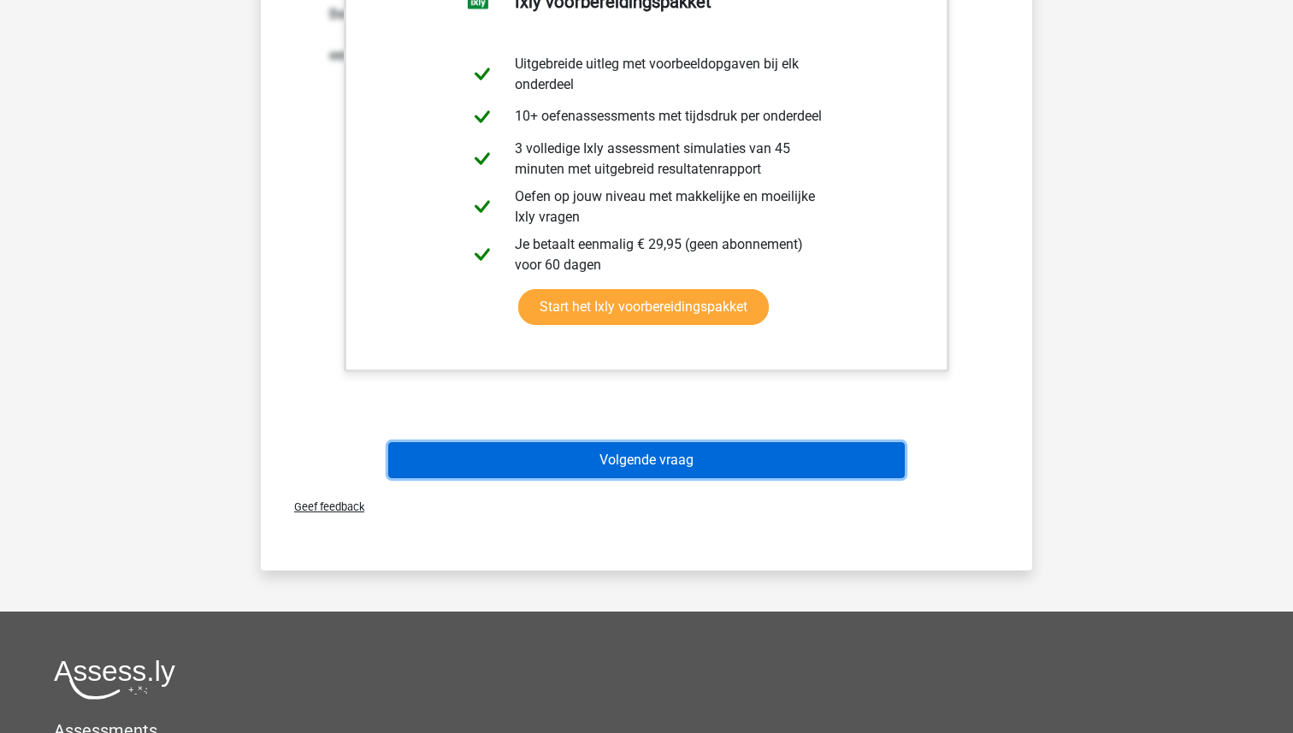
click at [621, 443] on button "Volgende vraag" at bounding box center [646, 460] width 517 height 36
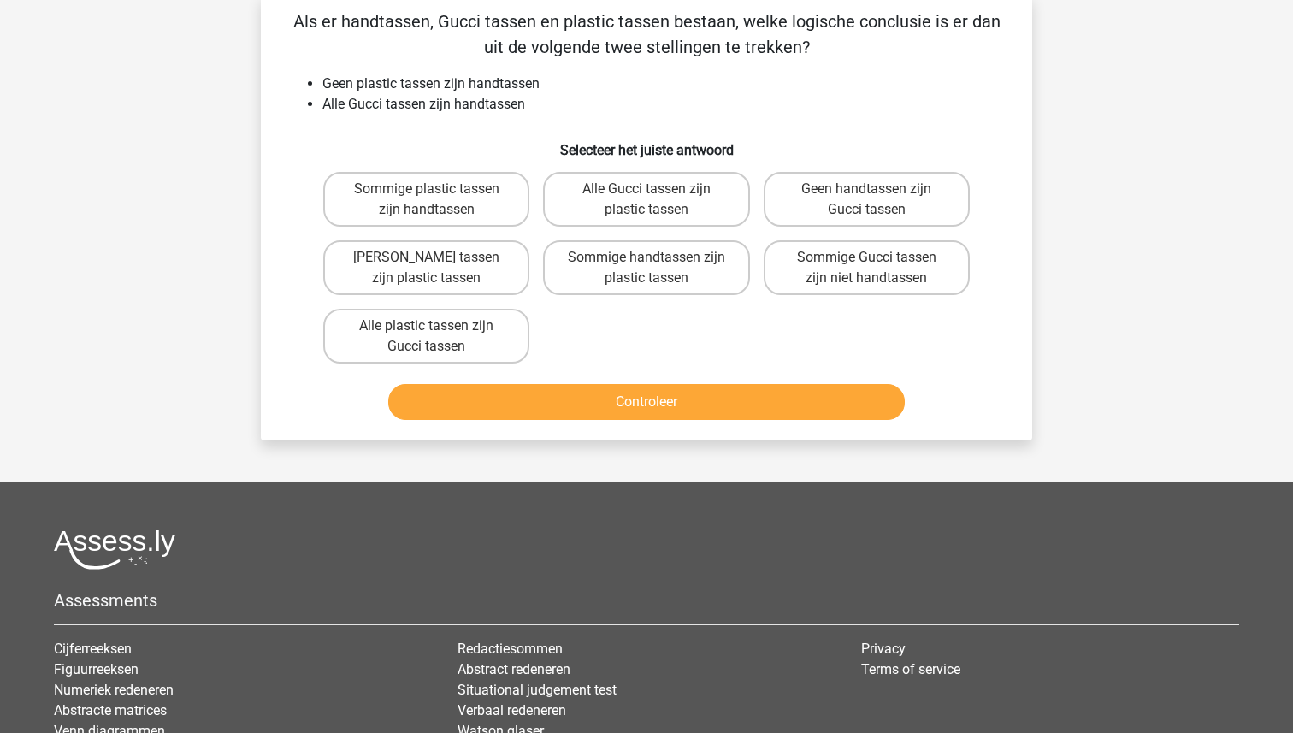
scroll to position [86, 0]
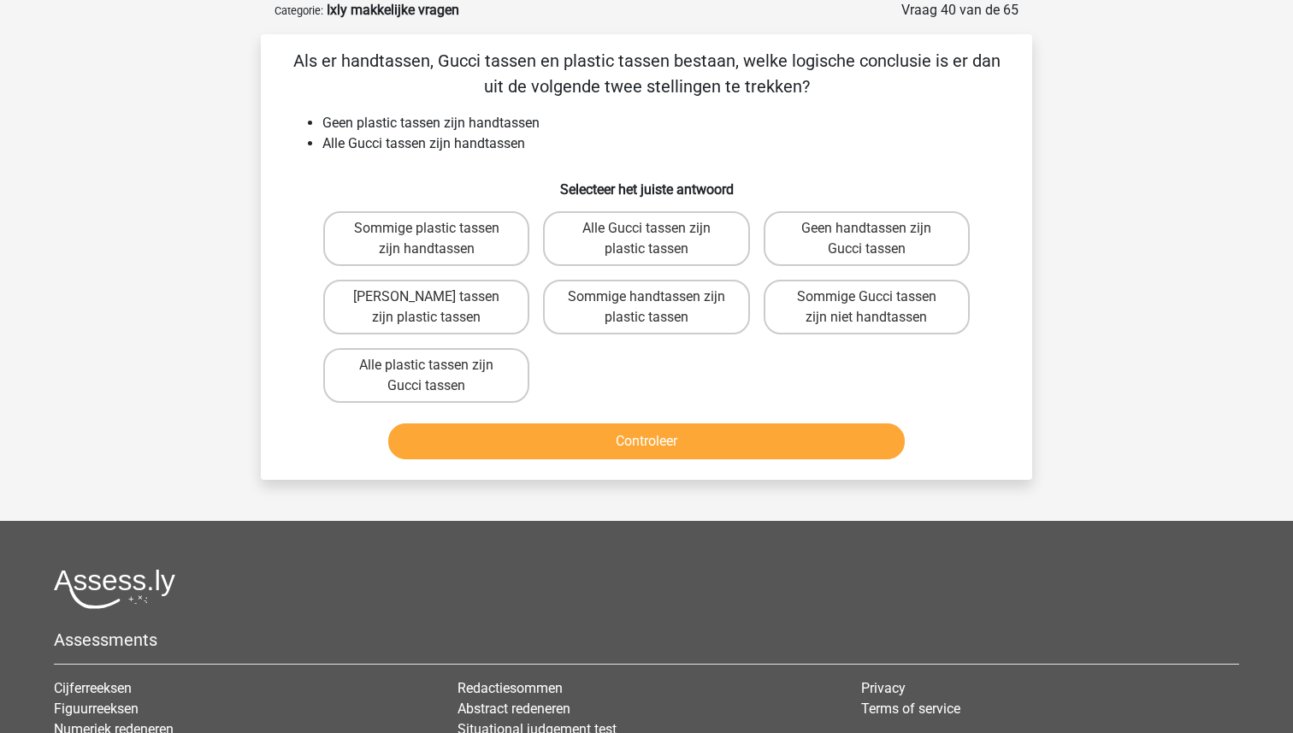
click at [635, 445] on button "Controleer" at bounding box center [646, 441] width 517 height 36
click at [469, 293] on label "Geen Gucci tassen zijn plastic tassen" at bounding box center [426, 307] width 206 height 55
click at [438, 297] on input "Geen Gucci tassen zijn plastic tassen" at bounding box center [432, 302] width 11 height 11
radio input "true"
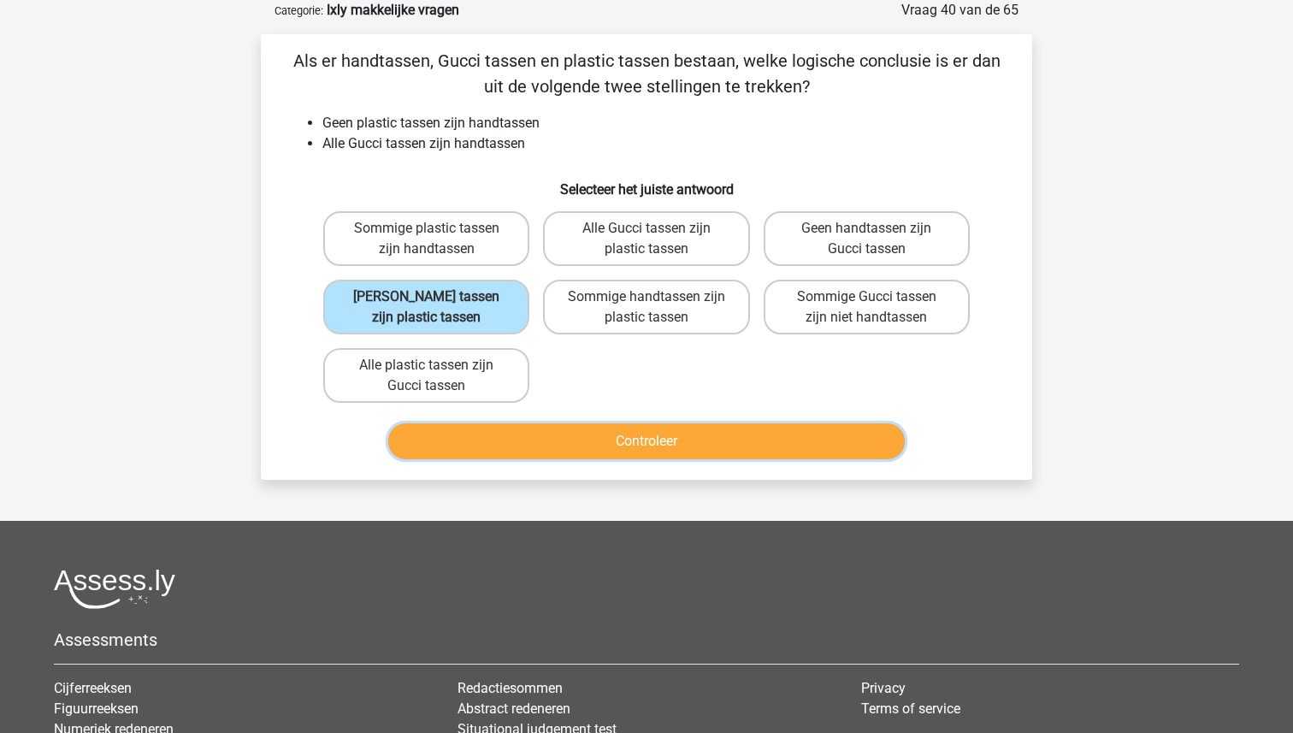
click at [621, 445] on button "Controleer" at bounding box center [646, 441] width 517 height 36
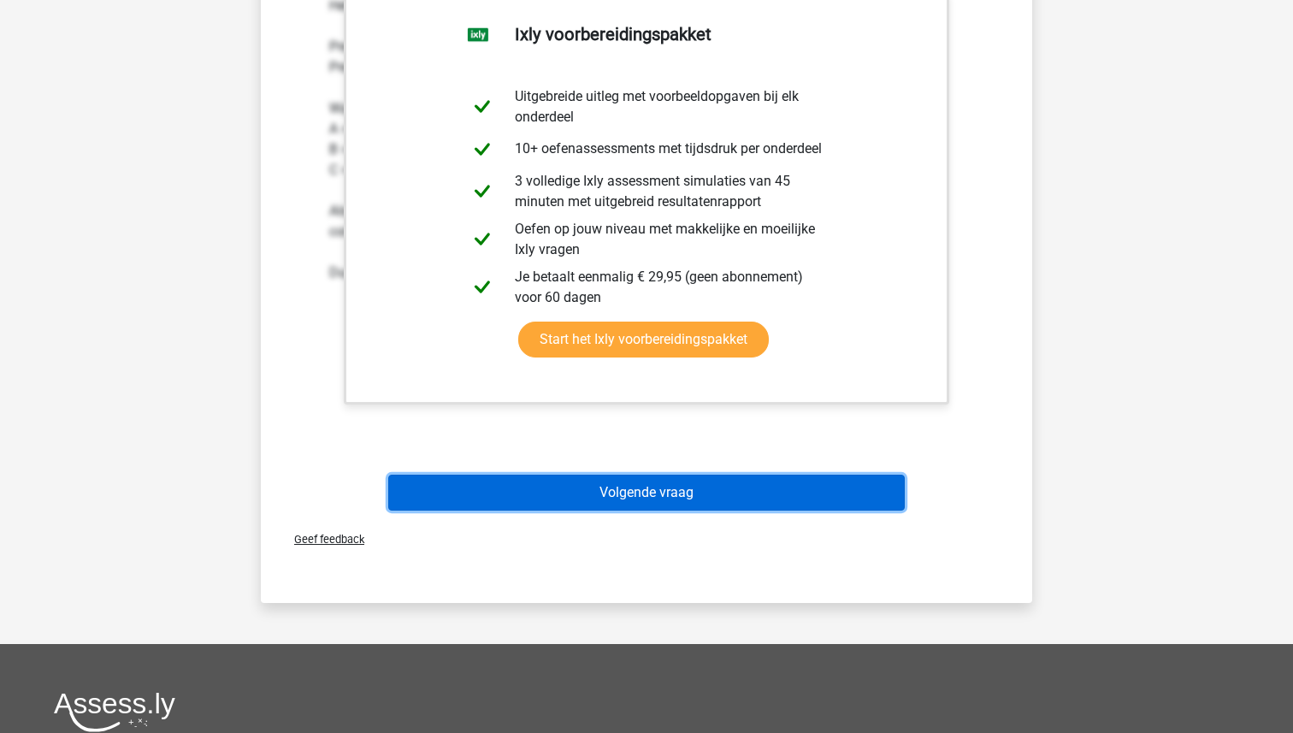
click at [636, 497] on button "Volgende vraag" at bounding box center [646, 493] width 517 height 36
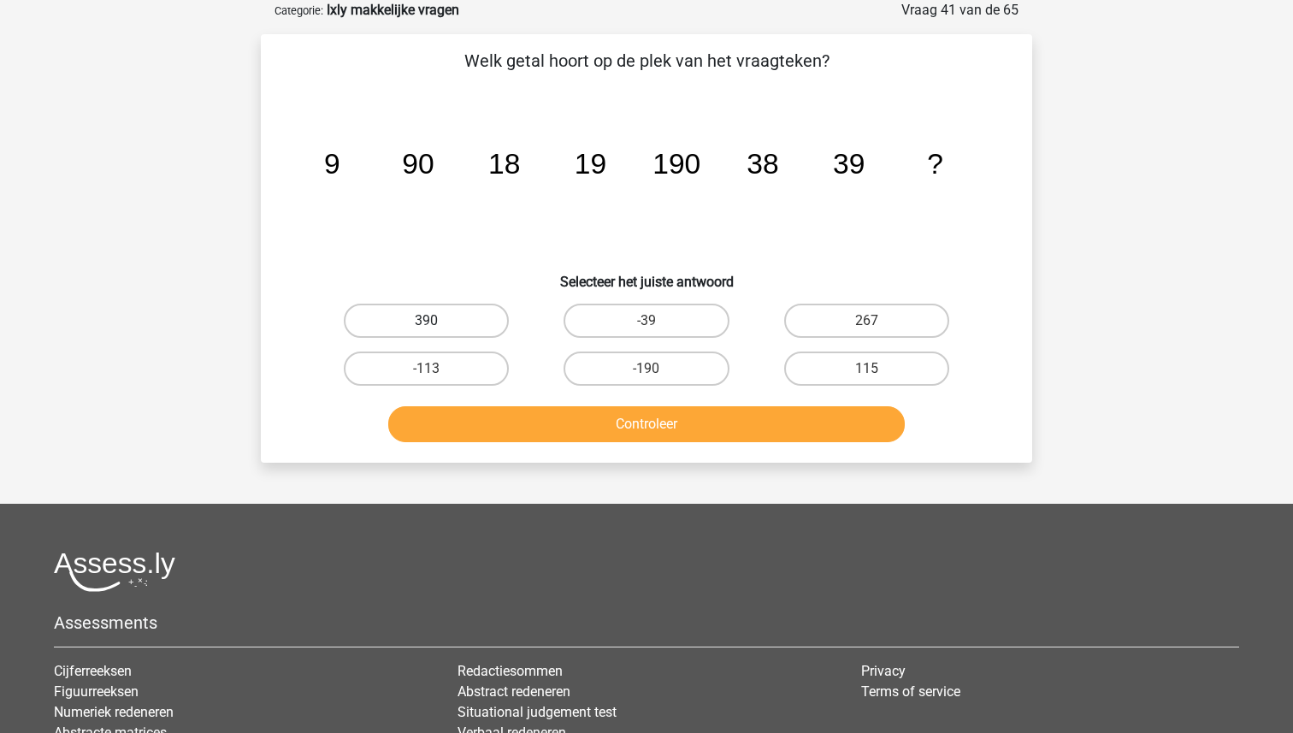
click at [414, 317] on label "390" at bounding box center [426, 321] width 165 height 34
click at [427, 321] on input "390" at bounding box center [432, 326] width 11 height 11
radio input "true"
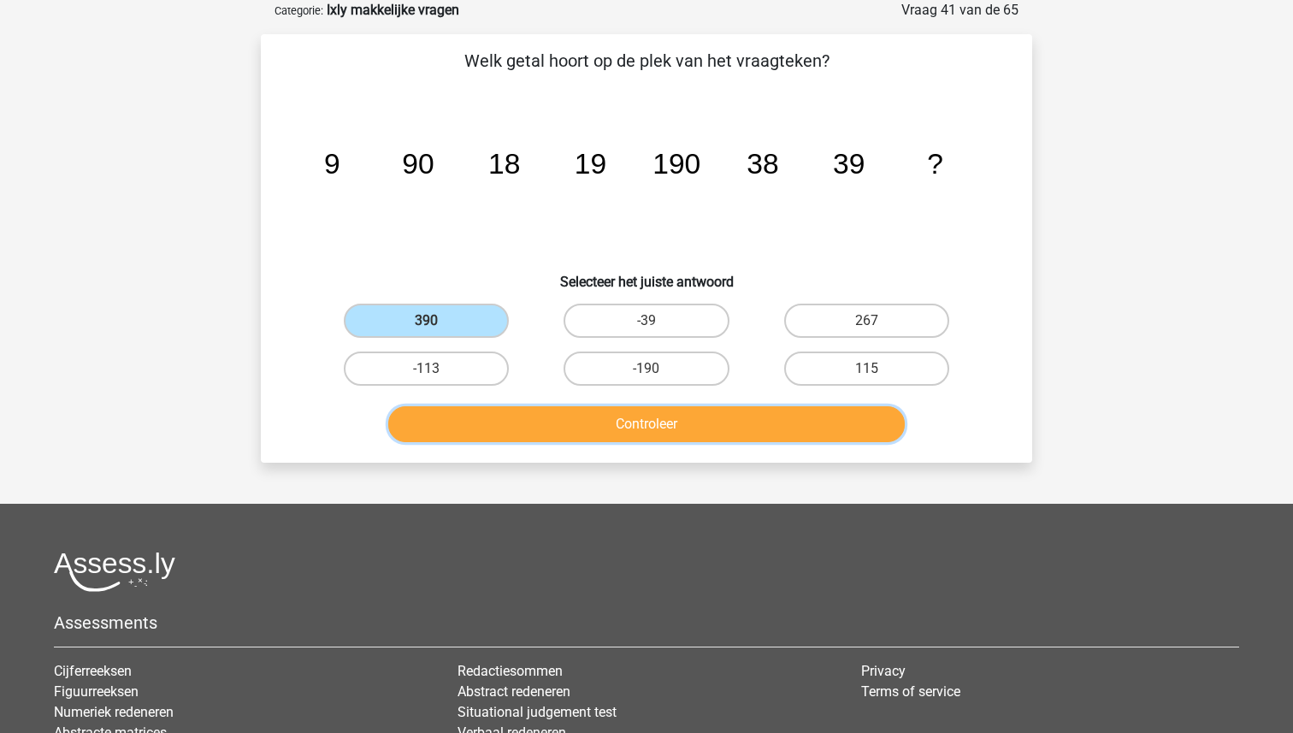
click at [637, 423] on button "Controleer" at bounding box center [646, 424] width 517 height 36
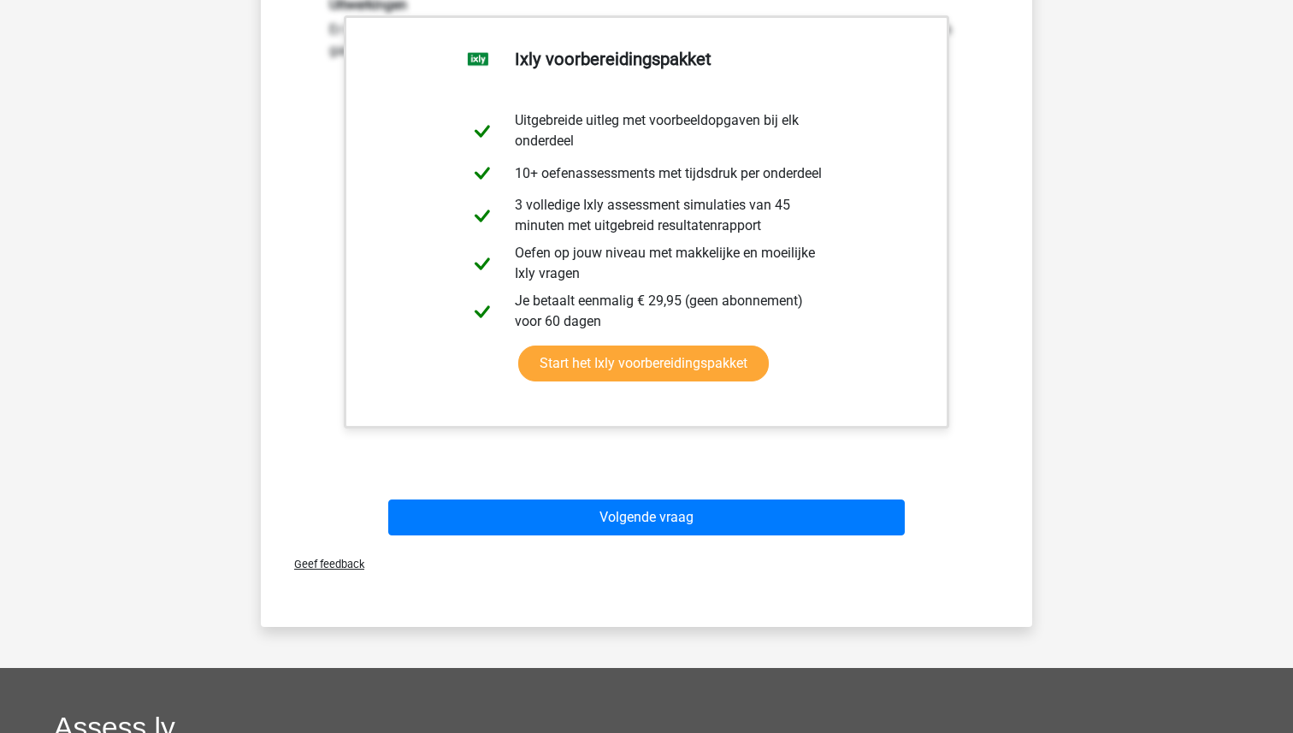
scroll to position [783, 0]
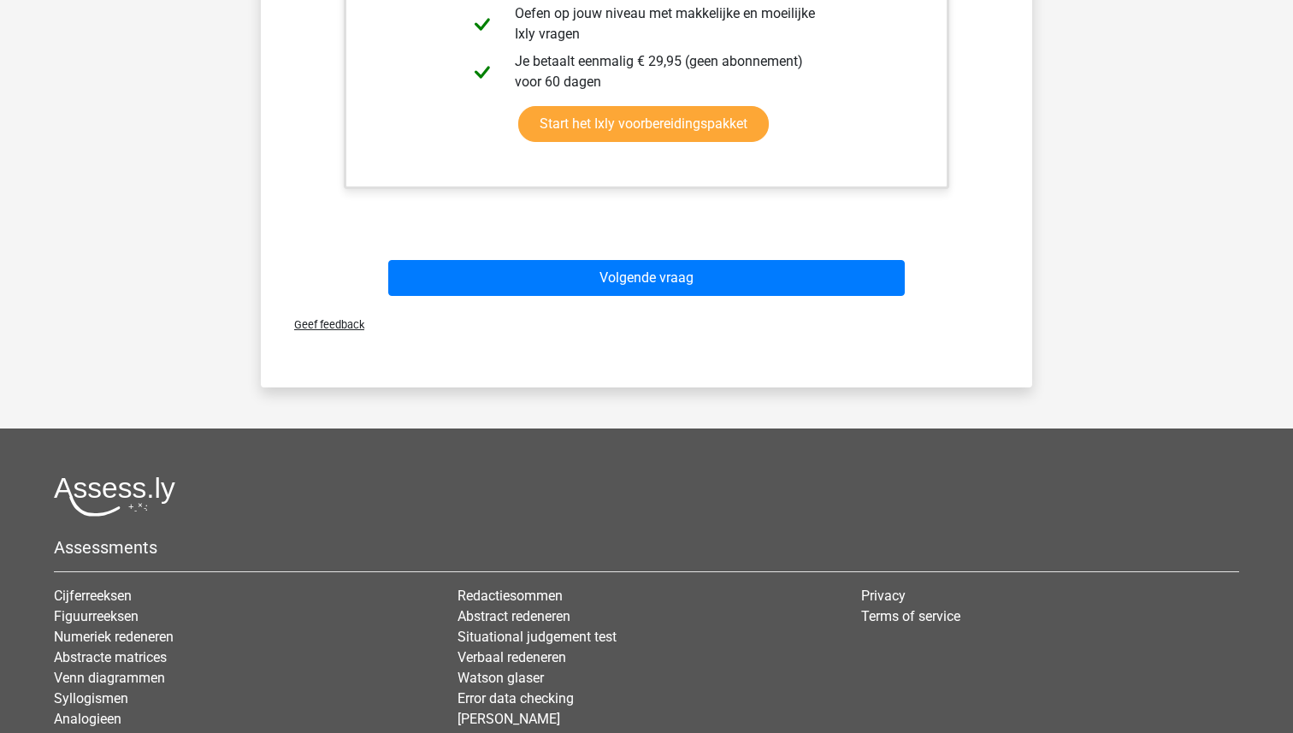
click at [656, 297] on div "Volgende vraag" at bounding box center [646, 281] width 660 height 43
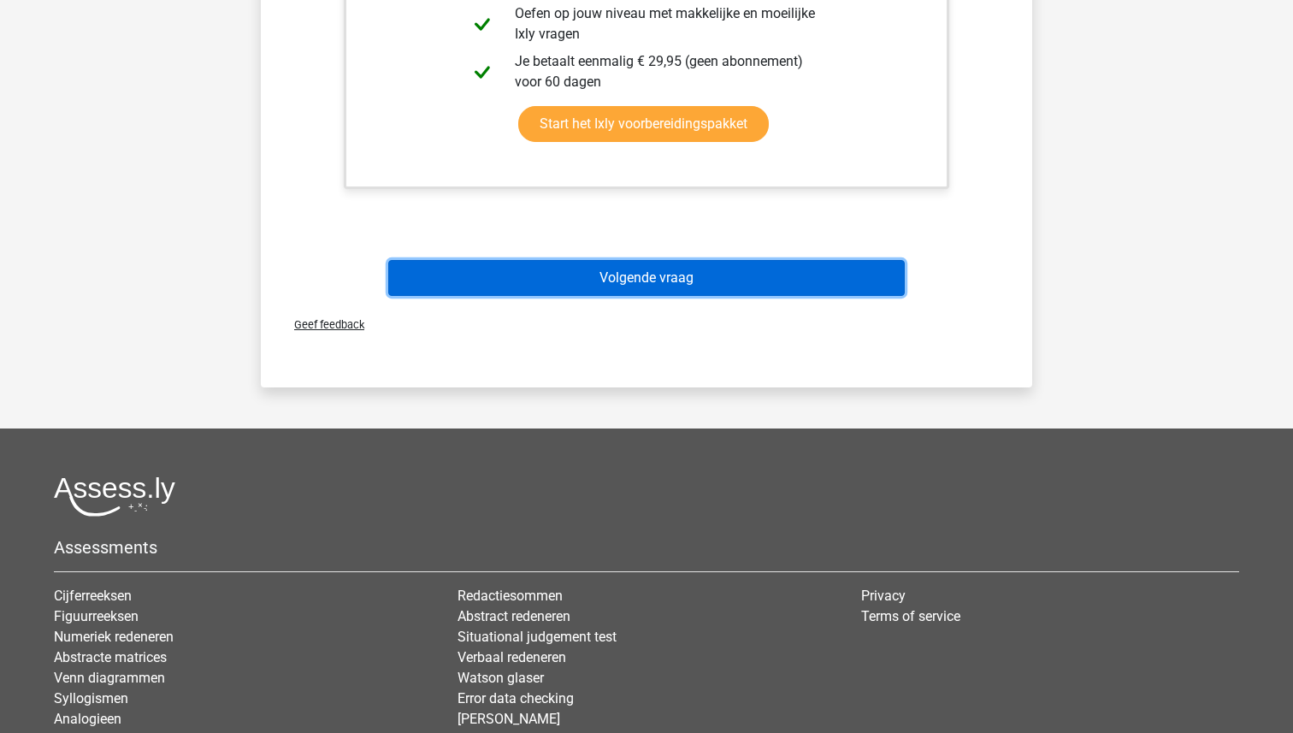
click at [647, 269] on button "Volgende vraag" at bounding box center [646, 278] width 517 height 36
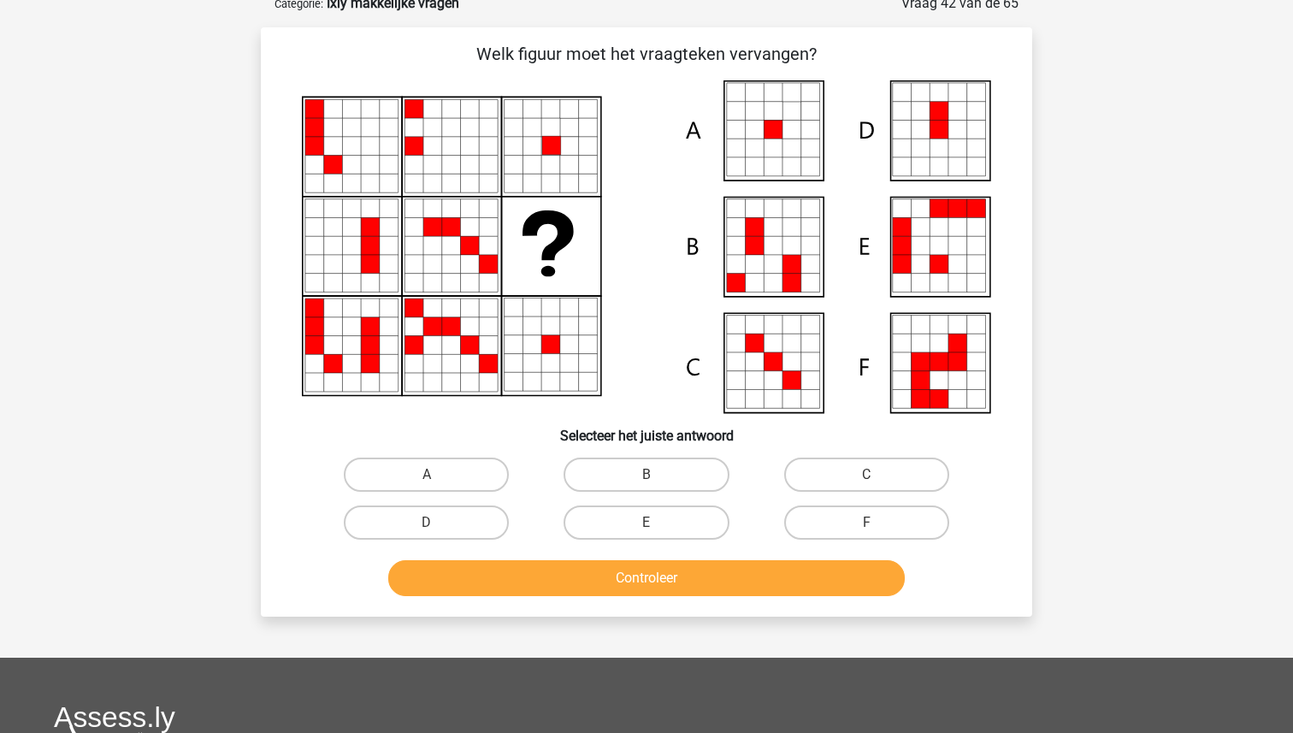
scroll to position [86, 0]
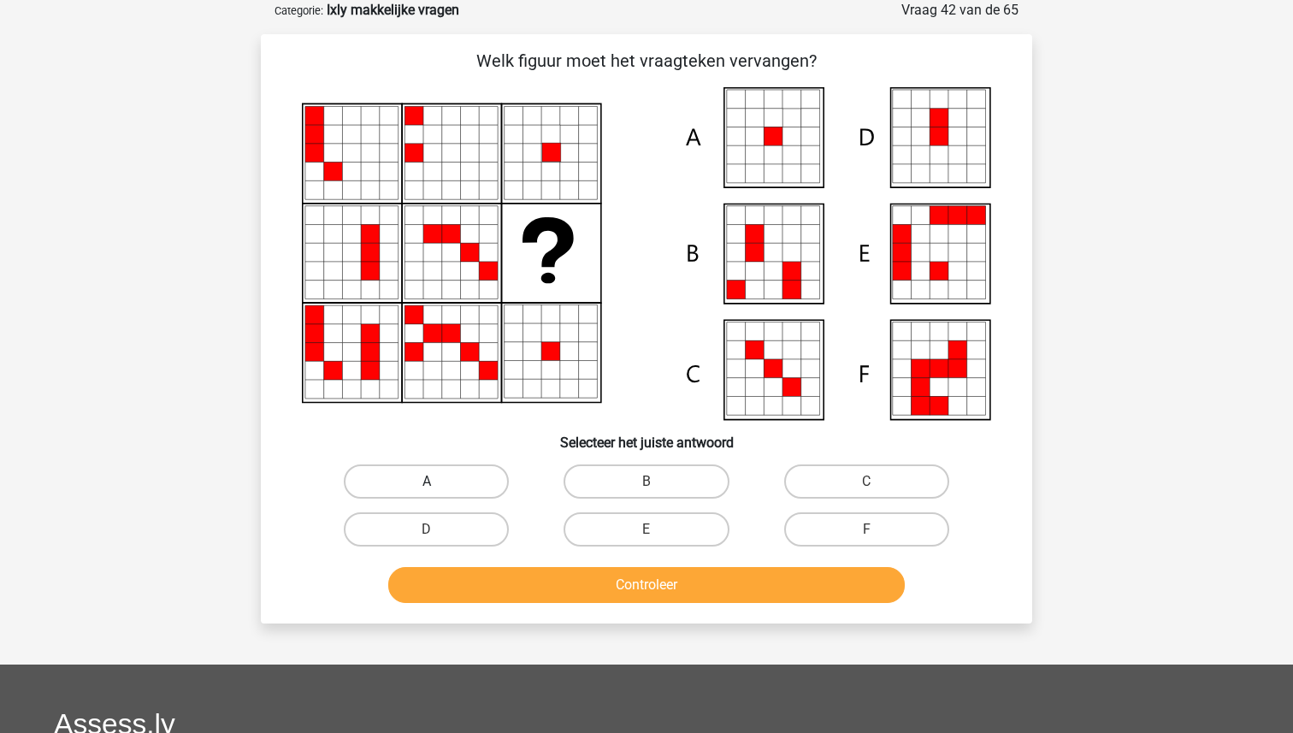
click at [444, 480] on label "A" at bounding box center [426, 481] width 165 height 34
click at [438, 482] on input "A" at bounding box center [432, 487] width 11 height 11
radio input "true"
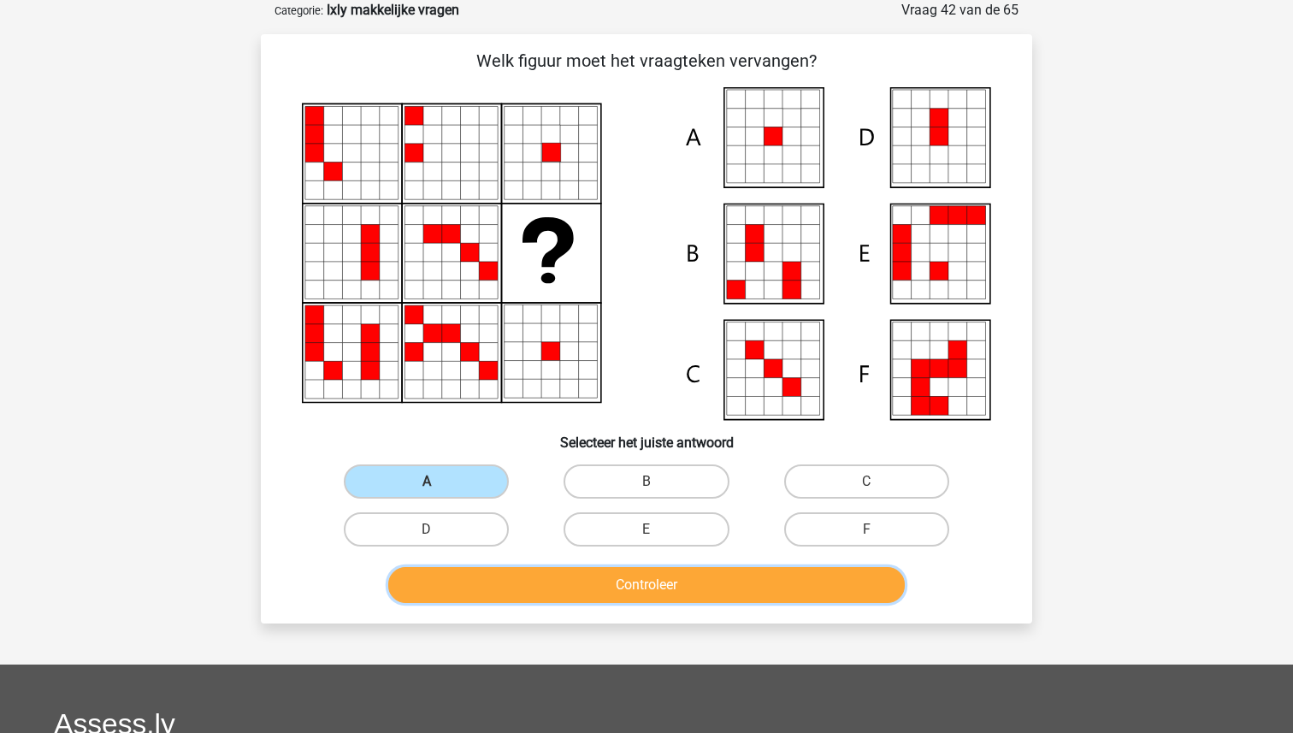
click at [631, 582] on button "Controleer" at bounding box center [646, 585] width 517 height 36
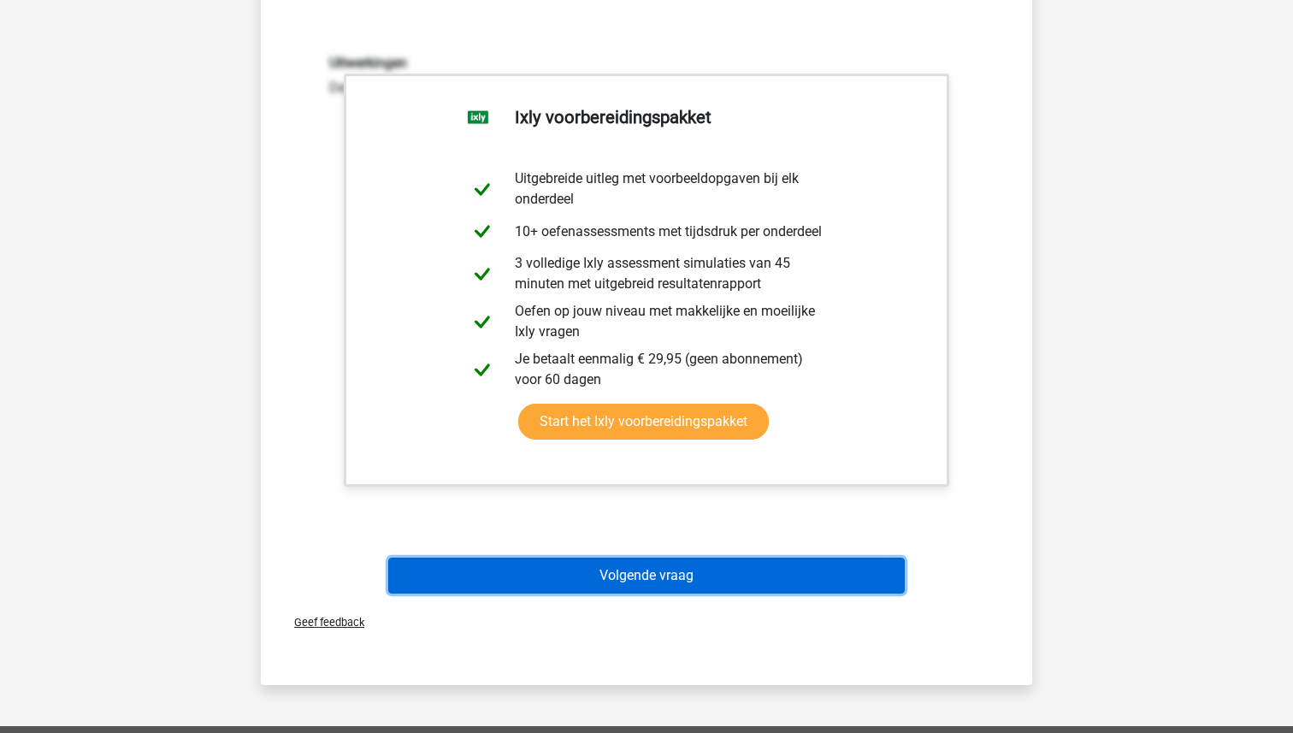
click at [632, 572] on button "Volgende vraag" at bounding box center [646, 576] width 517 height 36
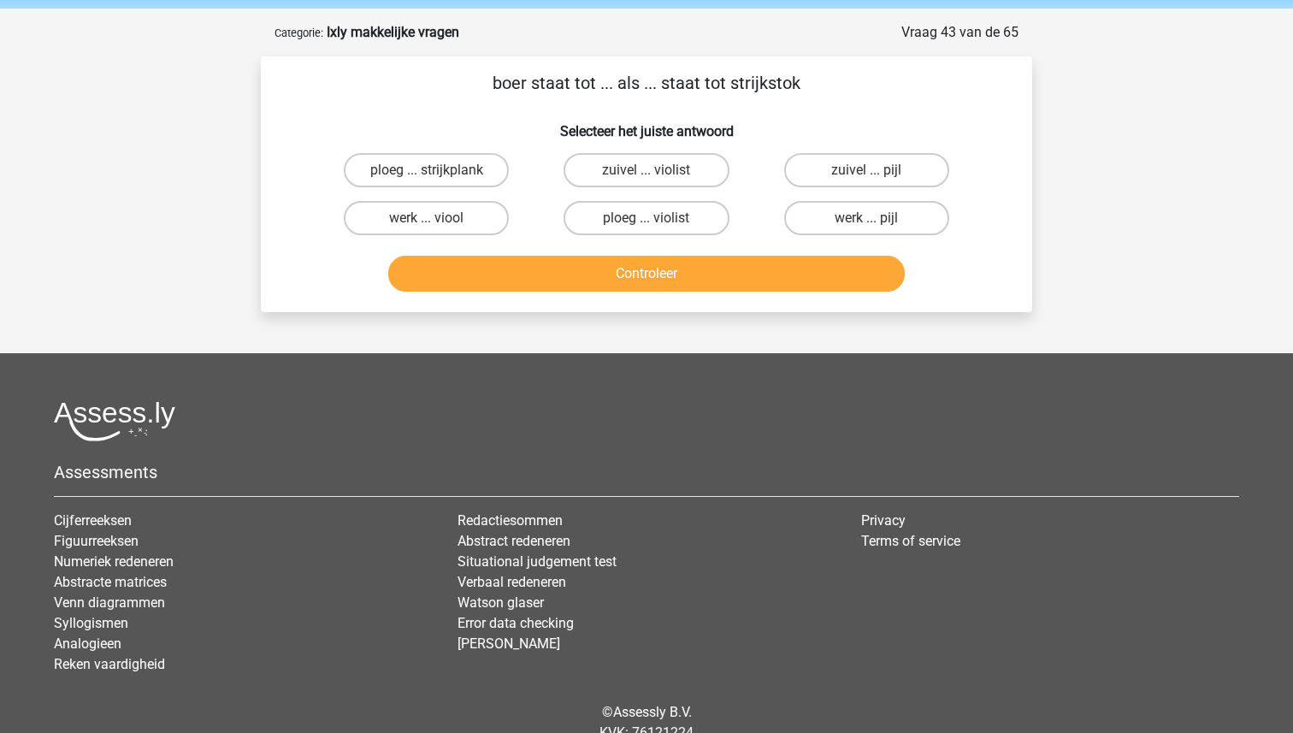
scroll to position [62, 0]
click at [644, 211] on label "ploeg ... violist" at bounding box center [646, 219] width 165 height 34
click at [647, 219] on input "ploeg ... violist" at bounding box center [652, 224] width 11 height 11
radio input "true"
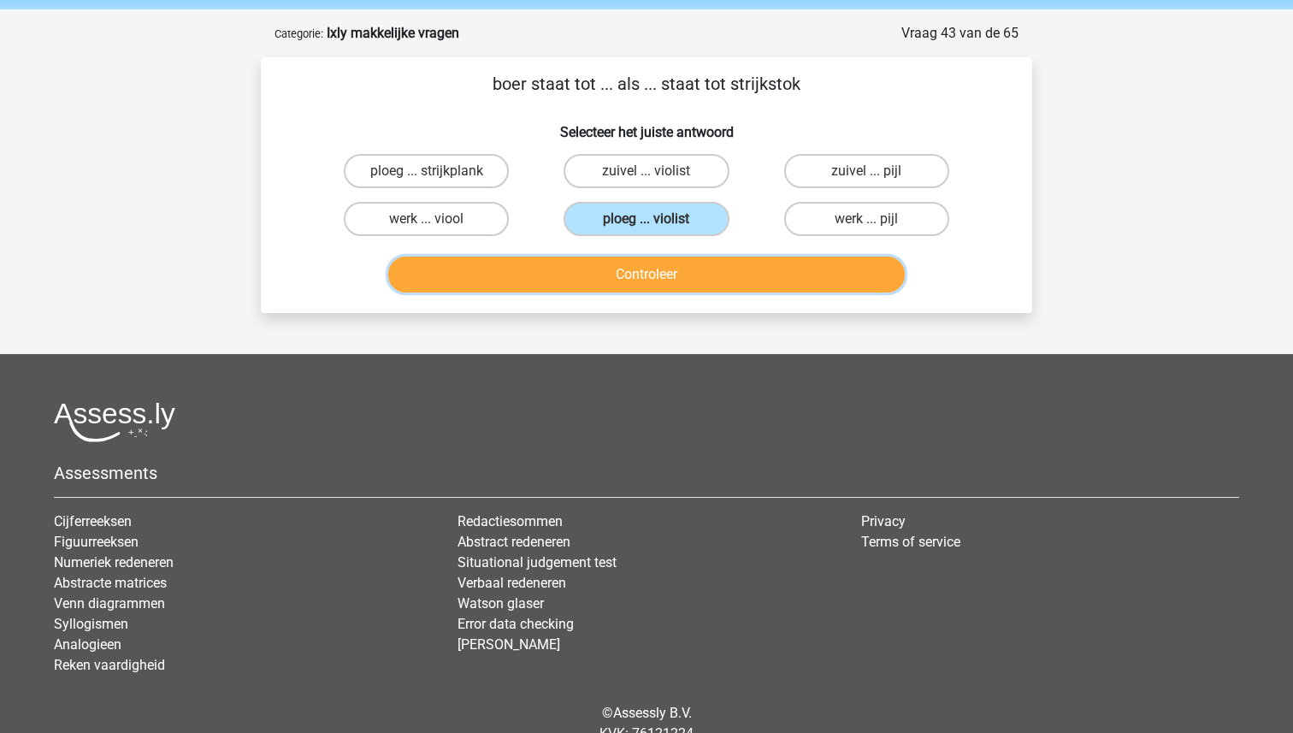
click at [638, 285] on button "Controleer" at bounding box center [646, 275] width 517 height 36
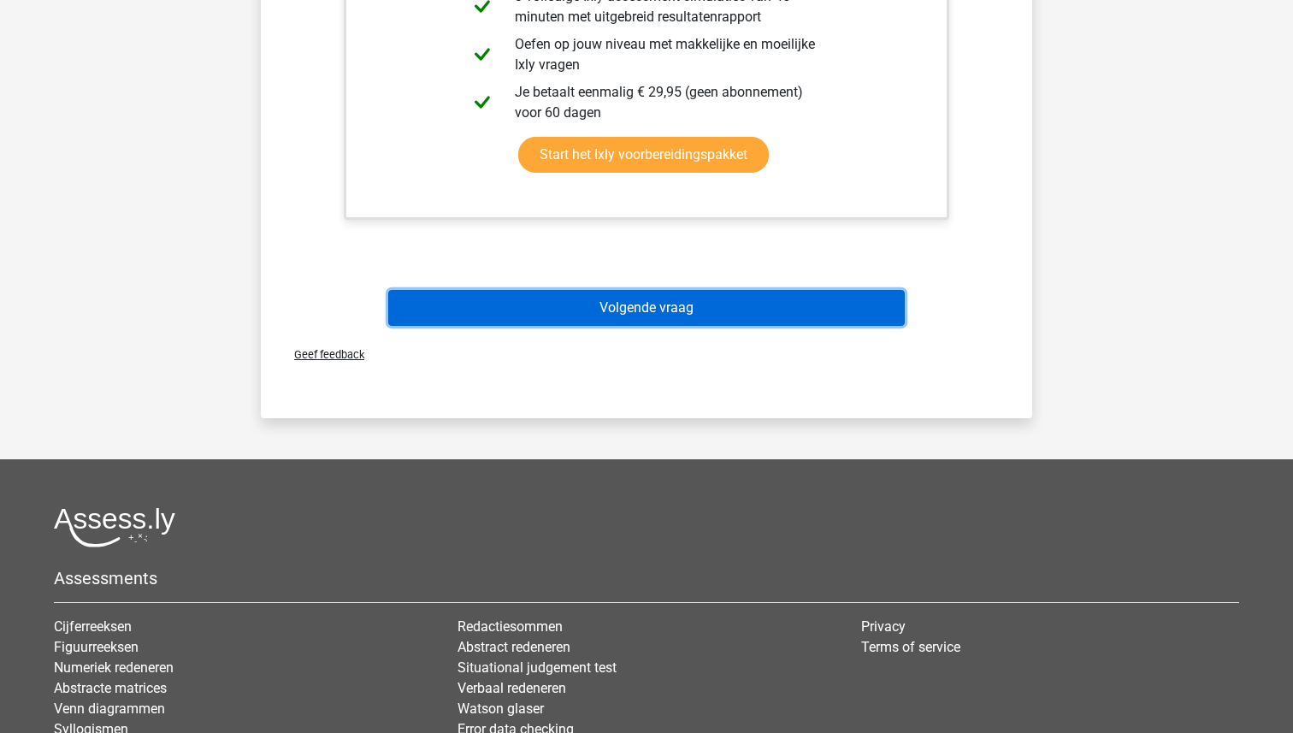
click at [634, 317] on button "Volgende vraag" at bounding box center [646, 308] width 517 height 36
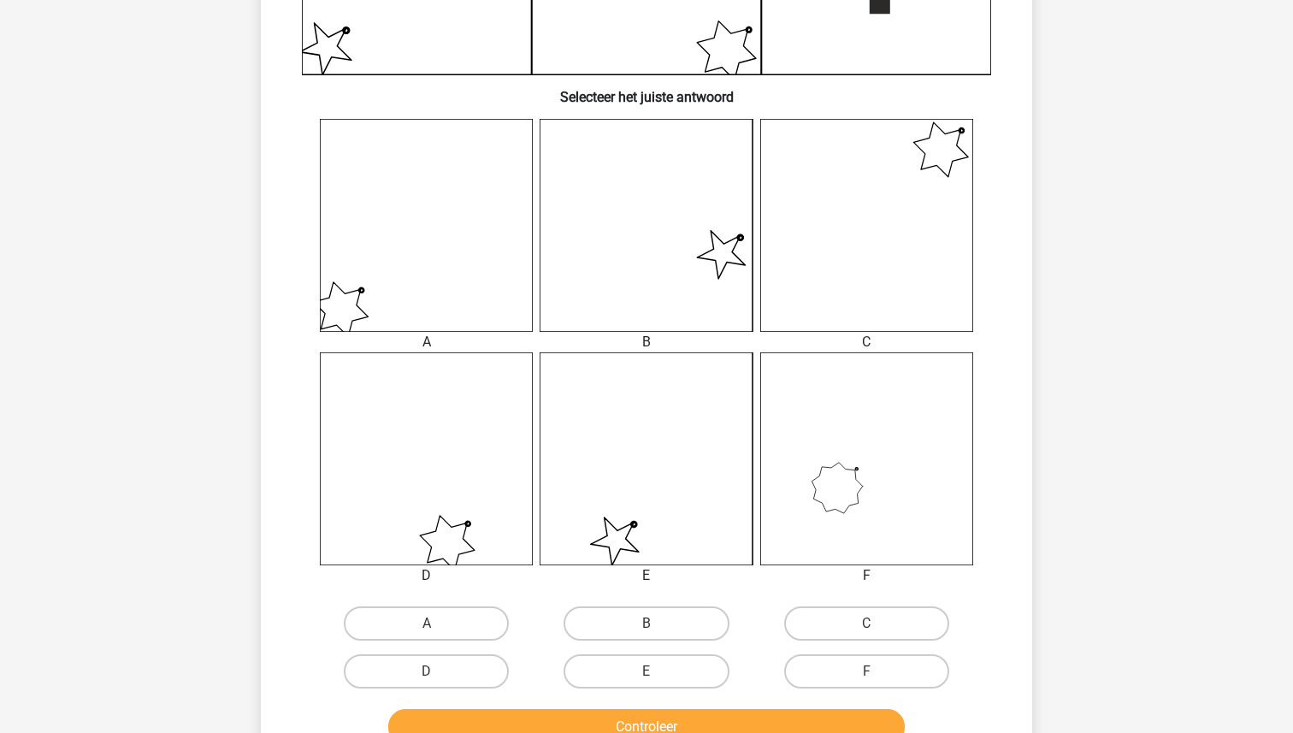
scroll to position [573, 0]
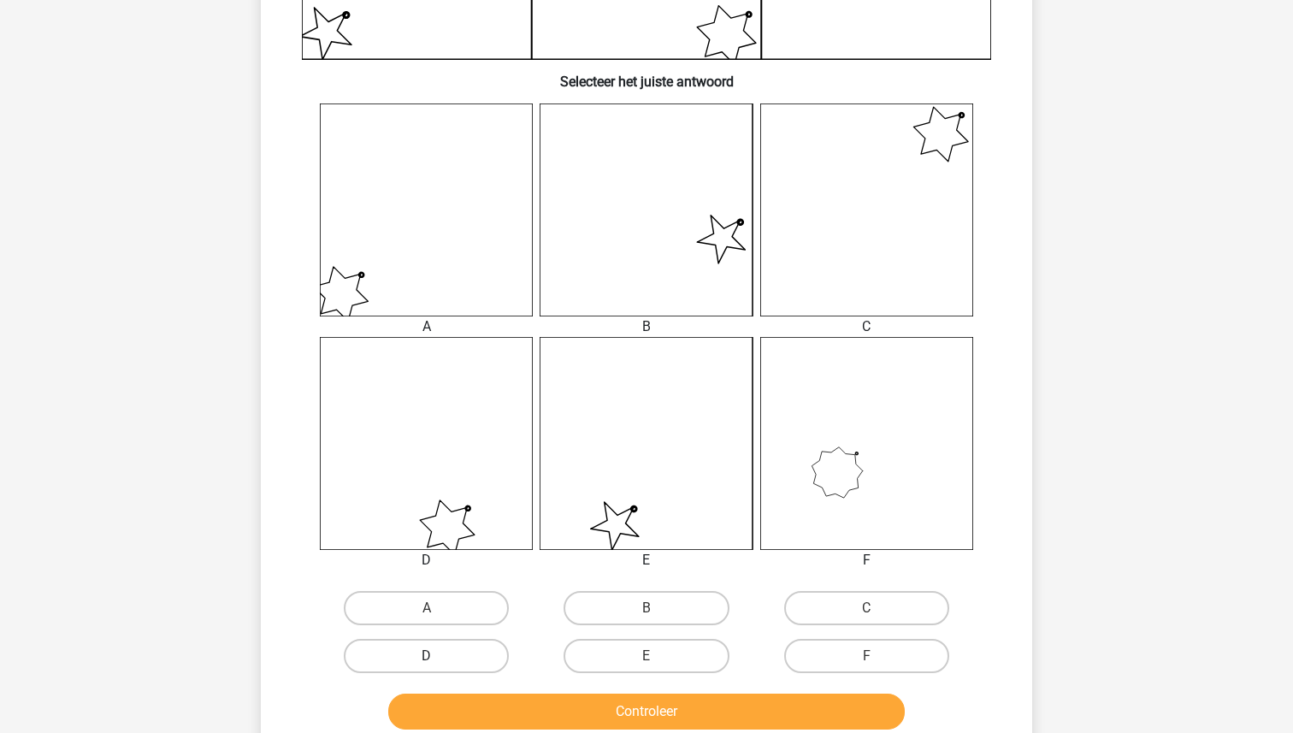
click at [458, 651] on label "D" at bounding box center [426, 656] width 165 height 34
click at [438, 656] on input "D" at bounding box center [432, 661] width 11 height 11
radio input "true"
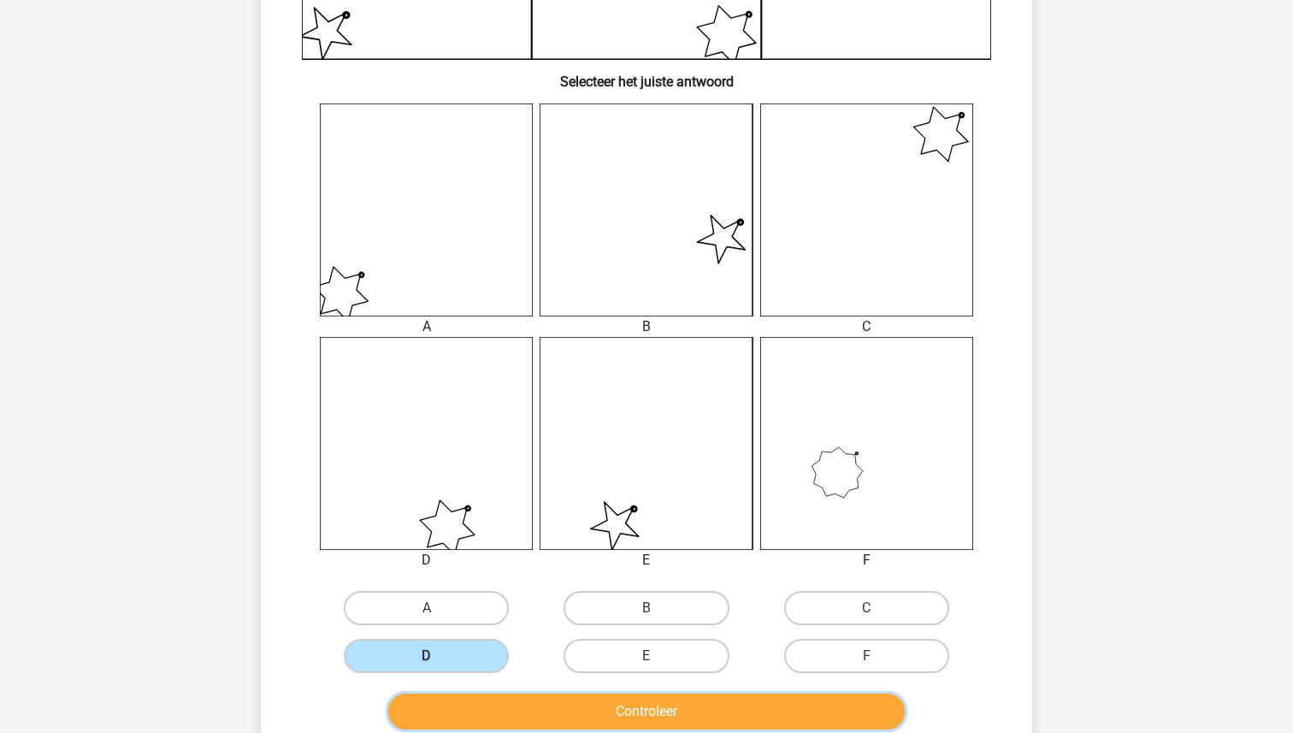
click at [548, 706] on button "Controleer" at bounding box center [646, 712] width 517 height 36
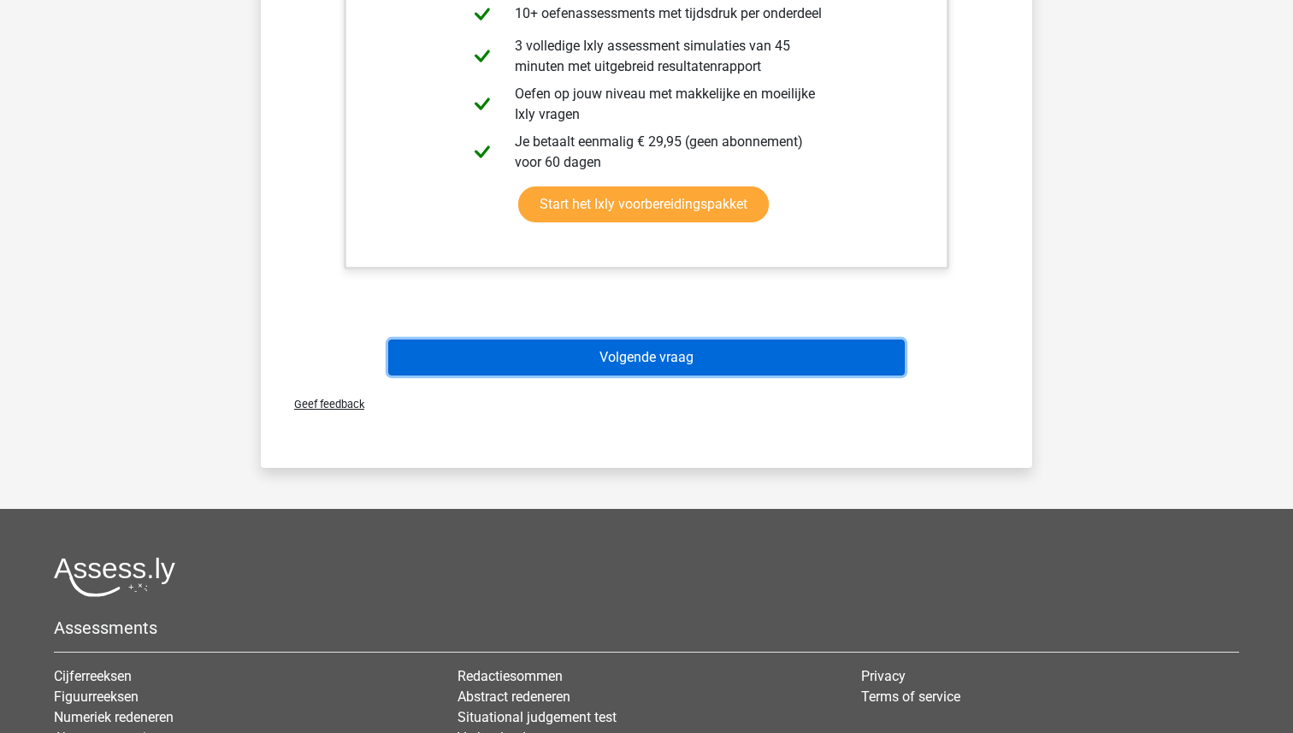
click at [659, 364] on button "Volgende vraag" at bounding box center [646, 358] width 517 height 36
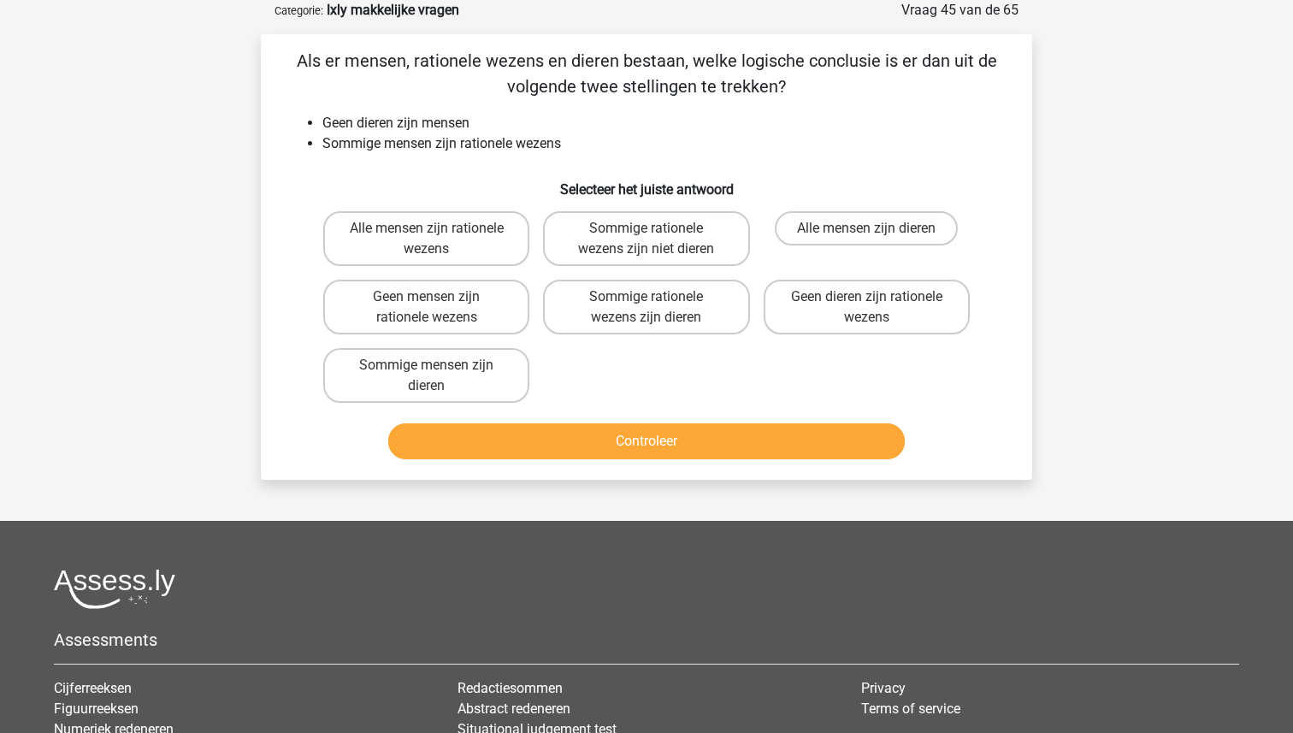
scroll to position [73, 0]
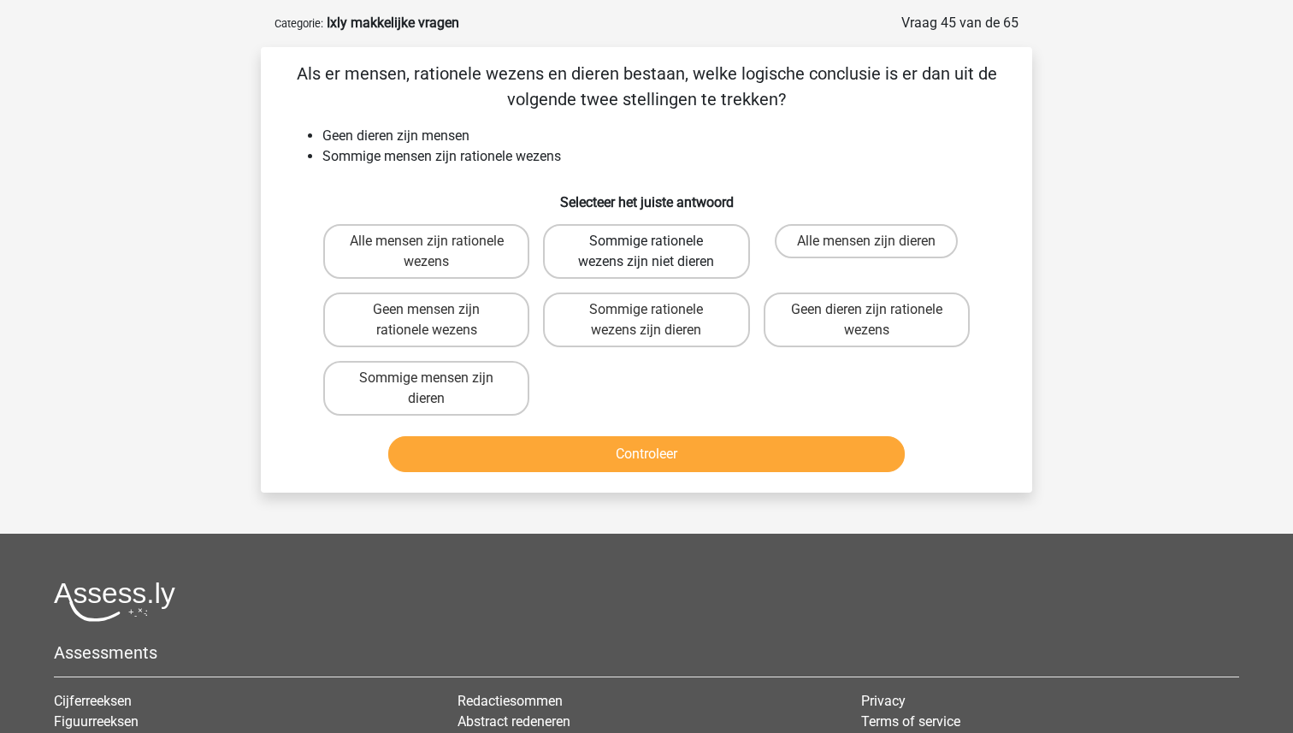
click at [669, 252] on label "Sommige rationele wezens zijn niet dieren" at bounding box center [646, 251] width 206 height 55
click at [658, 252] on input "Sommige rationele wezens zijn niet dieren" at bounding box center [652, 246] width 11 height 11
radio input "true"
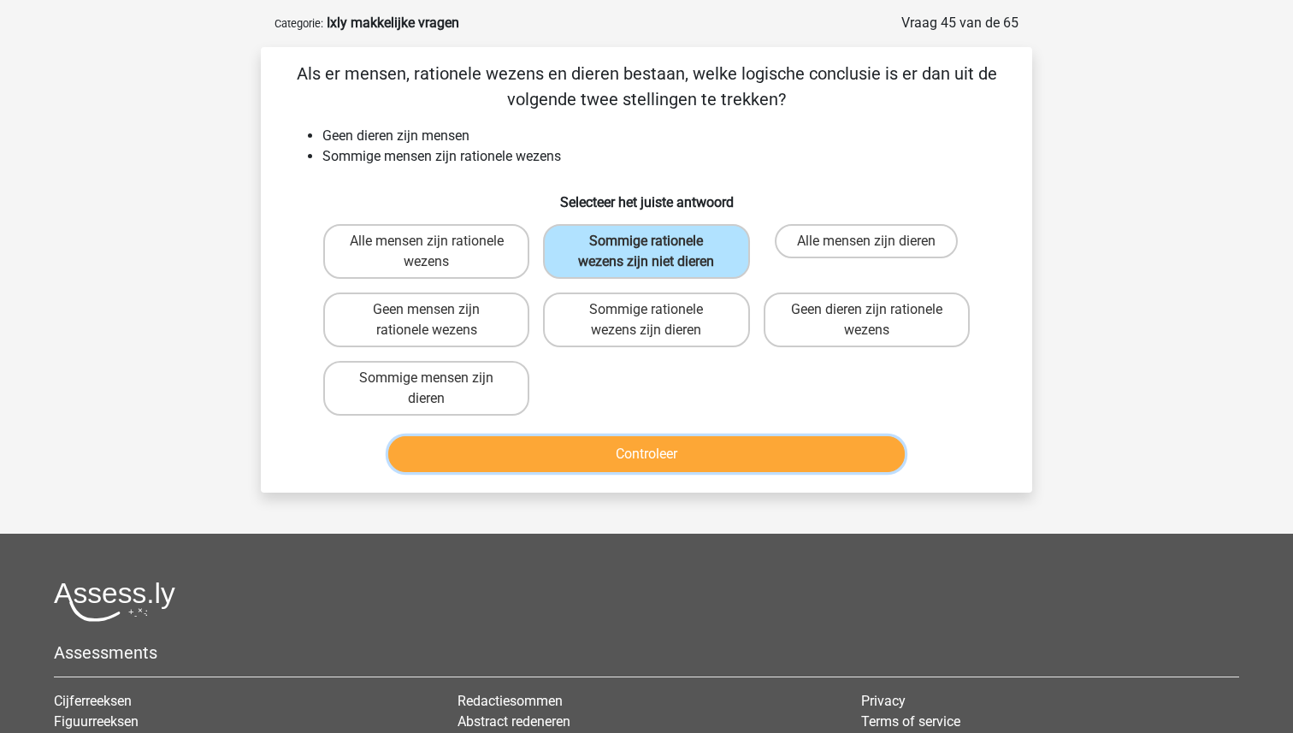
click at [636, 457] on button "Controleer" at bounding box center [646, 454] width 517 height 36
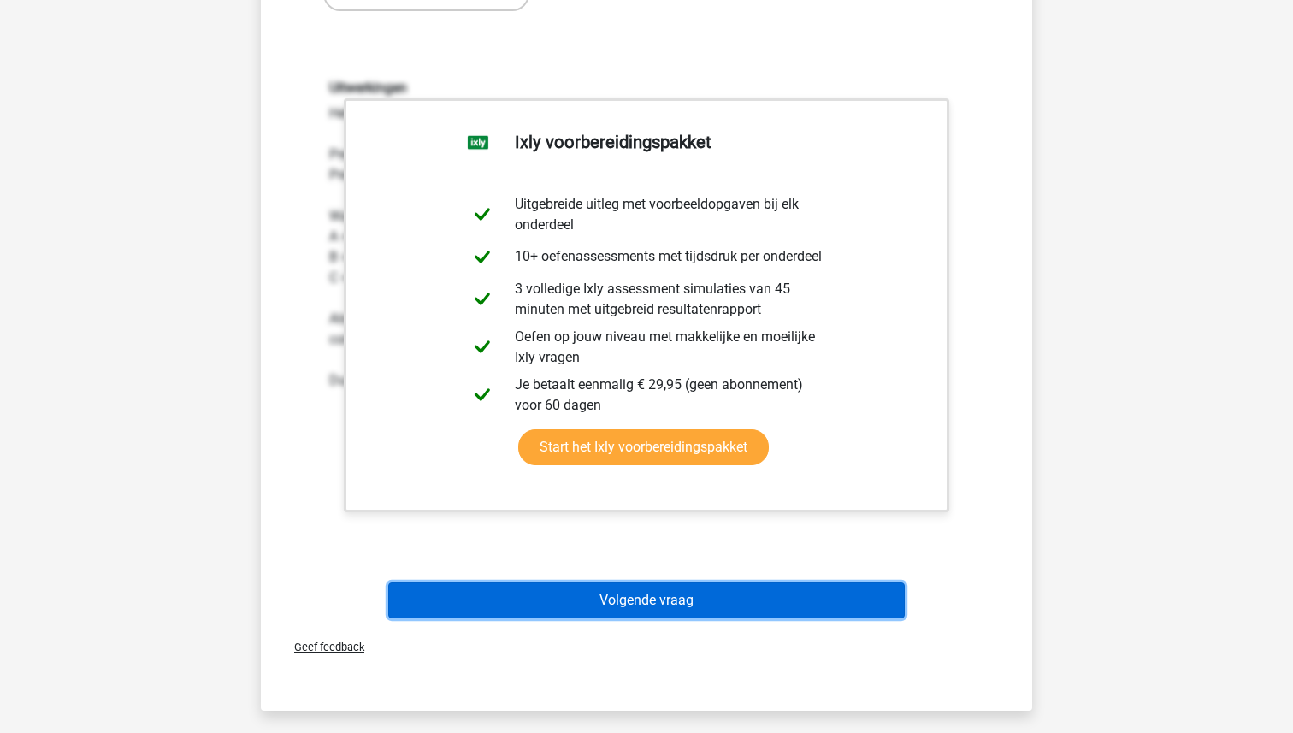
click at [647, 594] on button "Volgende vraag" at bounding box center [646, 600] width 517 height 36
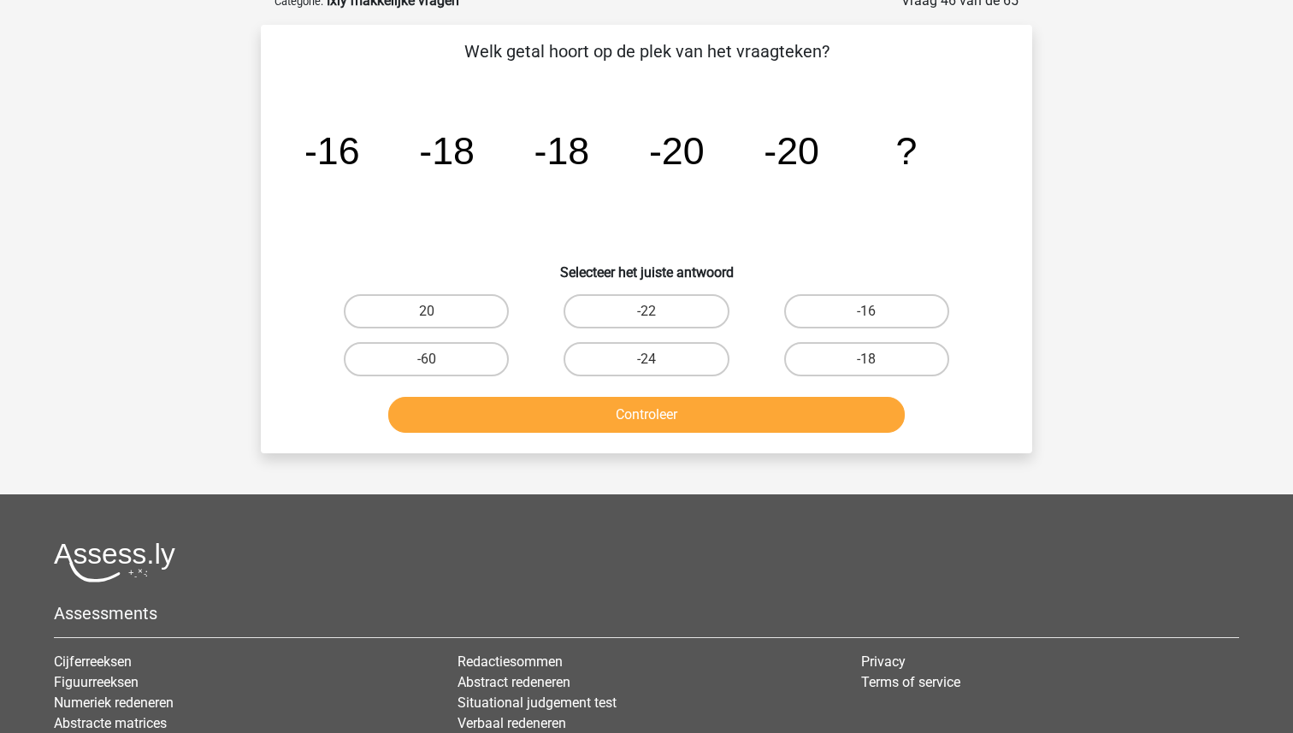
scroll to position [86, 0]
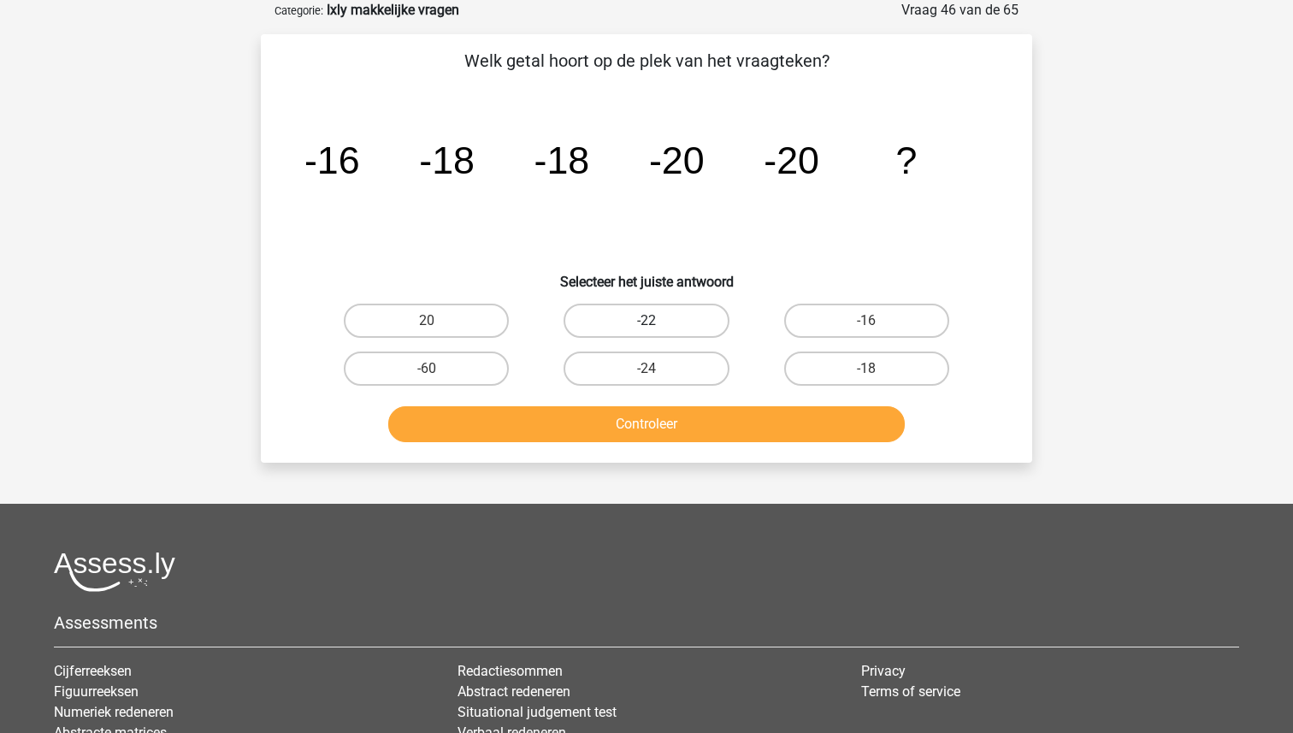
click at [616, 314] on label "-22" at bounding box center [646, 321] width 165 height 34
click at [647, 321] on input "-22" at bounding box center [652, 326] width 11 height 11
radio input "true"
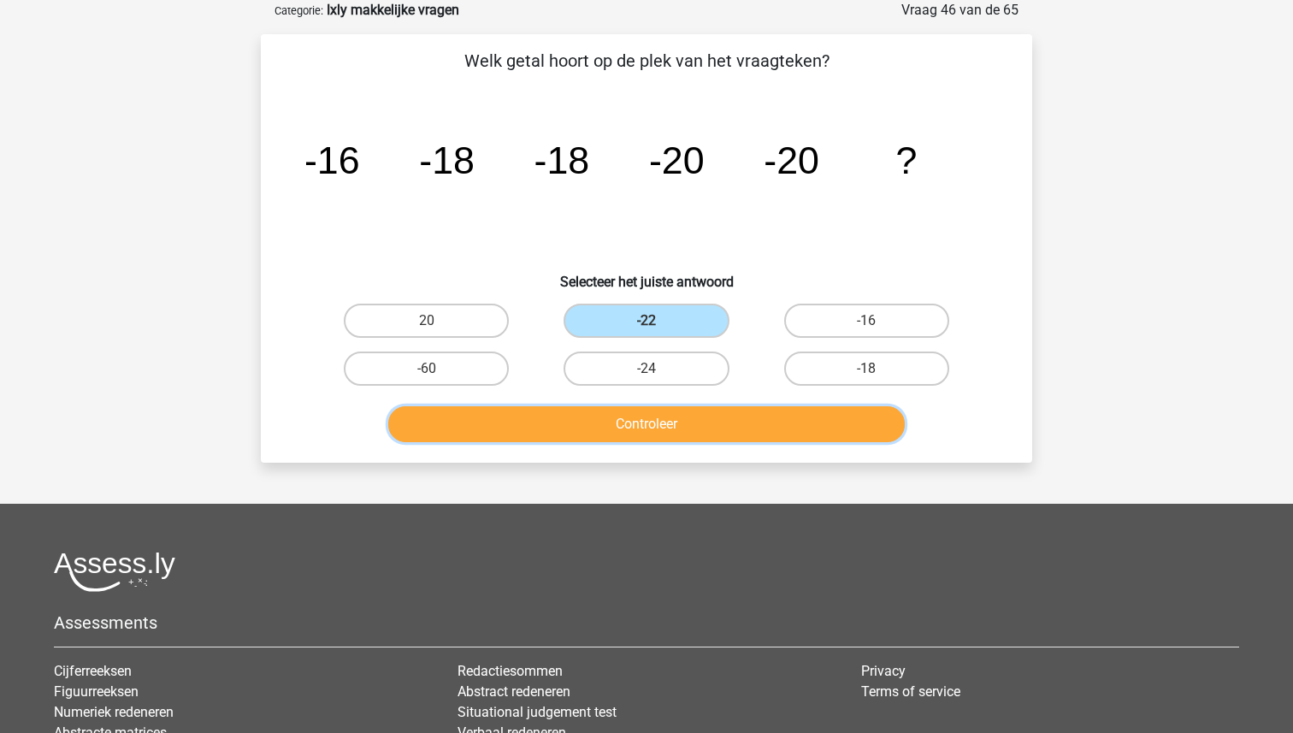
click at [606, 429] on button "Controleer" at bounding box center [646, 424] width 517 height 36
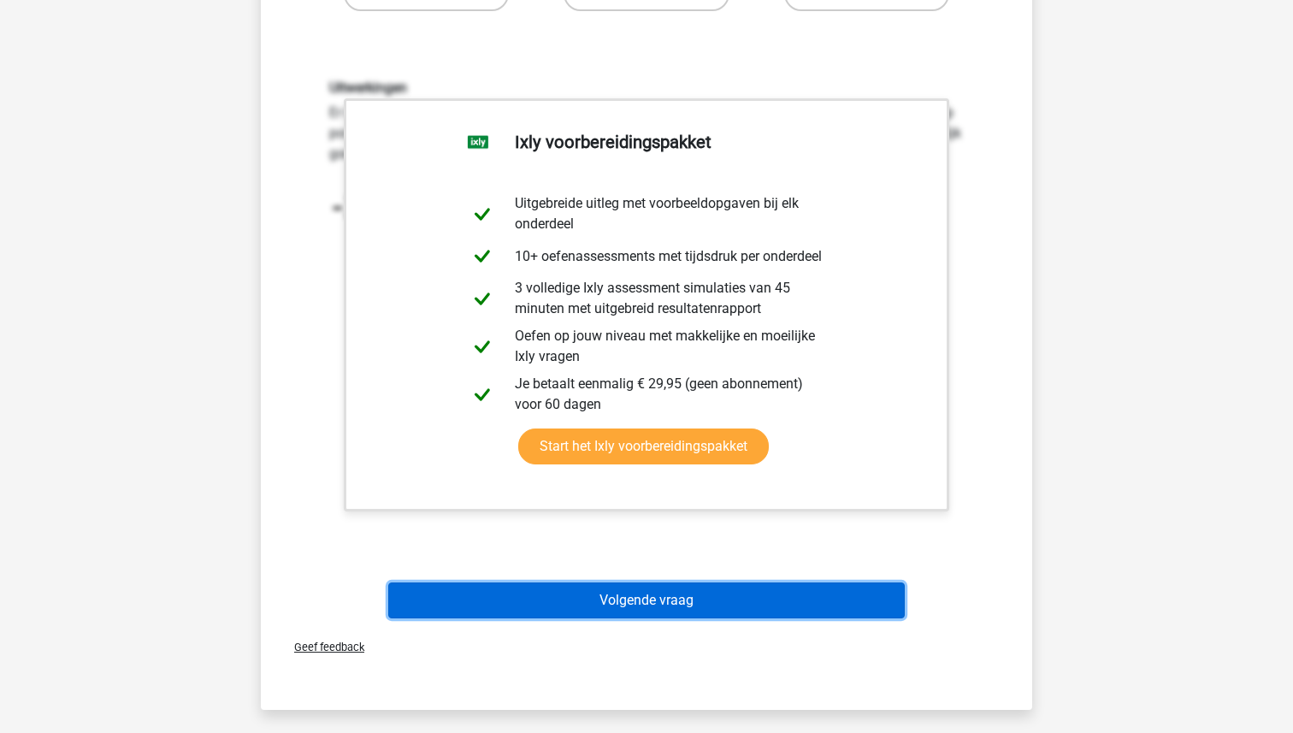
click at [602, 599] on button "Volgende vraag" at bounding box center [646, 600] width 517 height 36
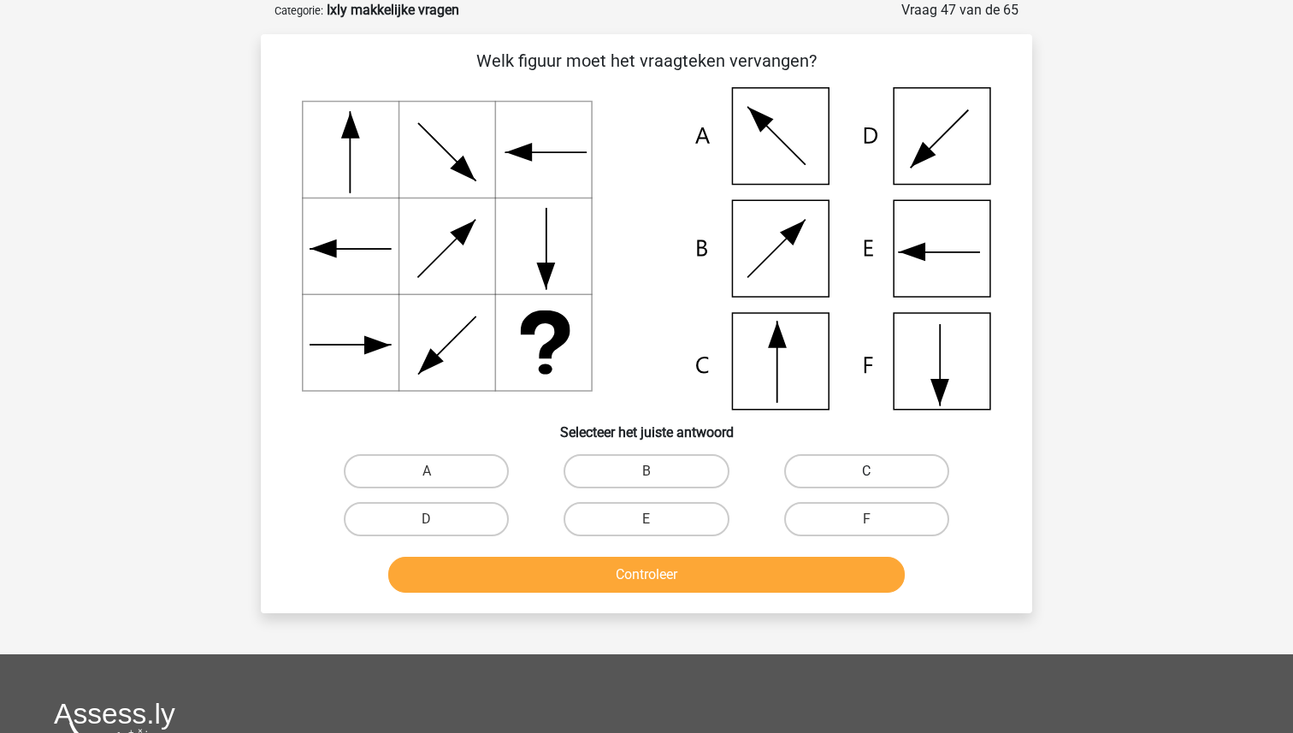
click at [836, 480] on label "C" at bounding box center [866, 471] width 165 height 34
click at [866, 480] on input "C" at bounding box center [871, 476] width 11 height 11
radio input "true"
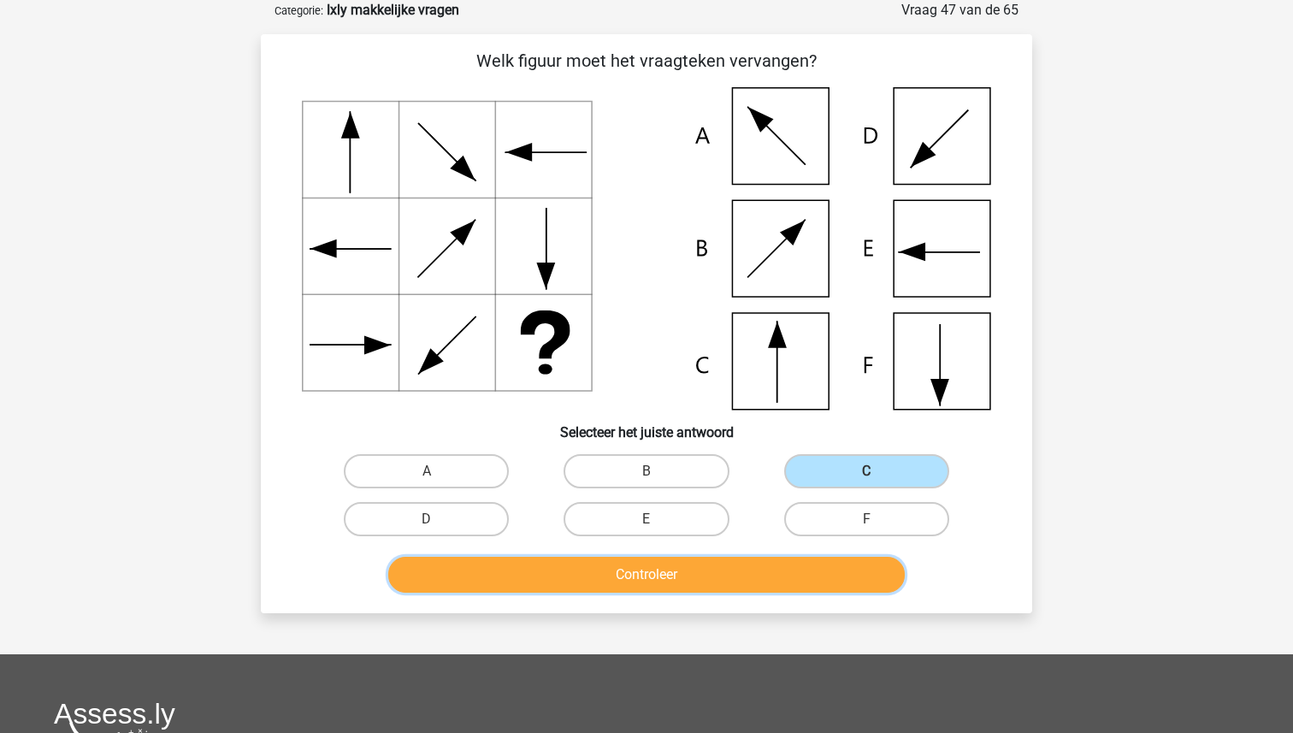
click at [660, 563] on button "Controleer" at bounding box center [646, 575] width 517 height 36
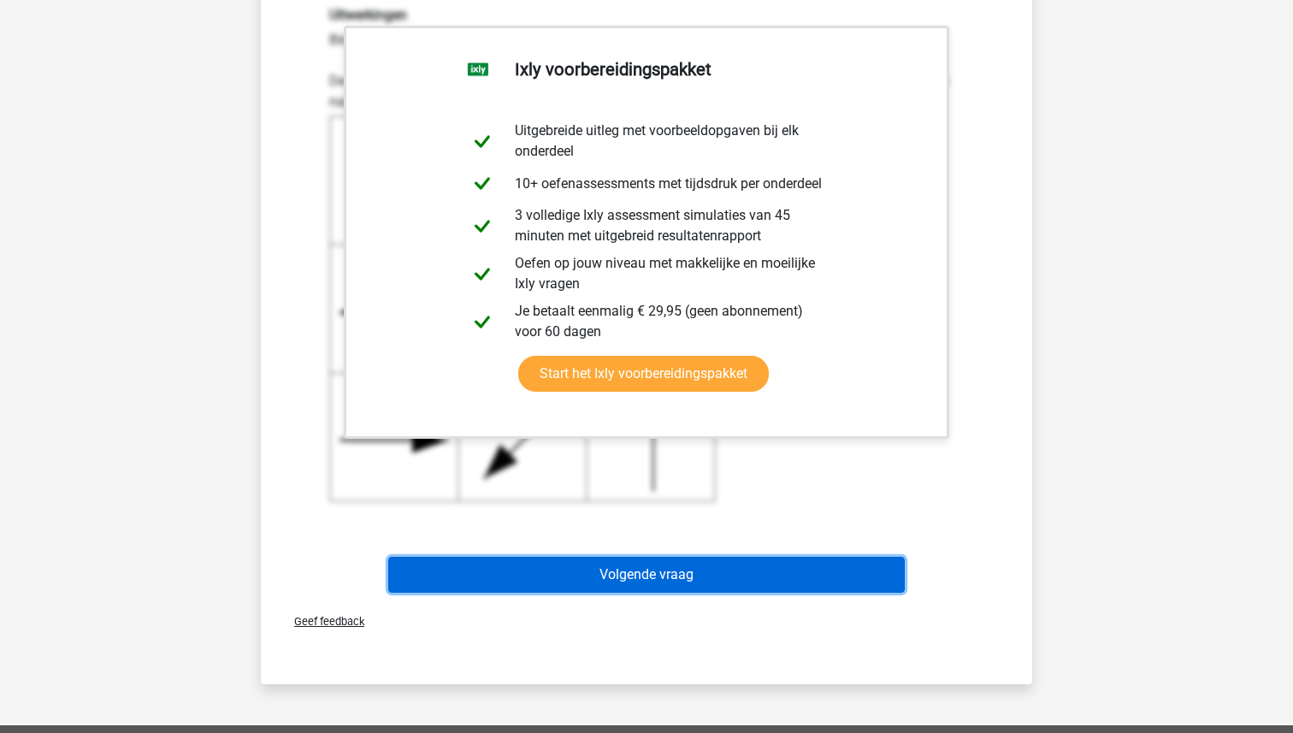
click at [661, 570] on button "Volgende vraag" at bounding box center [646, 575] width 517 height 36
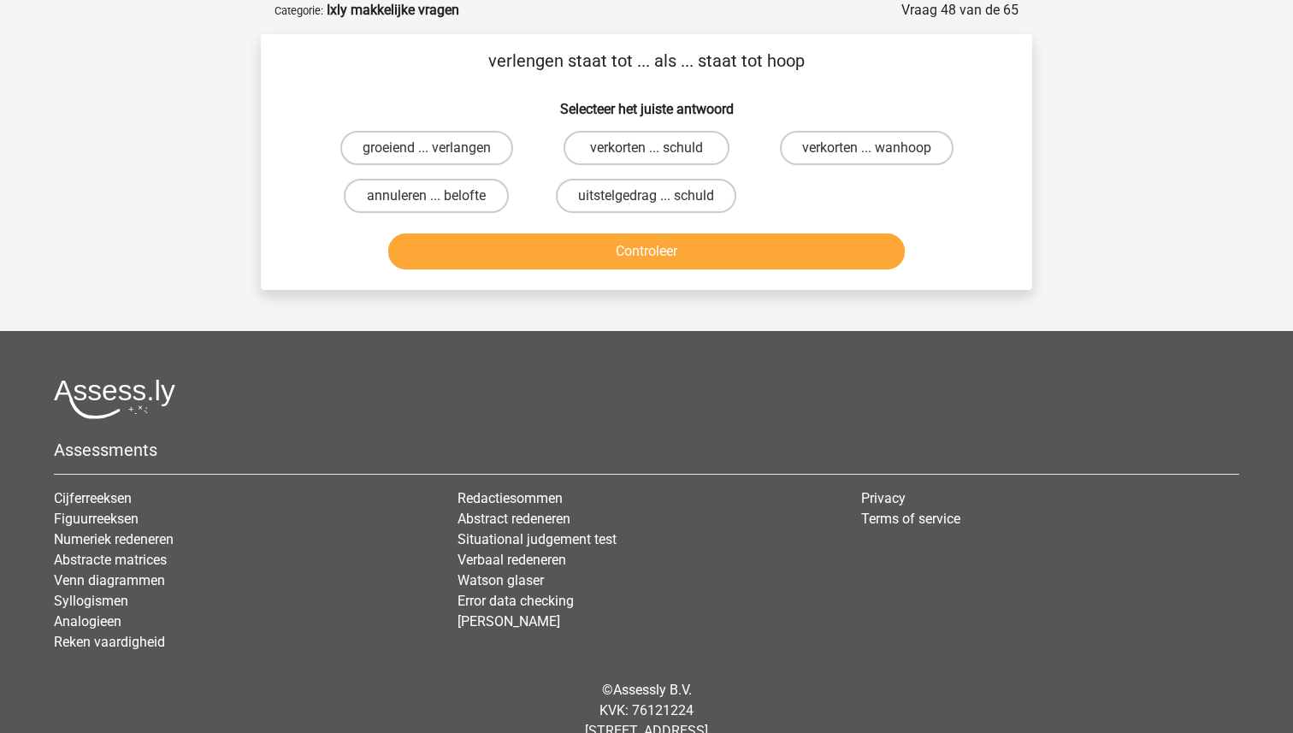
scroll to position [76, 0]
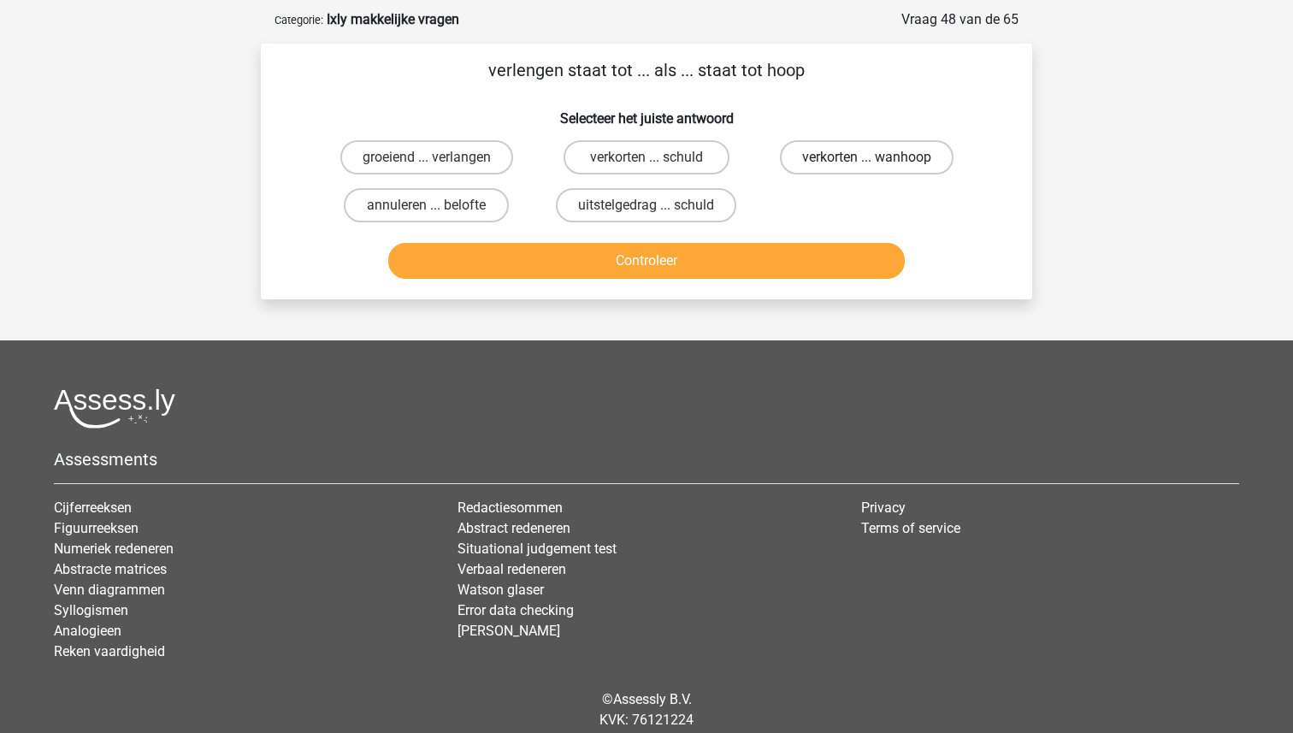
click at [879, 159] on label "verkorten ... wanhoop" at bounding box center [867, 157] width 174 height 34
click at [878, 159] on input "verkorten ... wanhoop" at bounding box center [871, 162] width 11 height 11
radio input "true"
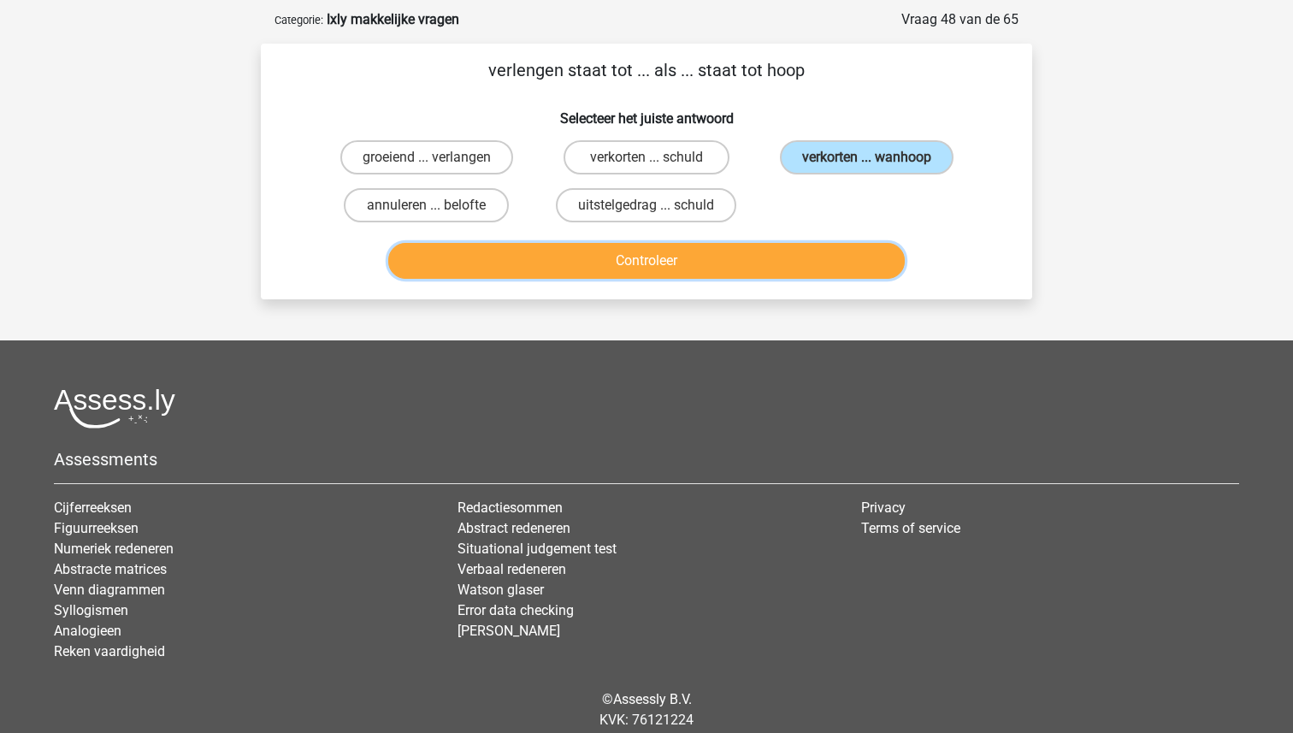
click at [761, 246] on button "Controleer" at bounding box center [646, 261] width 517 height 36
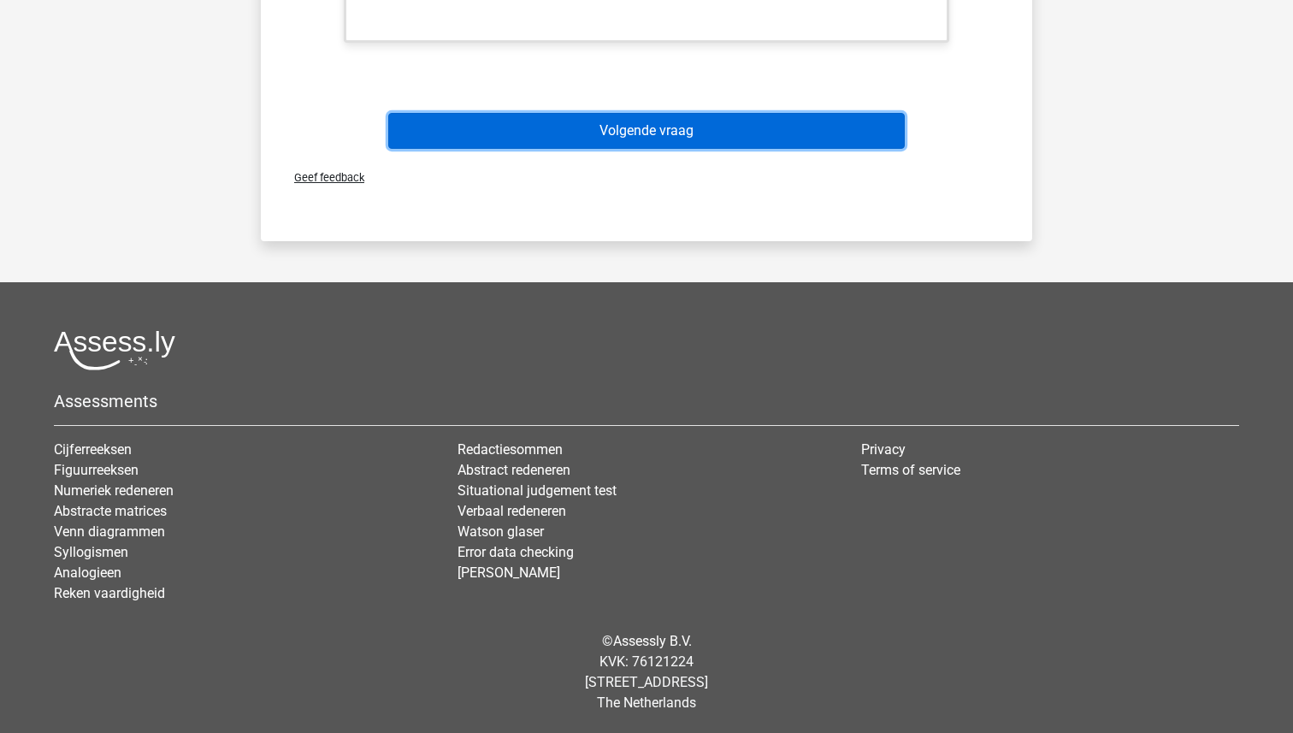
click at [651, 128] on button "Volgende vraag" at bounding box center [646, 131] width 517 height 36
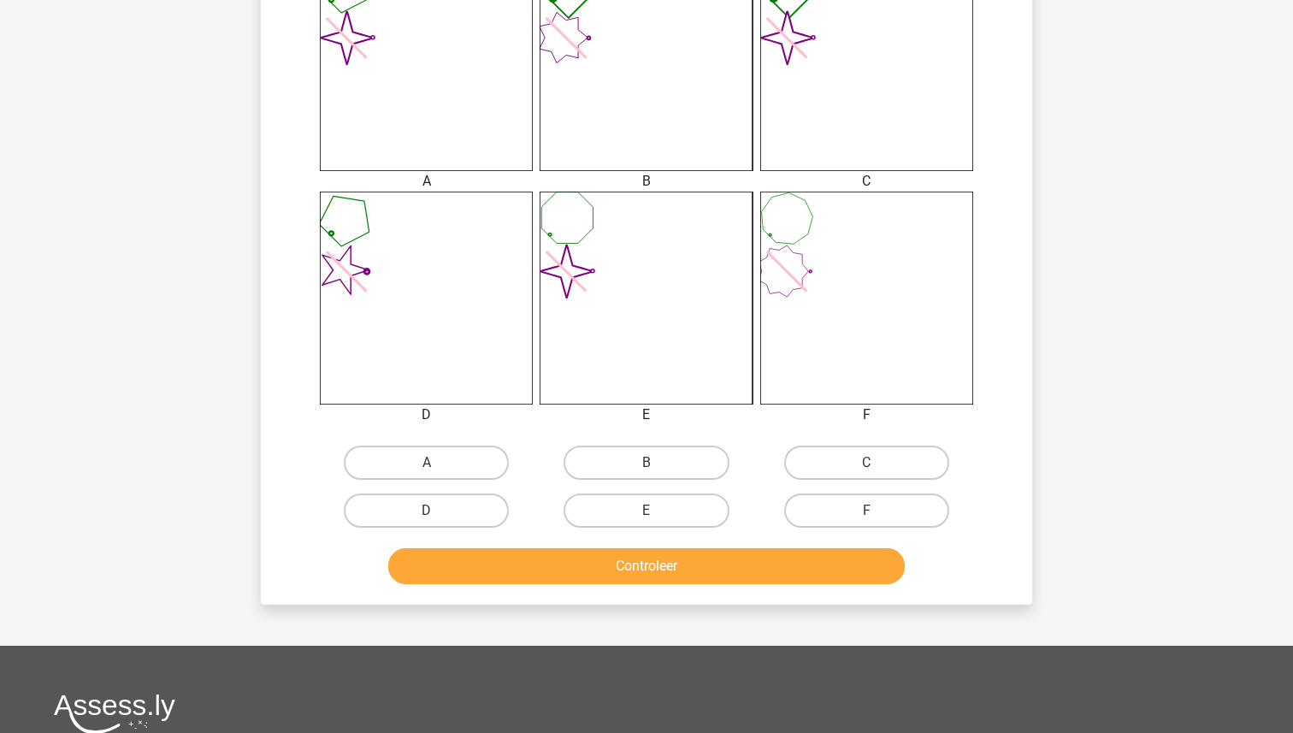
scroll to position [758, 0]
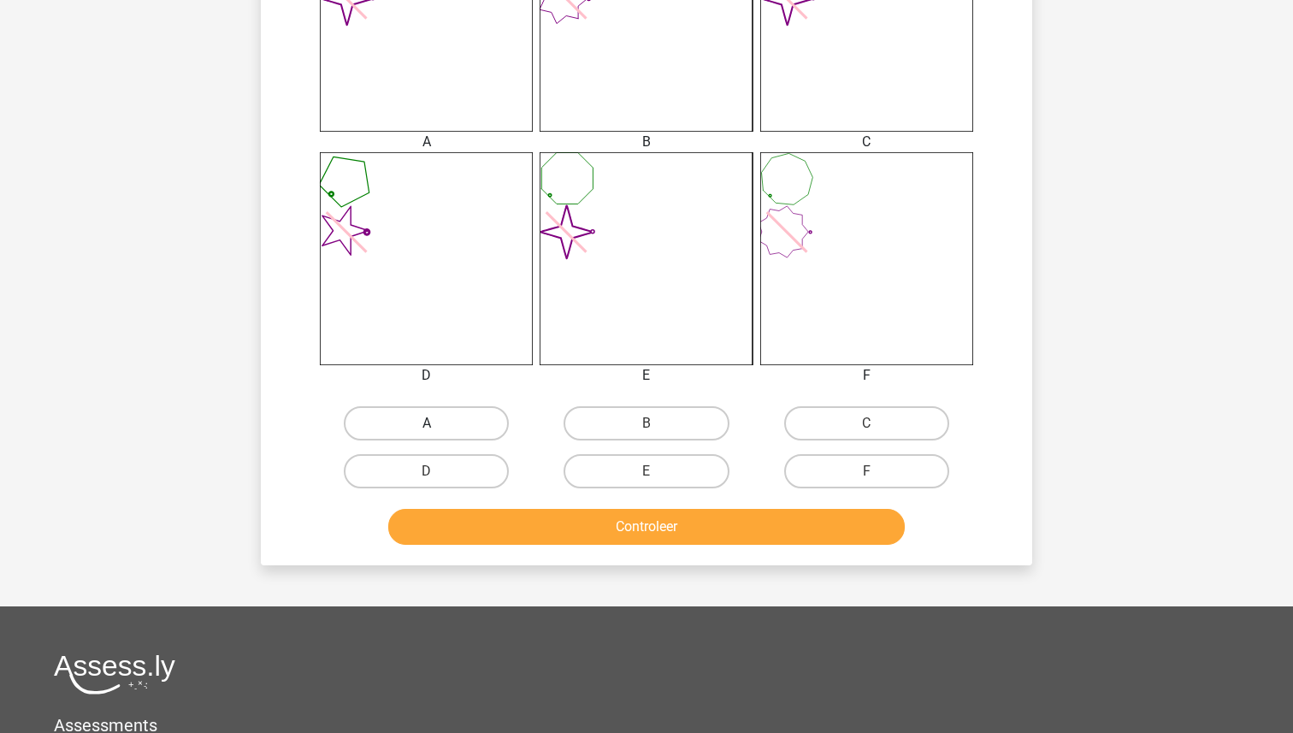
click at [430, 417] on label "A" at bounding box center [426, 423] width 165 height 34
click at [430, 423] on input "A" at bounding box center [432, 428] width 11 height 11
radio input "true"
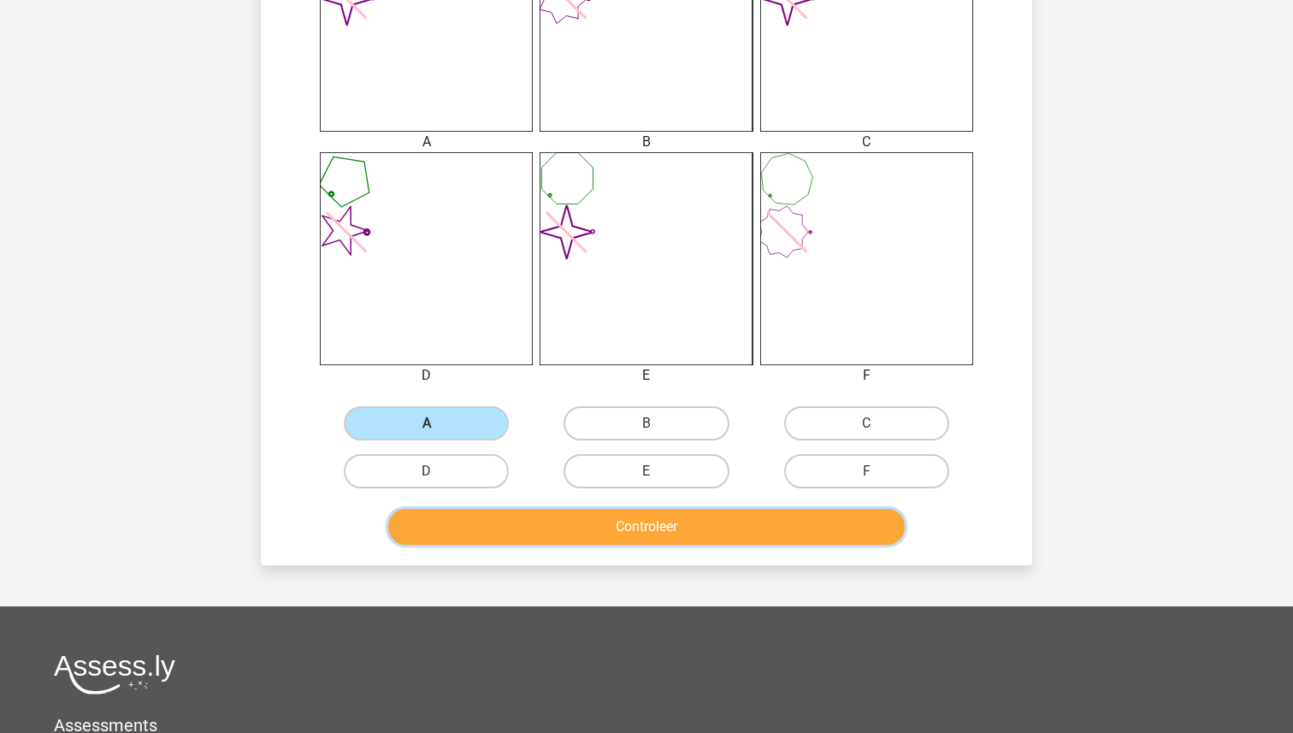
click at [588, 517] on button "Controleer" at bounding box center [646, 527] width 517 height 36
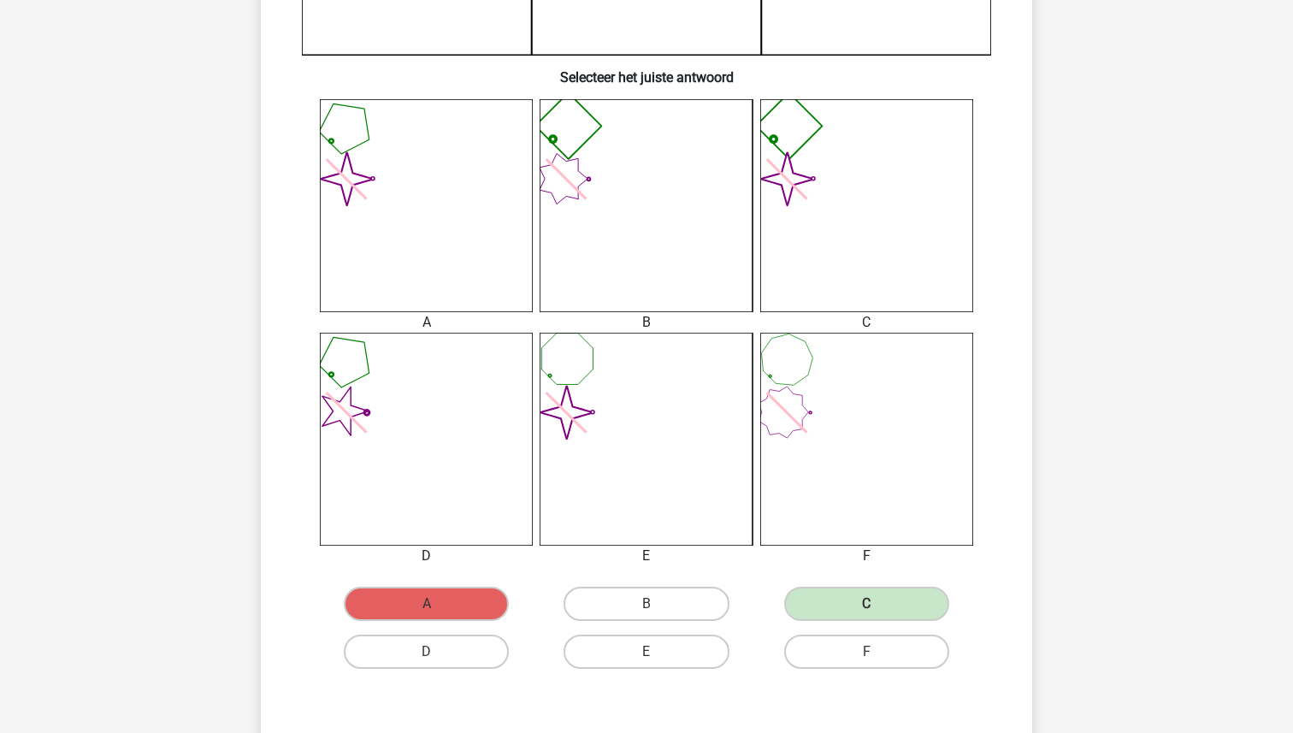
scroll to position [564, 0]
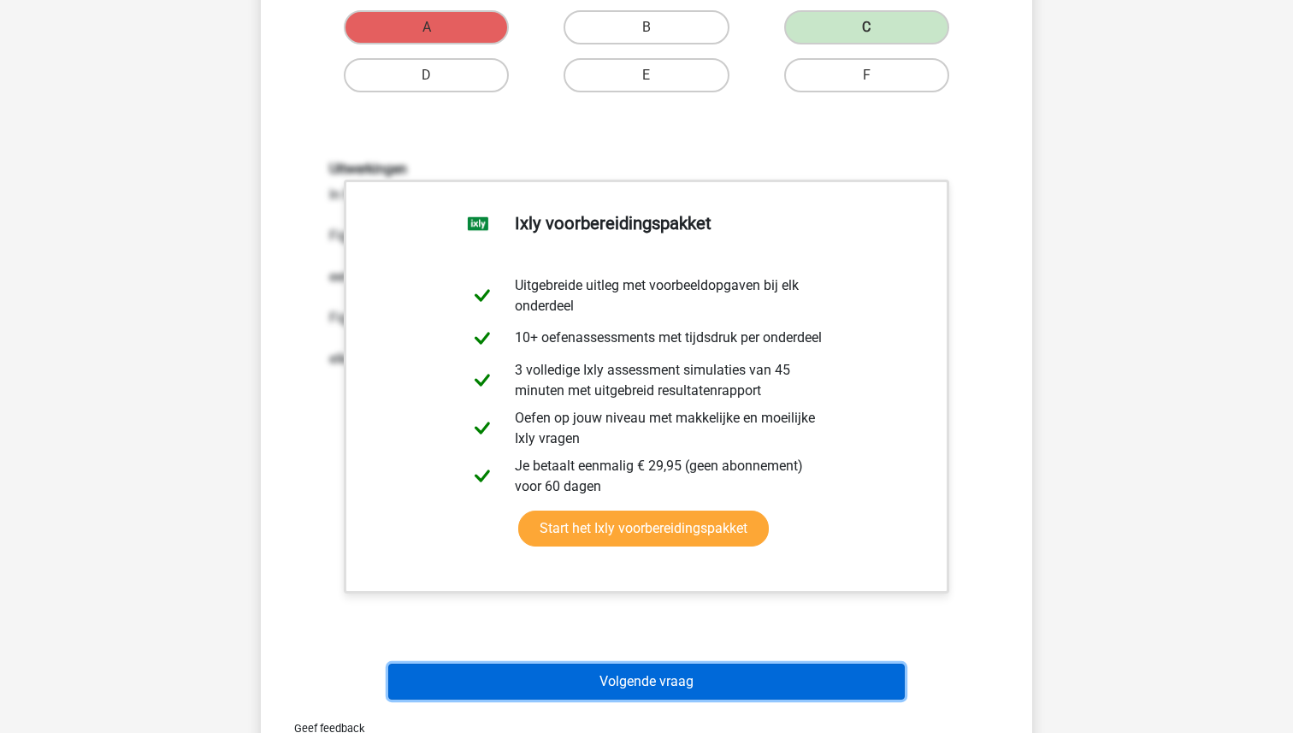
click at [614, 687] on button "Volgende vraag" at bounding box center [646, 682] width 517 height 36
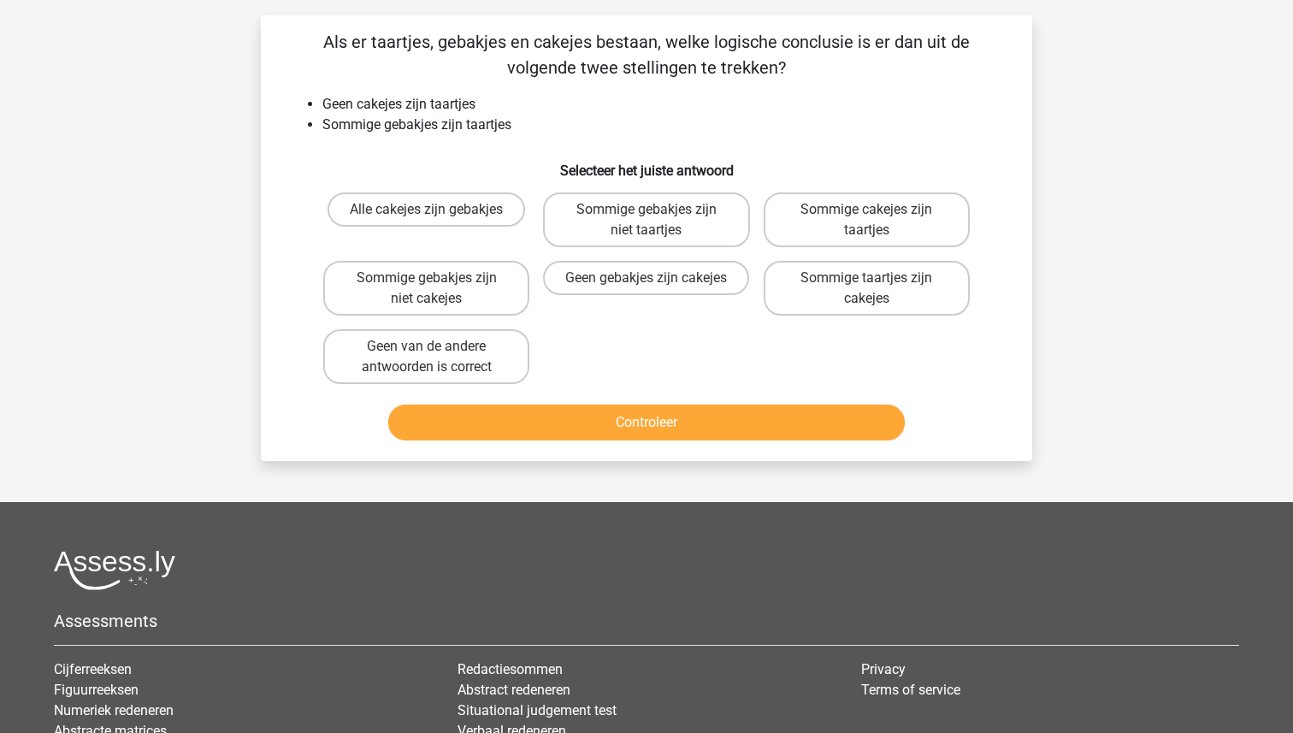
scroll to position [86, 0]
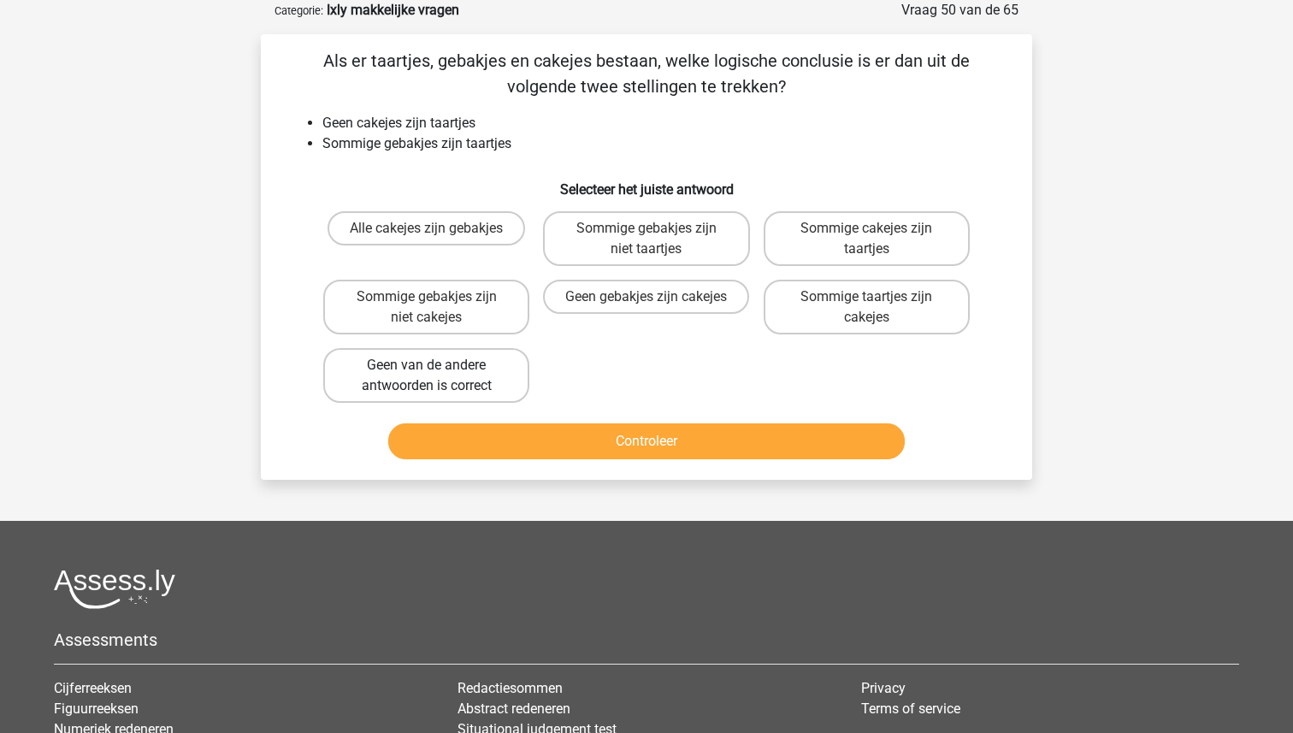
click at [470, 392] on label "Geen van de andere antwoorden is correct" at bounding box center [426, 375] width 206 height 55
click at [438, 376] on input "Geen van de andere antwoorden is correct" at bounding box center [432, 370] width 11 height 11
radio input "true"
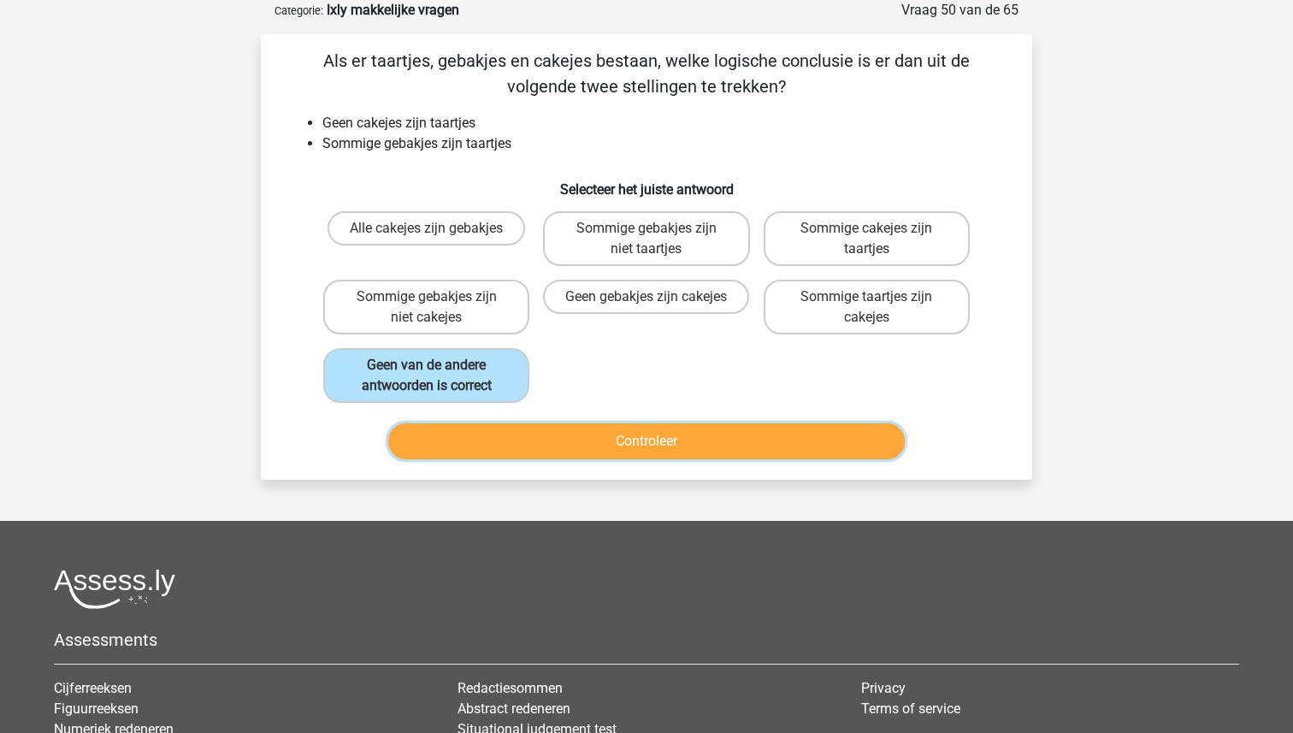
click at [684, 431] on button "Controleer" at bounding box center [646, 441] width 517 height 36
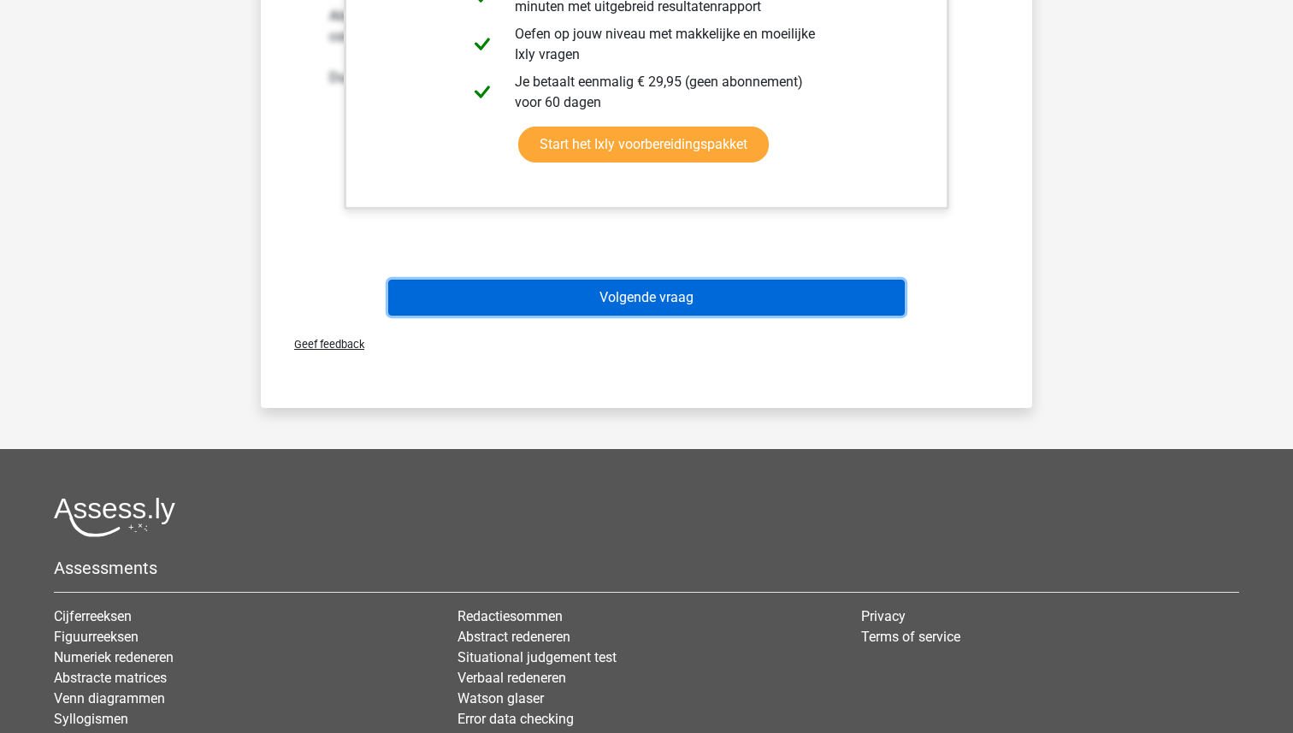
click at [680, 283] on button "Volgende vraag" at bounding box center [646, 298] width 517 height 36
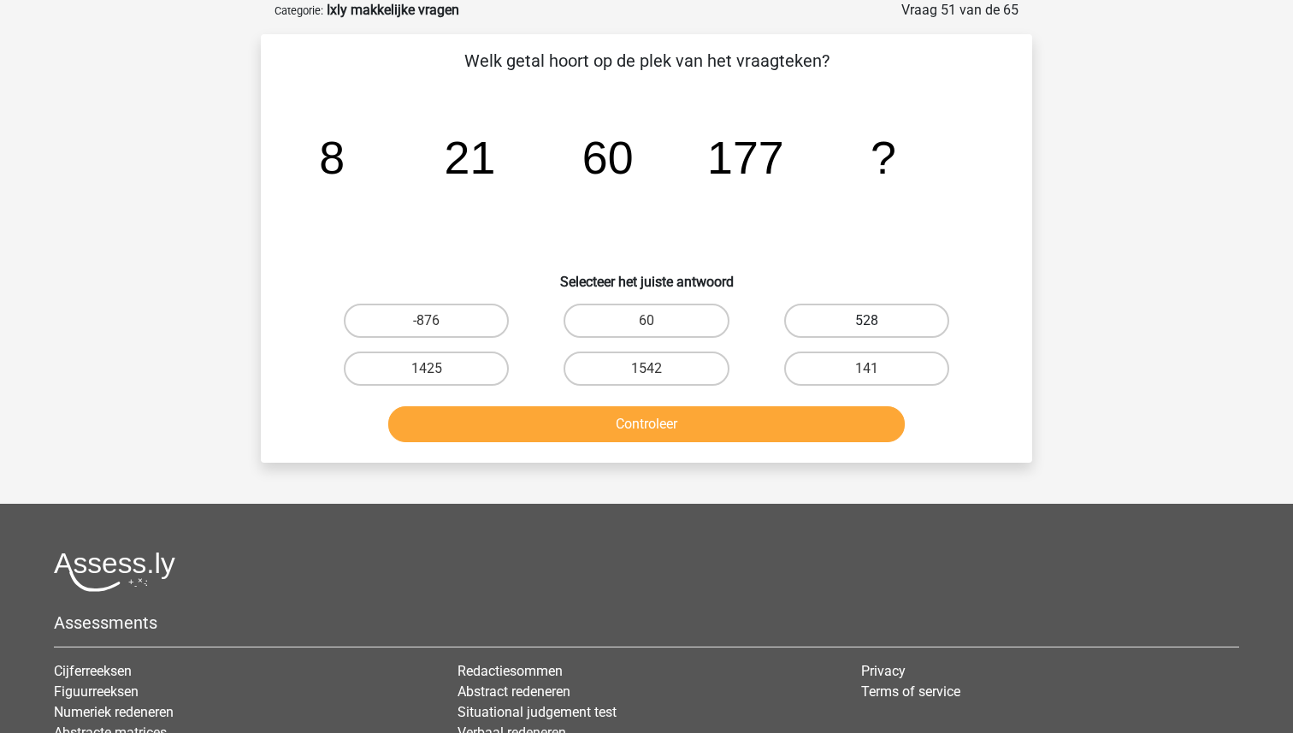
click at [902, 329] on label "528" at bounding box center [866, 321] width 165 height 34
click at [878, 329] on input "528" at bounding box center [871, 326] width 11 height 11
radio input "true"
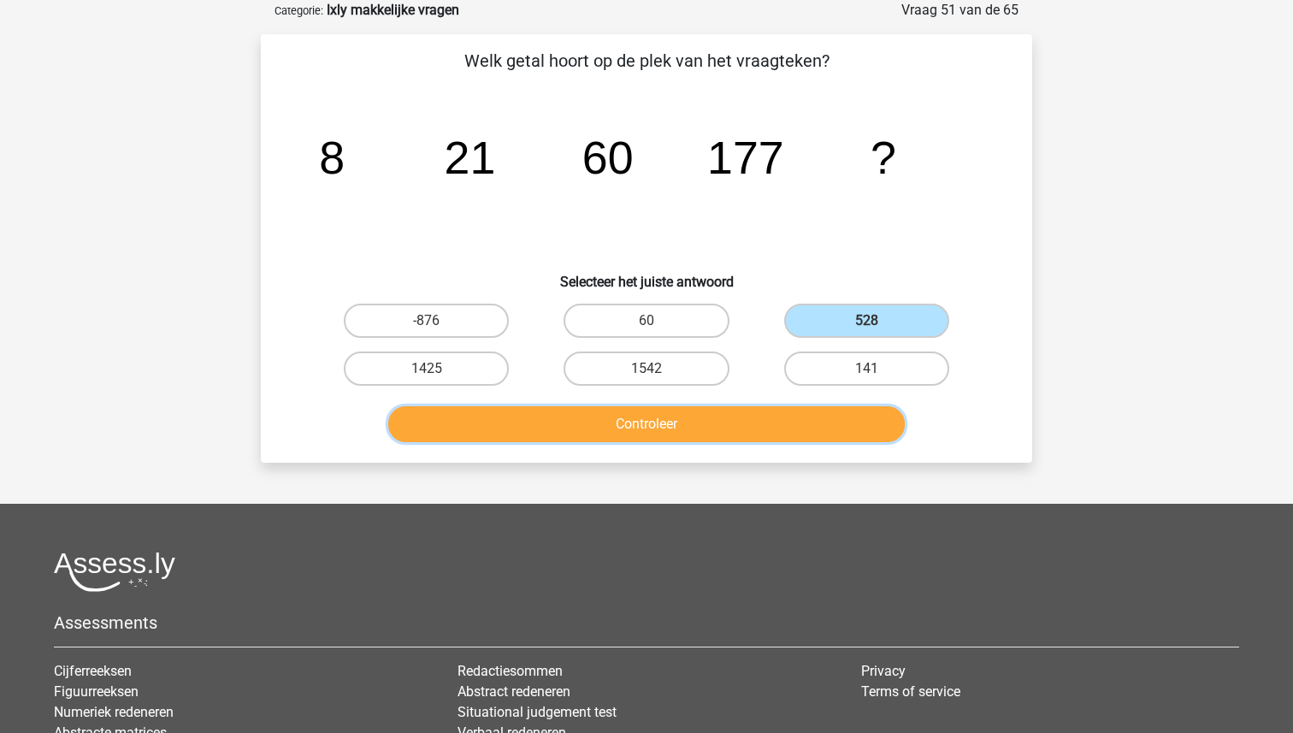
click at [702, 434] on button "Controleer" at bounding box center [646, 424] width 517 height 36
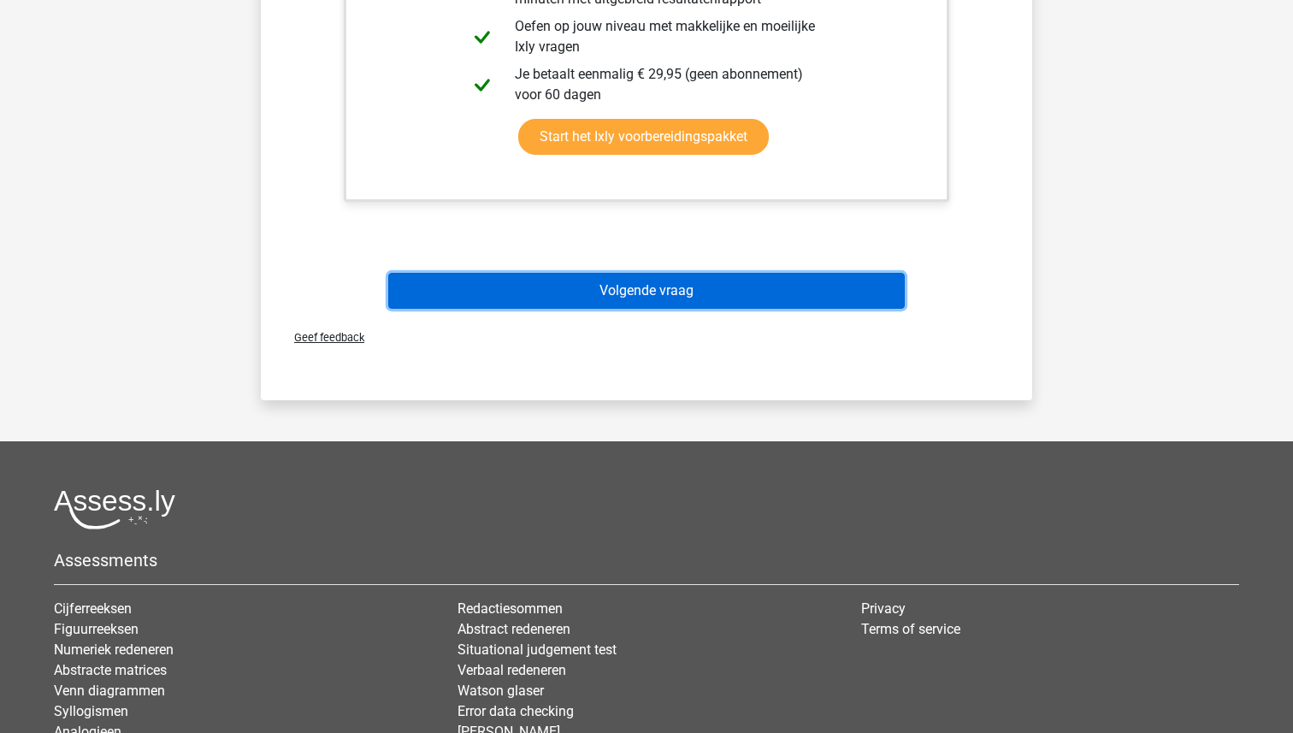
click at [630, 293] on button "Volgende vraag" at bounding box center [646, 291] width 517 height 36
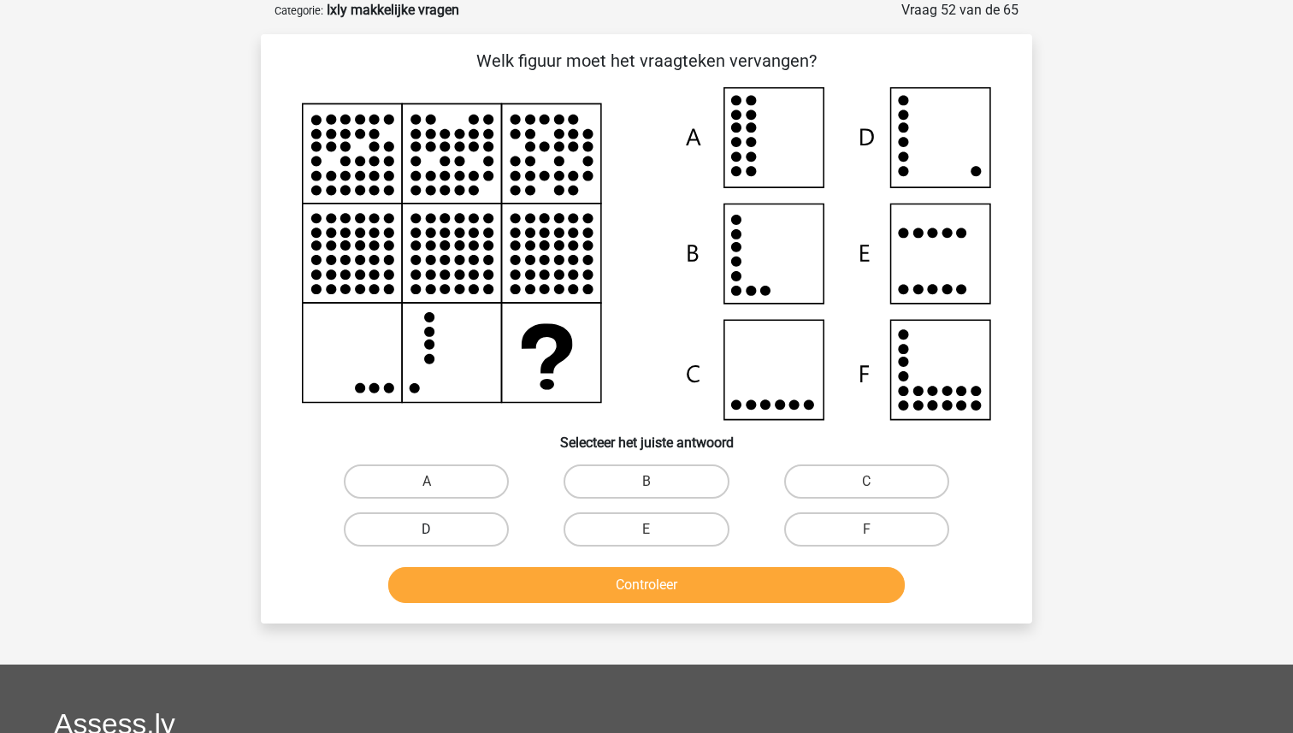
click at [449, 528] on label "D" at bounding box center [426, 529] width 165 height 34
click at [438, 529] on input "D" at bounding box center [432, 534] width 11 height 11
radio input "true"
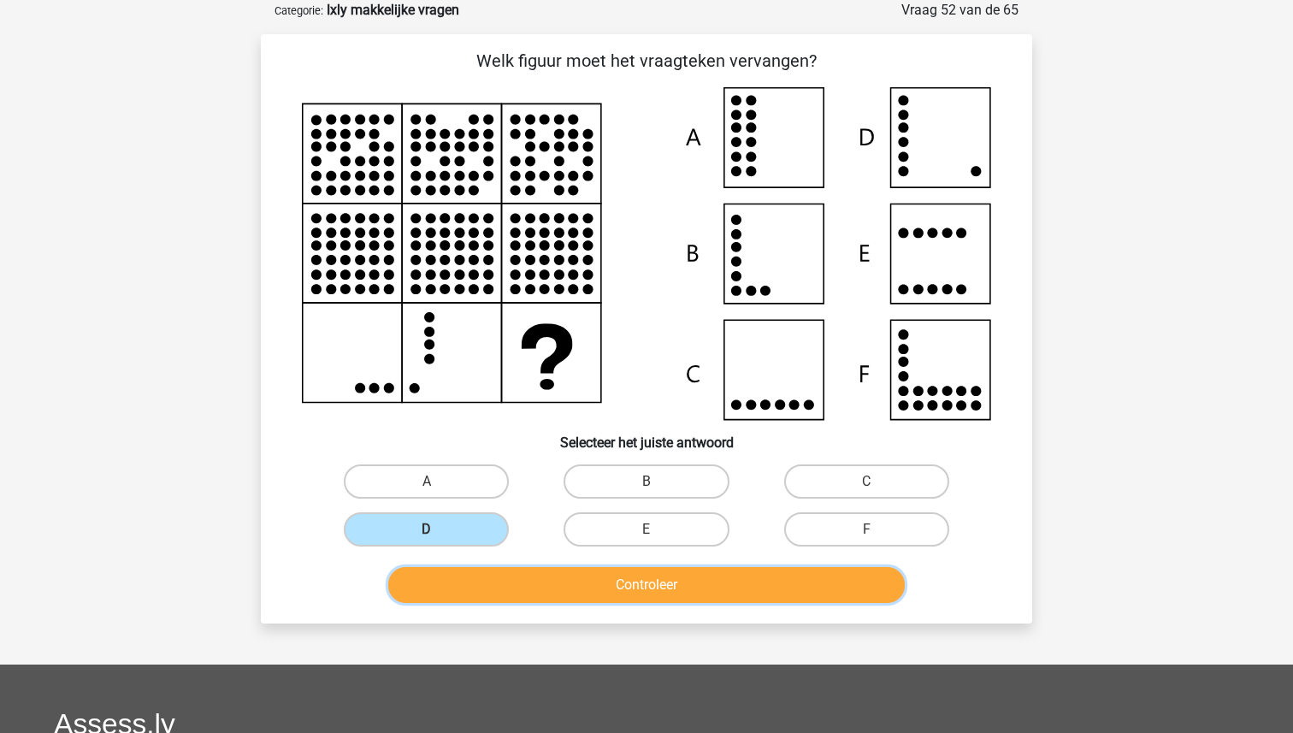
click at [587, 583] on button "Controleer" at bounding box center [646, 585] width 517 height 36
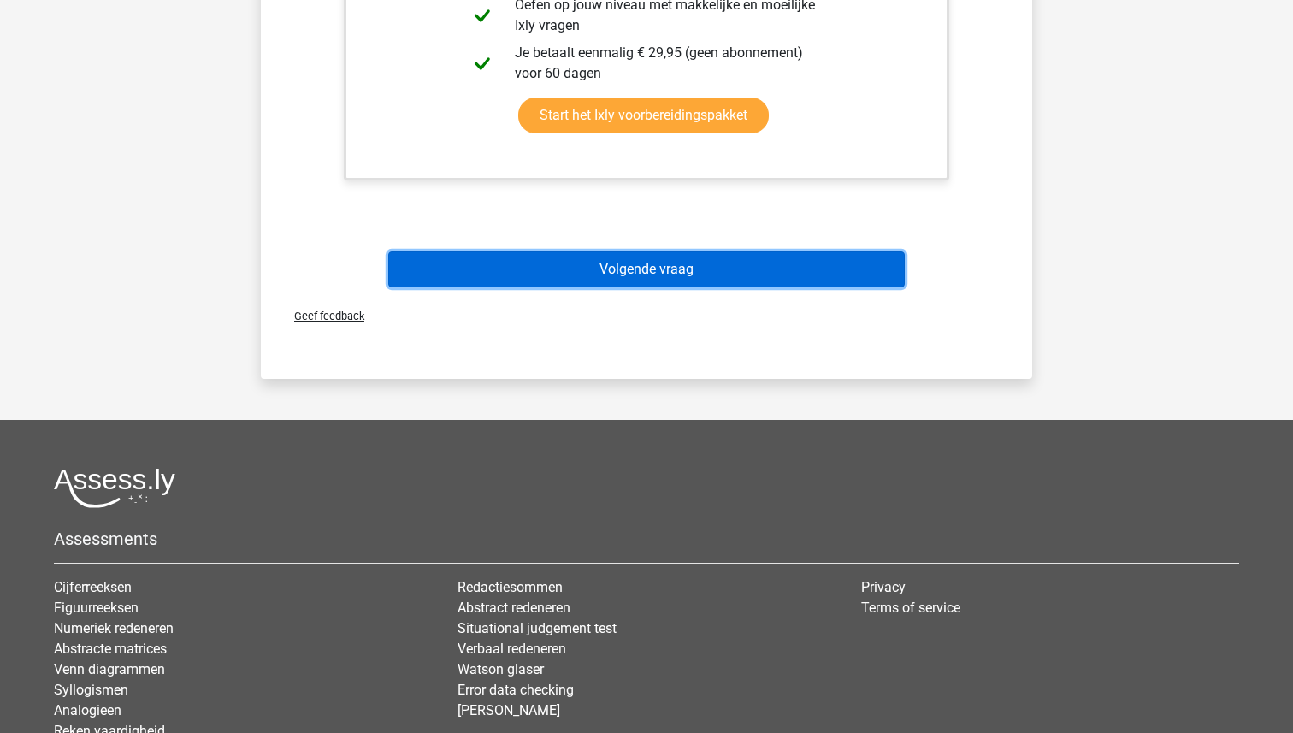
click at [641, 273] on button "Volgende vraag" at bounding box center [646, 269] width 517 height 36
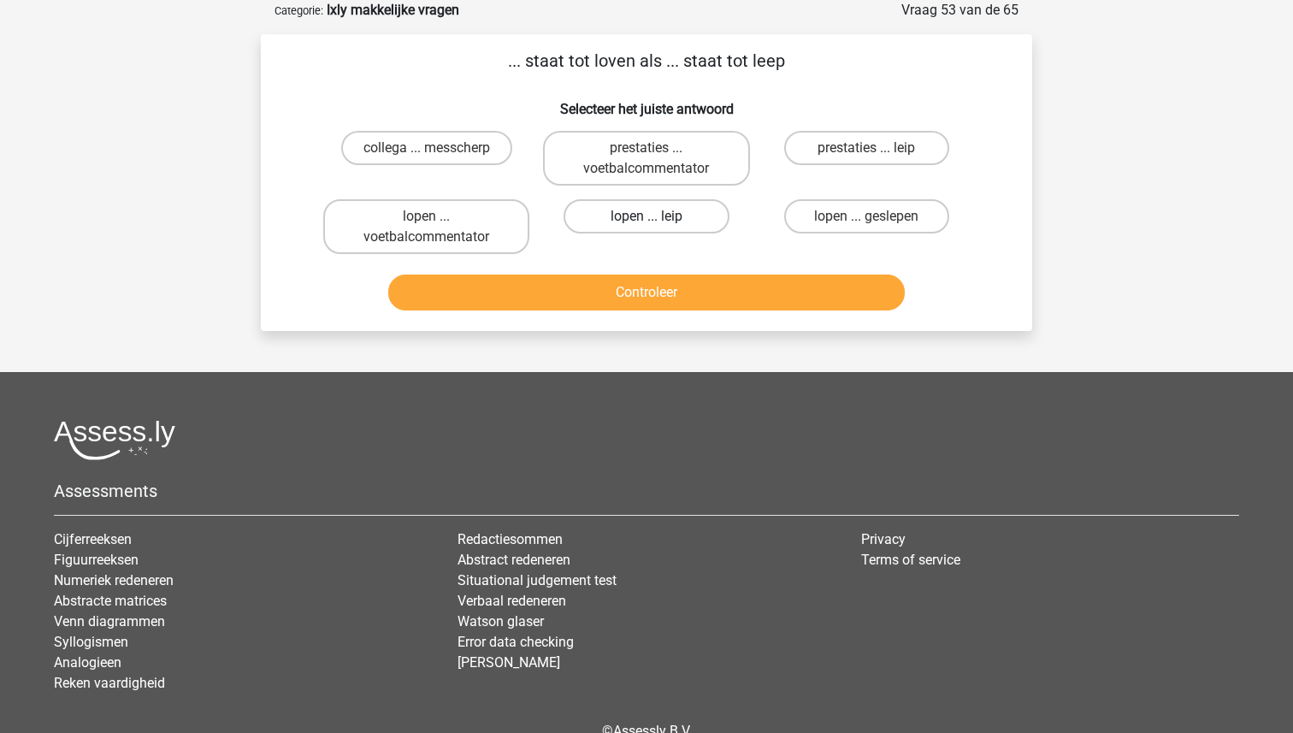
click at [640, 223] on label "lopen ... leip" at bounding box center [646, 216] width 165 height 34
click at [647, 223] on input "lopen ... leip" at bounding box center [652, 221] width 11 height 11
radio input "true"
click at [641, 291] on button "Controleer" at bounding box center [646, 293] width 517 height 36
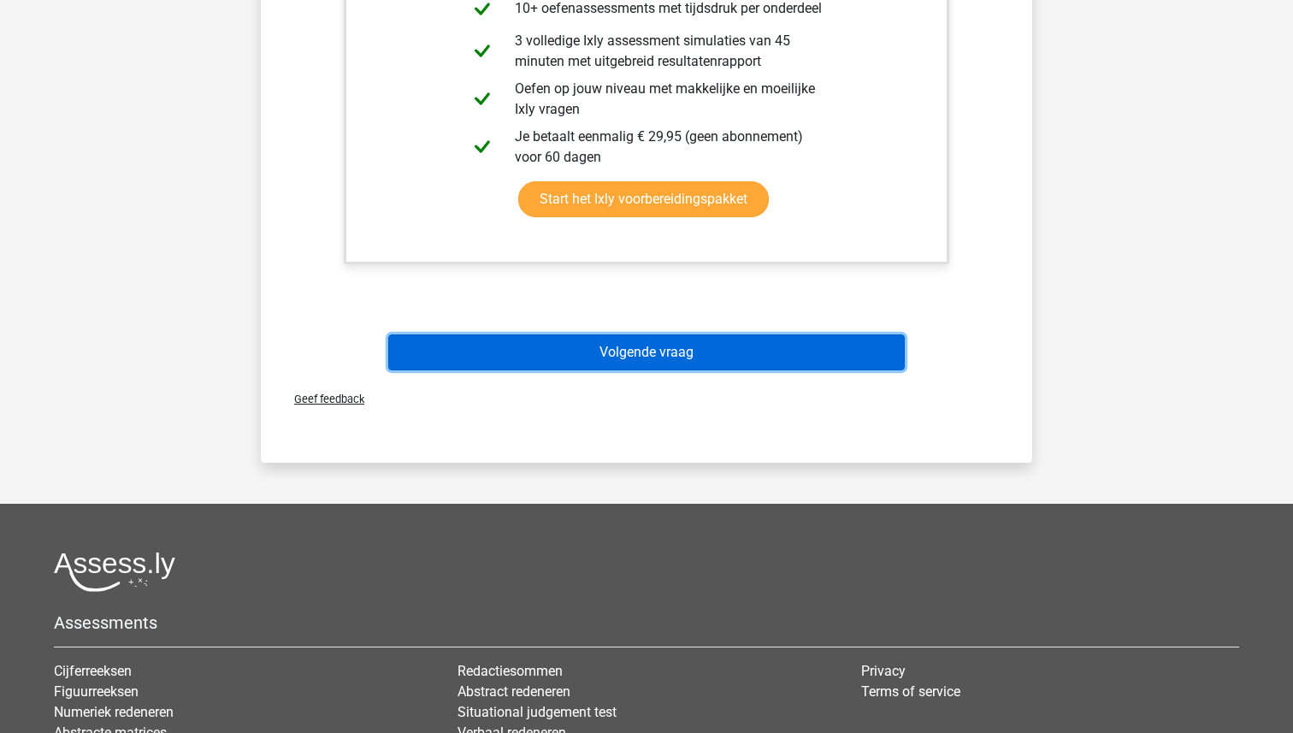
click at [640, 346] on button "Volgende vraag" at bounding box center [646, 352] width 517 height 36
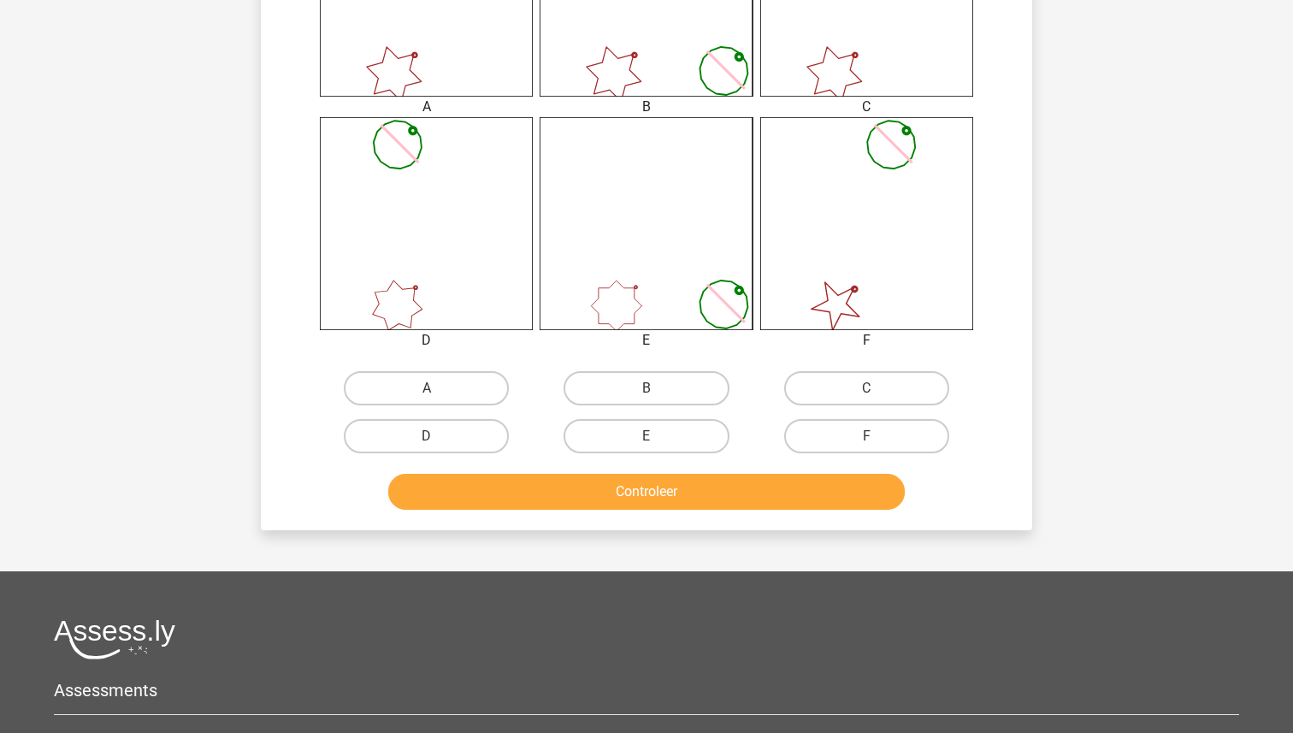
scroll to position [795, 0]
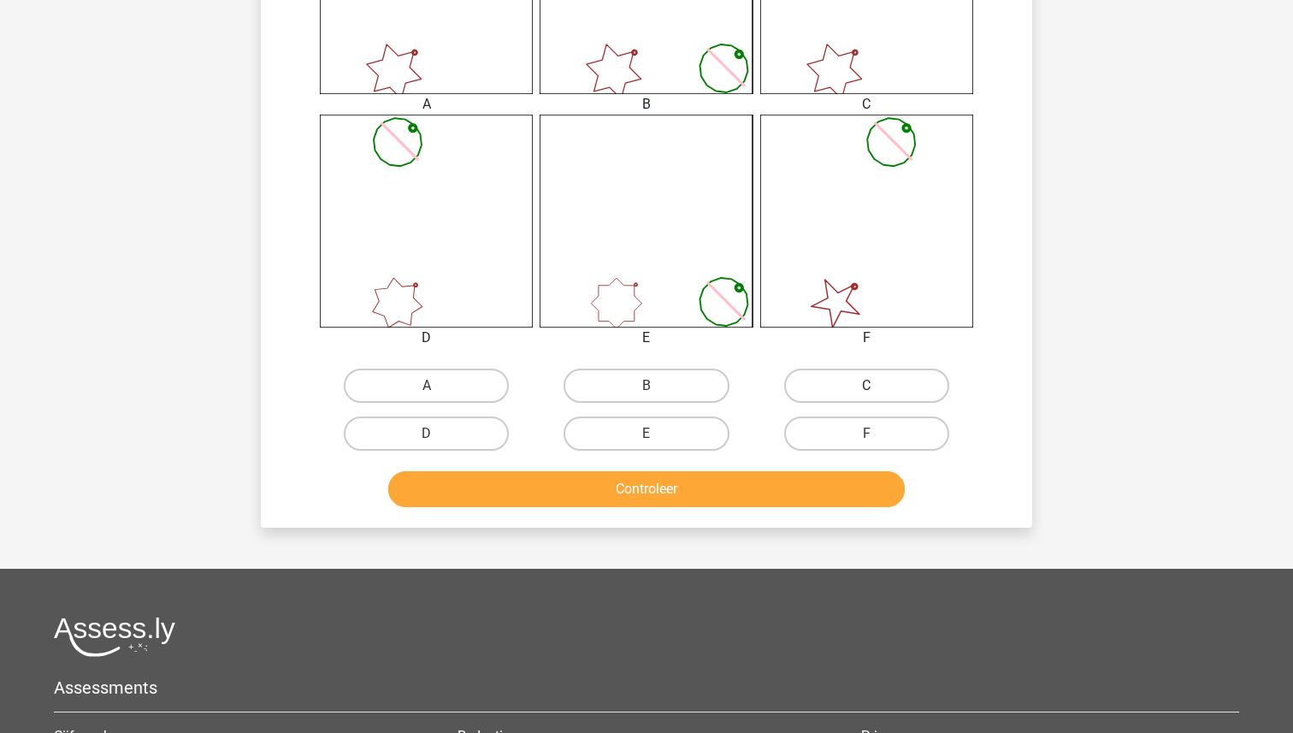
click at [821, 379] on label "C" at bounding box center [866, 386] width 165 height 34
click at [866, 386] on input "C" at bounding box center [871, 391] width 11 height 11
radio input "true"
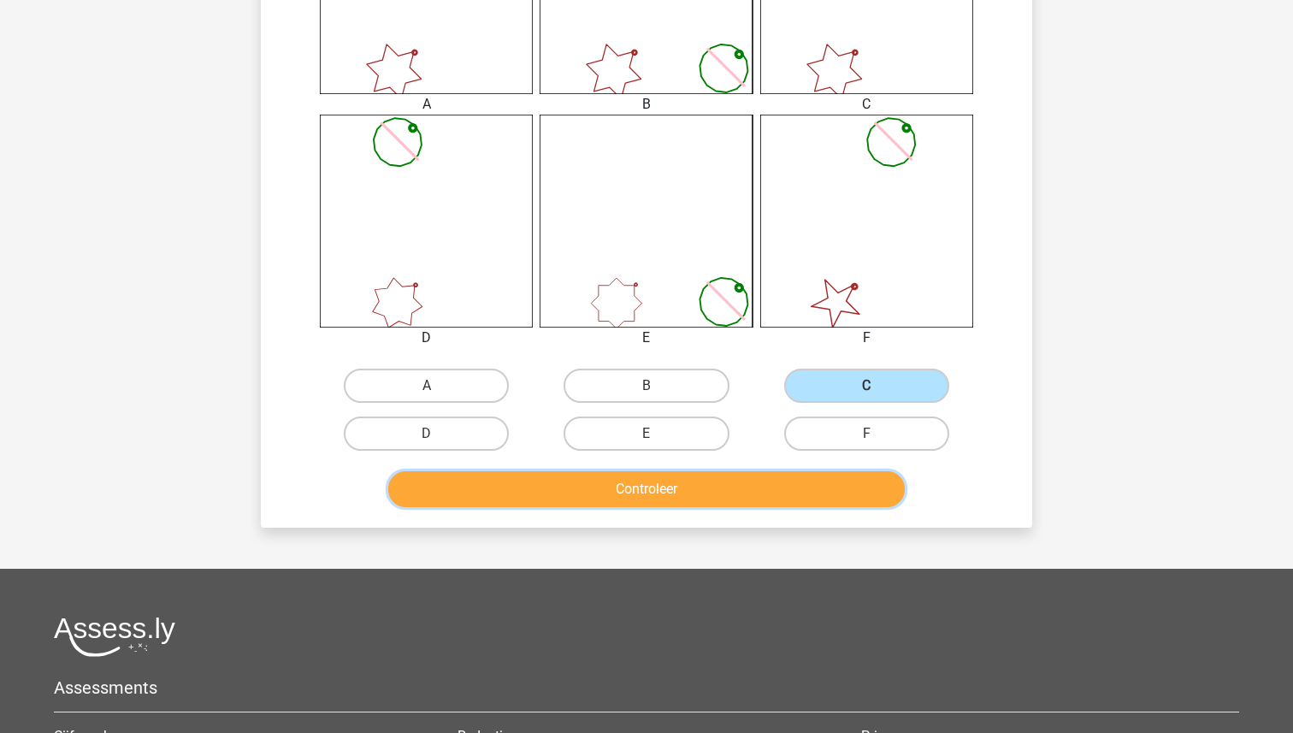
click at [695, 482] on button "Controleer" at bounding box center [646, 489] width 517 height 36
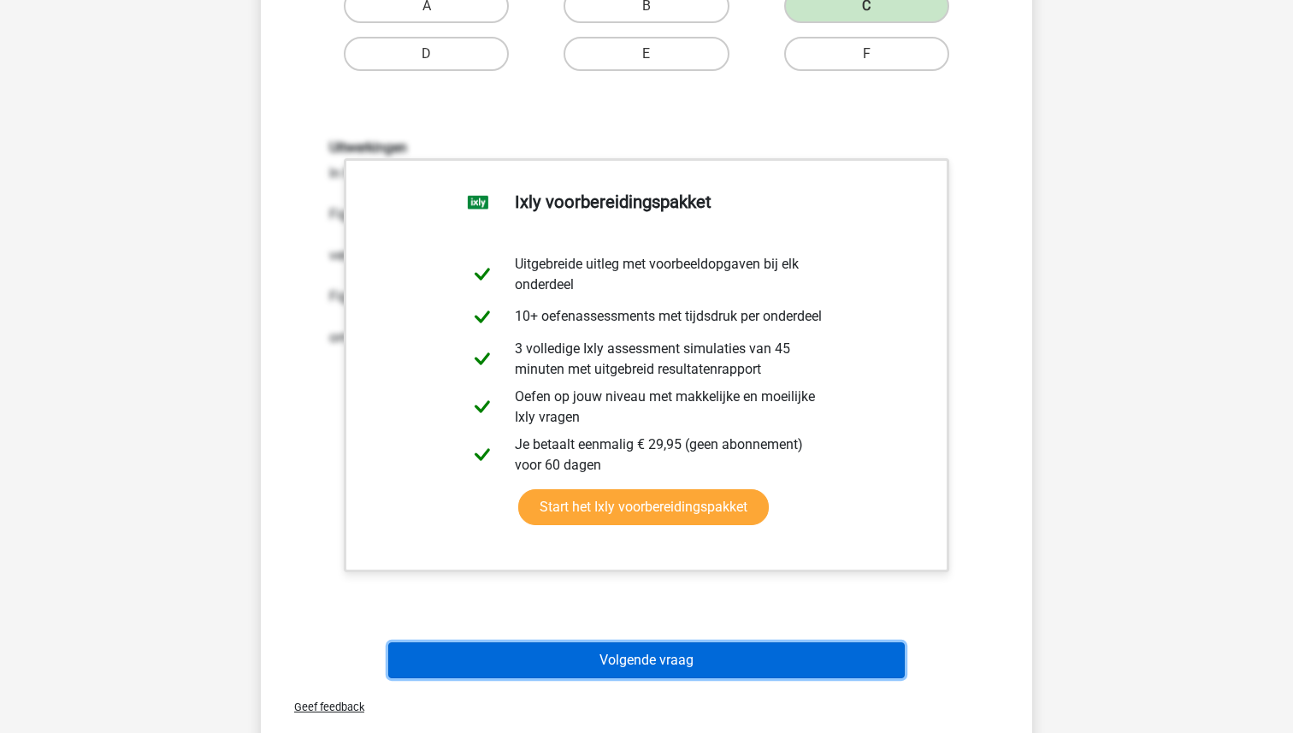
click at [677, 655] on button "Volgende vraag" at bounding box center [646, 660] width 517 height 36
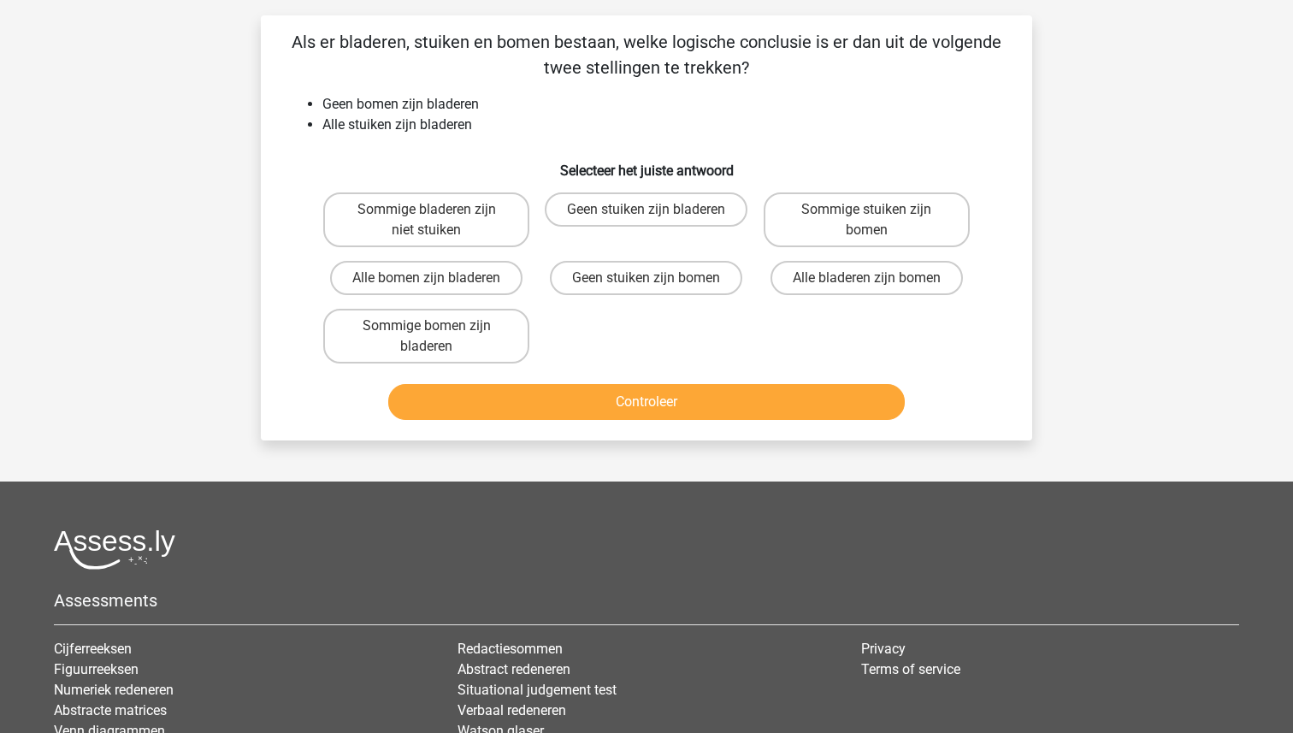
scroll to position [86, 0]
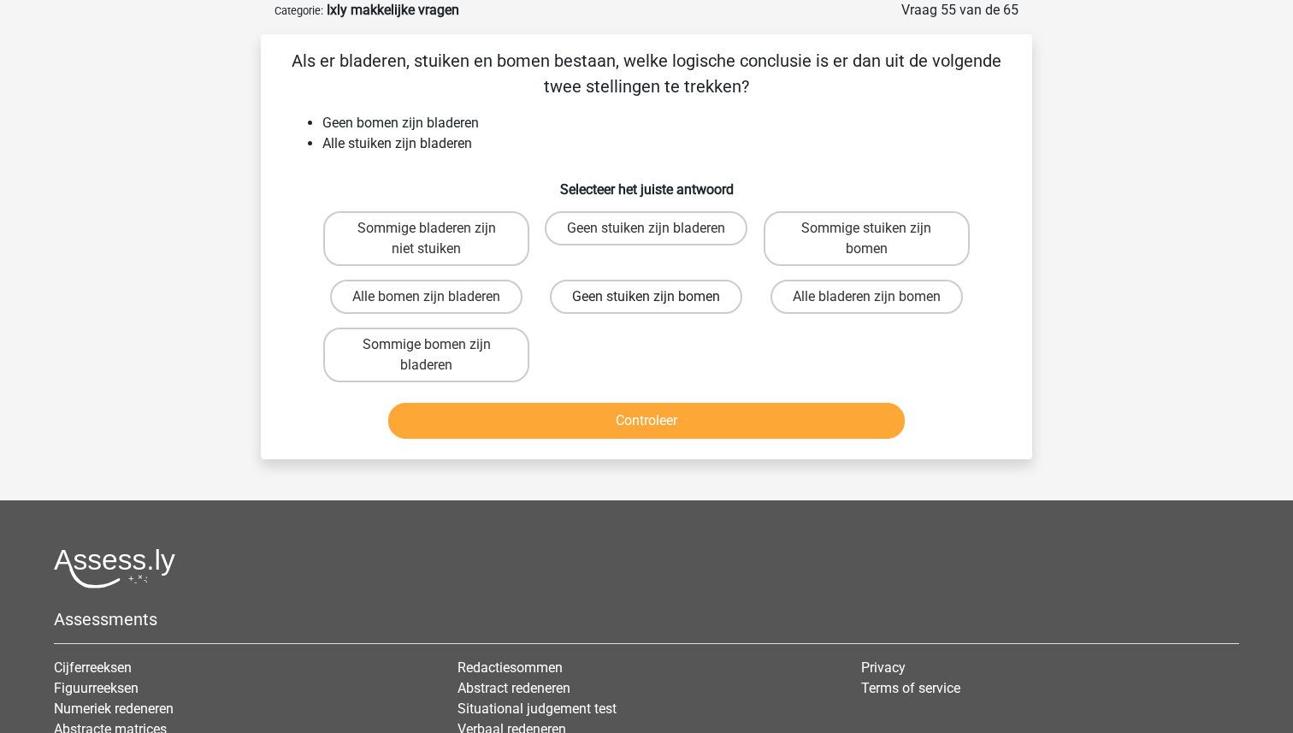
click at [681, 295] on label "Geen stuiken zijn bomen" at bounding box center [646, 297] width 192 height 34
click at [658, 297] on input "Geen stuiken zijn bomen" at bounding box center [652, 302] width 11 height 11
radio input "true"
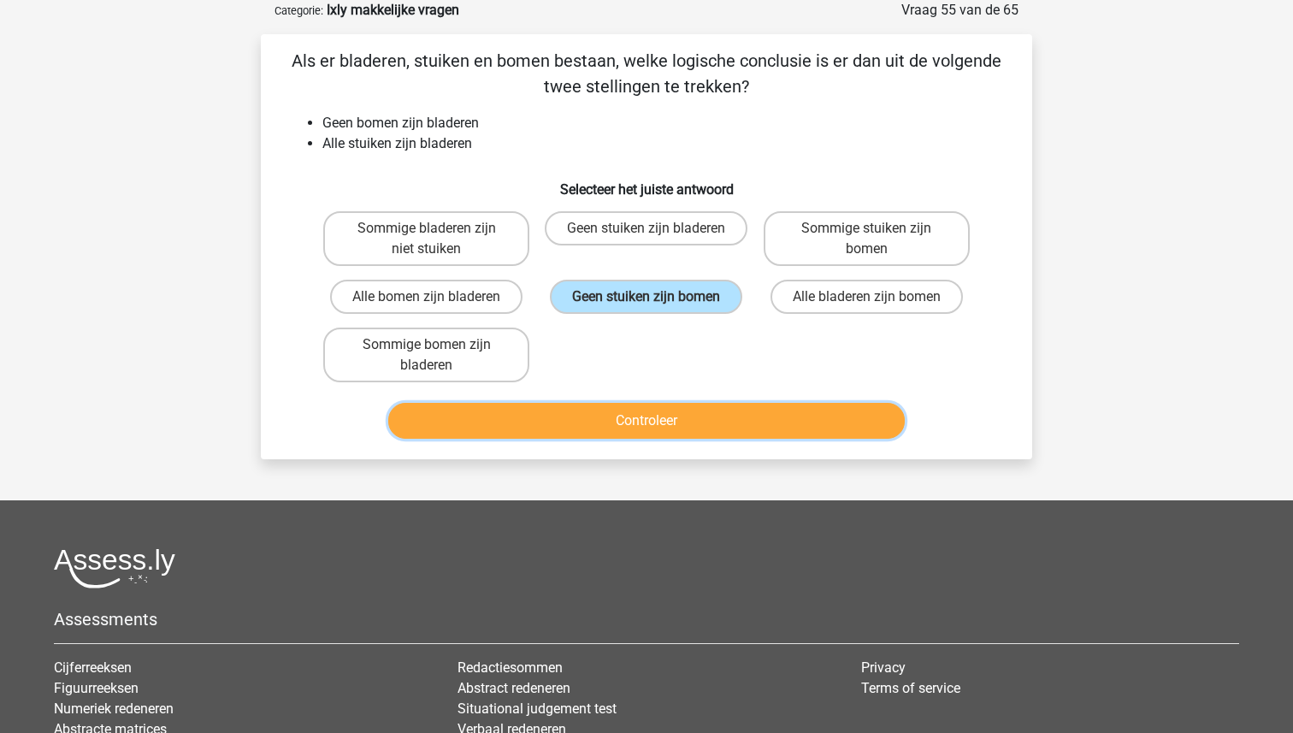
click at [635, 411] on button "Controleer" at bounding box center [646, 421] width 517 height 36
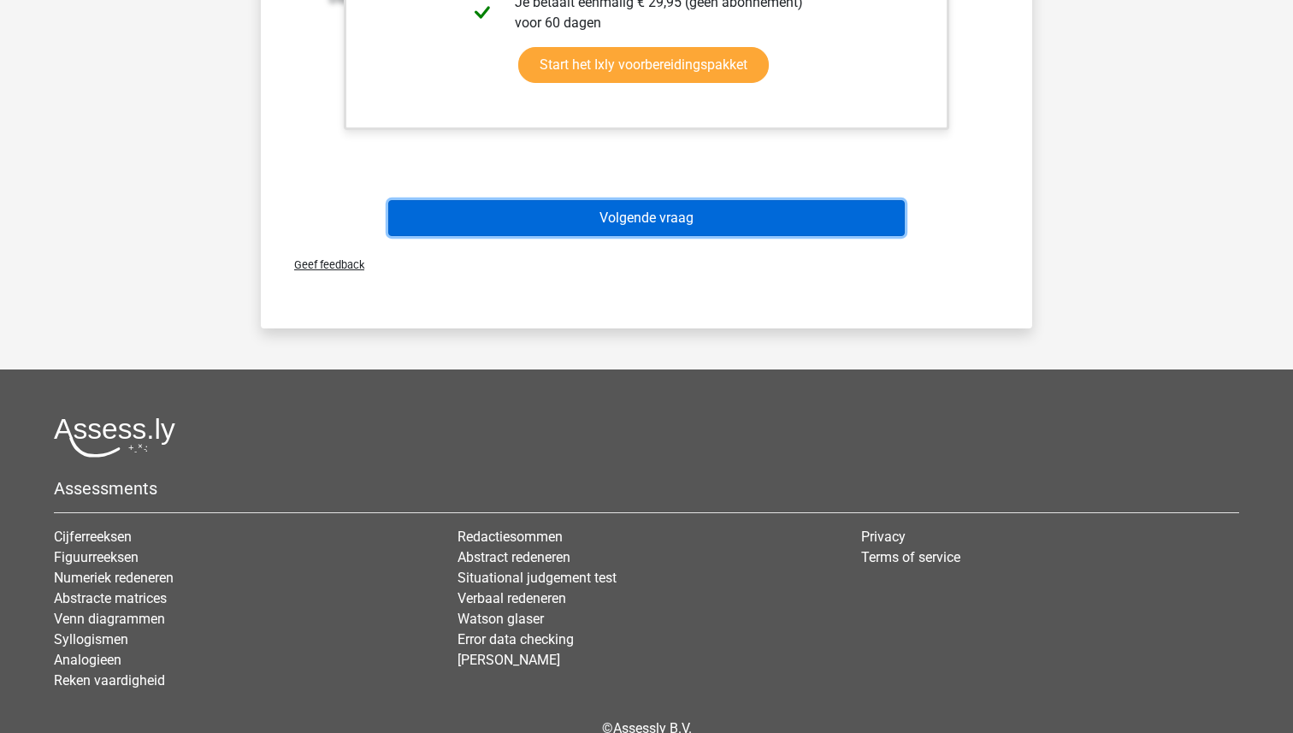
click at [646, 210] on button "Volgende vraag" at bounding box center [646, 218] width 517 height 36
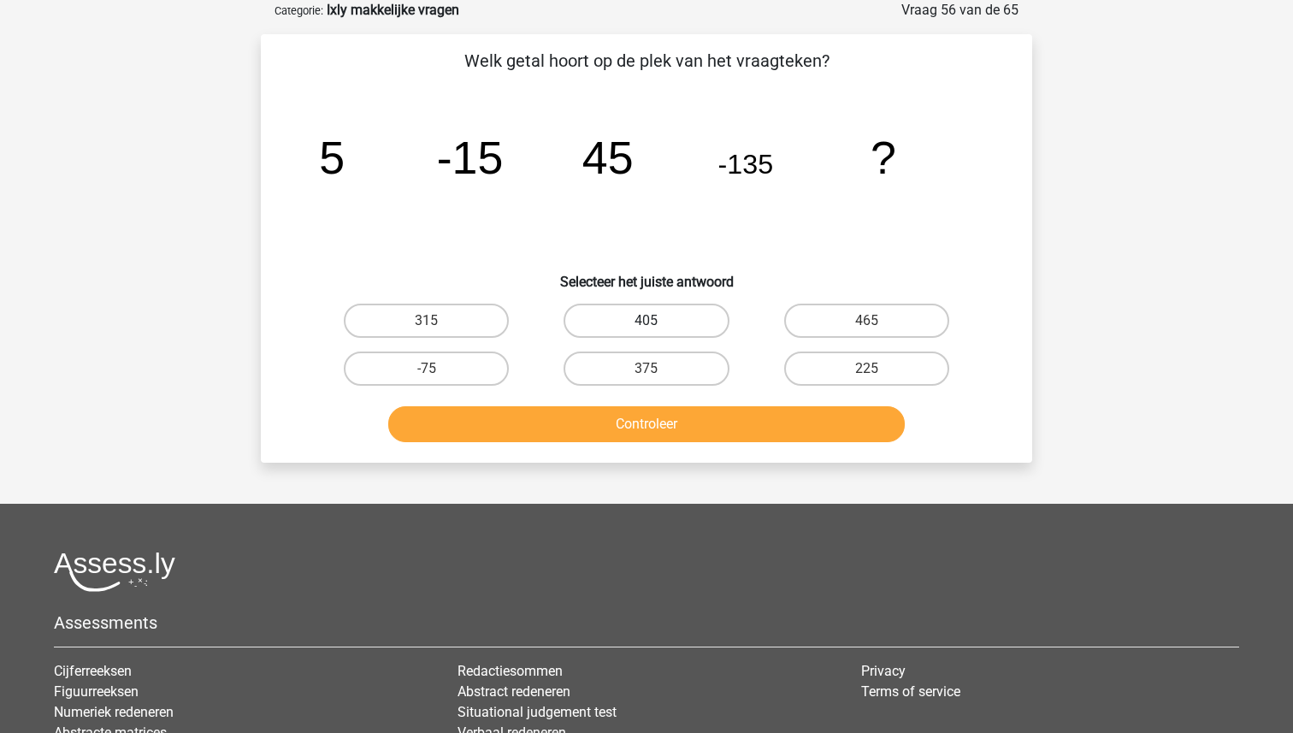
click at [641, 321] on label "405" at bounding box center [646, 321] width 165 height 34
click at [647, 321] on input "405" at bounding box center [652, 326] width 11 height 11
radio input "true"
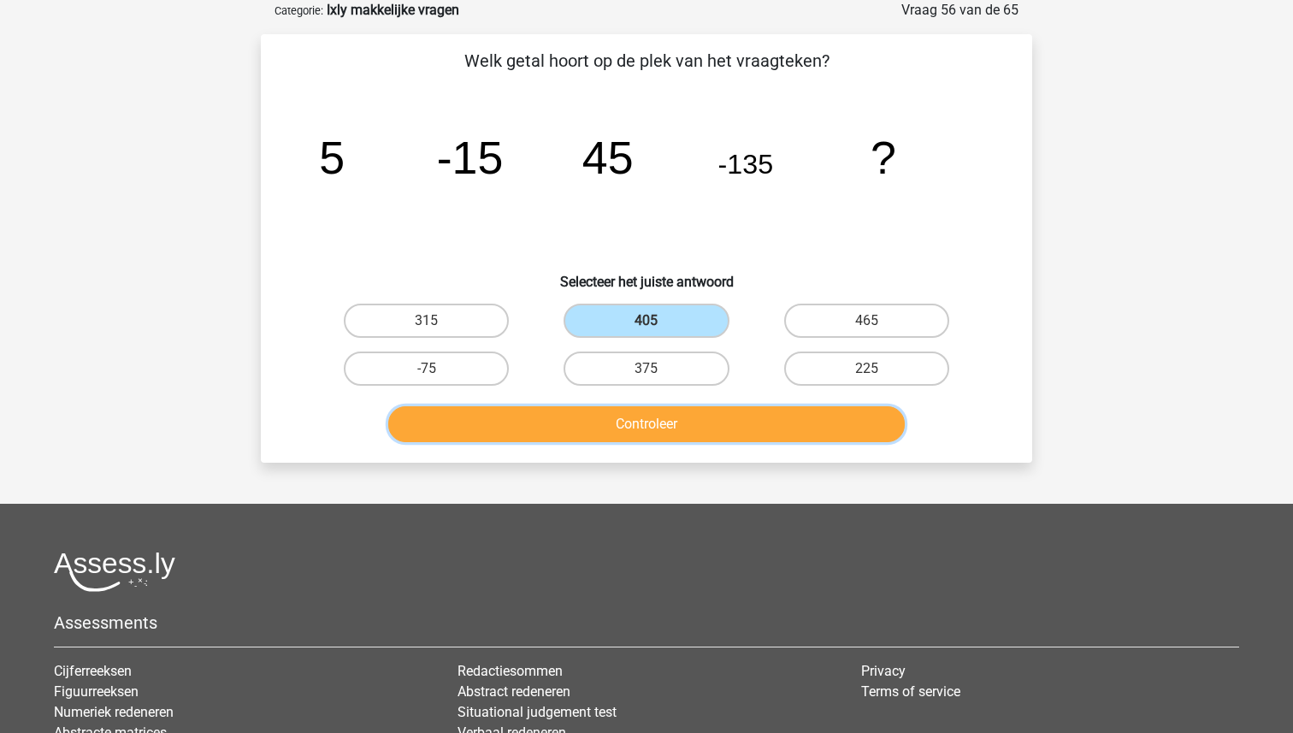
click at [638, 423] on button "Controleer" at bounding box center [646, 424] width 517 height 36
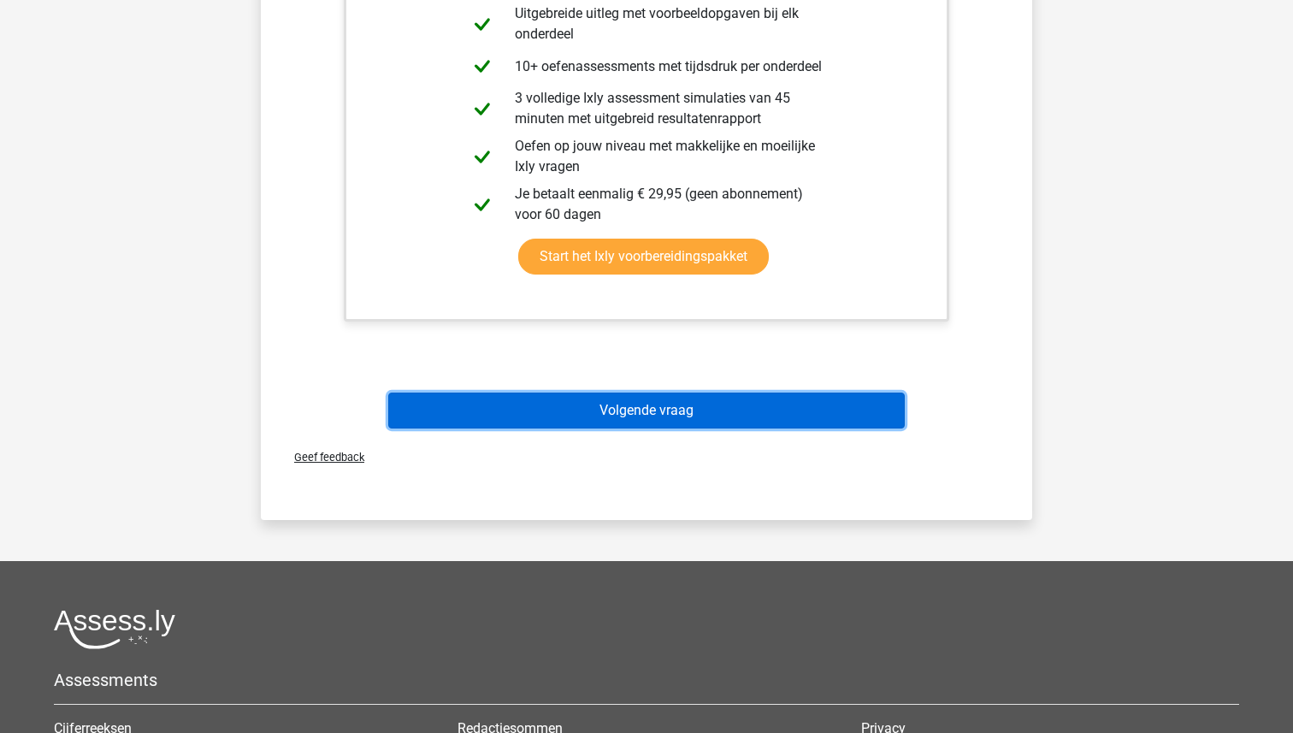
click at [635, 414] on button "Volgende vraag" at bounding box center [646, 411] width 517 height 36
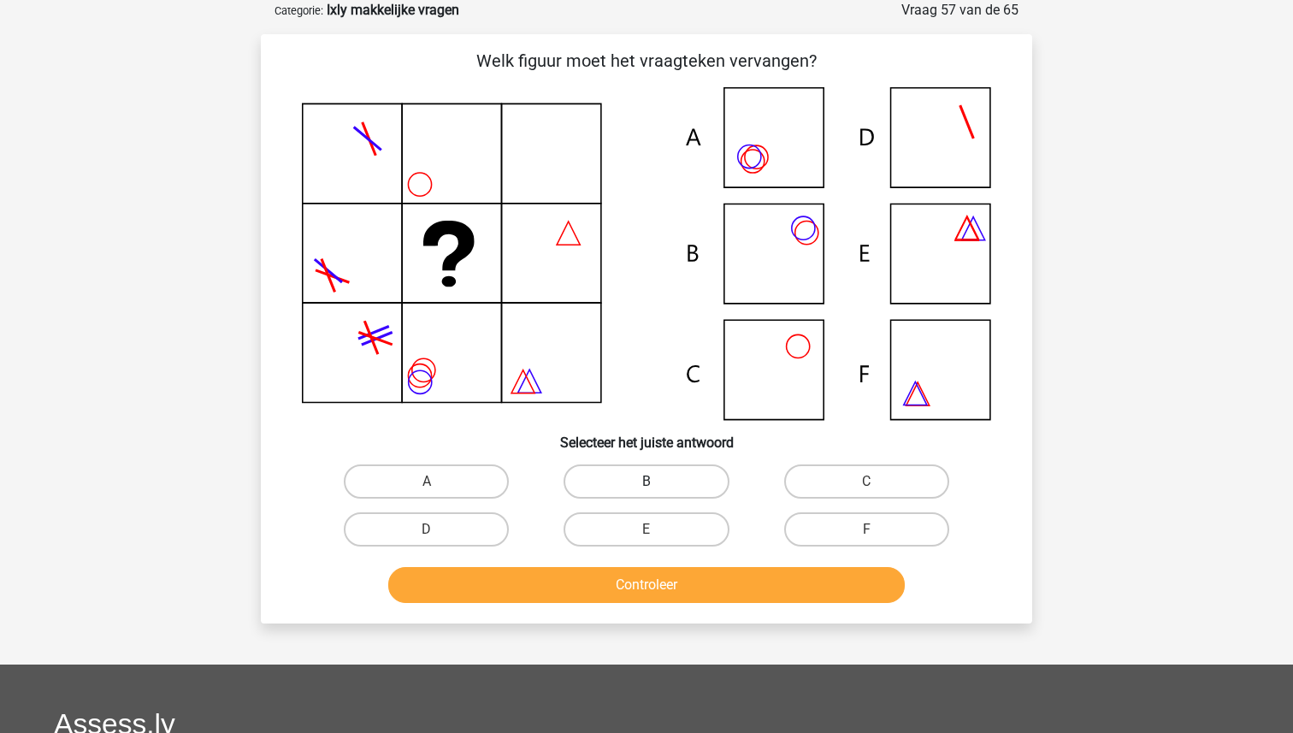
click at [677, 480] on label "B" at bounding box center [646, 481] width 165 height 34
click at [658, 482] on input "B" at bounding box center [652, 487] width 11 height 11
radio input "true"
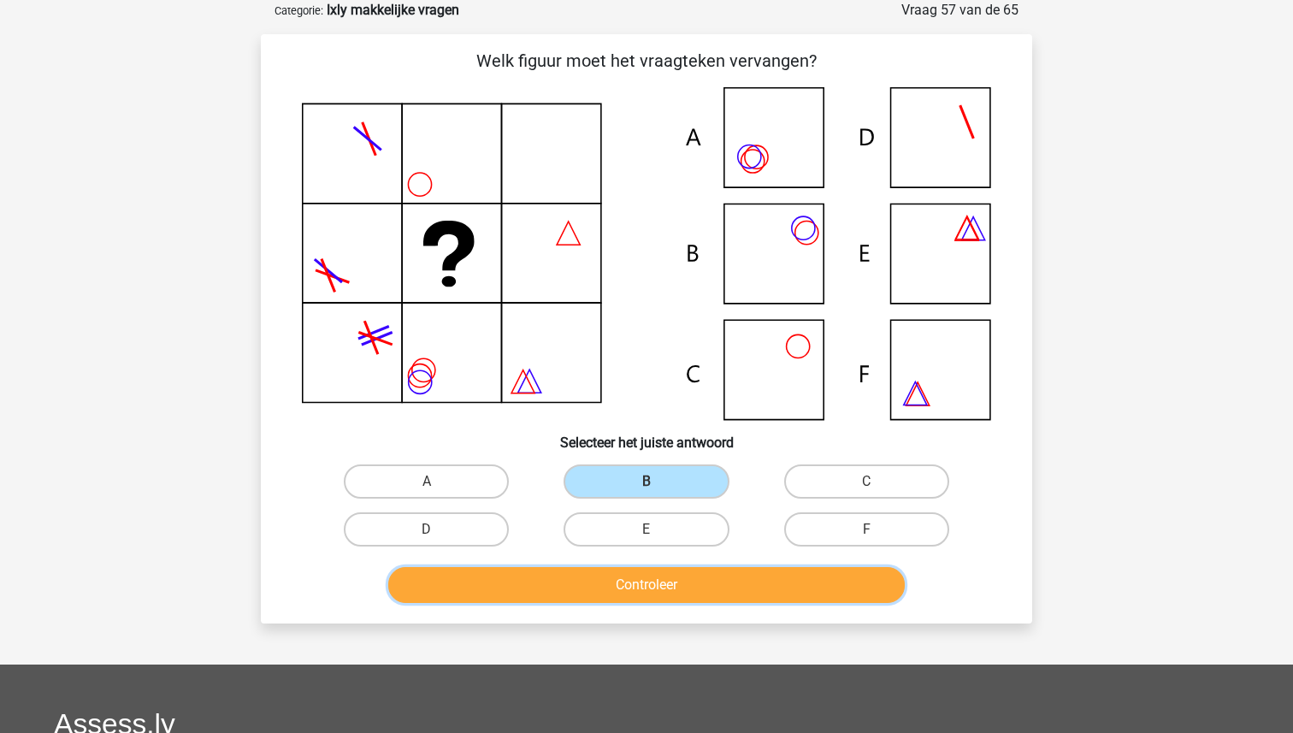
click at [653, 584] on button "Controleer" at bounding box center [646, 585] width 517 height 36
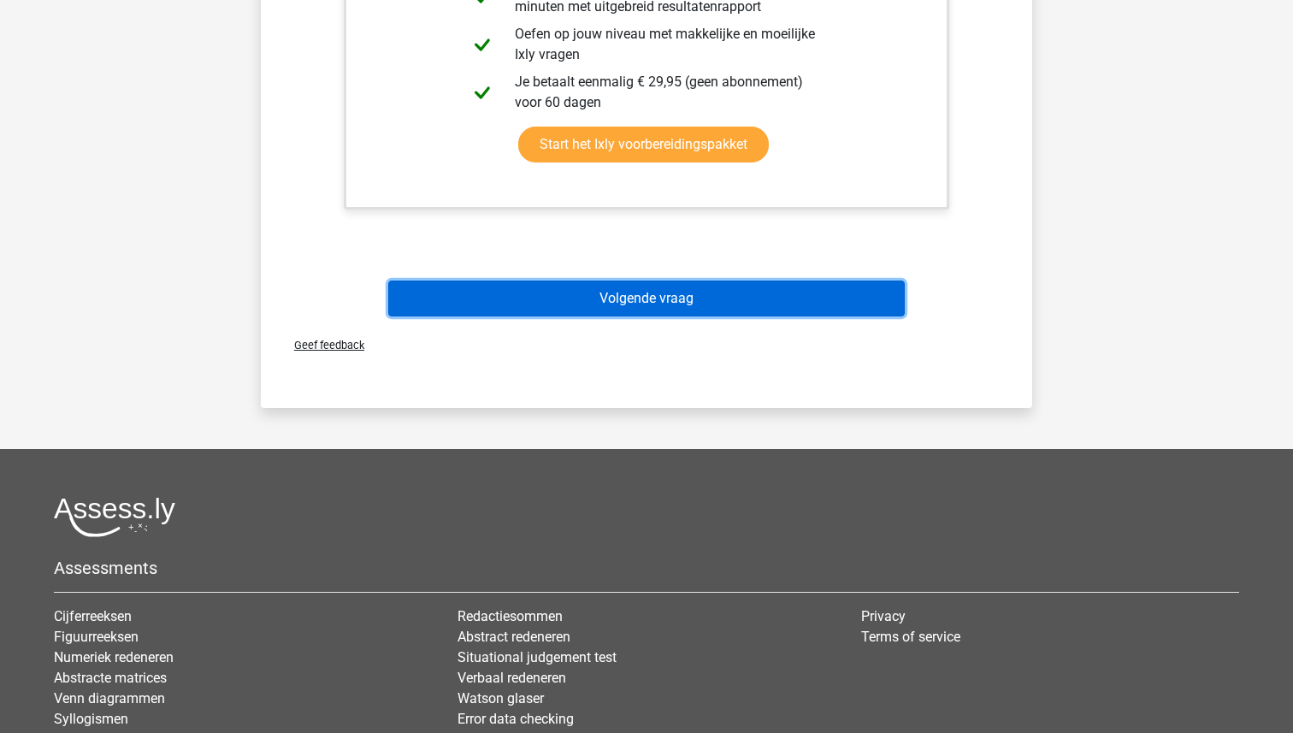
click at [700, 299] on button "Volgende vraag" at bounding box center [646, 299] width 517 height 36
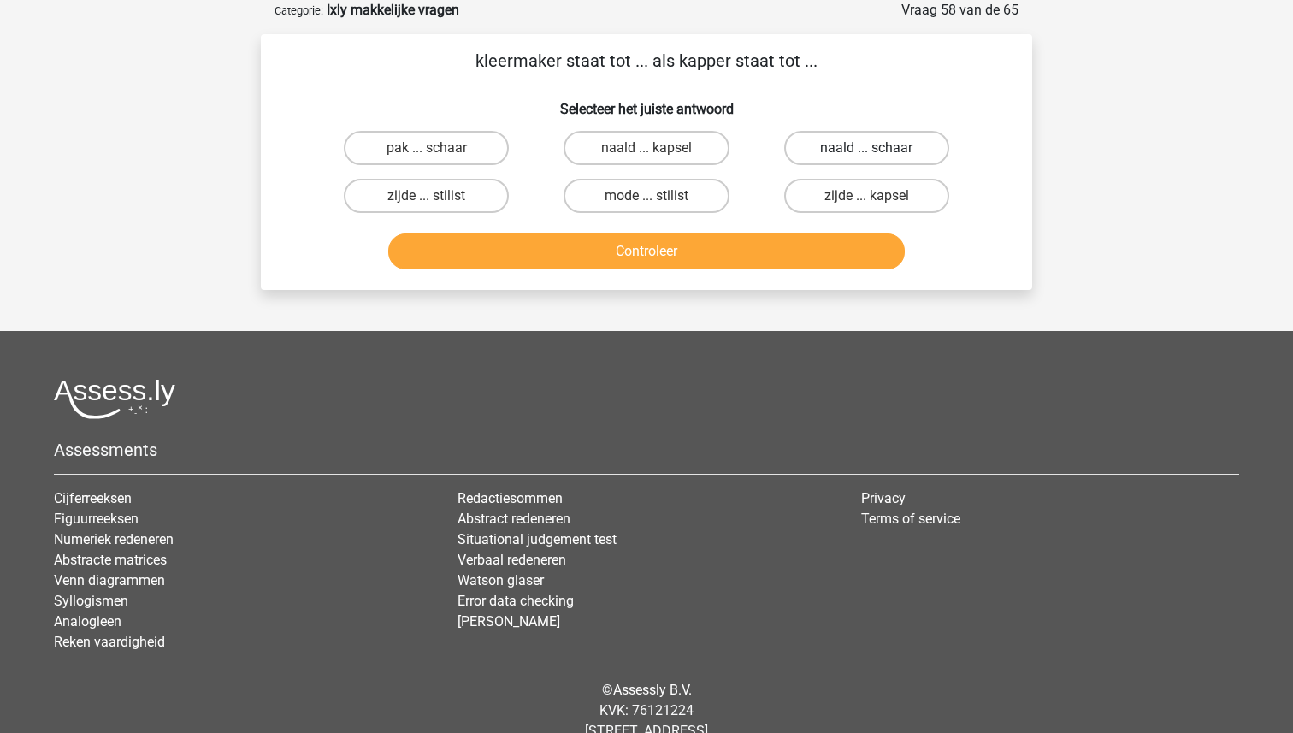
click at [874, 146] on label "naald ... schaar" at bounding box center [866, 148] width 165 height 34
click at [874, 148] on input "naald ... schaar" at bounding box center [871, 153] width 11 height 11
radio input "true"
click at [712, 240] on button "Controleer" at bounding box center [646, 251] width 517 height 36
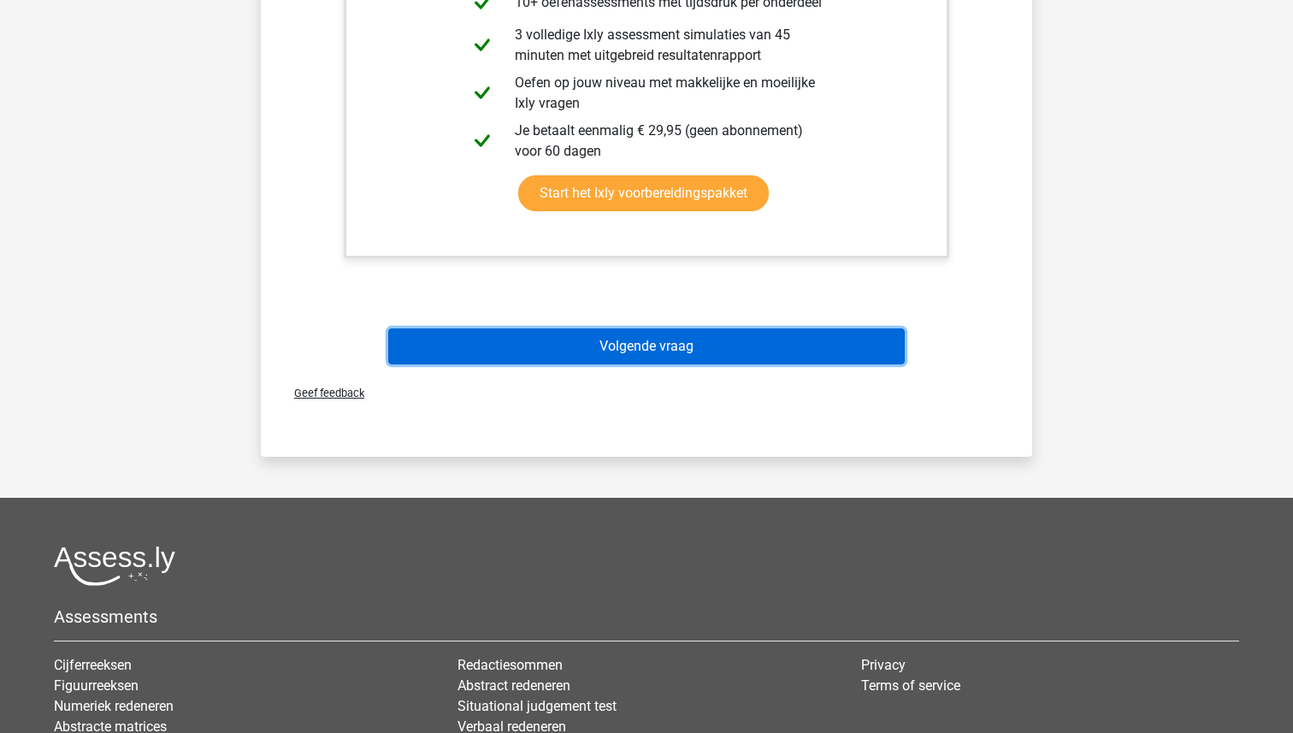
click at [670, 345] on button "Volgende vraag" at bounding box center [646, 346] width 517 height 36
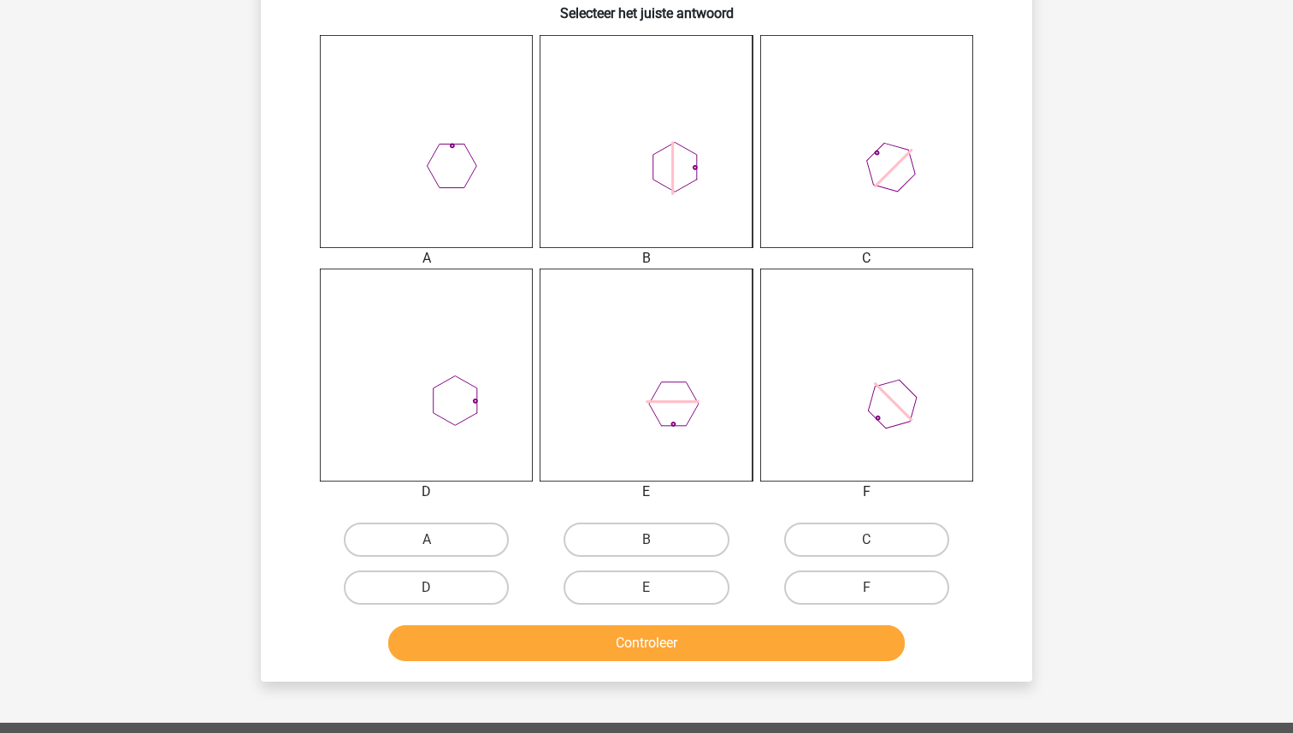
scroll to position [644, 0]
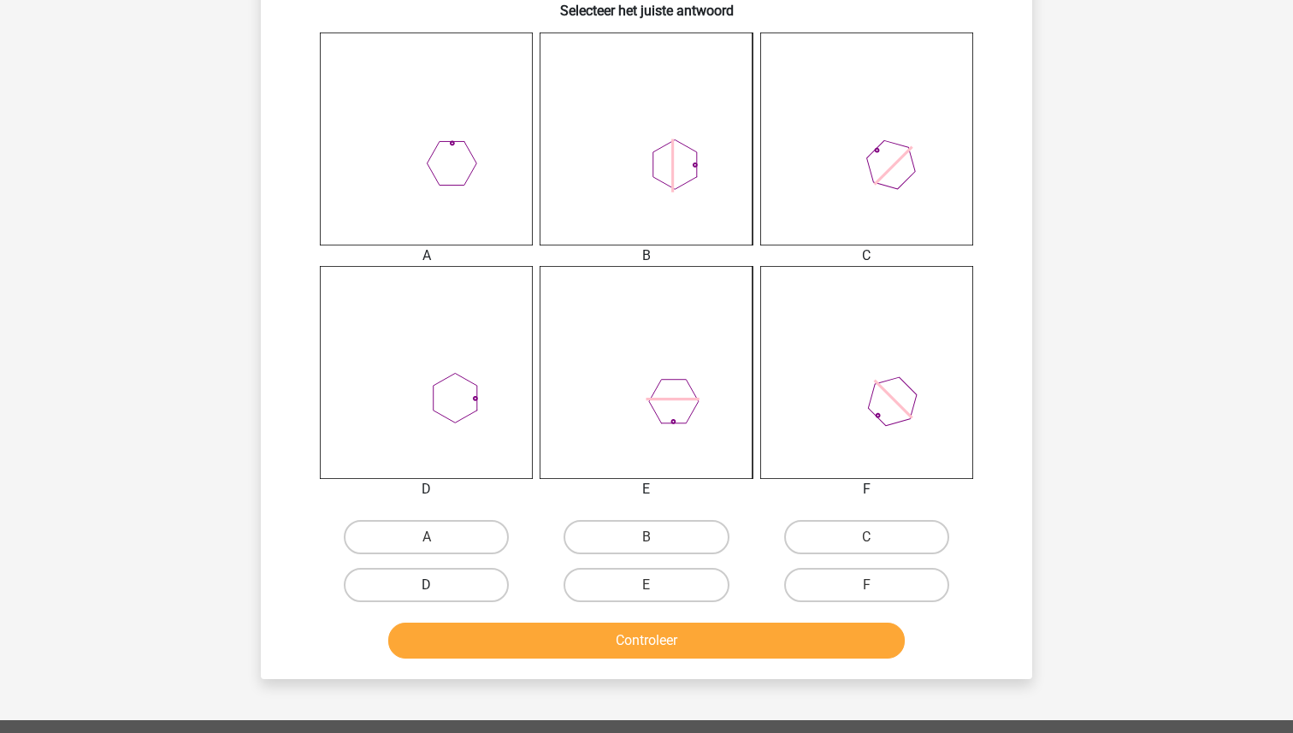
click at [441, 580] on label "D" at bounding box center [426, 585] width 165 height 34
click at [438, 585] on input "D" at bounding box center [432, 590] width 11 height 11
radio input "true"
click at [540, 617] on div "Controleer" at bounding box center [646, 637] width 717 height 56
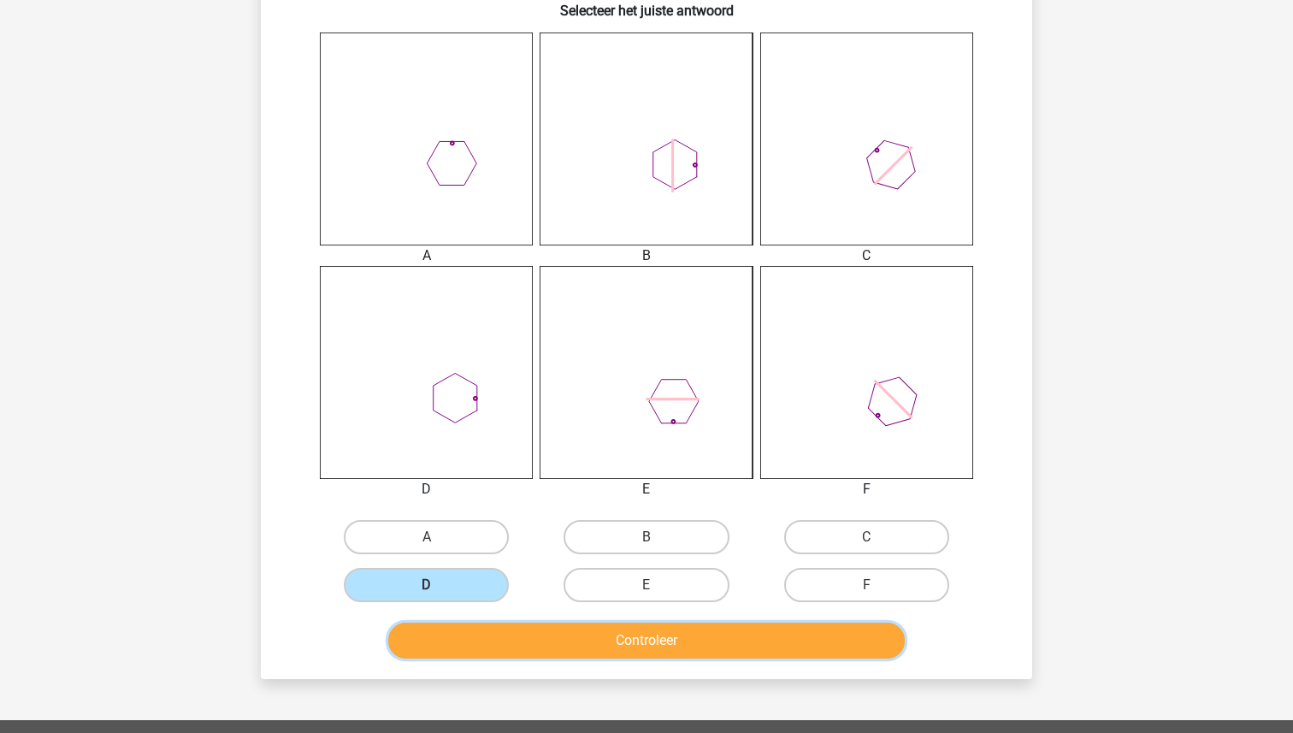
click at [541, 640] on button "Controleer" at bounding box center [646, 641] width 517 height 36
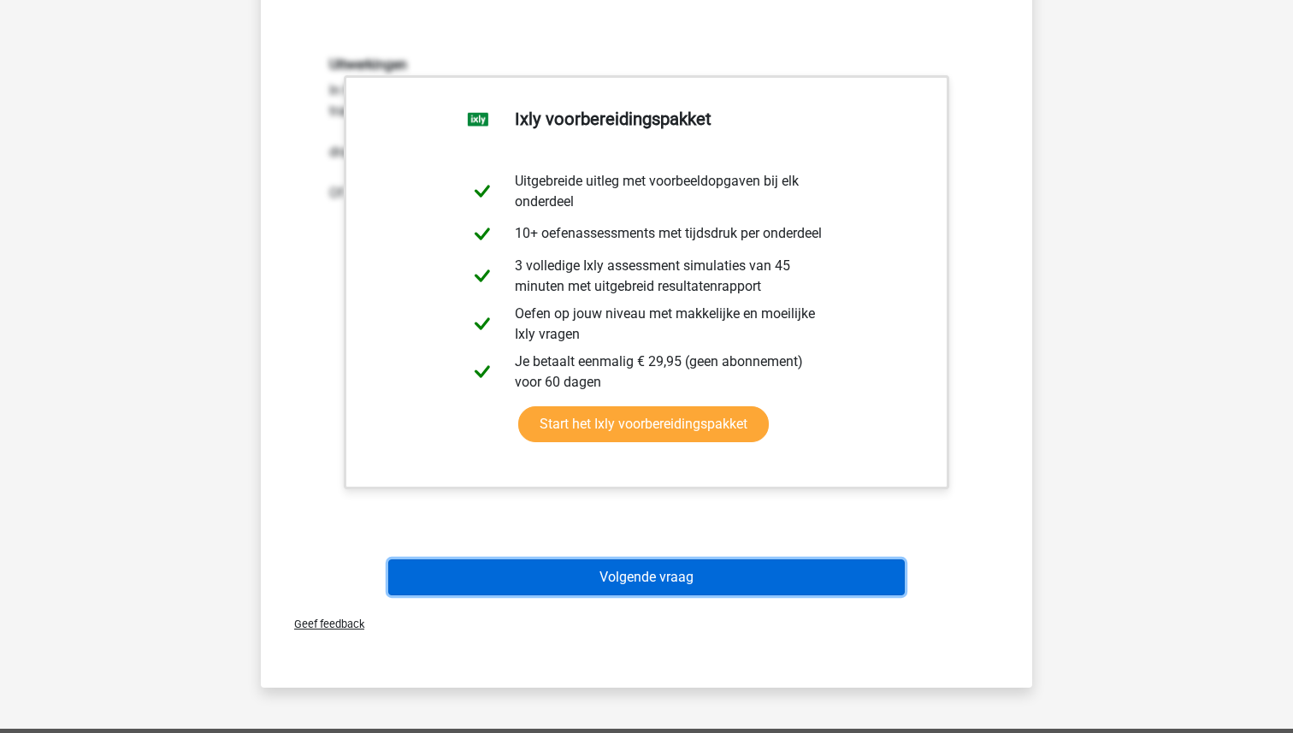
click at [573, 588] on button "Volgende vraag" at bounding box center [646, 577] width 517 height 36
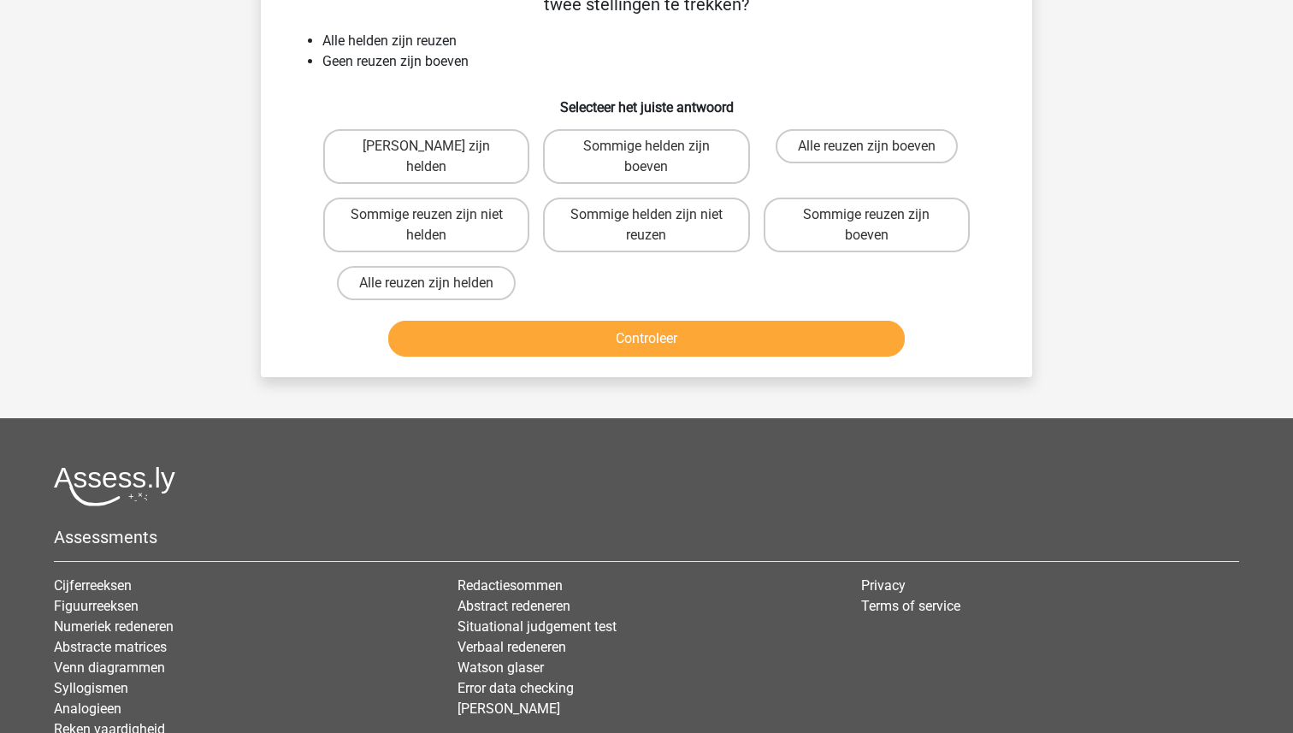
scroll to position [86, 0]
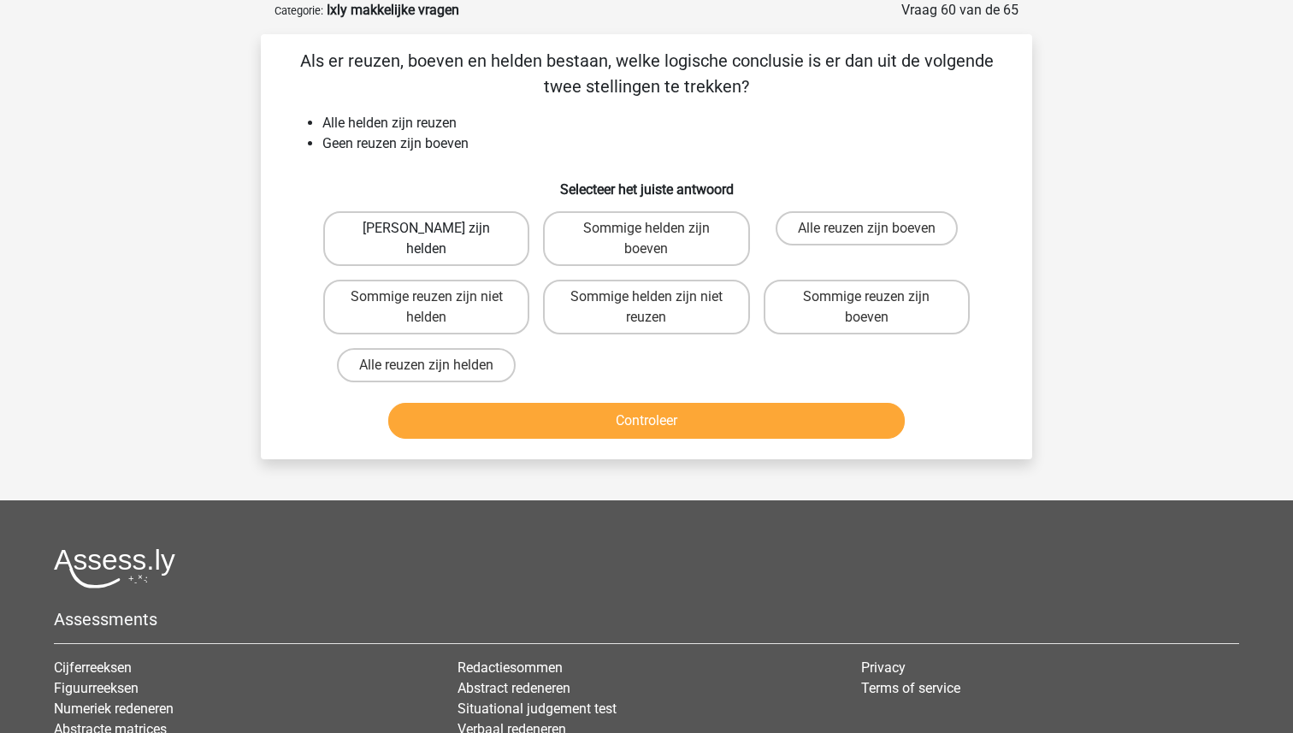
click at [455, 229] on label "Geen boeven zijn helden" at bounding box center [426, 238] width 206 height 55
click at [438, 229] on input "Geen boeven zijn helden" at bounding box center [432, 233] width 11 height 11
radio input "true"
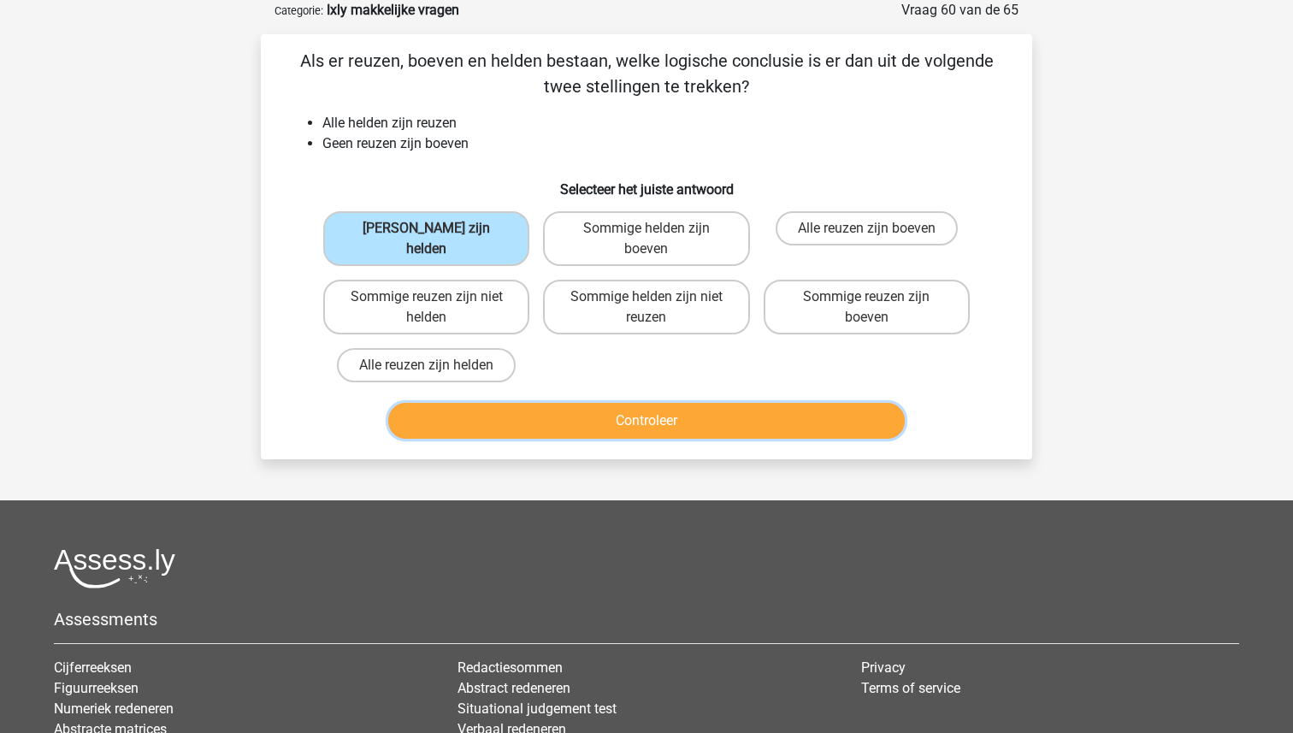
click at [635, 415] on button "Controleer" at bounding box center [646, 421] width 517 height 36
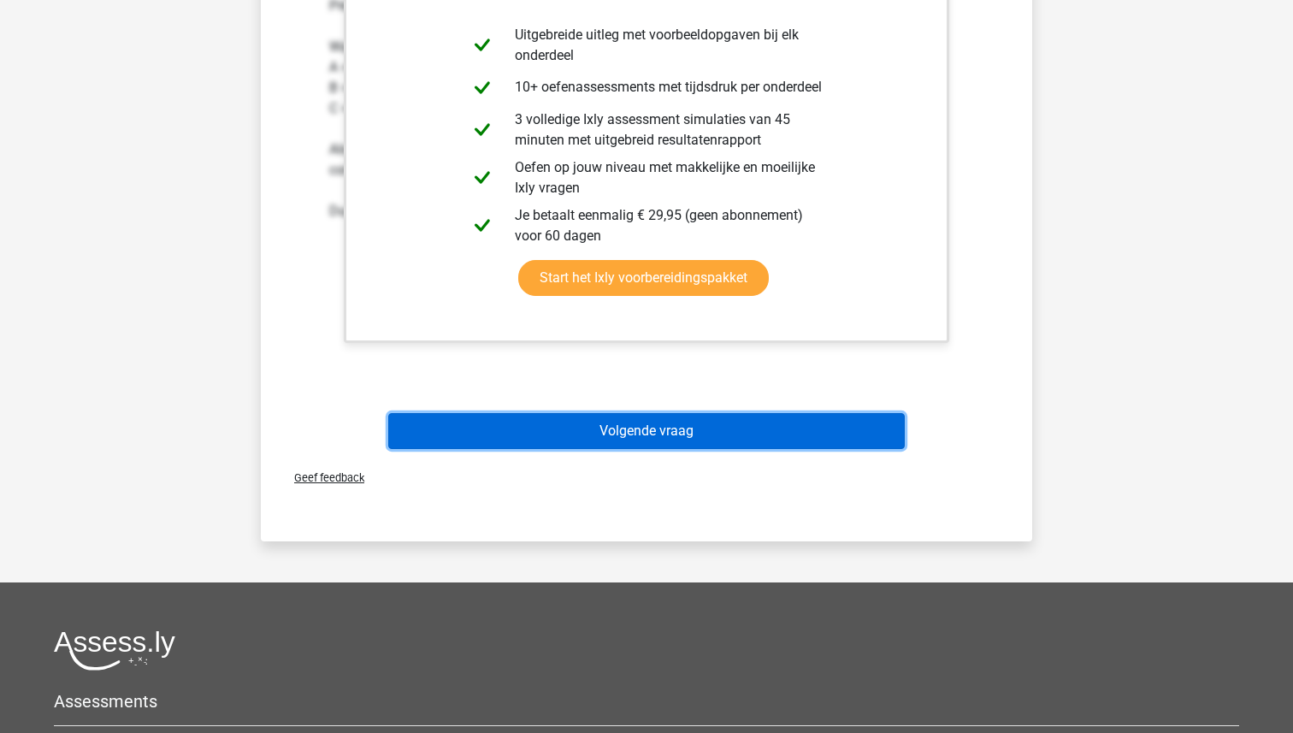
click at [636, 439] on button "Volgende vraag" at bounding box center [646, 431] width 517 height 36
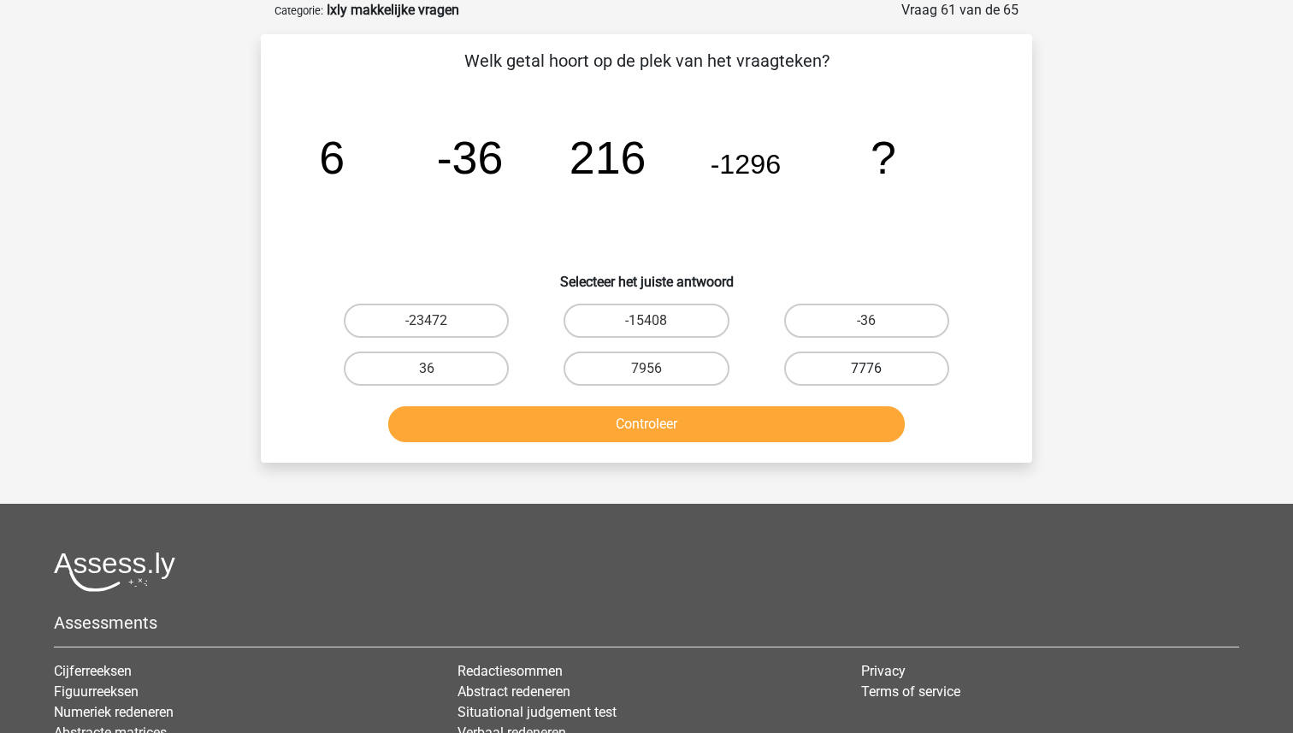
click at [862, 378] on label "7776" at bounding box center [866, 369] width 165 height 34
click at [866, 378] on input "7776" at bounding box center [871, 374] width 11 height 11
radio input "true"
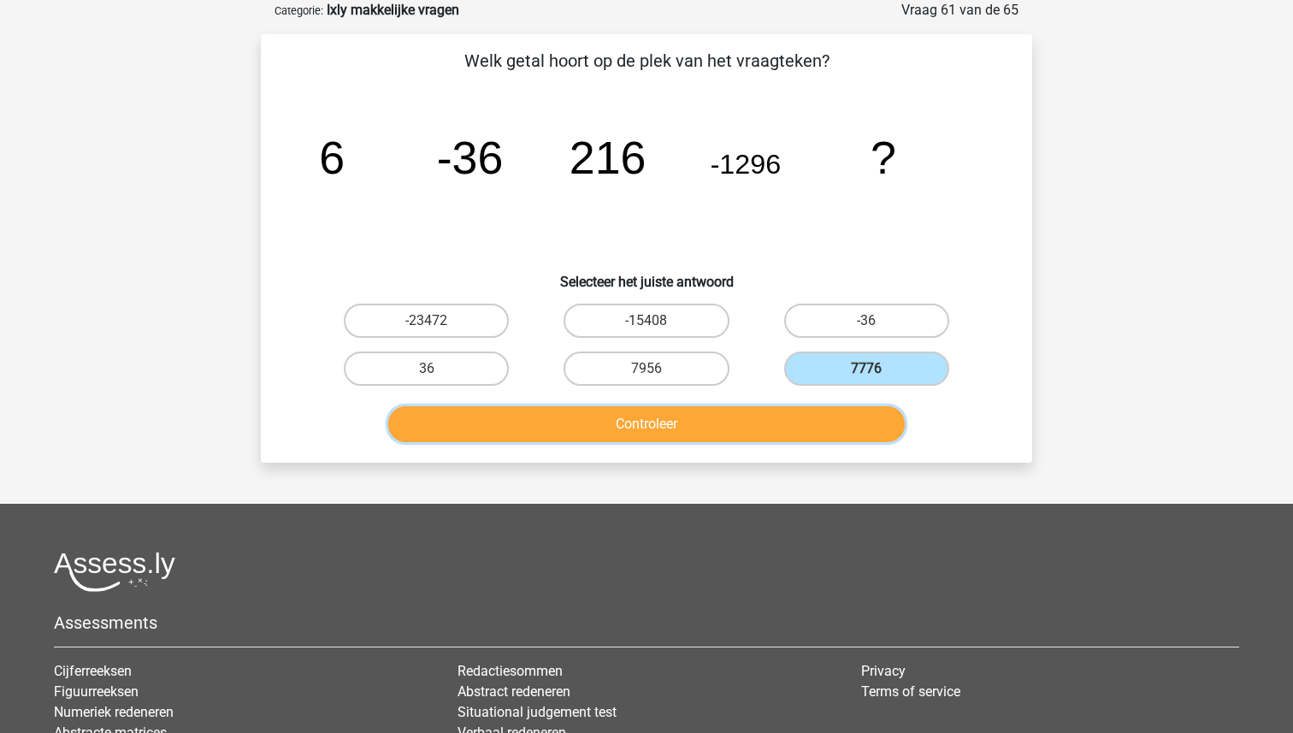
click at [725, 427] on button "Controleer" at bounding box center [646, 424] width 517 height 36
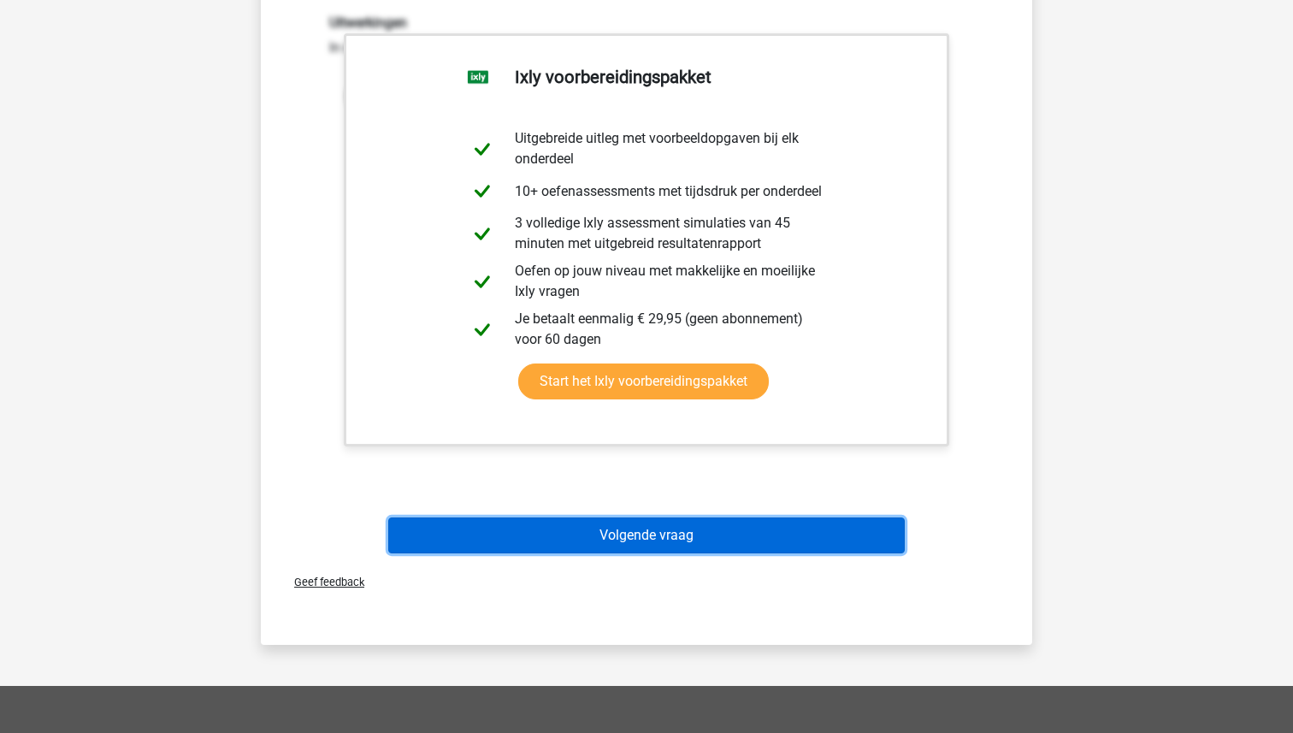
click at [670, 520] on button "Volgende vraag" at bounding box center [646, 535] width 517 height 36
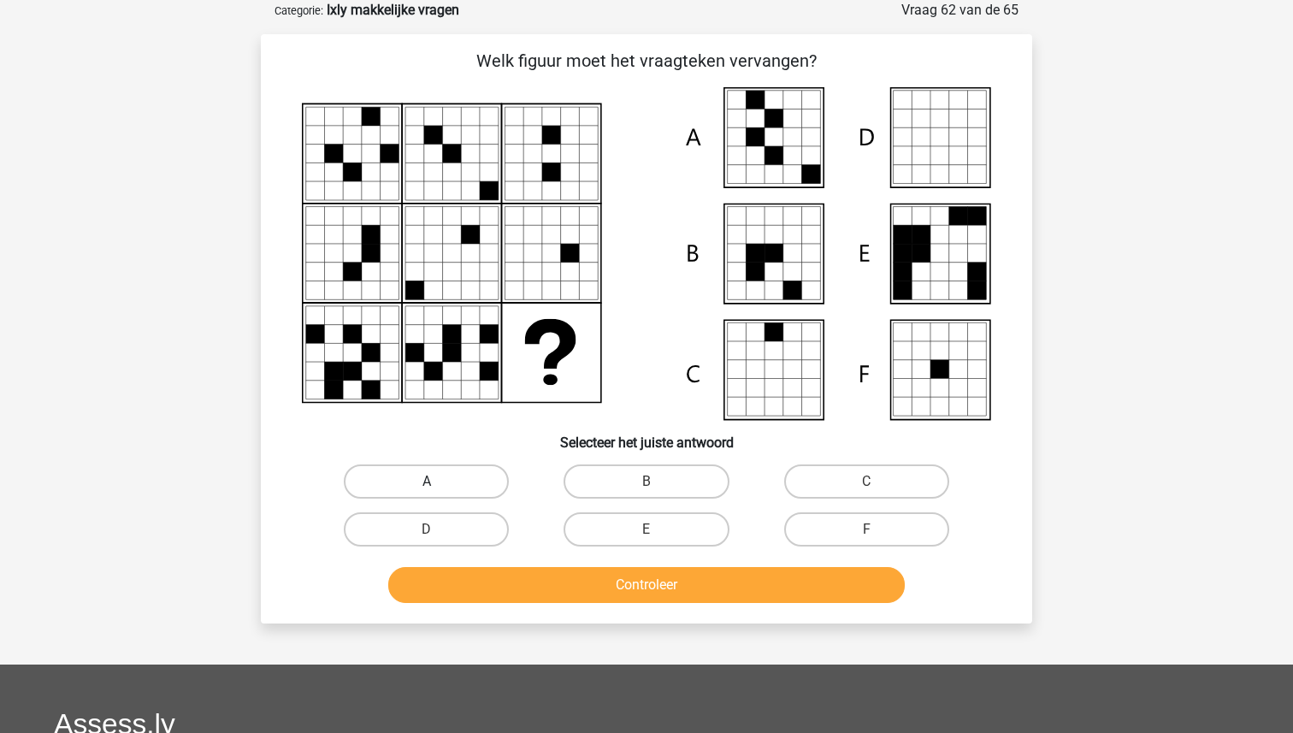
click at [440, 486] on label "A" at bounding box center [426, 481] width 165 height 34
click at [438, 486] on input "A" at bounding box center [432, 487] width 11 height 11
radio input "true"
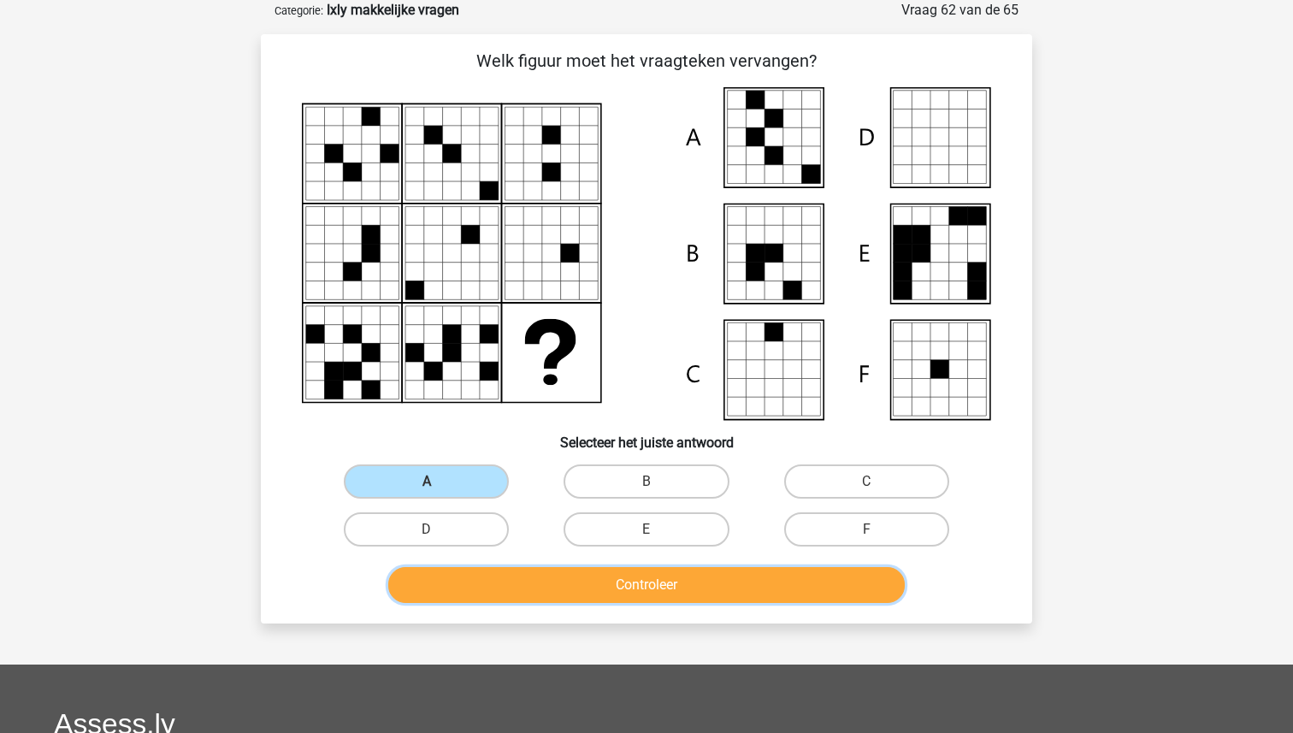
click at [564, 574] on button "Controleer" at bounding box center [646, 585] width 517 height 36
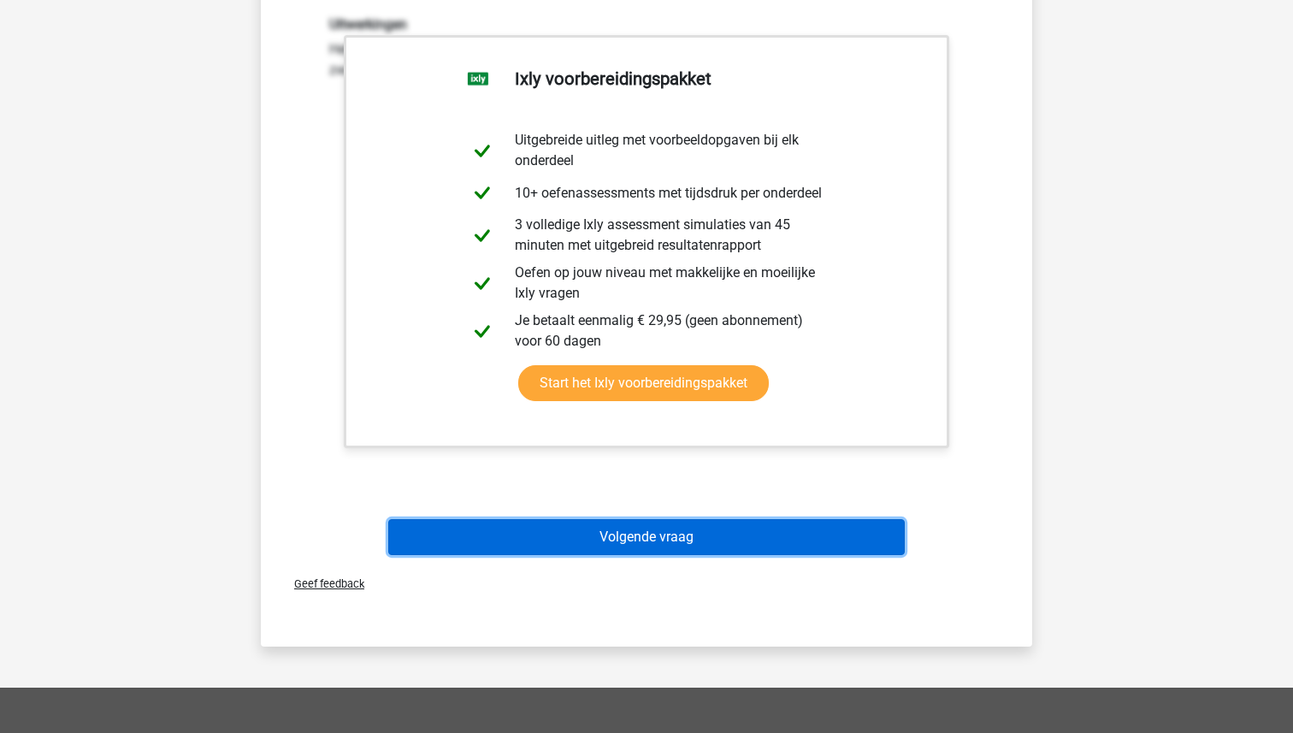
click at [598, 519] on button "Volgende vraag" at bounding box center [646, 537] width 517 height 36
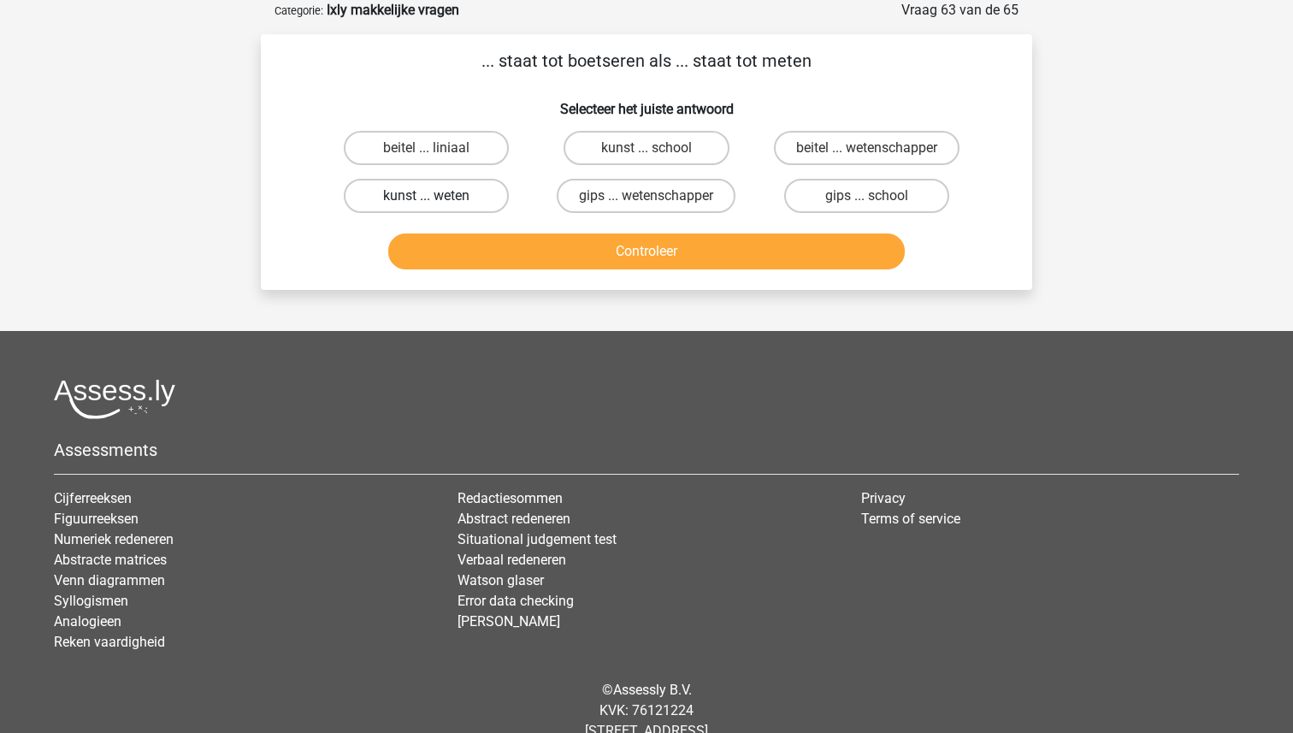
click at [437, 190] on label "kunst ... weten" at bounding box center [426, 196] width 165 height 34
click at [437, 196] on input "kunst ... weten" at bounding box center [432, 201] width 11 height 11
radio input "true"
click at [614, 274] on div "Controleer" at bounding box center [646, 254] width 660 height 43
click at [607, 247] on button "Controleer" at bounding box center [646, 251] width 517 height 36
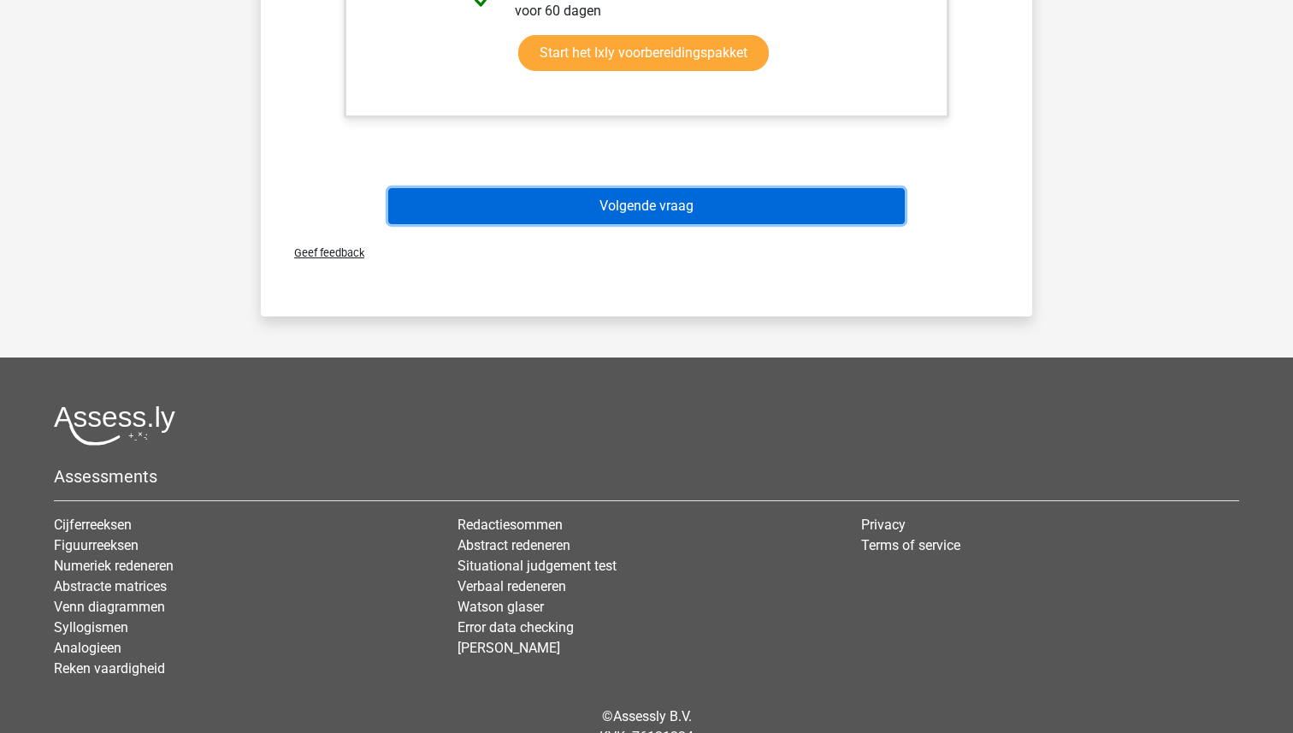
click at [615, 204] on button "Volgende vraag" at bounding box center [646, 206] width 517 height 36
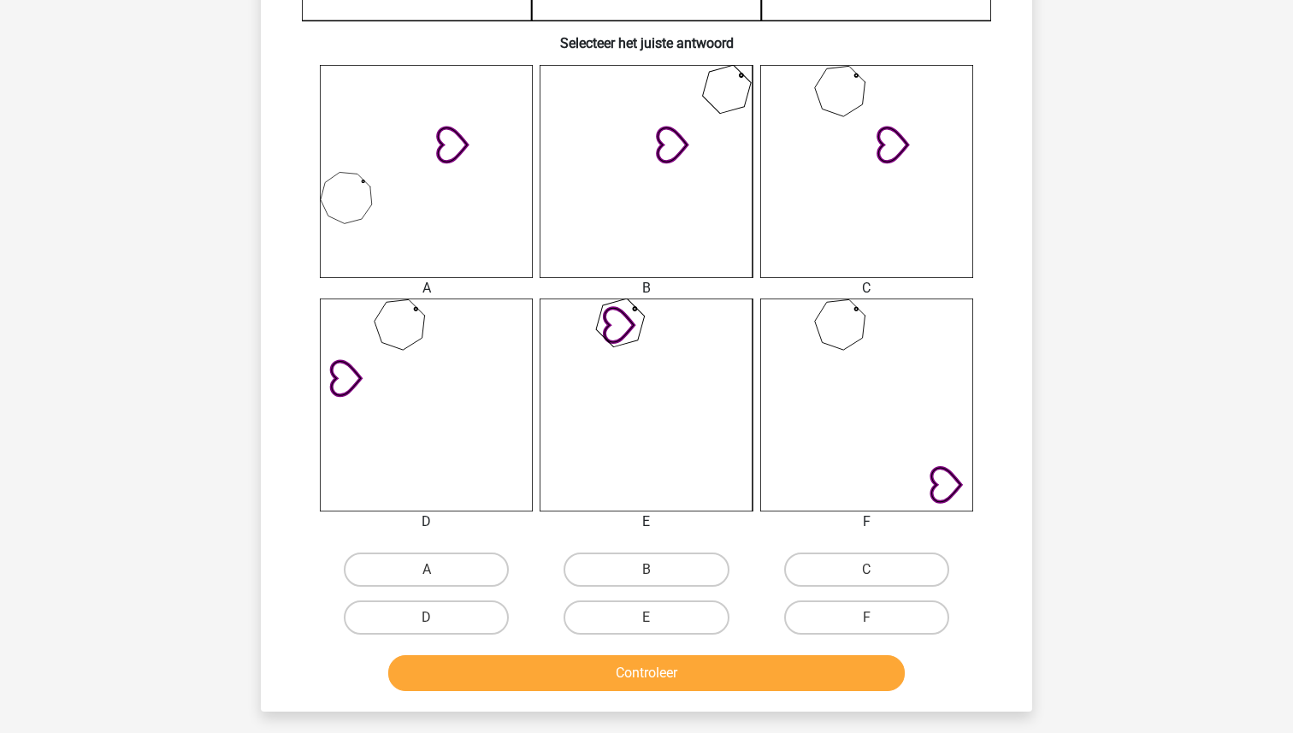
scroll to position [655, 0]
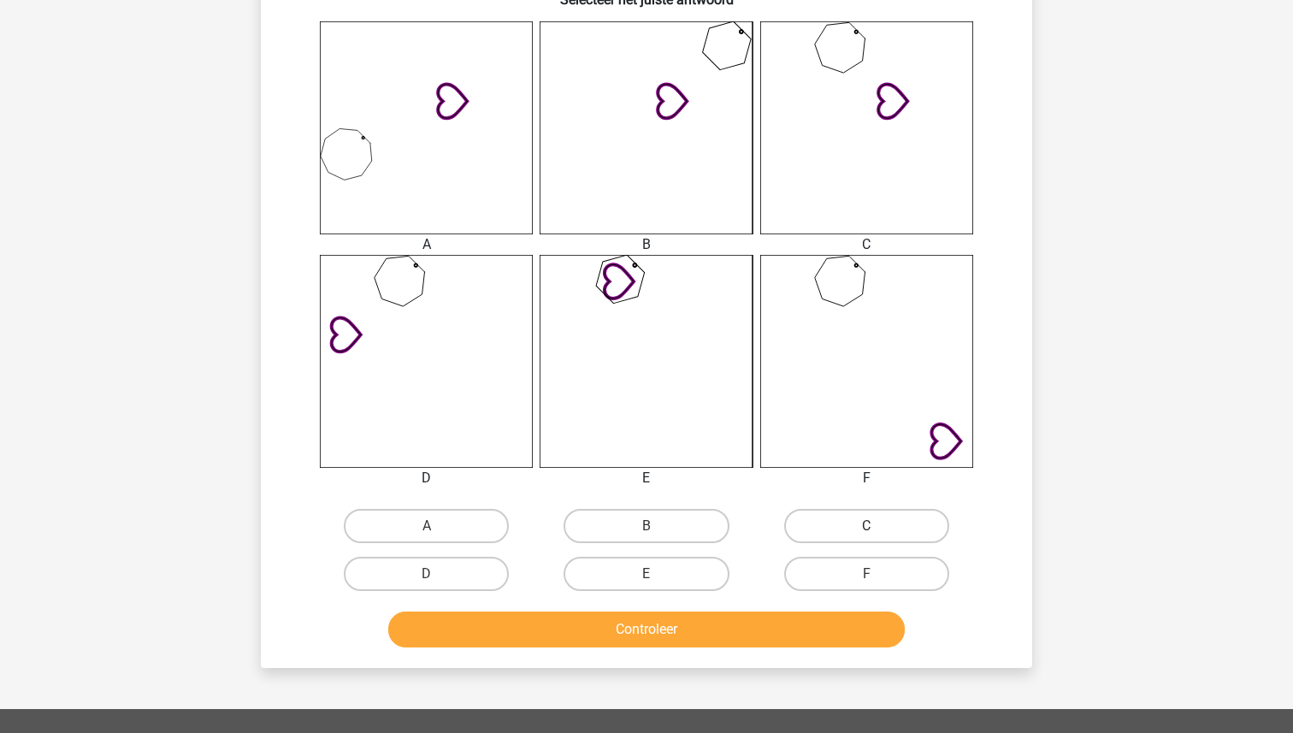
click at [882, 513] on label "C" at bounding box center [866, 526] width 165 height 34
click at [878, 526] on input "C" at bounding box center [871, 531] width 11 height 11
radio input "true"
click at [672, 653] on div "Controleer" at bounding box center [646, 633] width 660 height 43
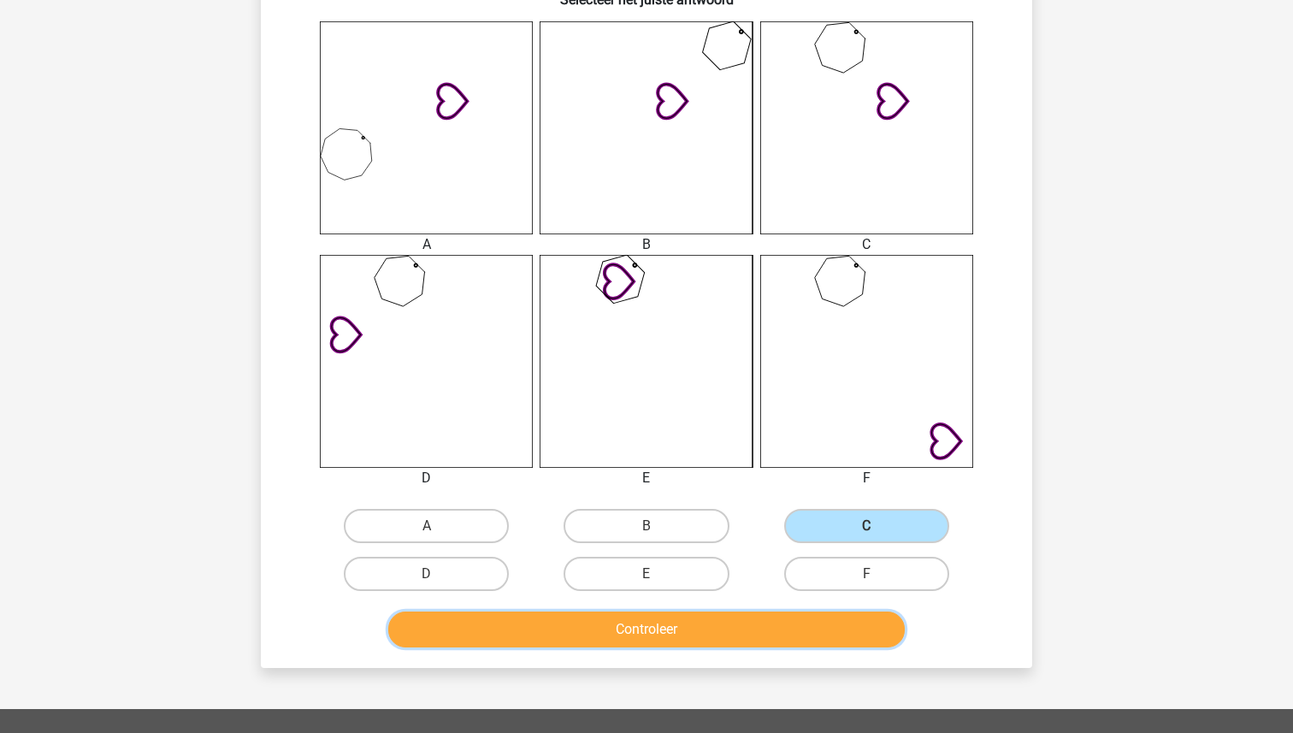
click at [667, 636] on button "Controleer" at bounding box center [646, 630] width 517 height 36
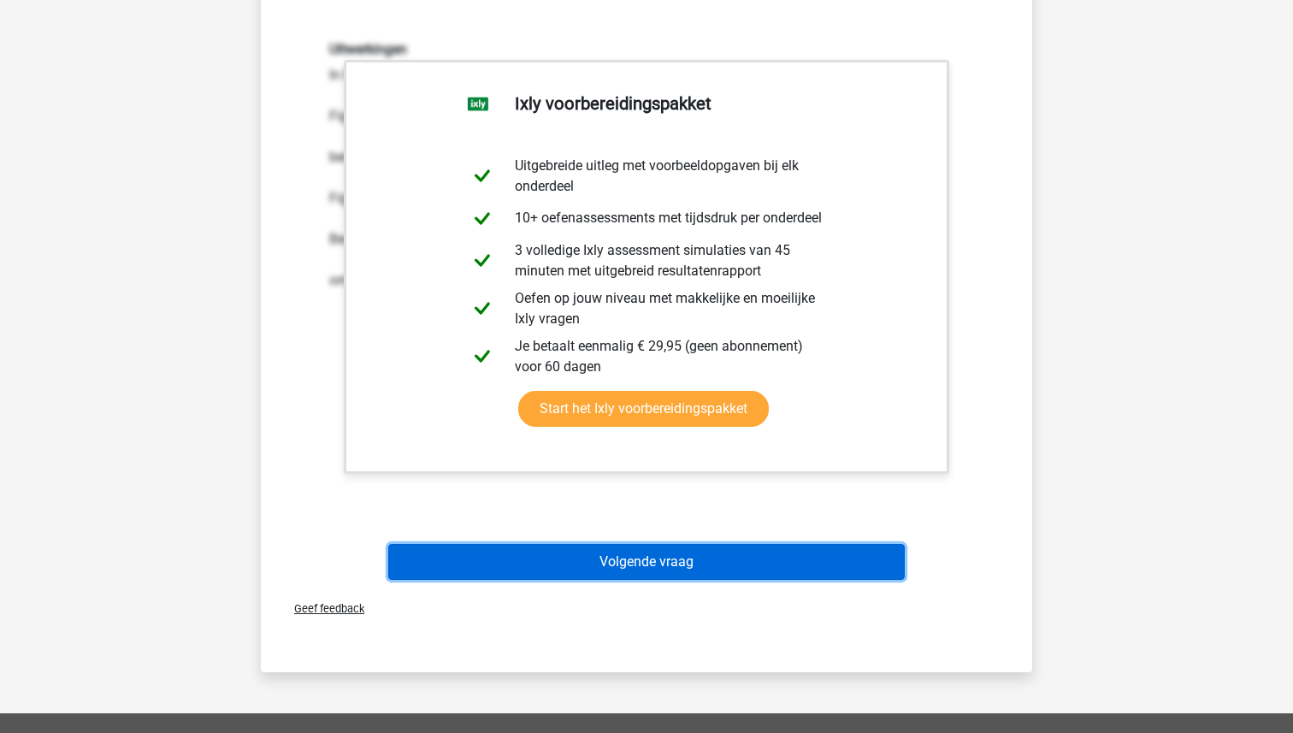
click at [663, 553] on button "Volgende vraag" at bounding box center [646, 562] width 517 height 36
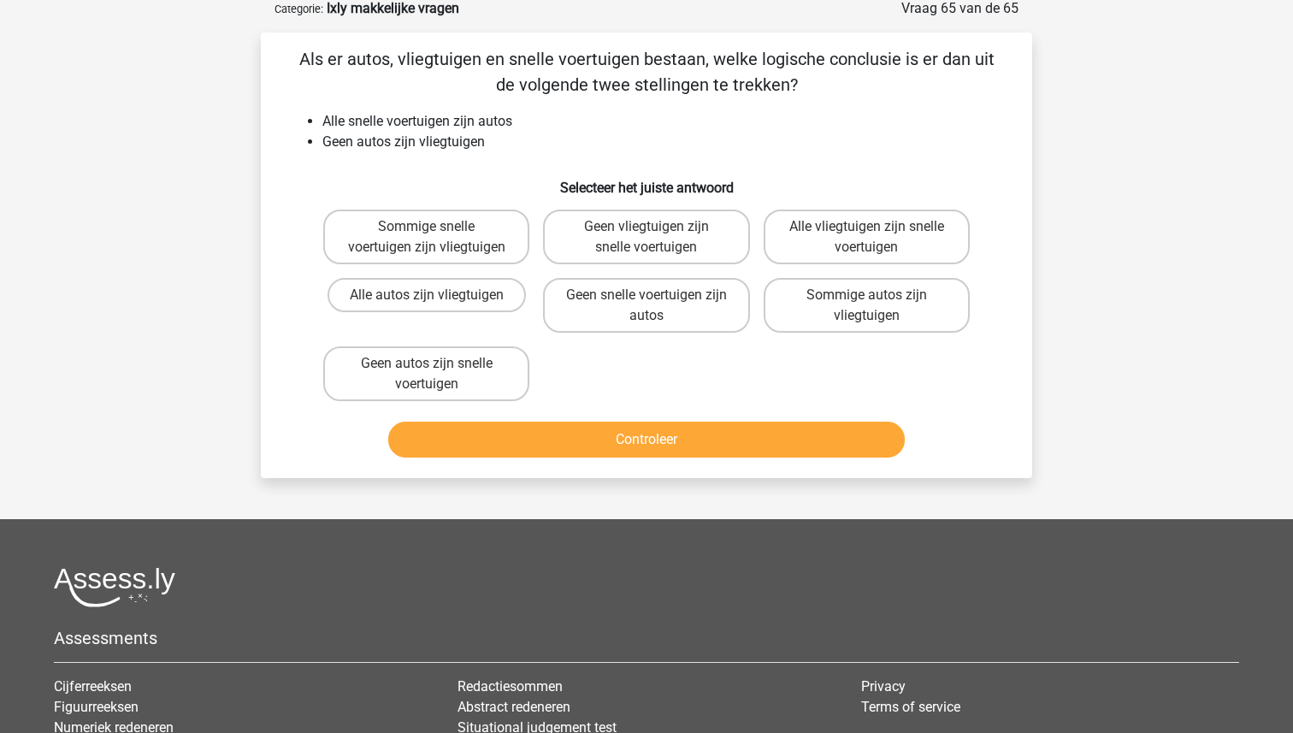
scroll to position [86, 0]
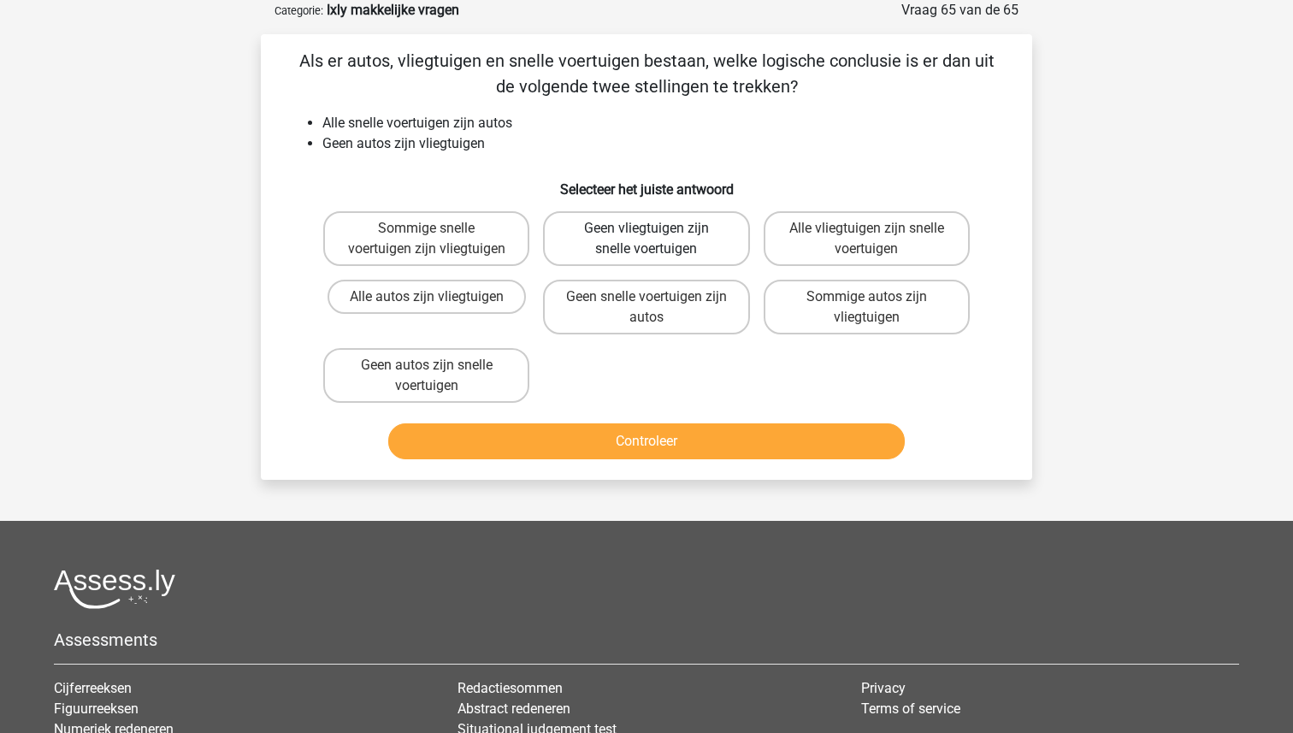
click at [636, 248] on label "Geen vliegtuigen zijn snelle voertuigen" at bounding box center [646, 238] width 206 height 55
click at [647, 239] on input "Geen vliegtuigen zijn snelle voertuigen" at bounding box center [652, 233] width 11 height 11
radio input "true"
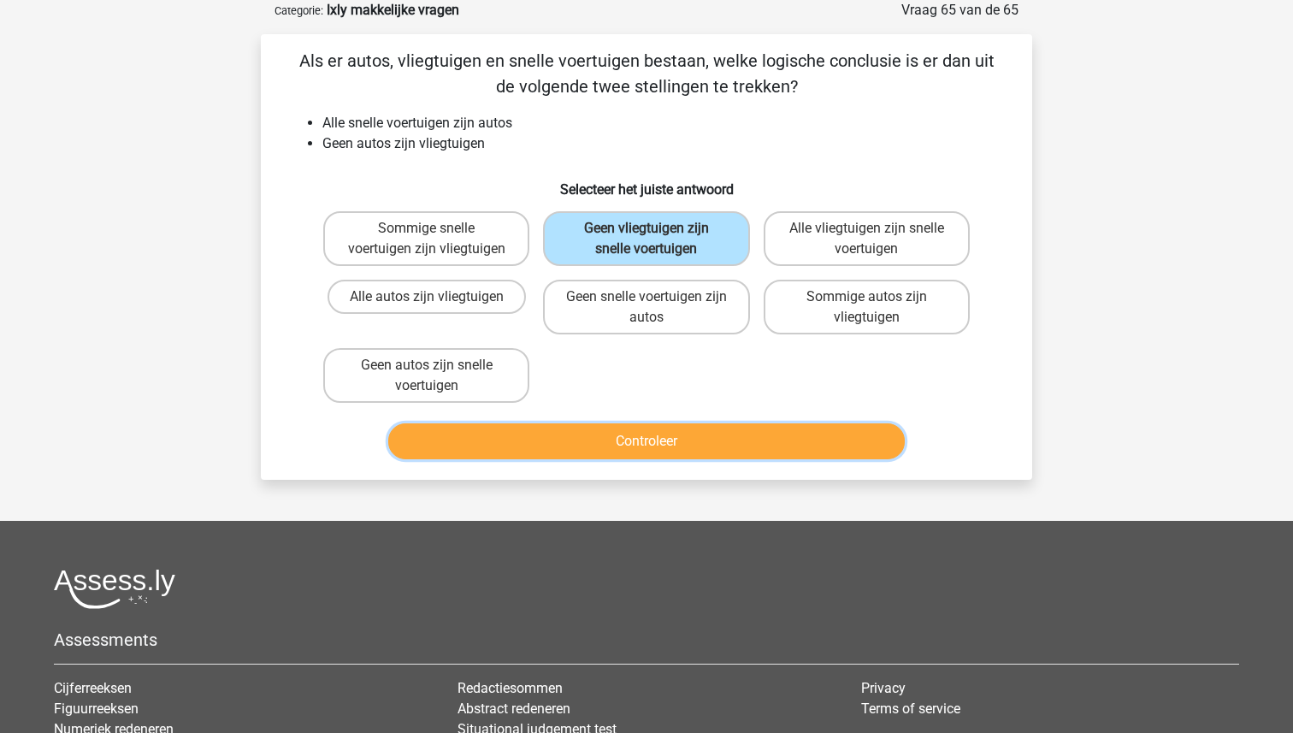
click at [618, 452] on button "Controleer" at bounding box center [646, 441] width 517 height 36
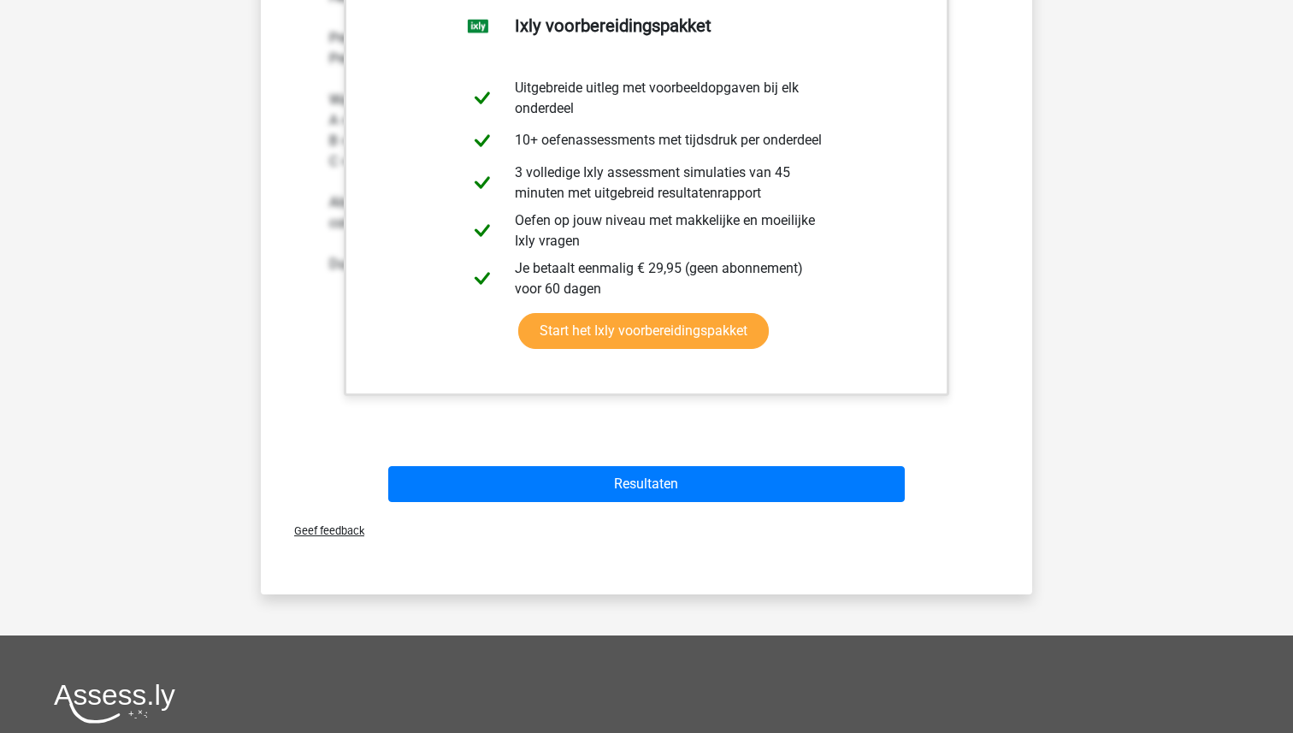
scroll to position [671, 0]
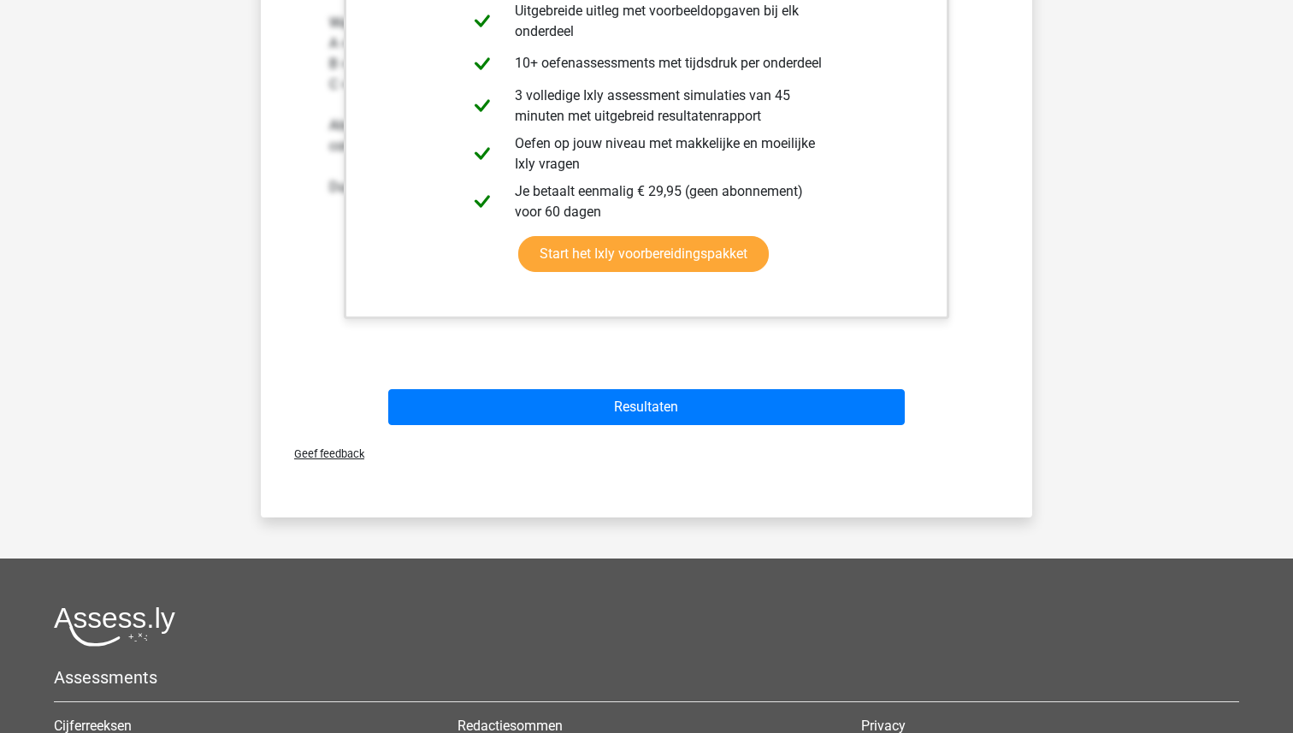
click at [618, 452] on div "Geef feedback" at bounding box center [647, 454] width 758 height 44
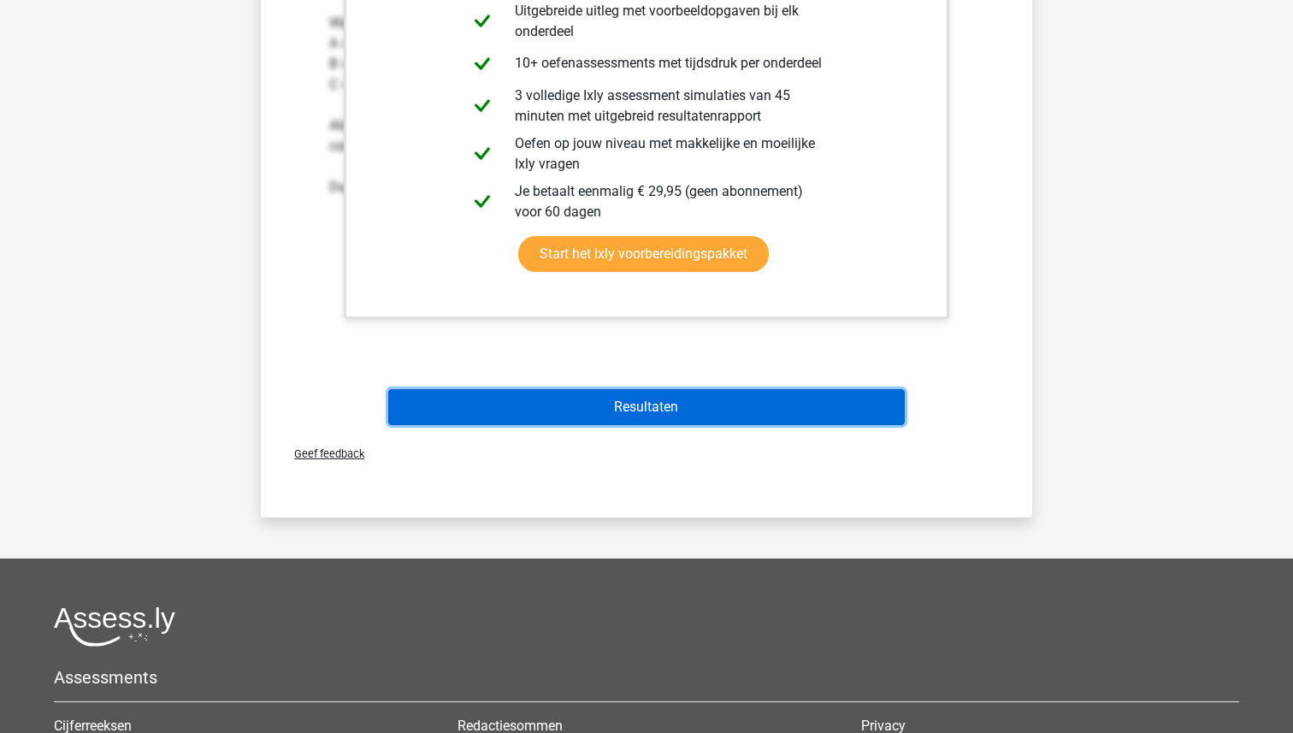
click at [619, 413] on button "Resultaten" at bounding box center [646, 407] width 517 height 36
click at [619, 399] on button "Resultaten" at bounding box center [646, 407] width 517 height 36
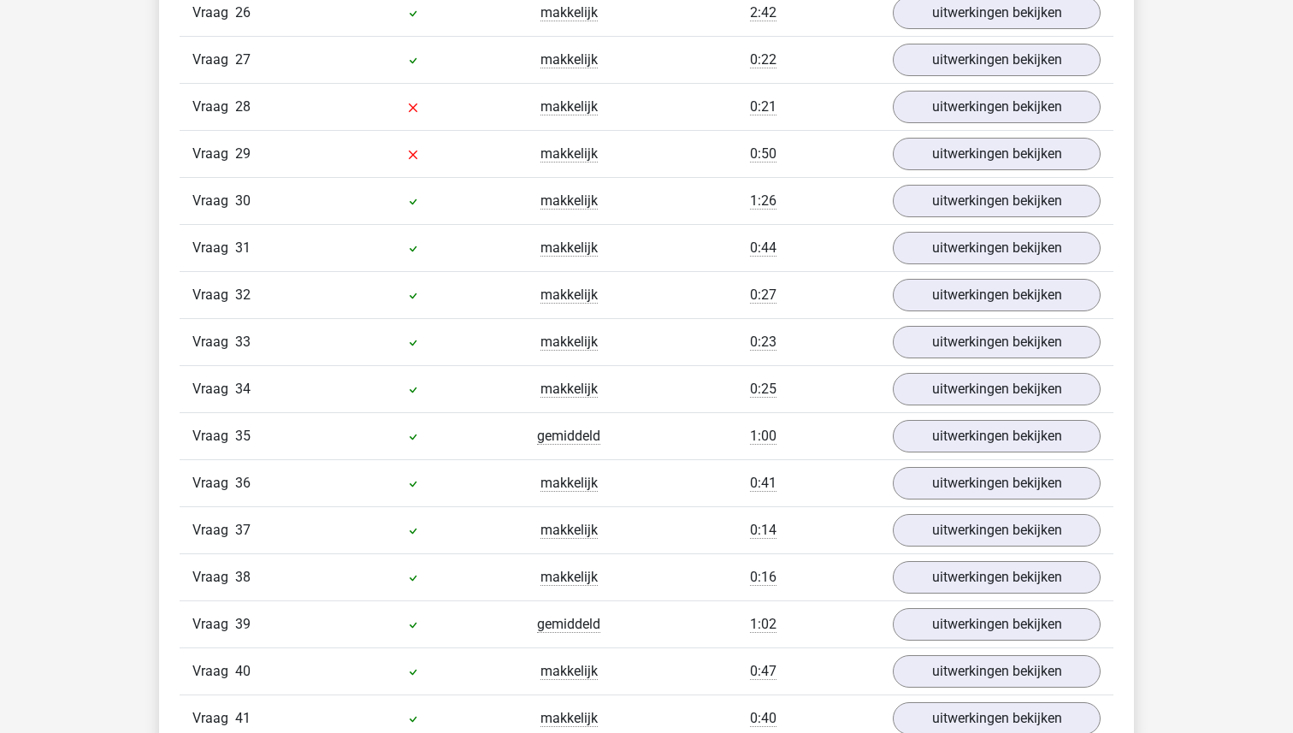
scroll to position [3171, 0]
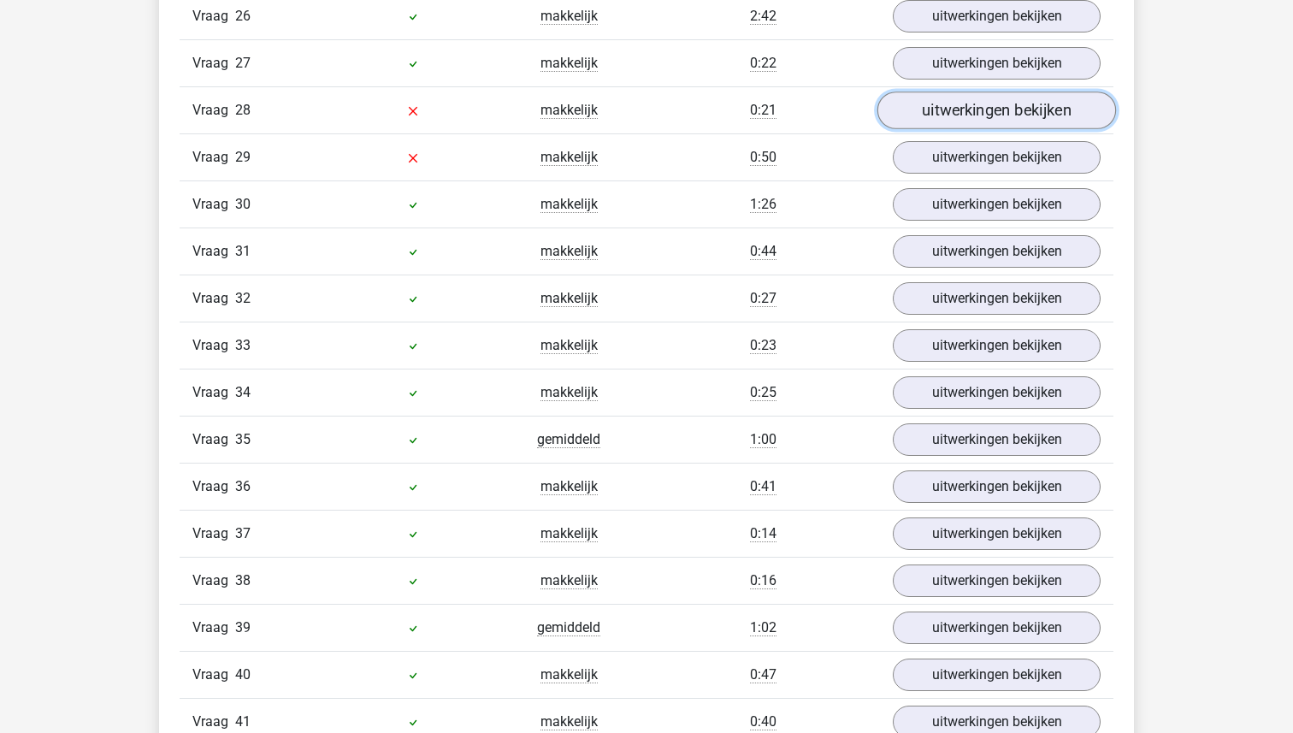
click at [973, 127] on link "uitwerkingen bekijken" at bounding box center [997, 111] width 239 height 38
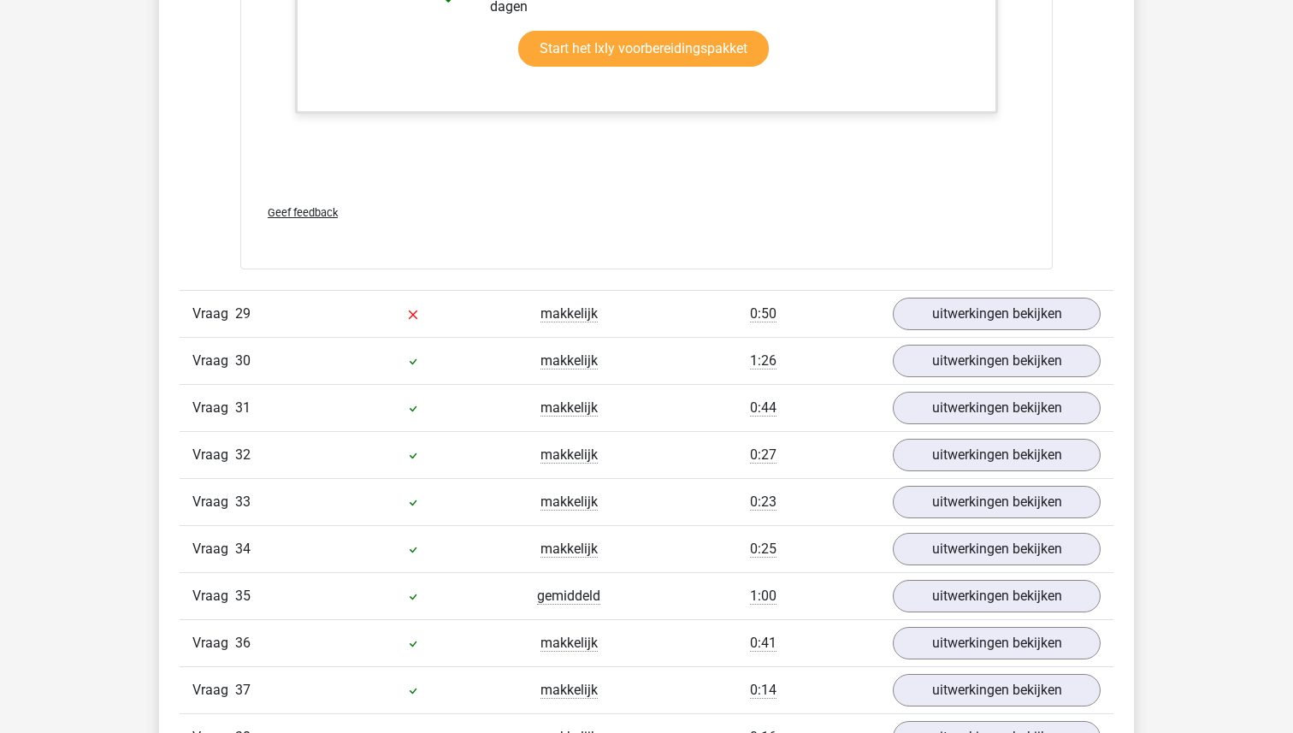
scroll to position [3850, 0]
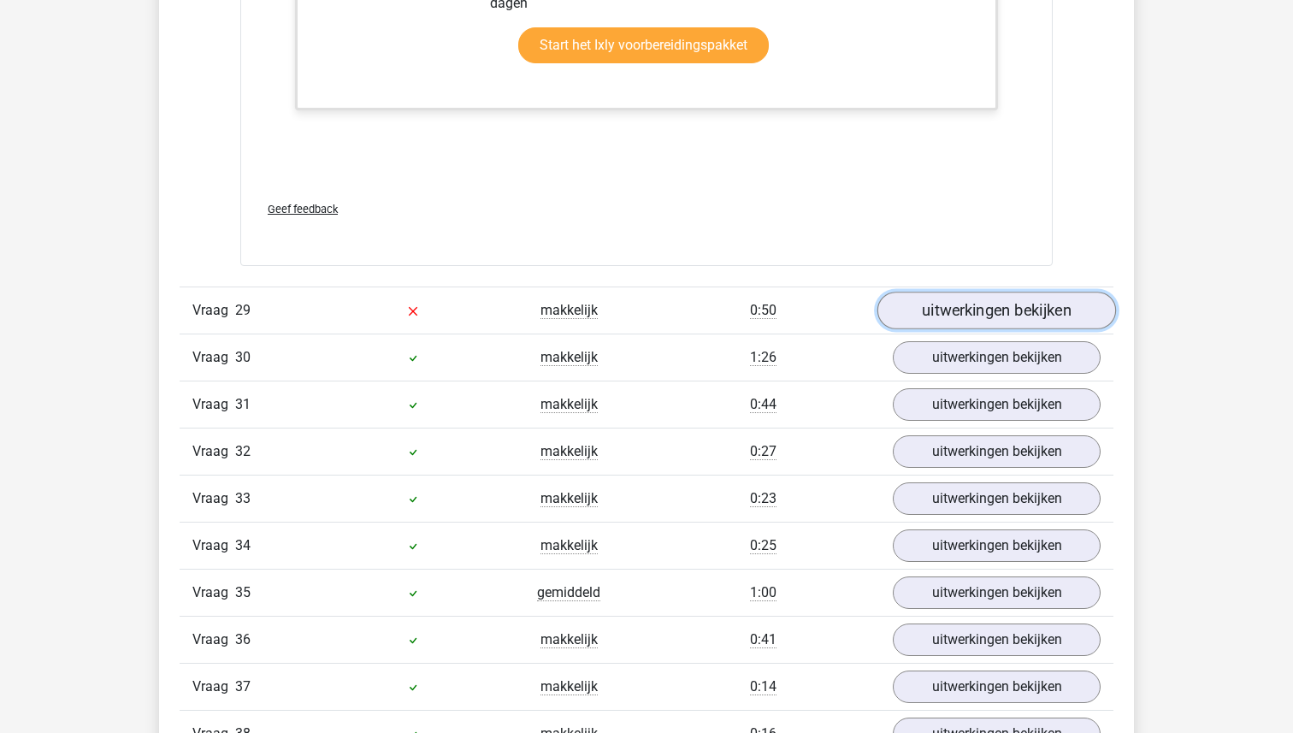
click at [966, 330] on link "uitwerkingen bekijken" at bounding box center [997, 312] width 239 height 38
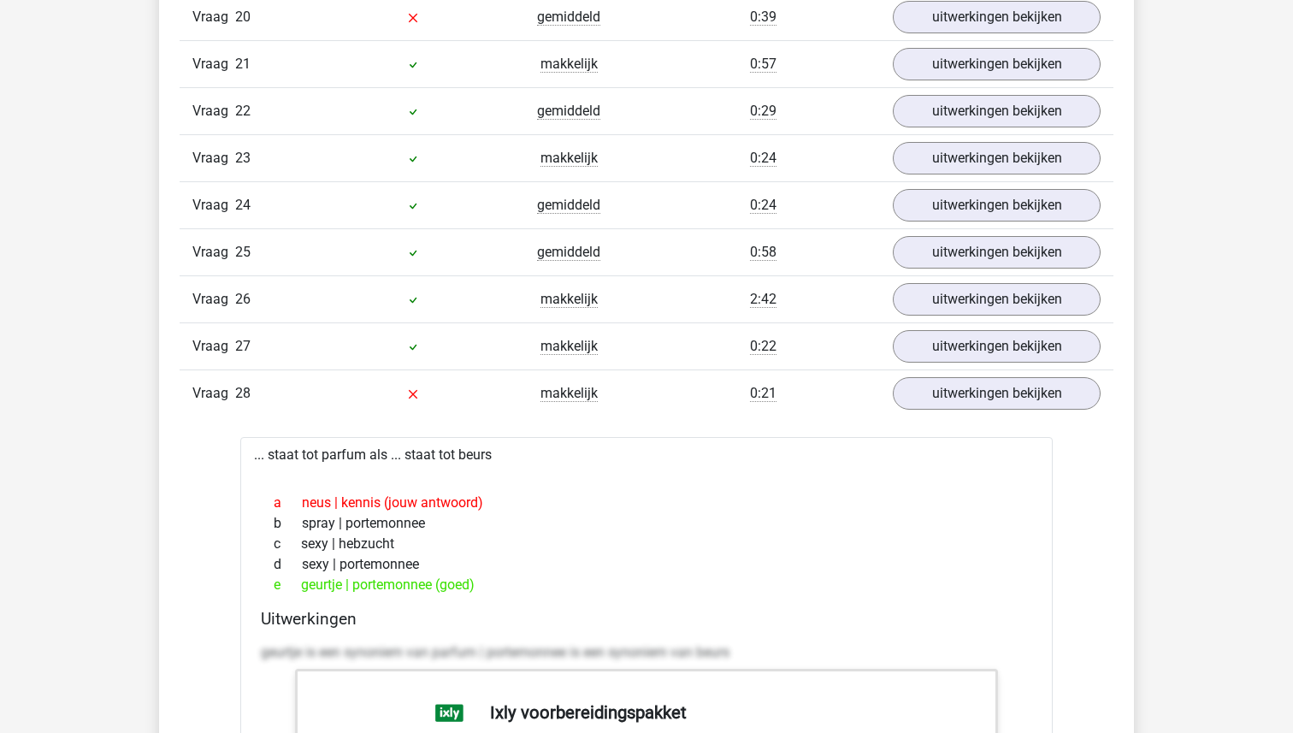
scroll to position [2879, 0]
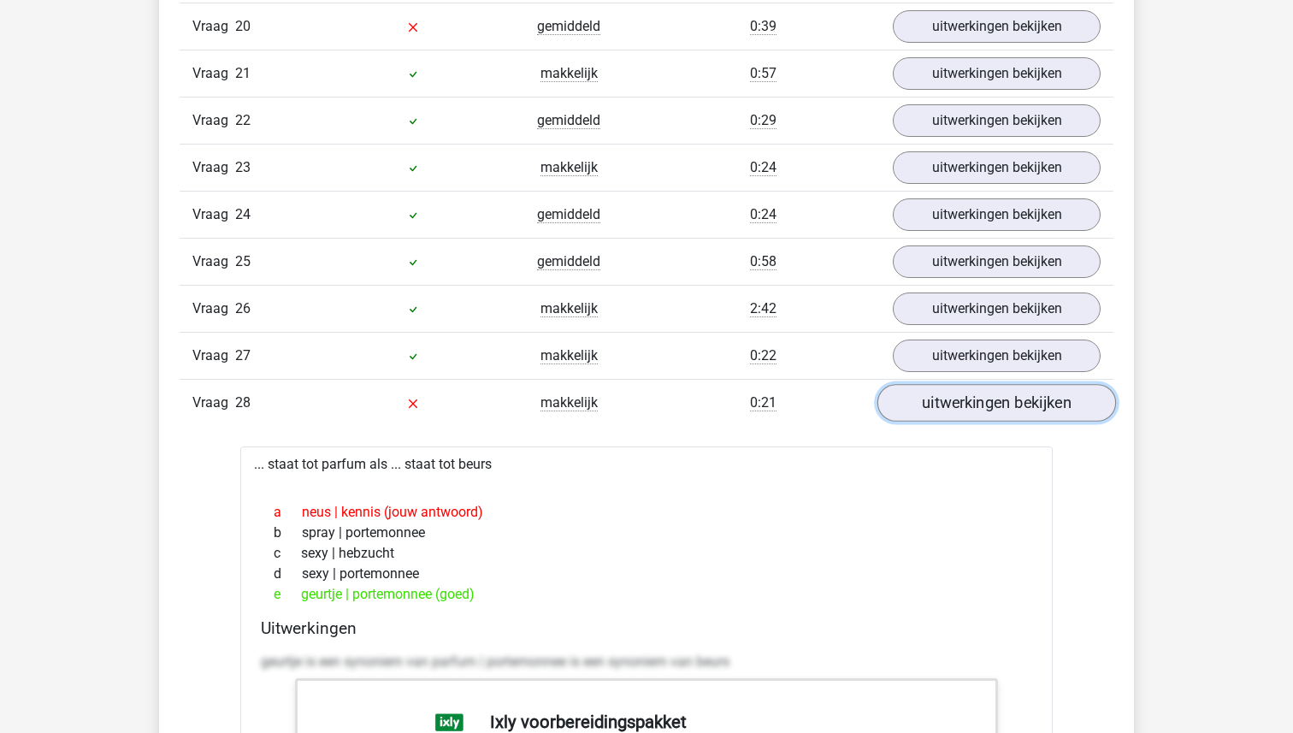
click at [974, 422] on link "uitwerkingen bekijken" at bounding box center [997, 403] width 239 height 38
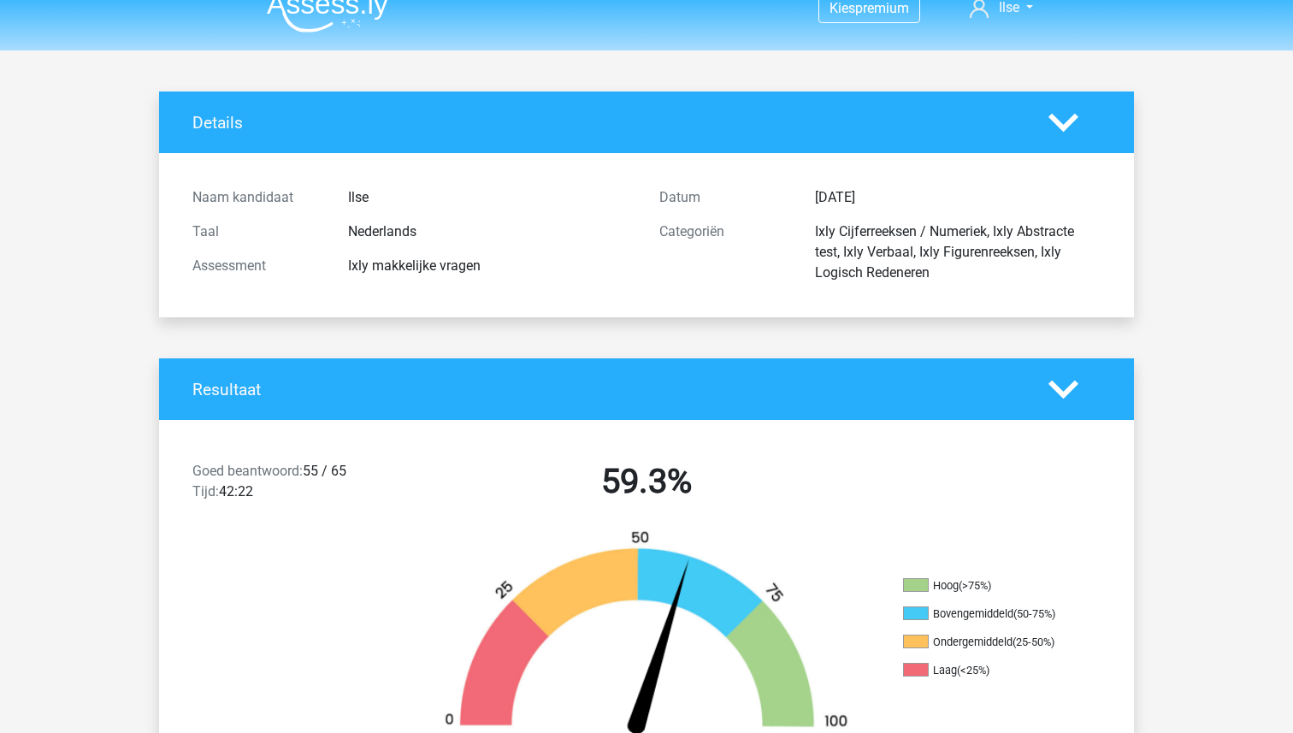
scroll to position [0, 0]
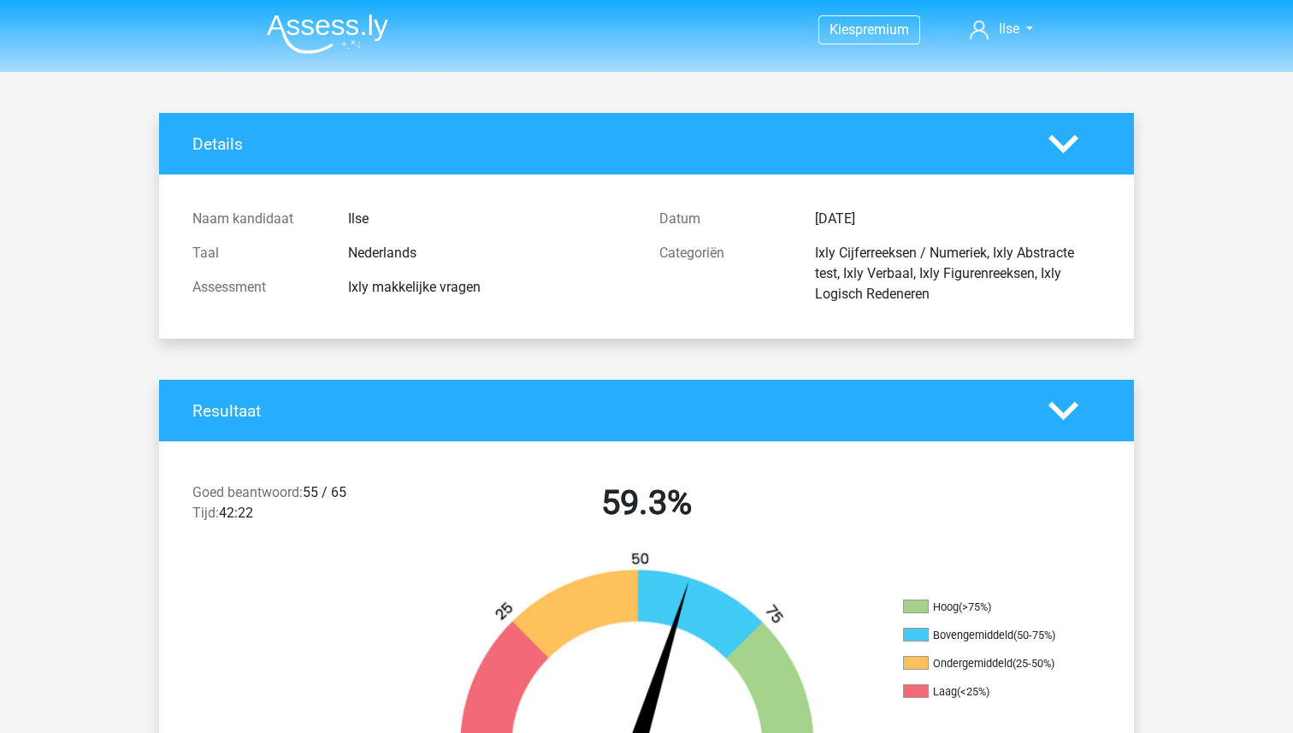
click at [325, 21] on img at bounding box center [327, 34] width 121 height 40
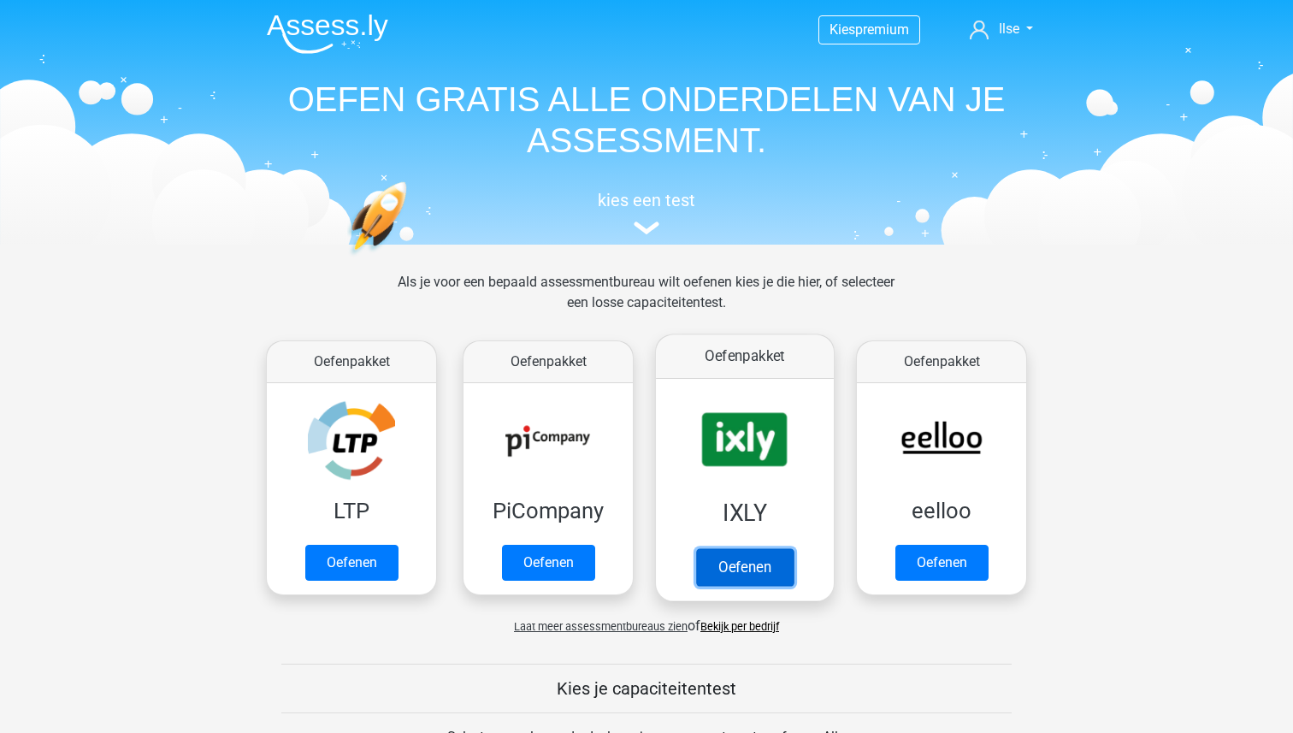
click at [759, 562] on link "Oefenen" at bounding box center [745, 567] width 98 height 38
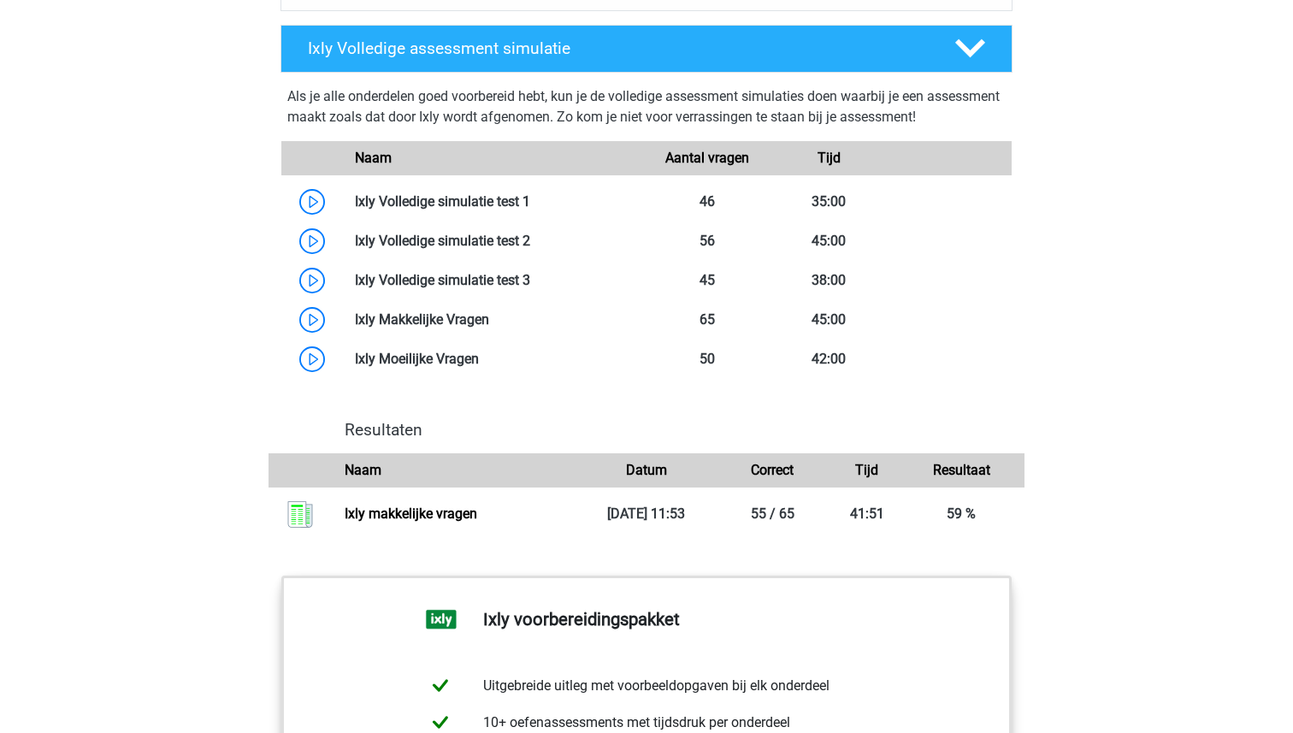
scroll to position [1451, 0]
